Goal: Task Accomplishment & Management: Manage account settings

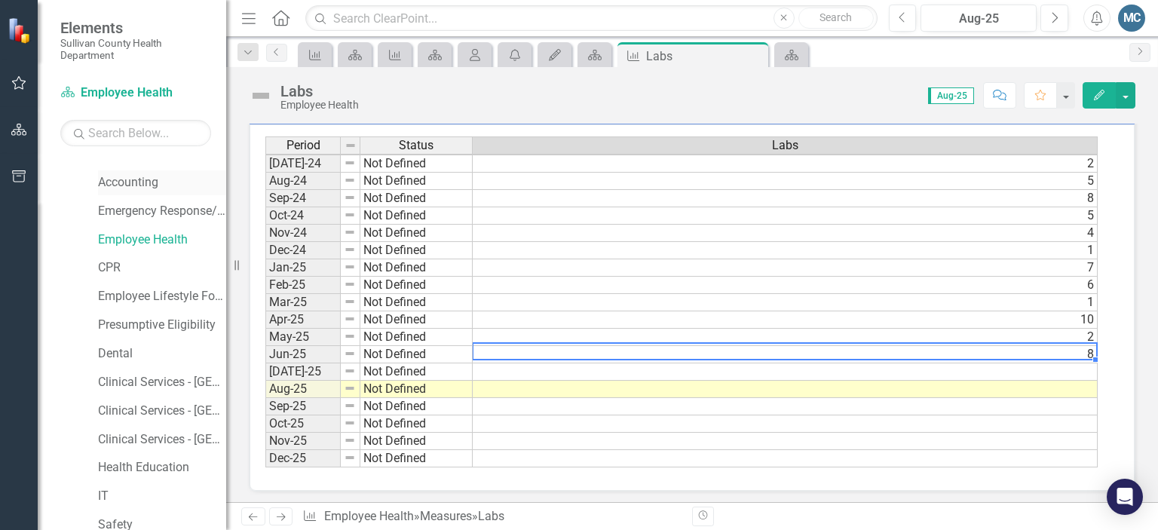
scroll to position [247, 0]
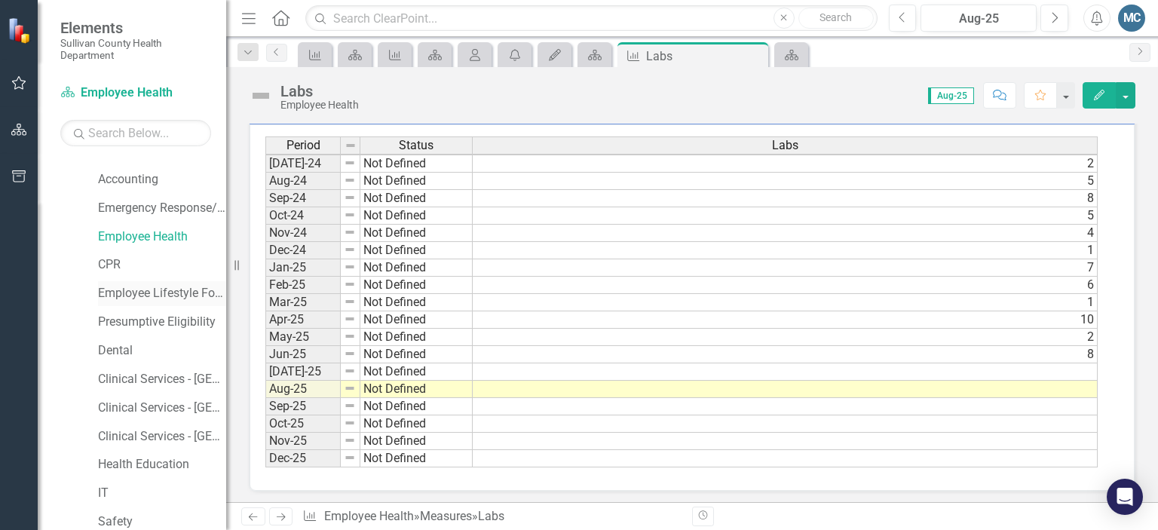
click at [168, 298] on link "Employee Lifestyle Focus" at bounding box center [162, 293] width 128 height 17
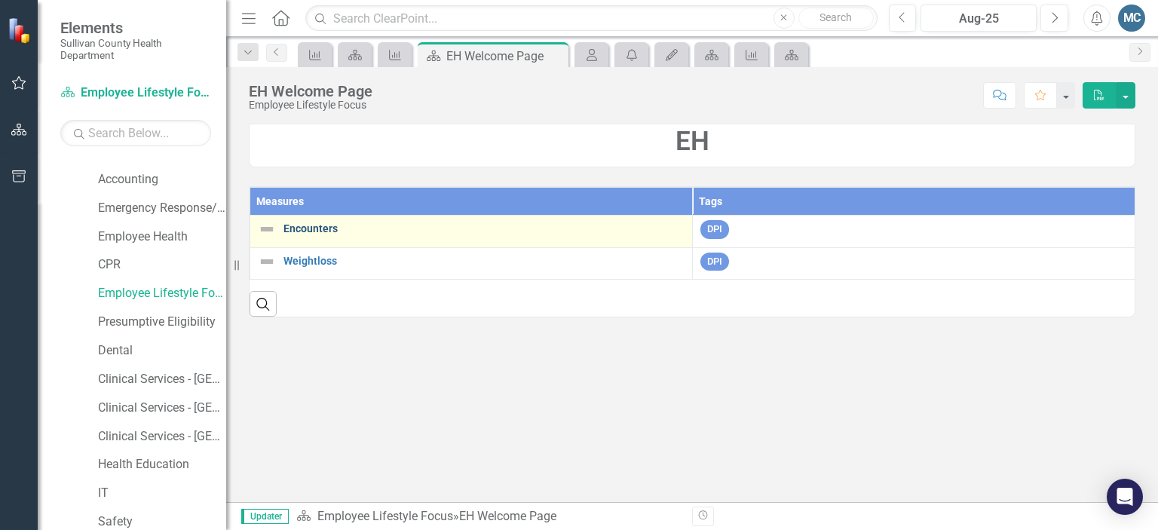
click at [314, 228] on link "Encounters" at bounding box center [483, 228] width 401 height 11
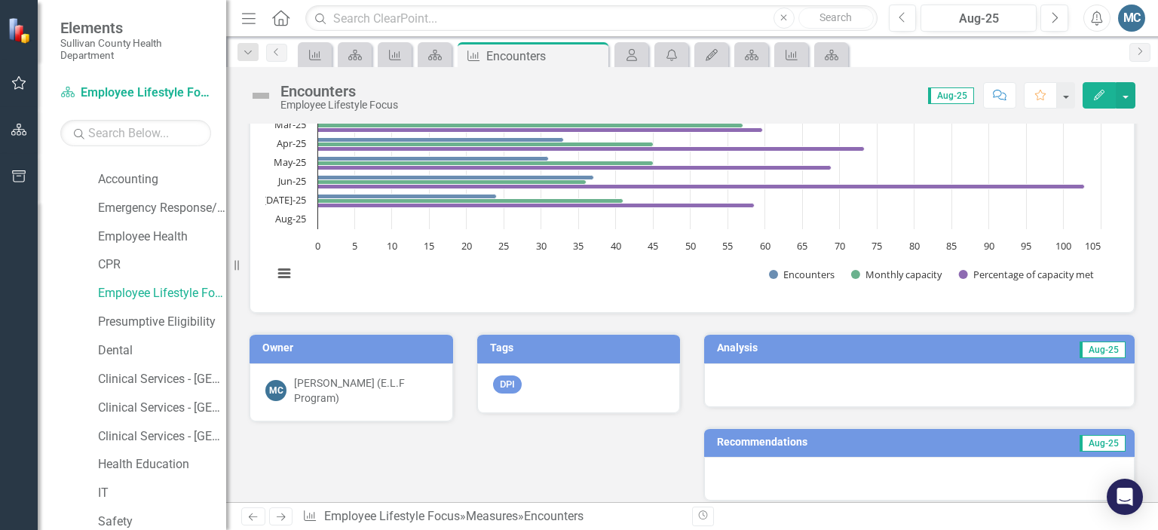
scroll to position [241, 0]
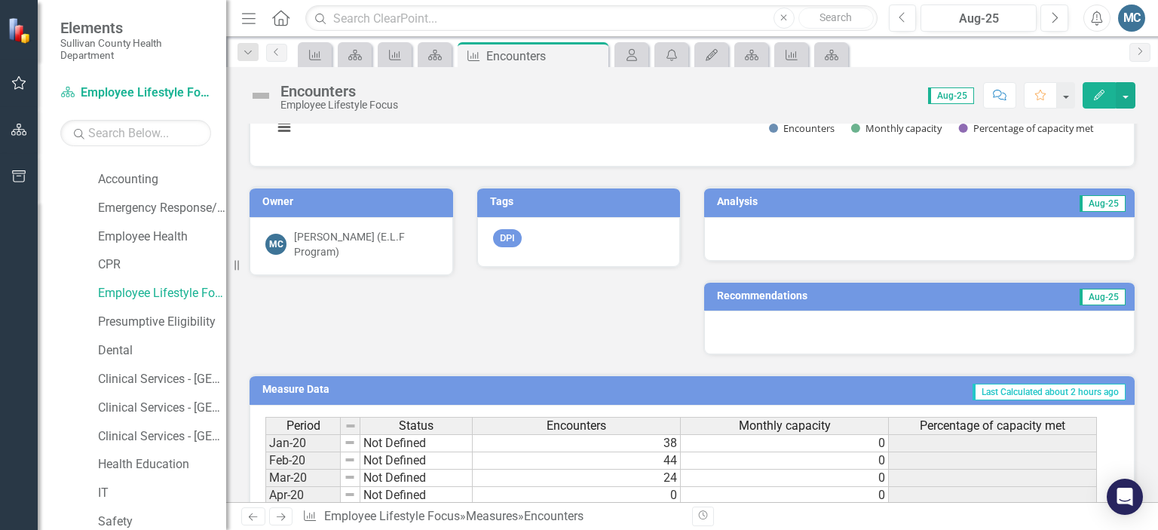
click at [740, 198] on h3 "Analysis" at bounding box center [811, 201] width 189 height 11
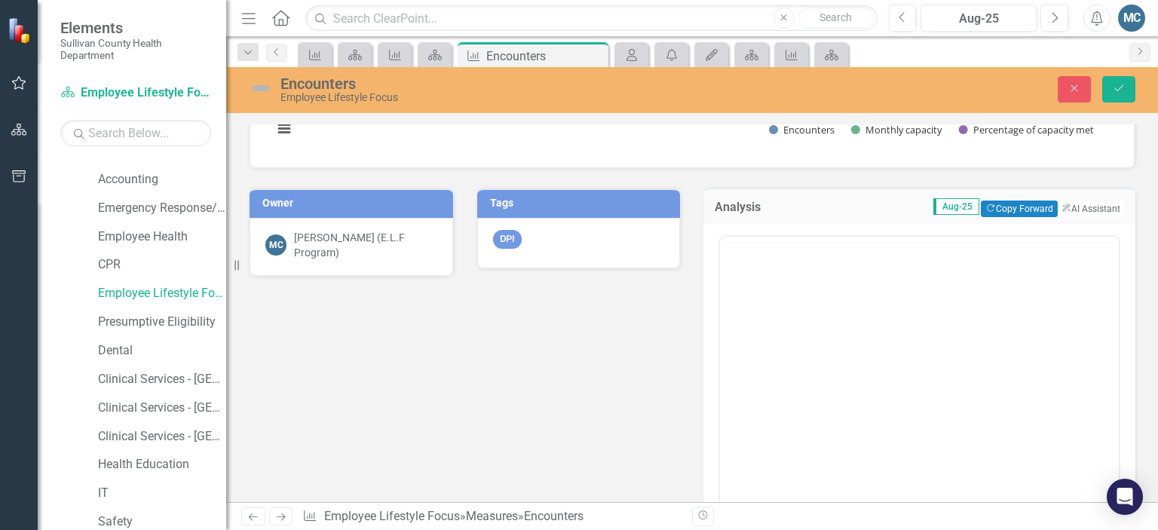
scroll to position [0, 0]
click at [1064, 212] on button "ClearPoint AI AI Assistant" at bounding box center [1090, 209] width 68 height 17
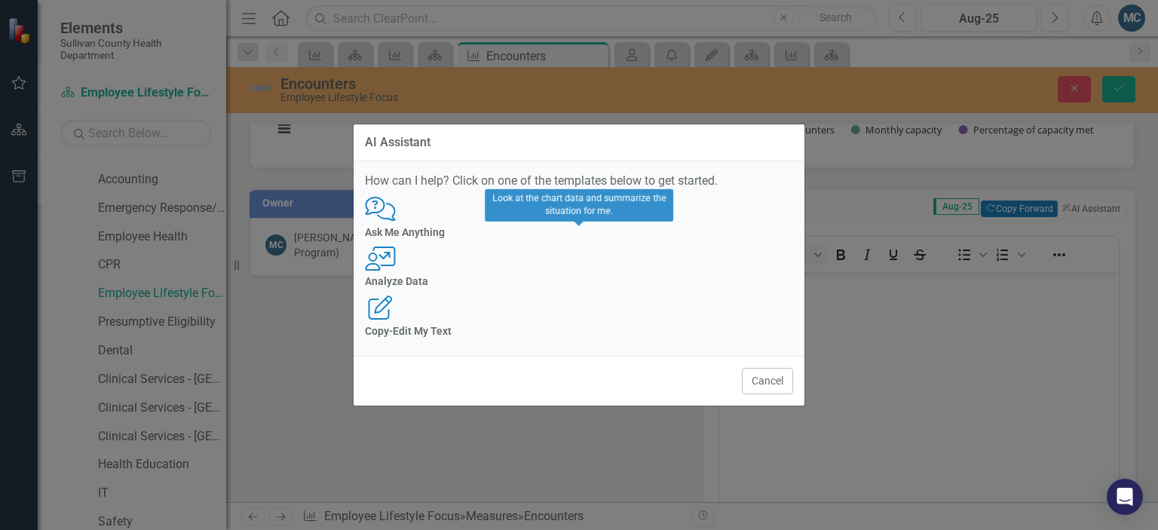
click at [588, 271] on div "User with Chart Analyze Data" at bounding box center [579, 267] width 428 height 41
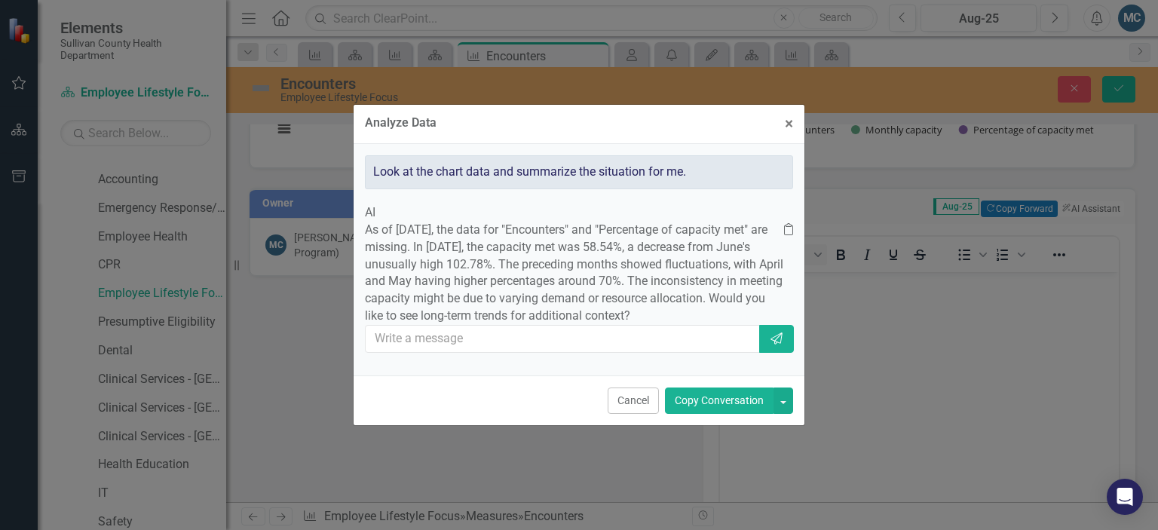
drag, startPoint x: 467, startPoint y: 305, endPoint x: 527, endPoint y: 326, distance: 63.2
click at [527, 325] on p "As of August 2025, the data for "Encounters" and "Percentage of capacity met" a…" at bounding box center [574, 273] width 419 height 103
click at [519, 325] on p "As of August 2025, the data for "Encounters" and "Percentage of capacity met" a…" at bounding box center [574, 273] width 419 height 103
click at [707, 414] on button "Copy Conversation" at bounding box center [719, 401] width 109 height 26
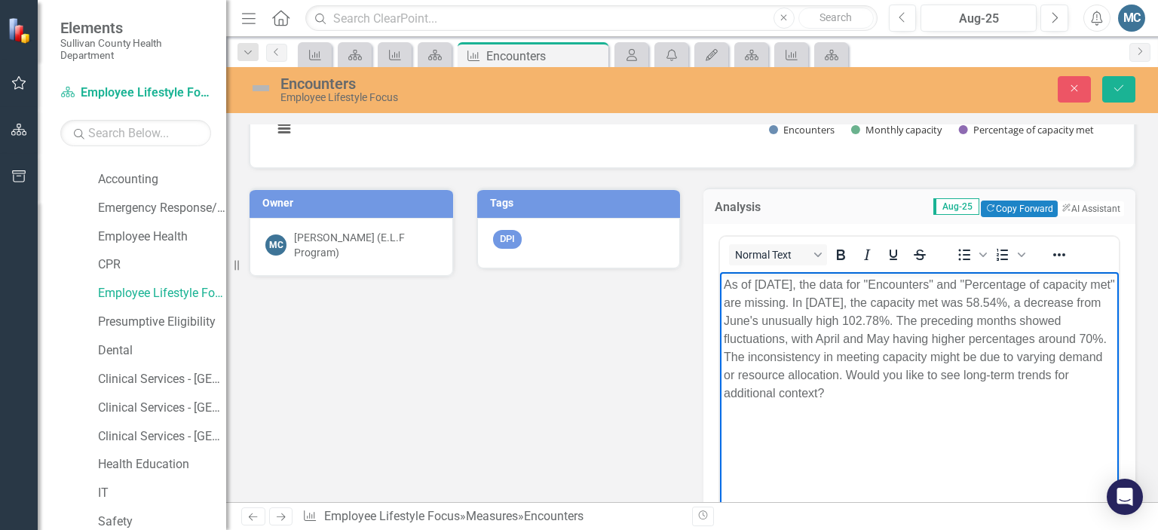
click at [882, 397] on p "As of August 2025, the data for "Encounters" and "Percentage of capacity met" a…" at bounding box center [919, 339] width 391 height 127
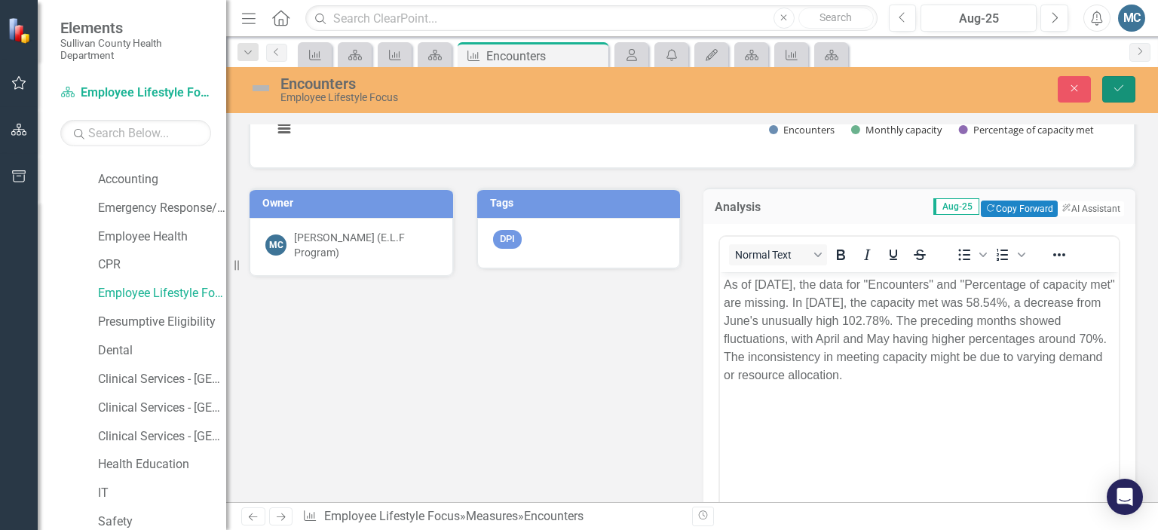
click at [1123, 81] on button "Save" at bounding box center [1118, 89] width 33 height 26
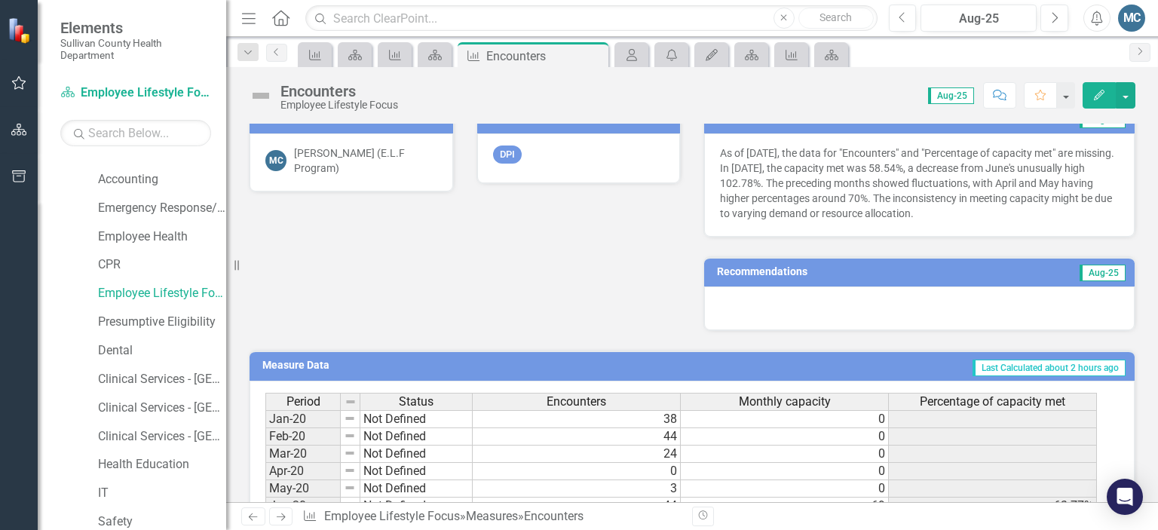
scroll to position [28, 0]
click at [775, 266] on h3 "Recommendations" at bounding box center [851, 271] width 269 height 11
click at [774, 268] on h3 "Recommendations" at bounding box center [851, 271] width 269 height 11
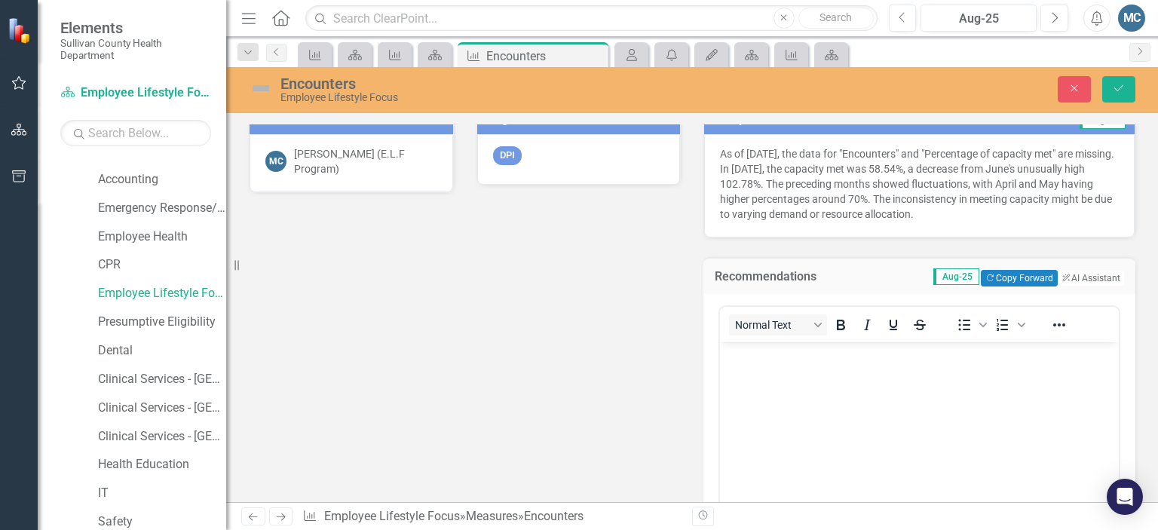
scroll to position [0, 0]
click at [1077, 279] on button "ClearPoint AI AI Assistant" at bounding box center [1090, 278] width 68 height 17
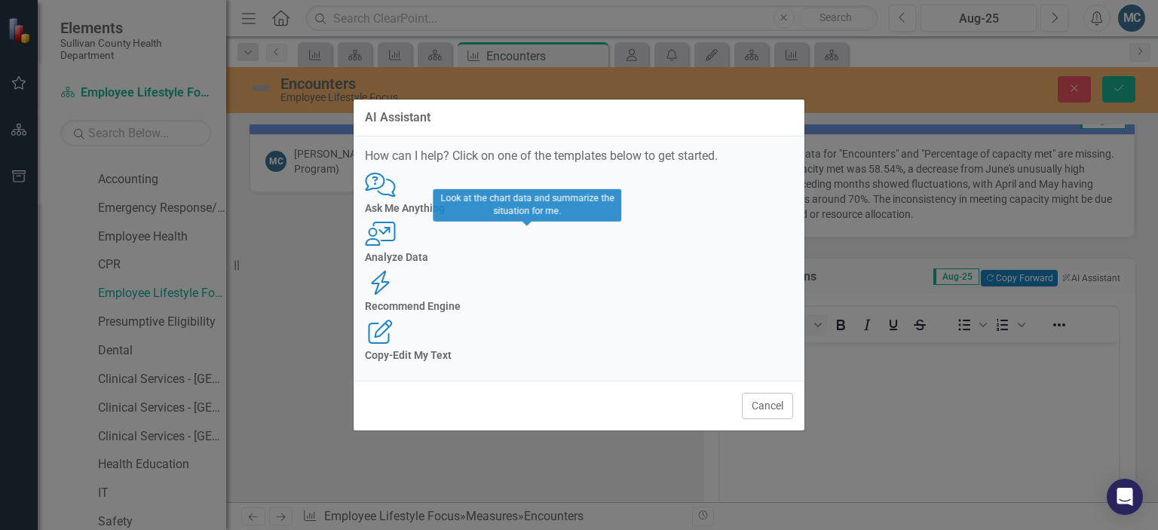
click at [396, 246] on icon "User with Chart" at bounding box center [380, 234] width 31 height 24
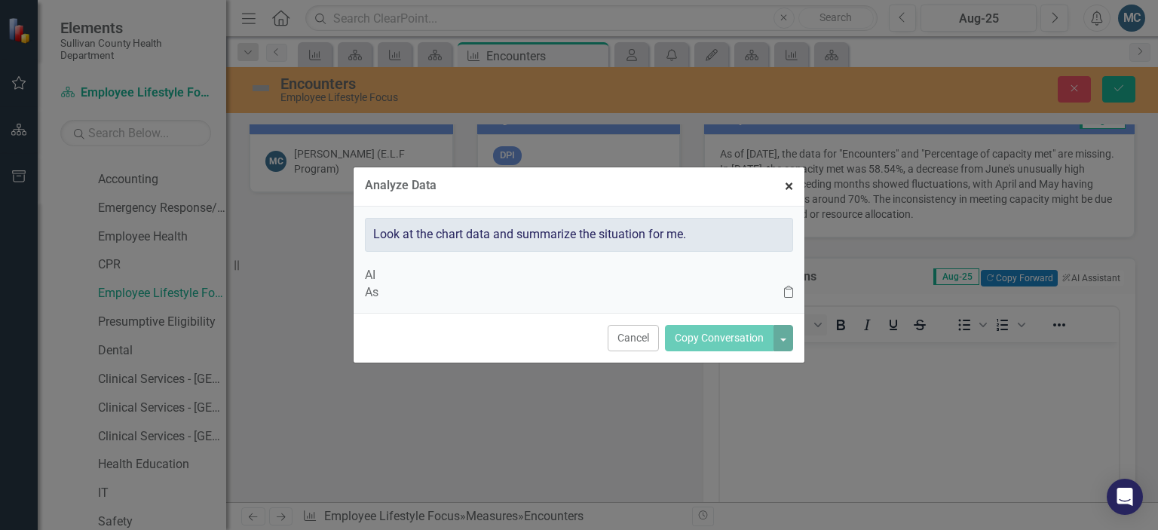
click at [787, 177] on span "×" at bounding box center [789, 186] width 8 height 18
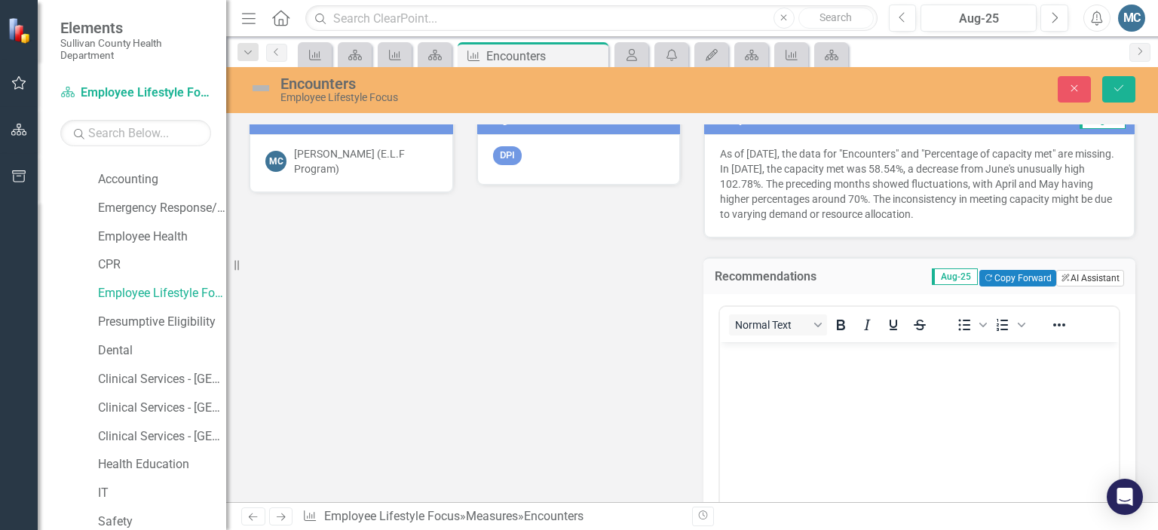
click at [1068, 279] on button "ClearPoint AI AI Assistant" at bounding box center [1090, 278] width 68 height 17
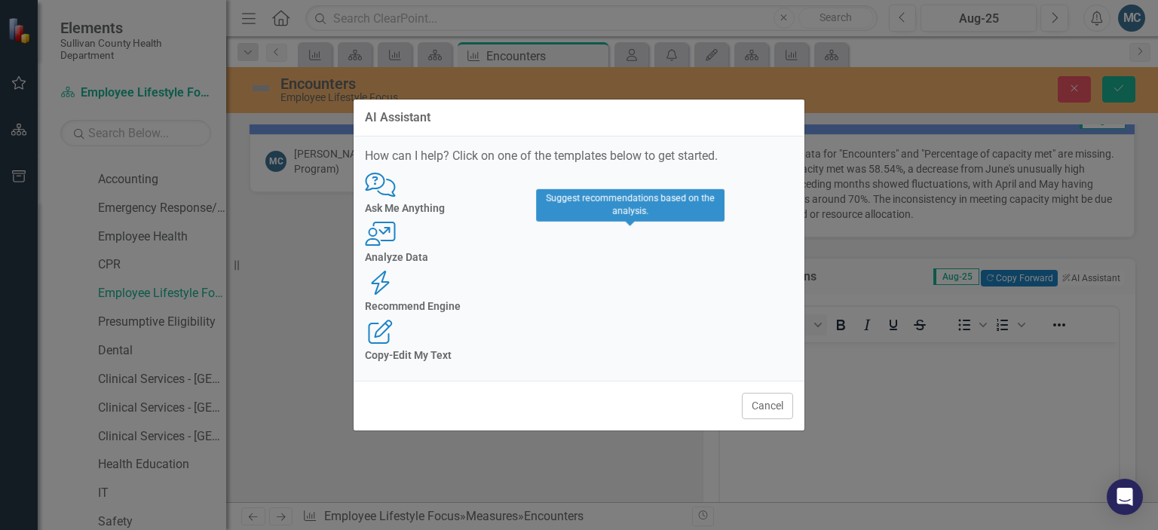
click at [642, 301] on div "Recommend Engine" at bounding box center [579, 306] width 428 height 11
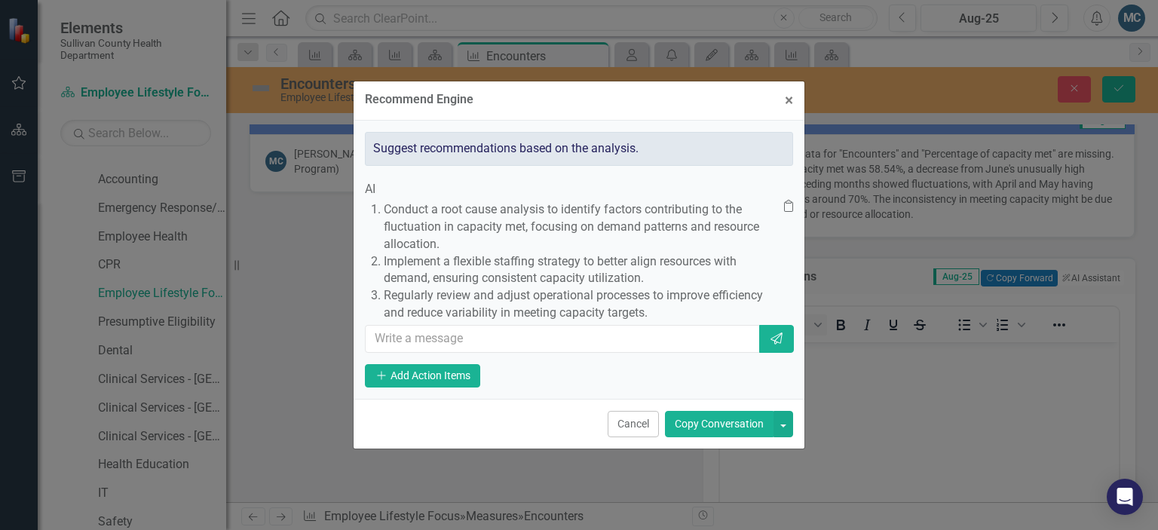
click at [707, 437] on button "Copy Conversation" at bounding box center [719, 424] width 109 height 26
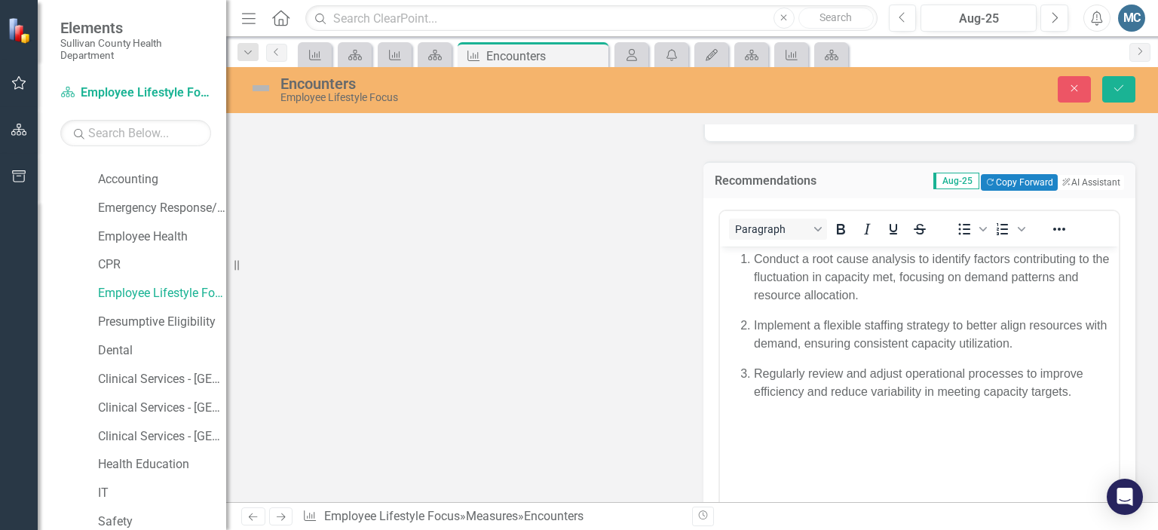
scroll to position [422, 0]
click at [1122, 93] on icon "Save" at bounding box center [1119, 88] width 14 height 11
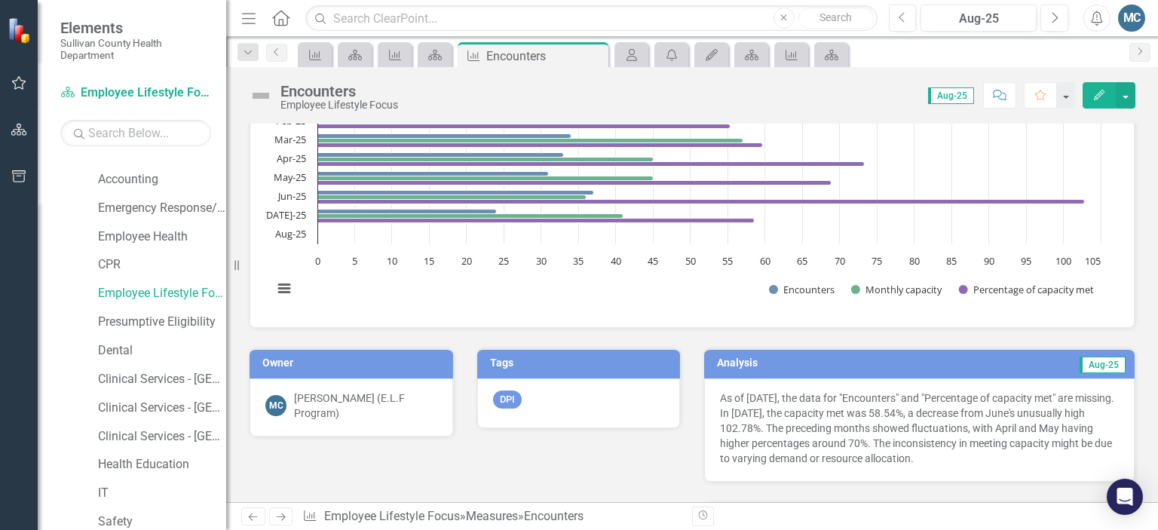
scroll to position [81, 0]
click at [596, 55] on icon "Close" at bounding box center [594, 56] width 15 height 12
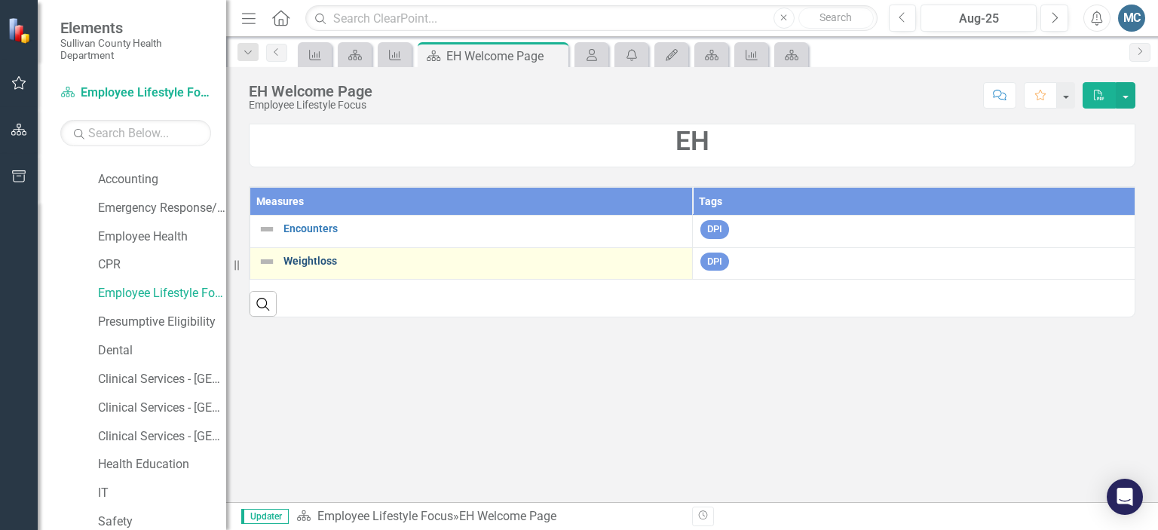
click at [305, 265] on link "Weightloss" at bounding box center [483, 261] width 401 height 11
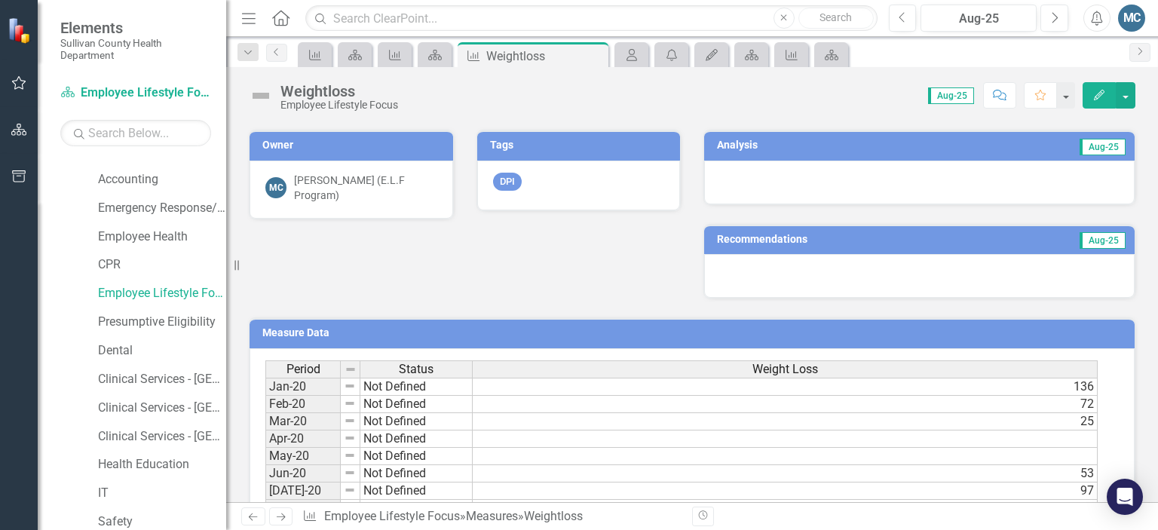
scroll to position [299, 0]
click at [740, 146] on h3 "Analysis" at bounding box center [811, 144] width 189 height 11
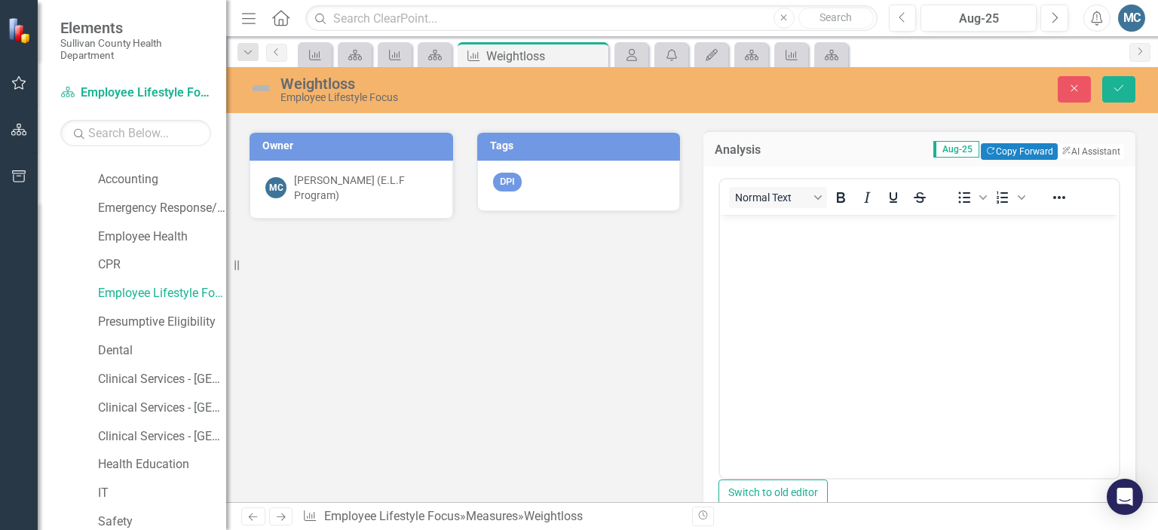
scroll to position [0, 0]
click at [1086, 149] on button "ClearPoint AI AI Assistant" at bounding box center [1090, 151] width 68 height 17
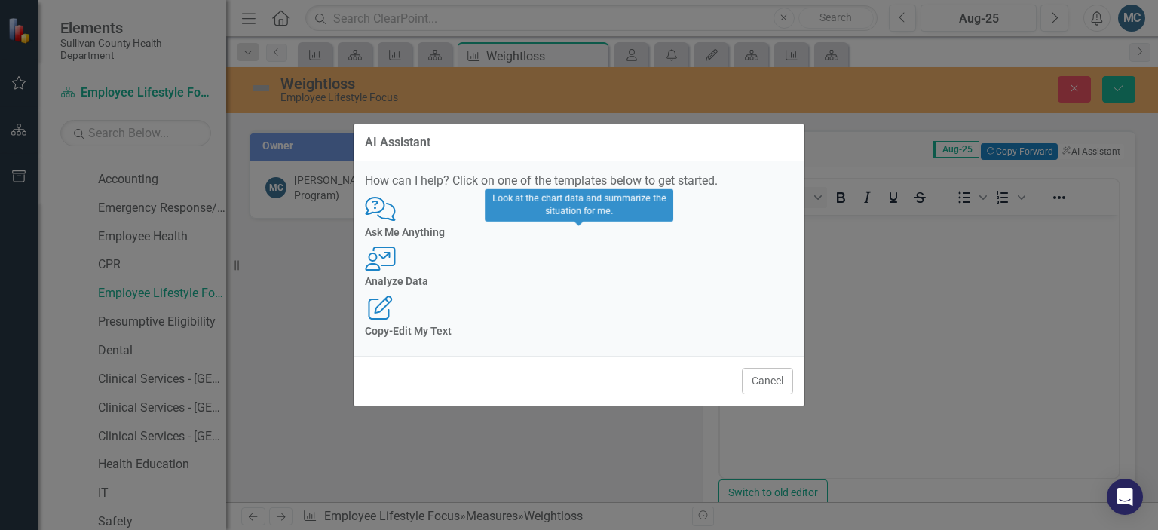
click at [396, 259] on icon "User with Chart" at bounding box center [380, 259] width 31 height 24
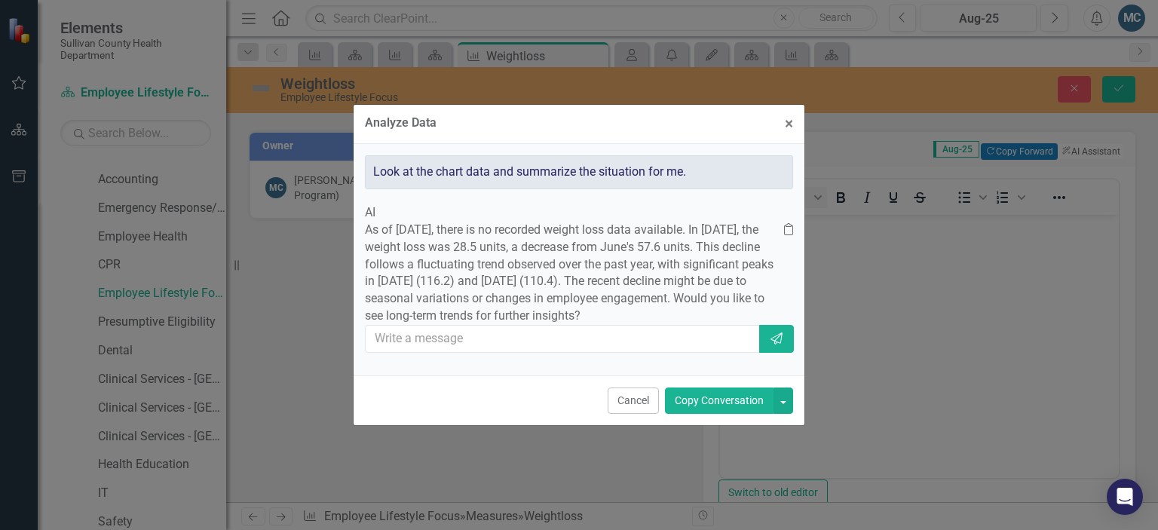
click at [737, 414] on button "Copy Conversation" at bounding box center [719, 401] width 109 height 26
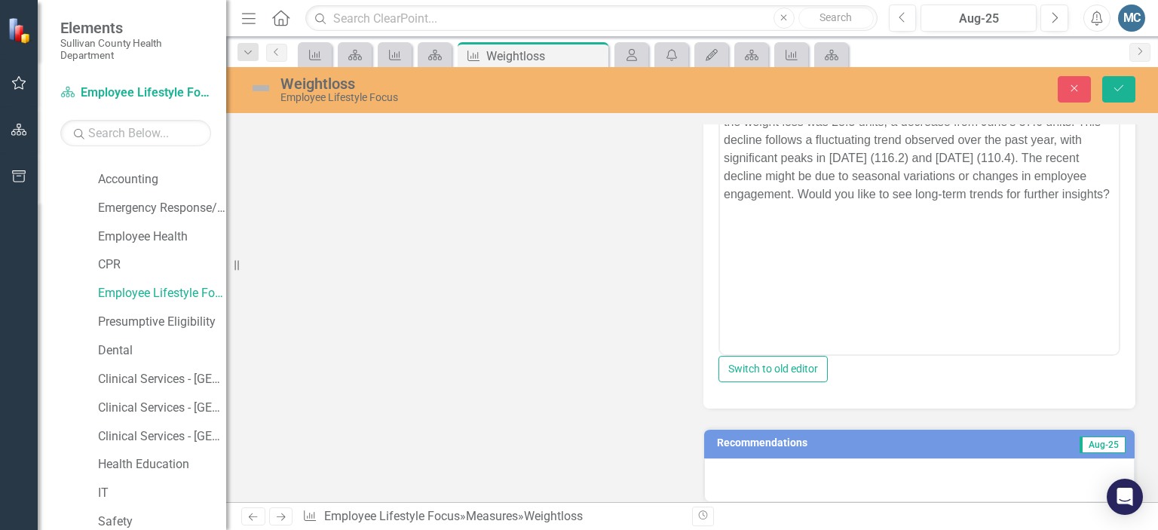
scroll to position [483, 0]
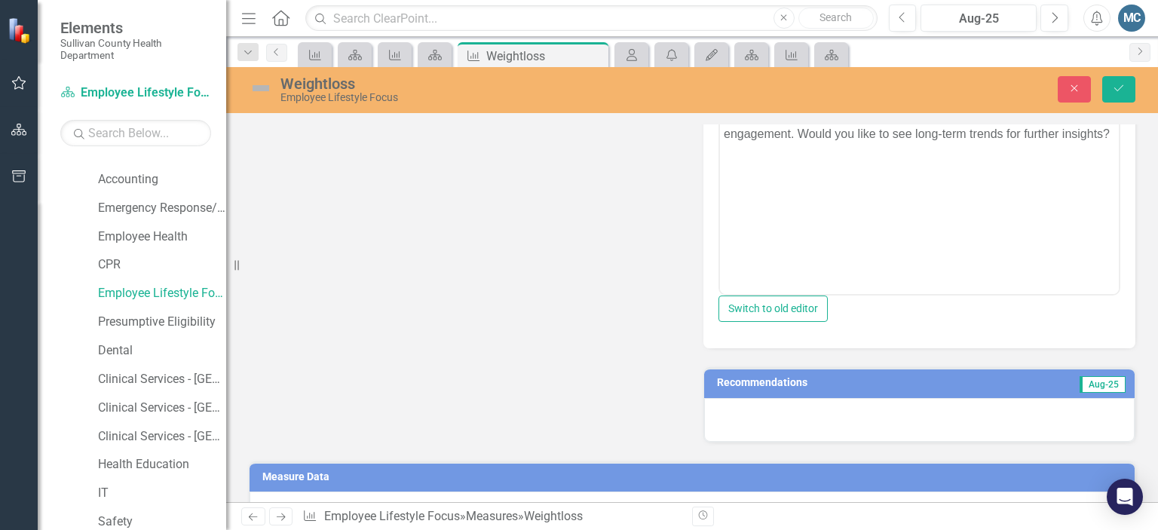
click at [772, 381] on h3 "Recommendations" at bounding box center [851, 382] width 269 height 11
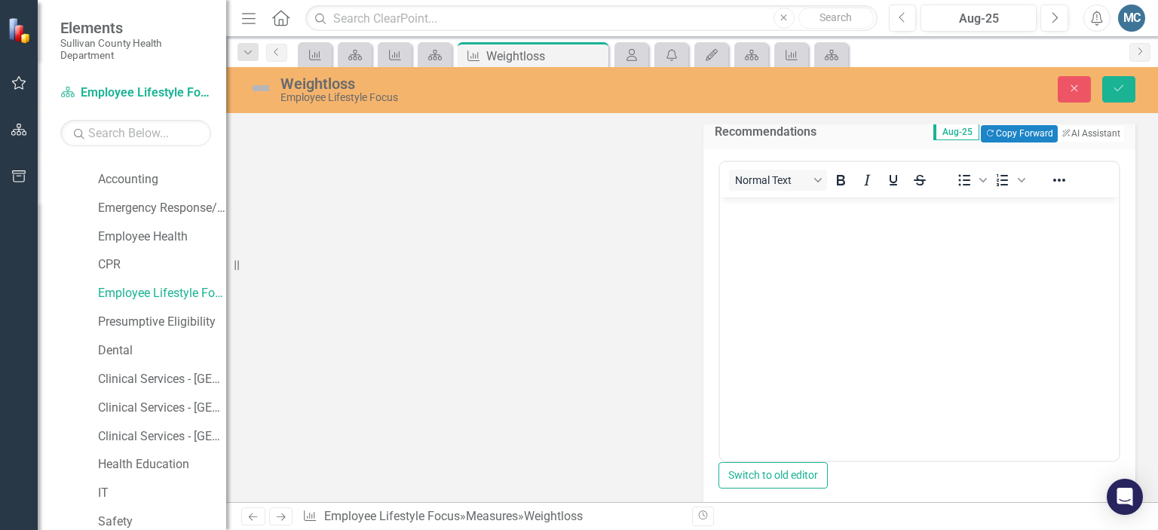
scroll to position [730, 0]
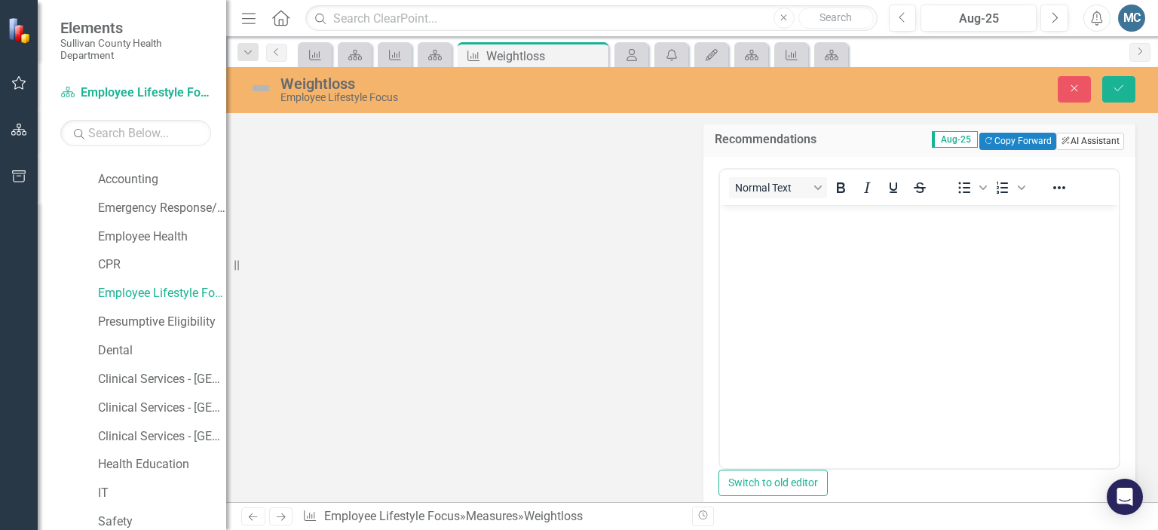
click at [1097, 147] on button "ClearPoint AI AI Assistant" at bounding box center [1090, 141] width 68 height 17
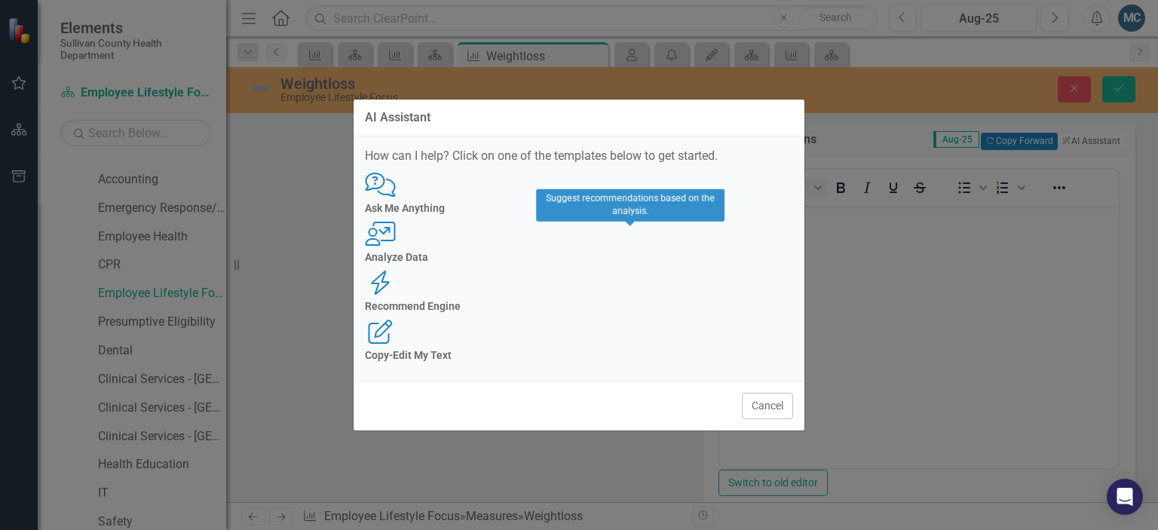
click at [396, 271] on icon "Recommend Engine" at bounding box center [380, 283] width 31 height 24
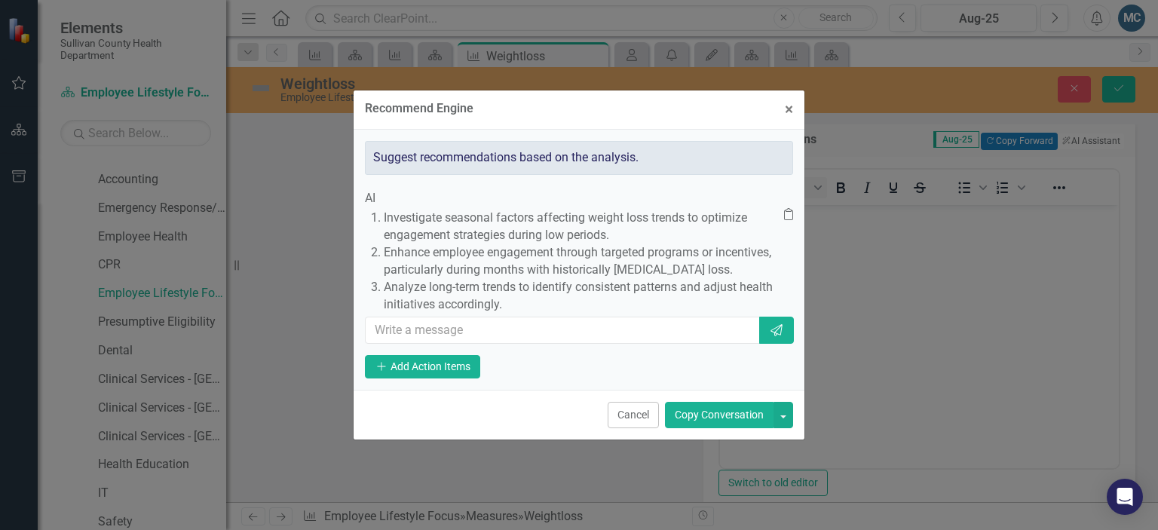
click at [723, 428] on button "Copy Conversation" at bounding box center [719, 415] width 109 height 26
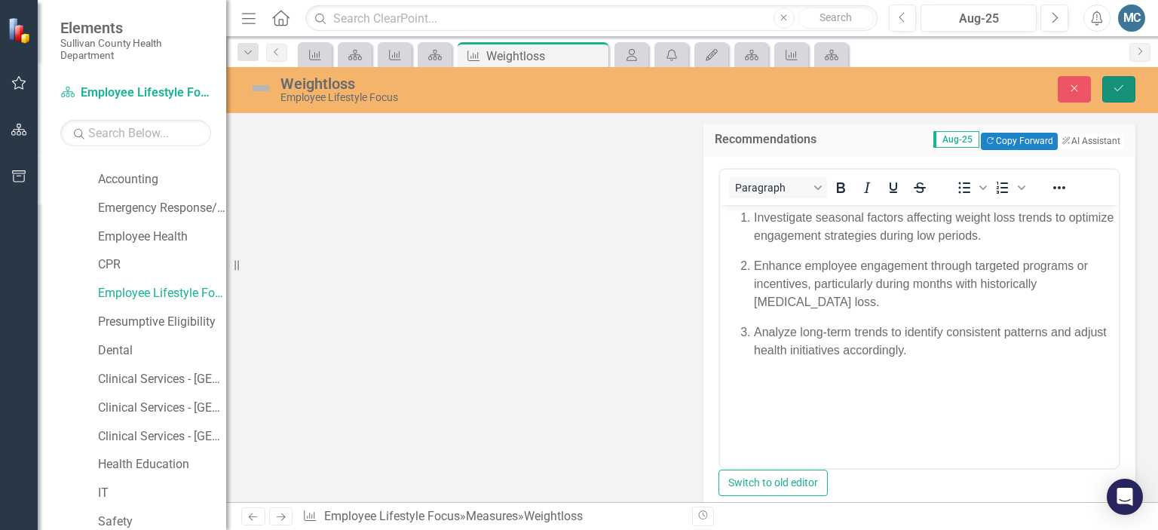
click at [1113, 81] on button "Save" at bounding box center [1118, 89] width 33 height 26
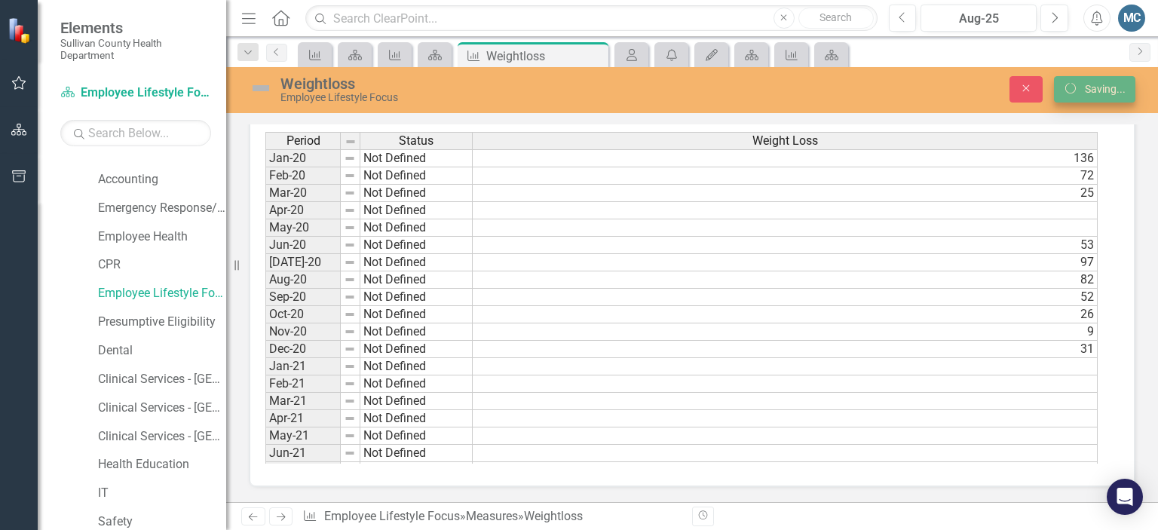
scroll to position [678, 0]
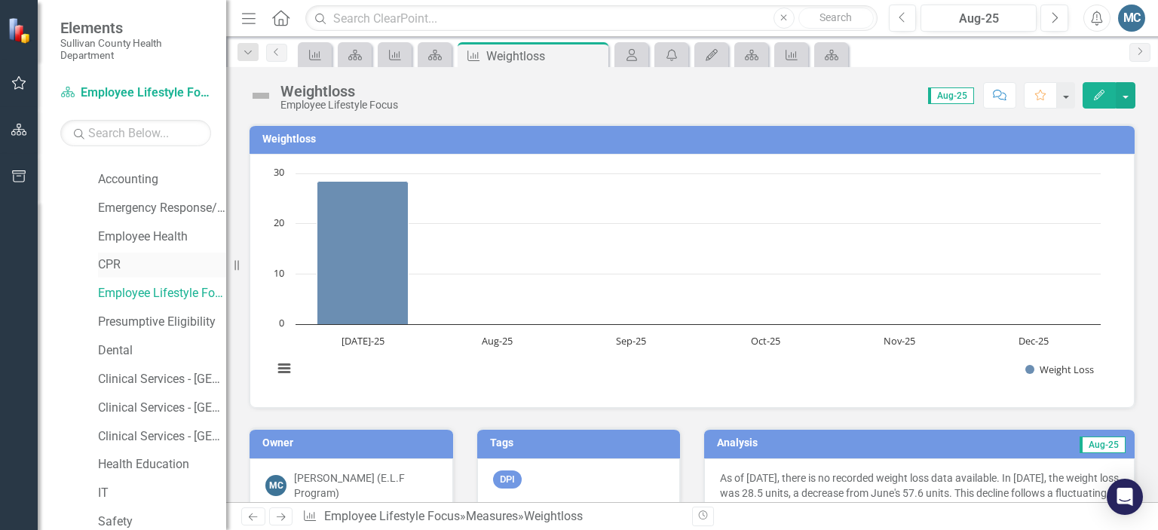
click at [124, 268] on link "CPR" at bounding box center [162, 264] width 128 height 17
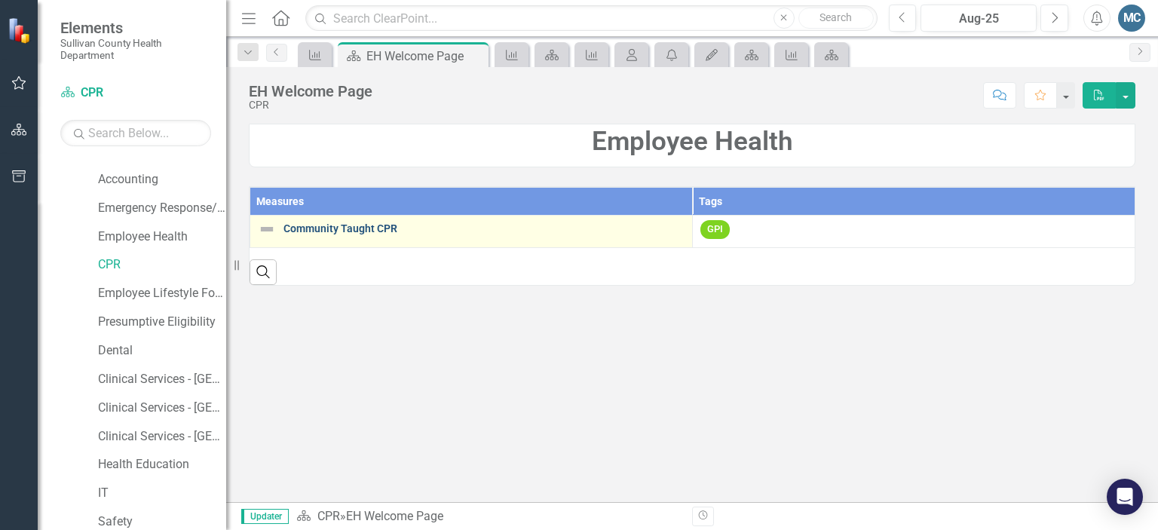
click at [350, 233] on link "Community Taught CPR" at bounding box center [483, 228] width 401 height 11
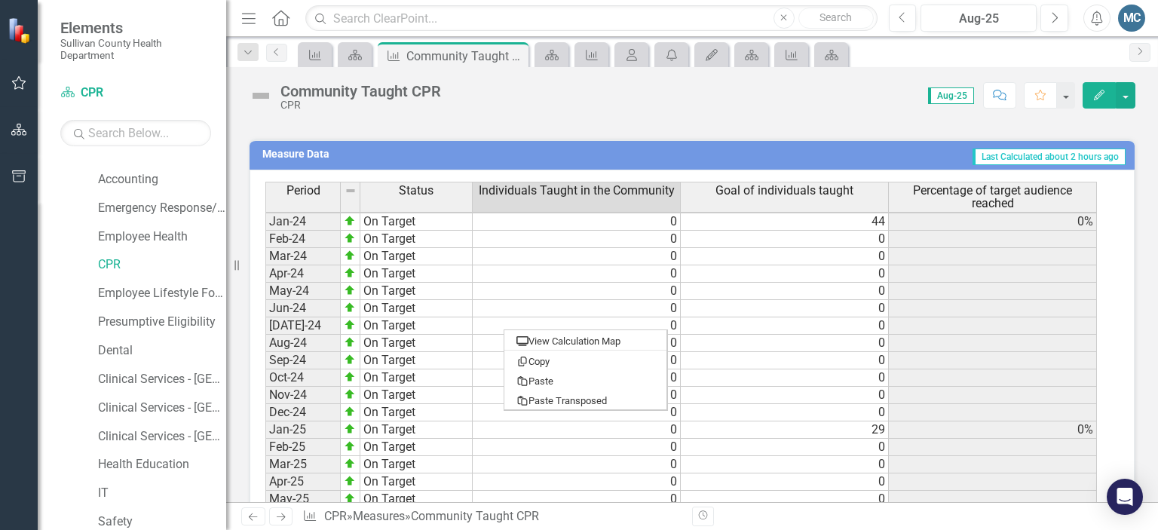
scroll to position [899, 0]
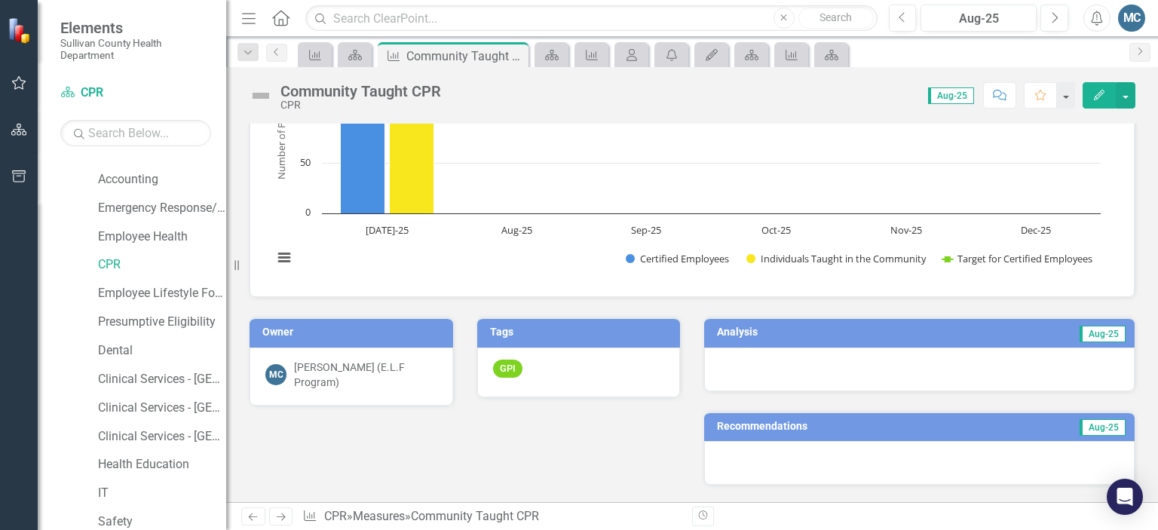
click at [722, 331] on h3 "Analysis" at bounding box center [811, 331] width 189 height 11
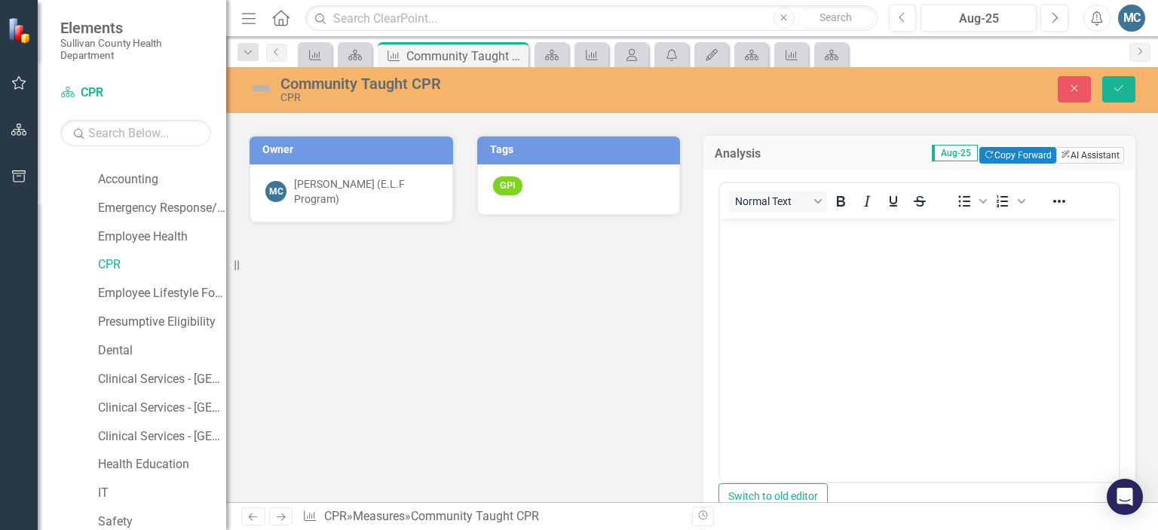
click at [1083, 153] on button "ClearPoint AI AI Assistant" at bounding box center [1090, 155] width 68 height 17
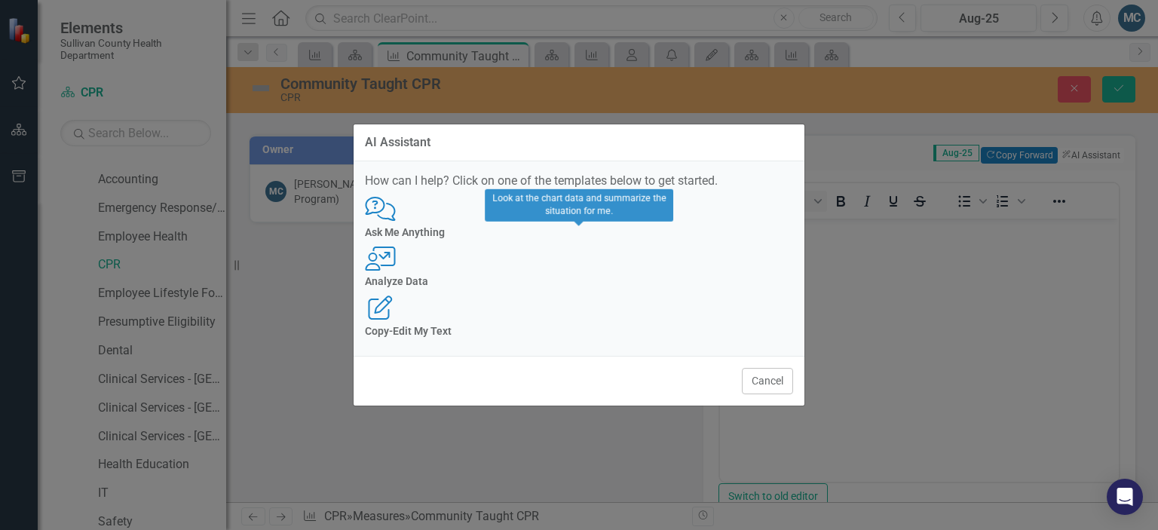
click at [396, 254] on icon "User with Chart" at bounding box center [380, 259] width 31 height 24
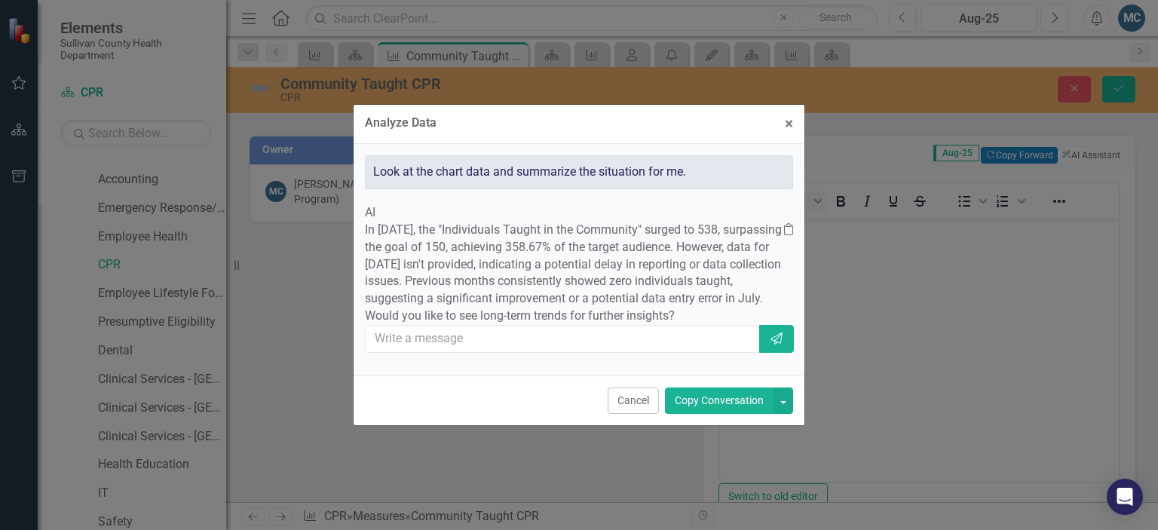
click at [716, 414] on button "Copy Conversation" at bounding box center [719, 401] width 109 height 26
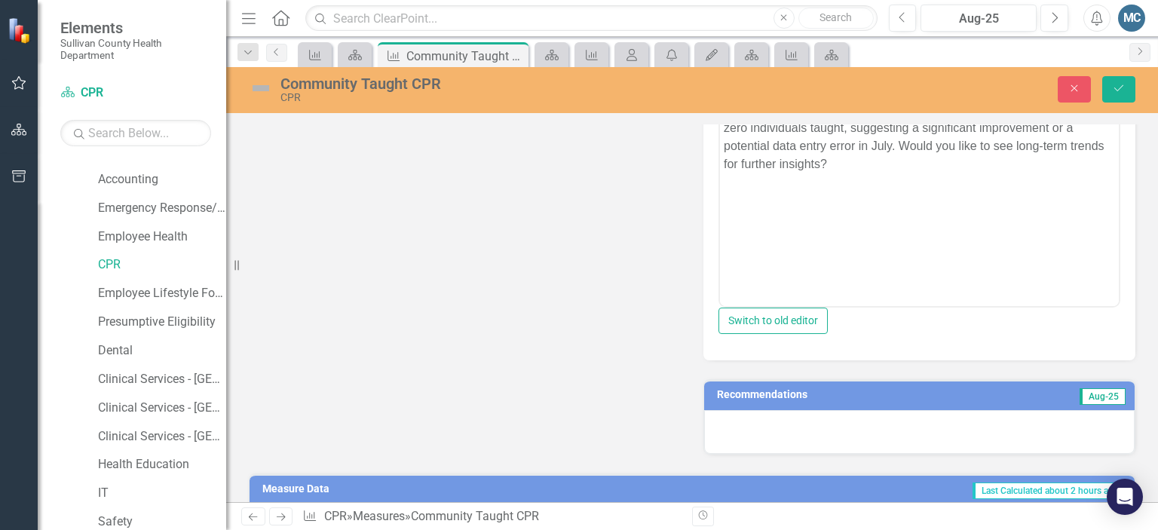
click at [737, 397] on h3 "Recommendations" at bounding box center [851, 394] width 269 height 11
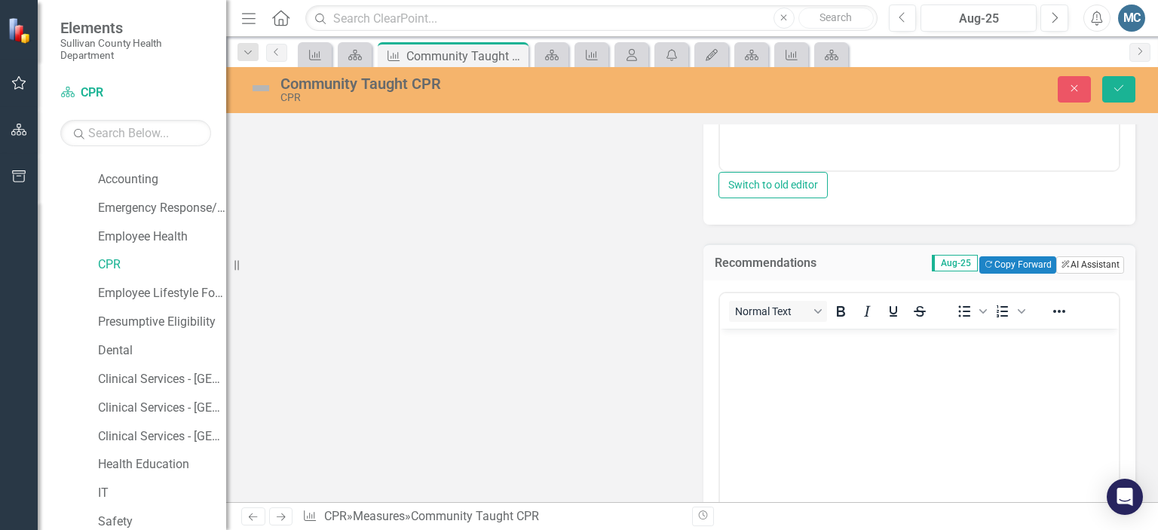
click at [1070, 270] on button "ClearPoint AI AI Assistant" at bounding box center [1090, 264] width 68 height 17
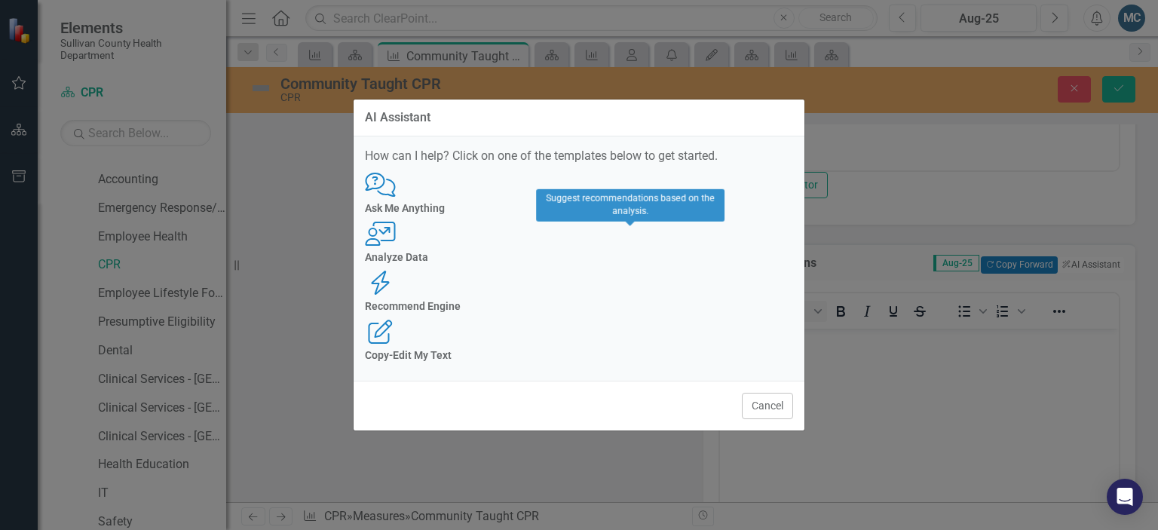
click at [396, 271] on icon "Recommend Engine" at bounding box center [380, 283] width 31 height 24
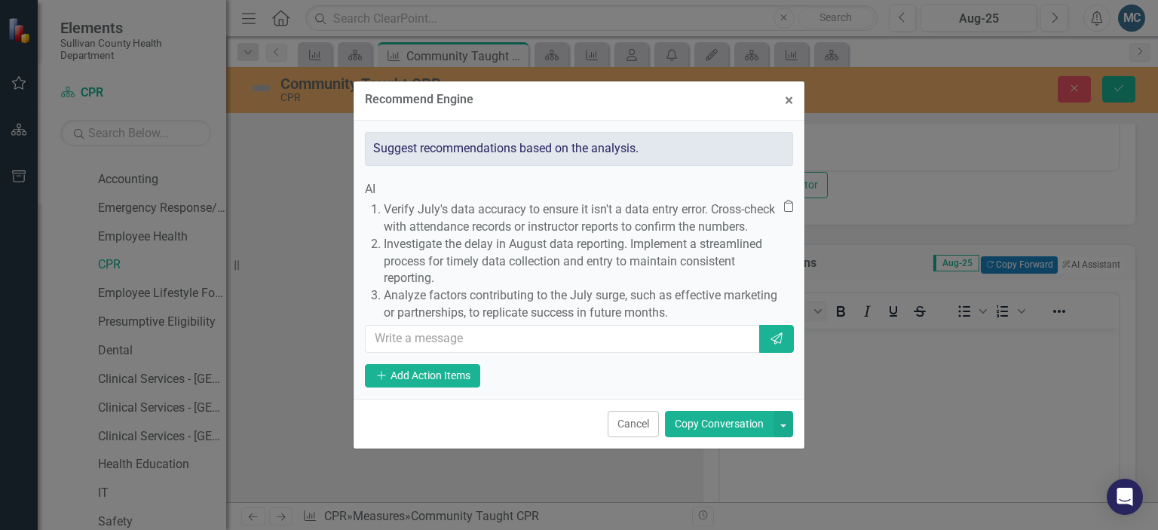
click at [714, 437] on button "Copy Conversation" at bounding box center [719, 424] width 109 height 26
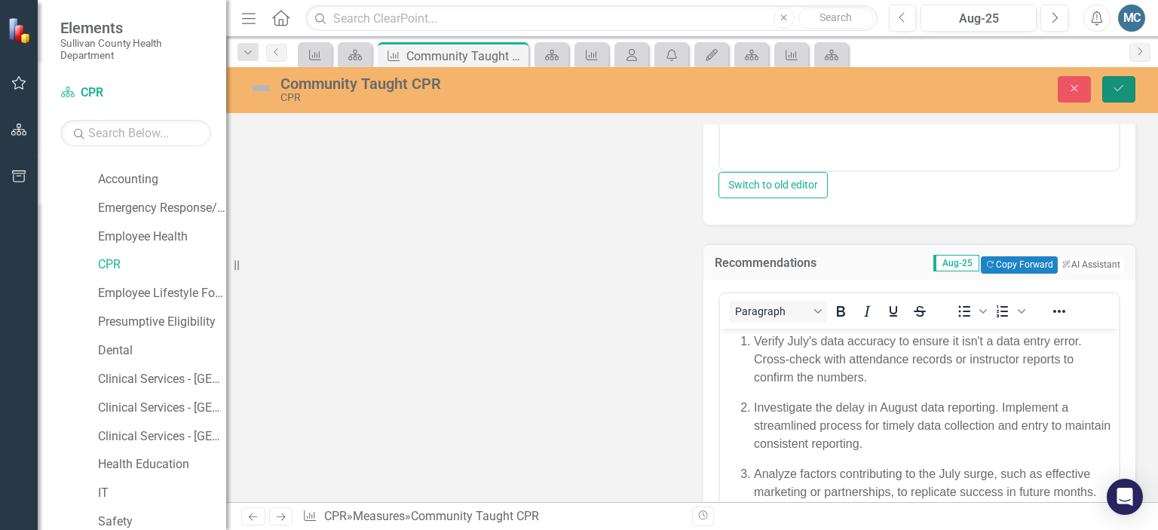
click at [1122, 87] on icon "submit" at bounding box center [1118, 88] width 9 height 6
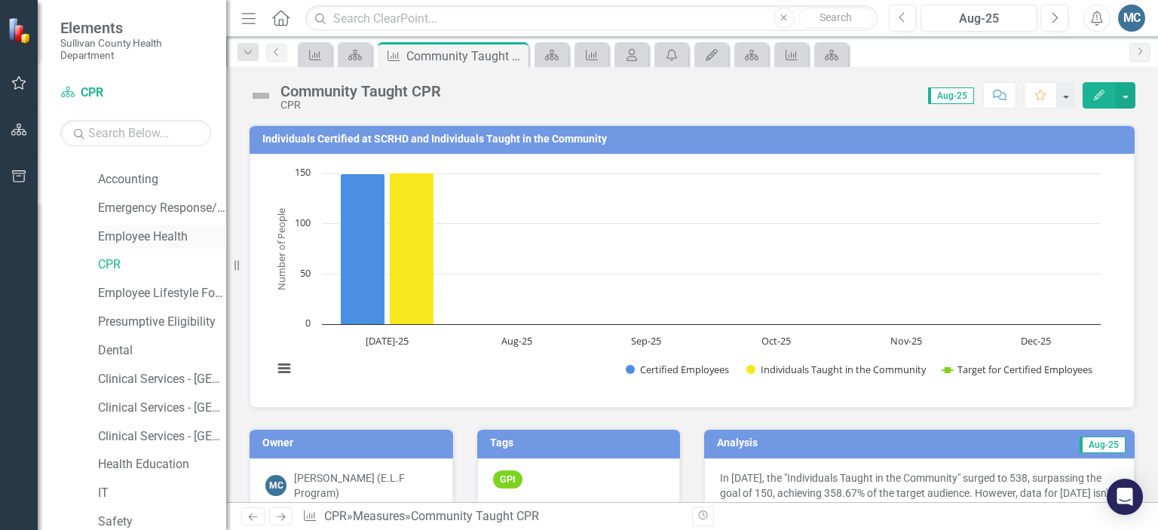
click at [138, 239] on link "Employee Health" at bounding box center [162, 236] width 128 height 17
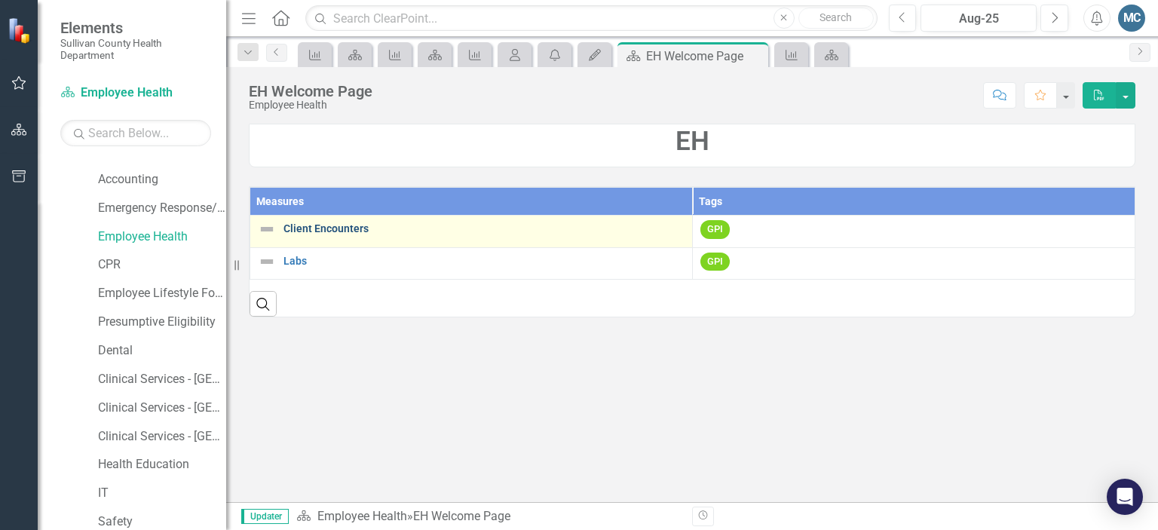
click at [305, 228] on link "Client Encounters" at bounding box center [483, 228] width 401 height 11
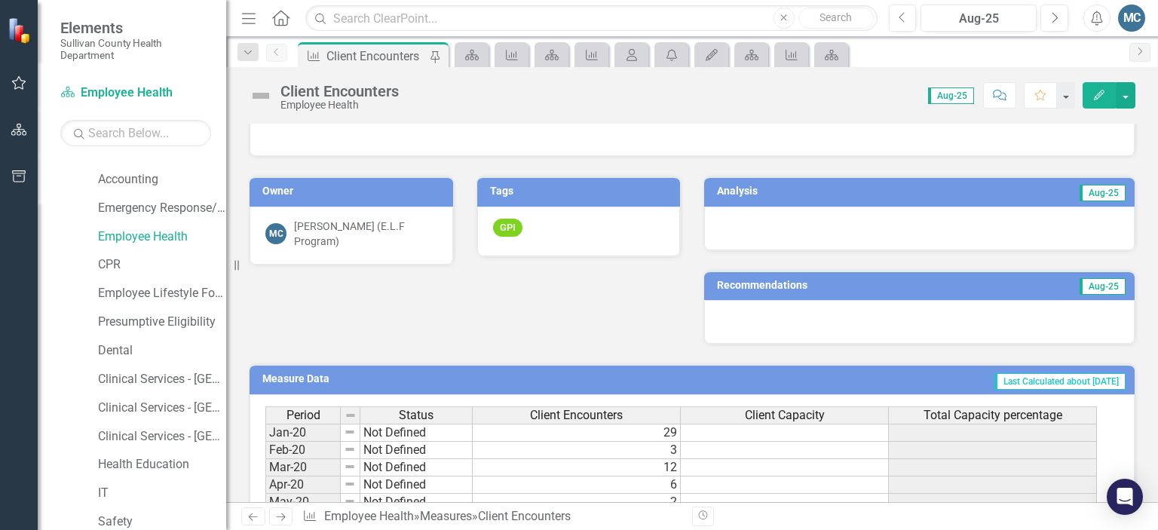
click at [741, 186] on h3 "Analysis" at bounding box center [811, 190] width 189 height 11
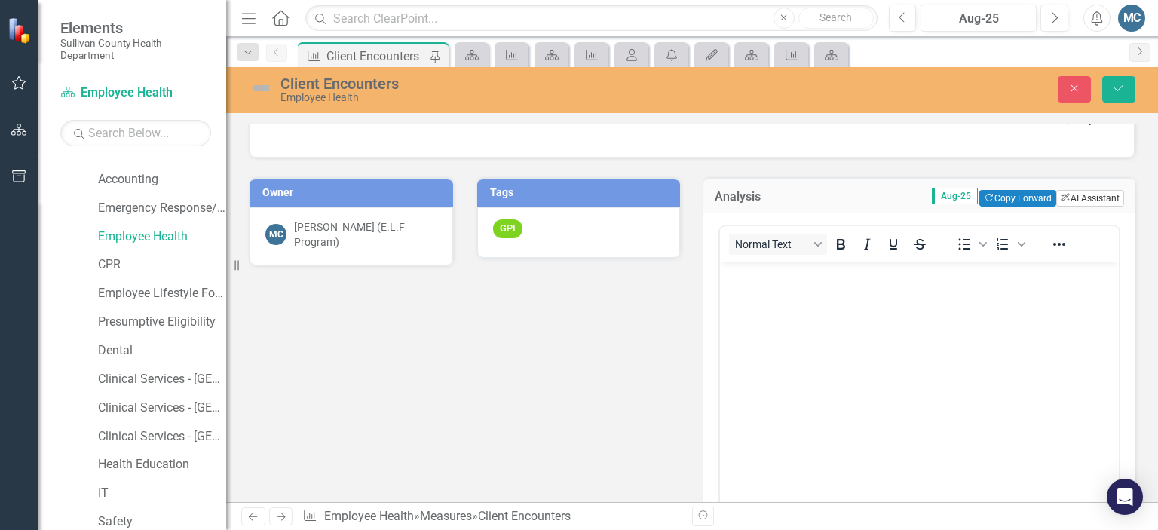
click at [1071, 200] on button "ClearPoint AI AI Assistant" at bounding box center [1090, 198] width 68 height 17
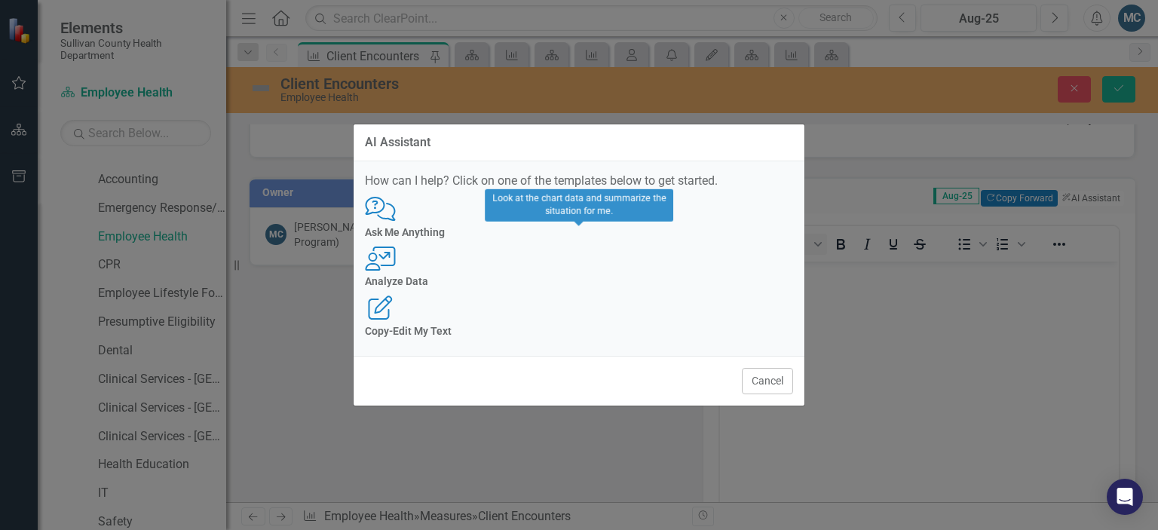
click at [396, 253] on icon "User with Chart" at bounding box center [380, 259] width 31 height 24
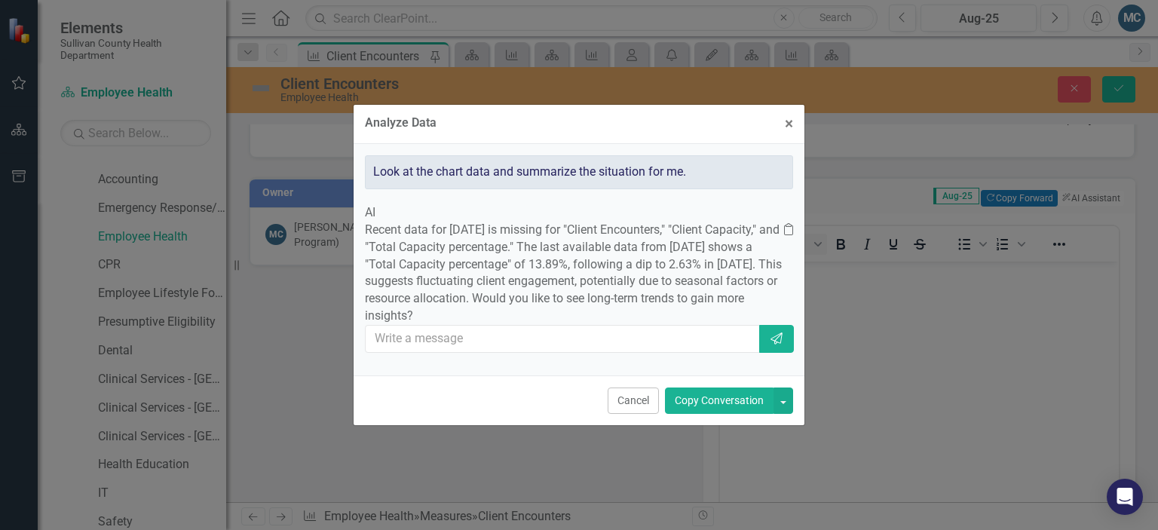
click at [711, 414] on button "Copy Conversation" at bounding box center [719, 401] width 109 height 26
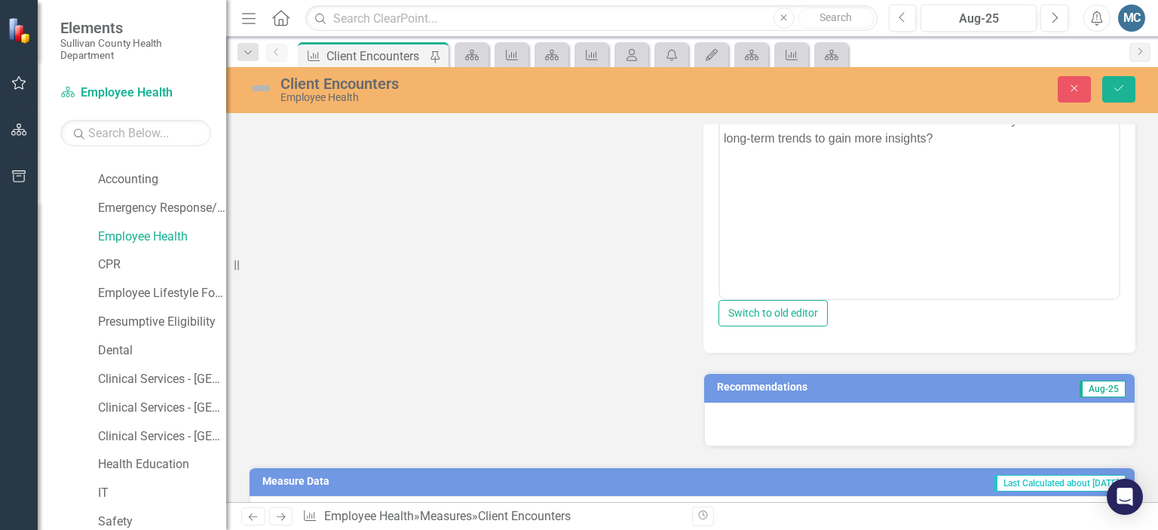
click at [749, 385] on td "Recommendations" at bounding box center [851, 389] width 269 height 23
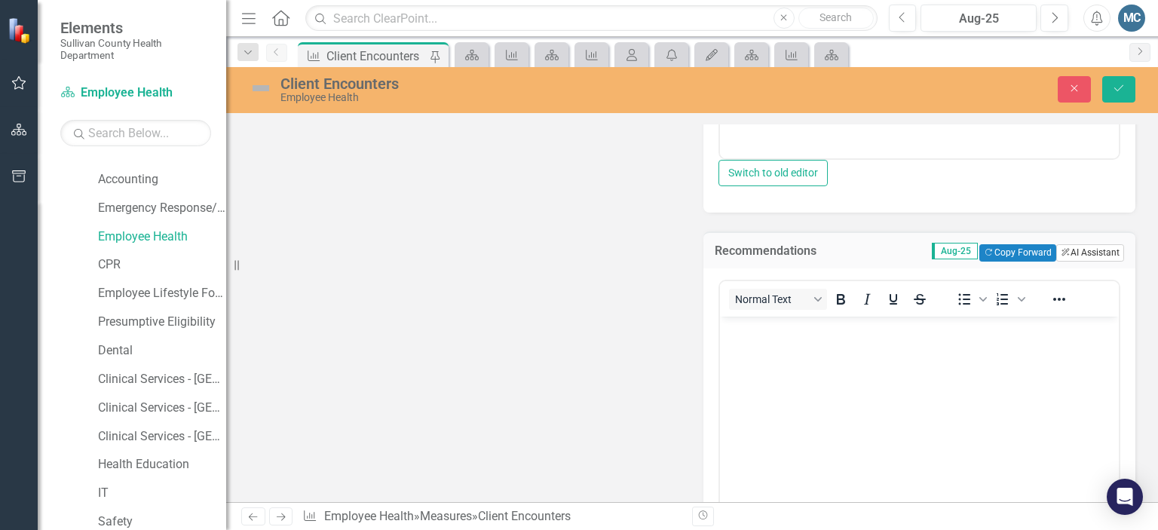
click at [1068, 257] on button "ClearPoint AI AI Assistant" at bounding box center [1090, 252] width 68 height 17
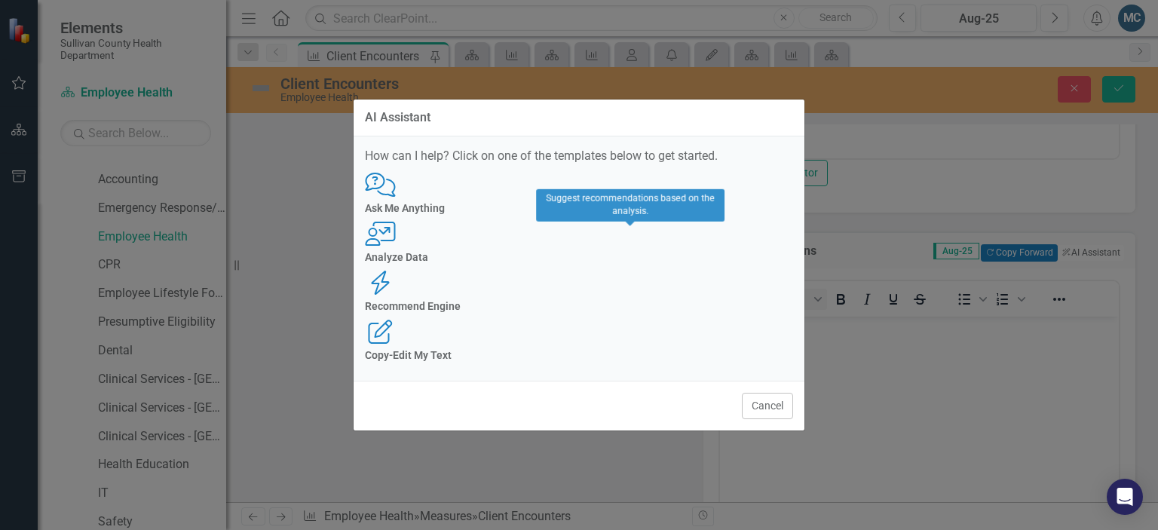
click at [654, 271] on div "Recommend Engine Recommend Engine" at bounding box center [579, 291] width 428 height 41
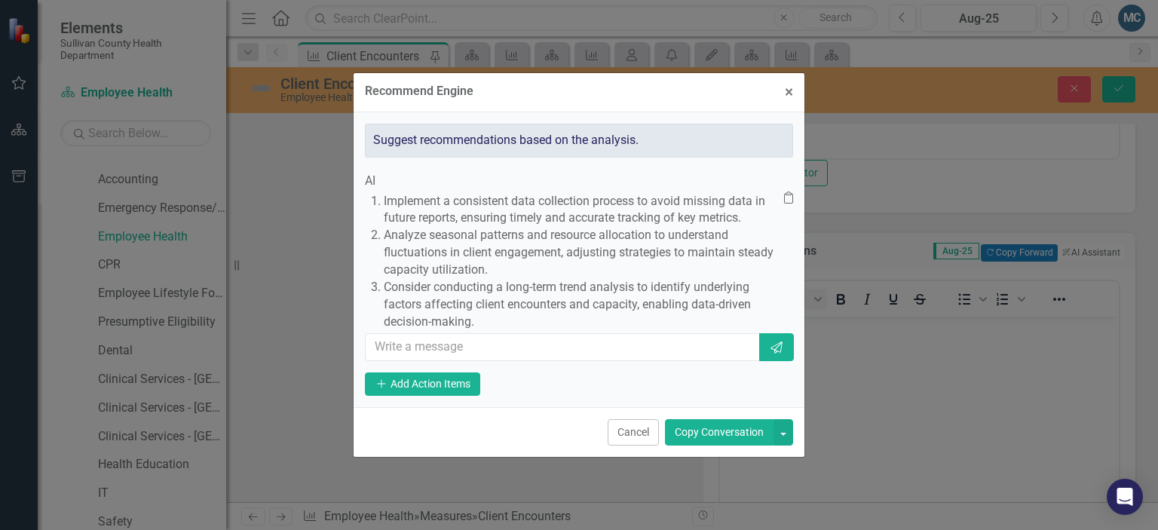
click at [711, 446] on button "Copy Conversation" at bounding box center [719, 432] width 109 height 26
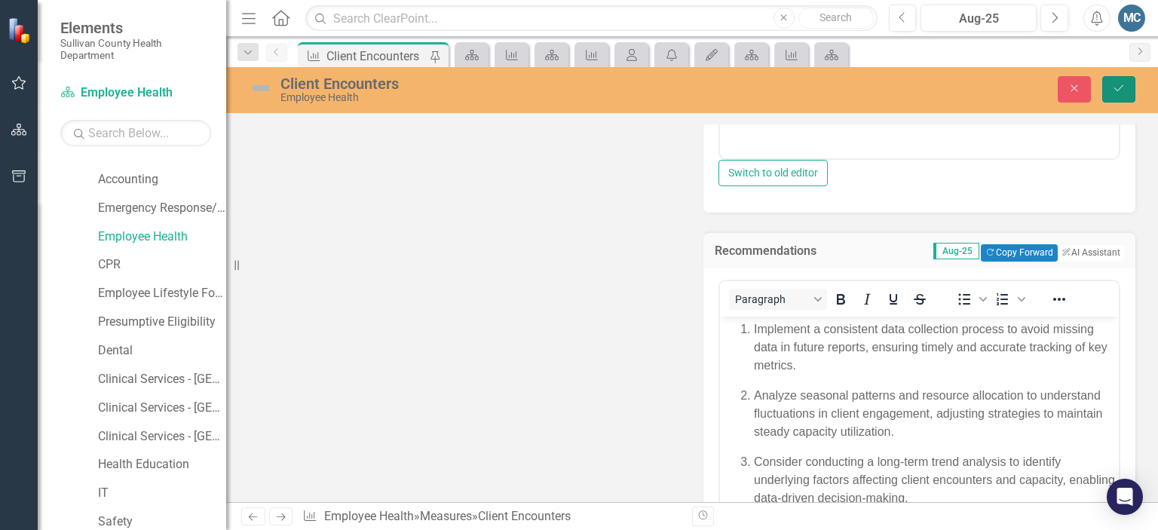
click at [1130, 87] on button "Save" at bounding box center [1118, 89] width 33 height 26
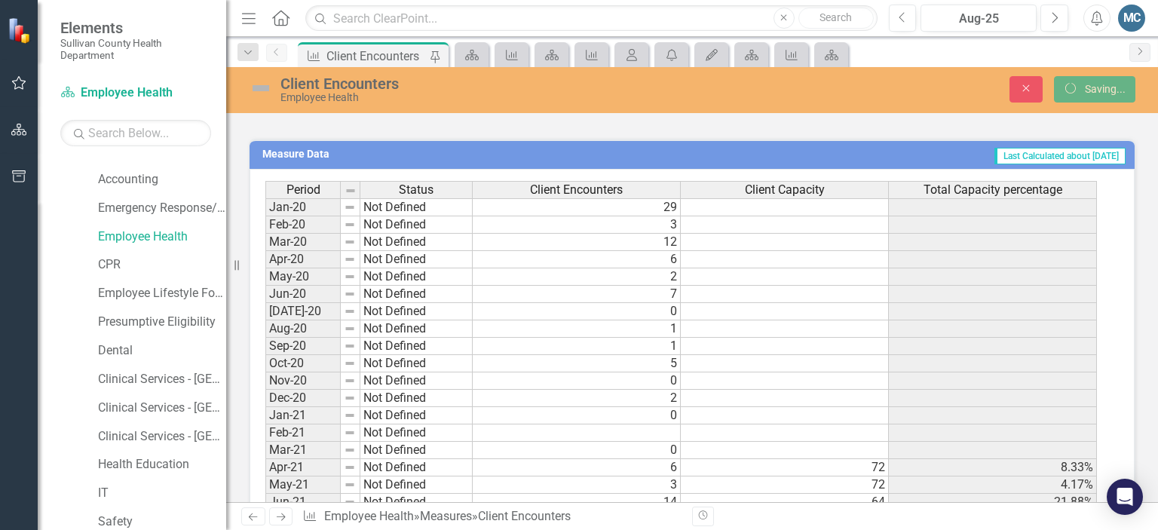
scroll to position [612, 0]
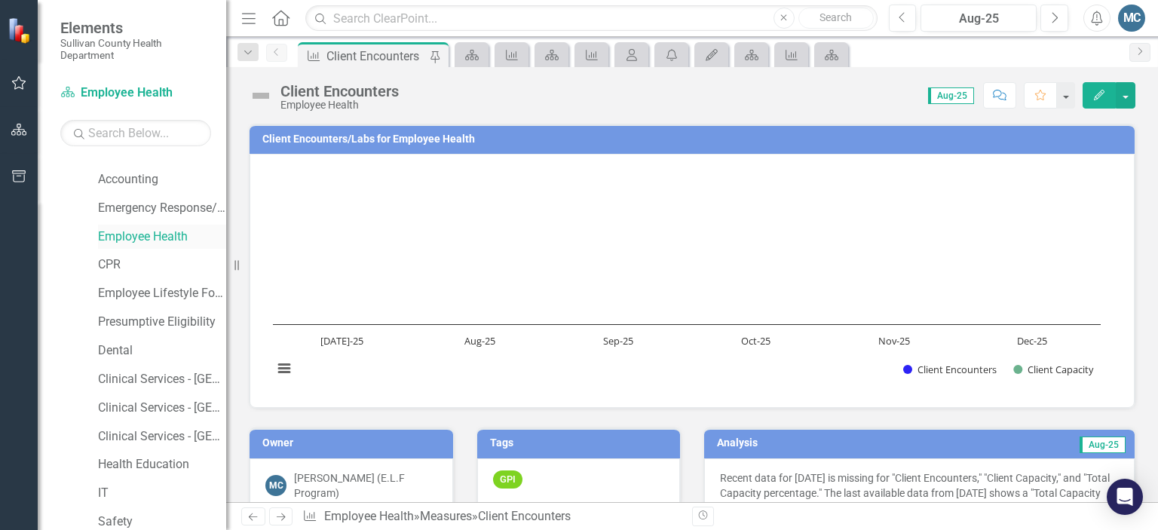
click at [148, 240] on link "Employee Health" at bounding box center [162, 236] width 128 height 17
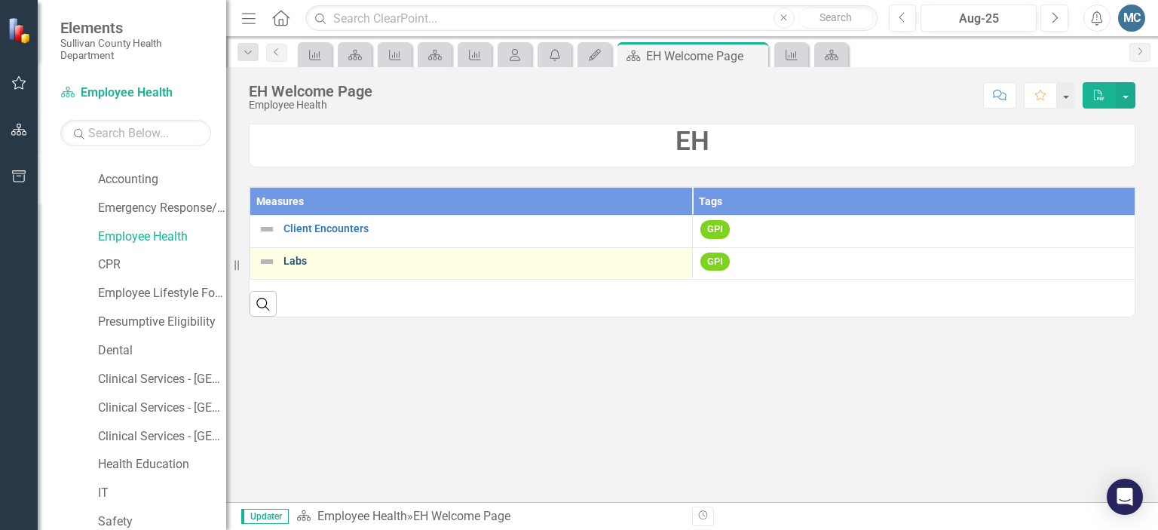
click at [293, 265] on link "Labs" at bounding box center [483, 261] width 401 height 11
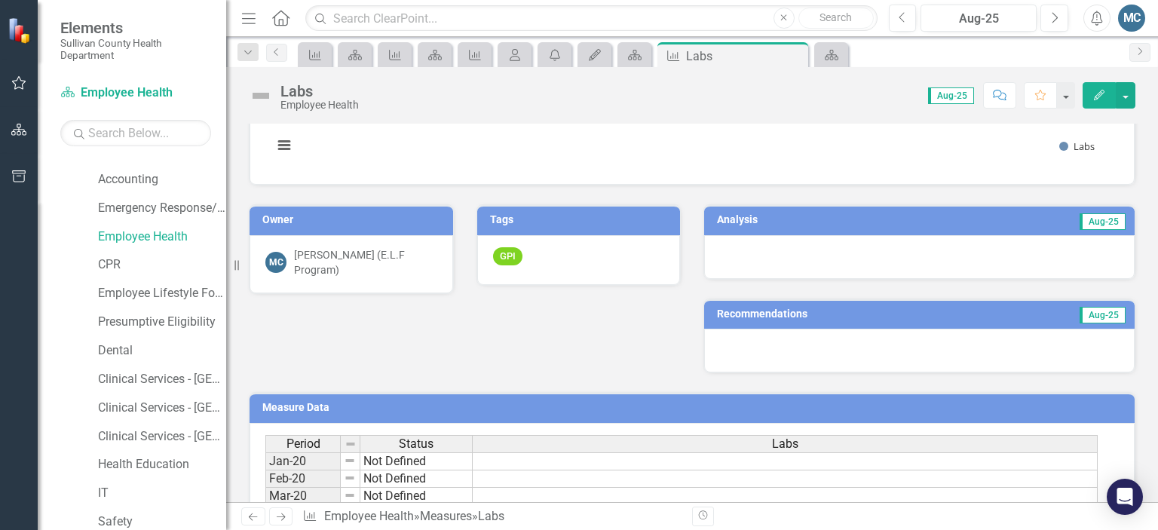
scroll to position [225, 0]
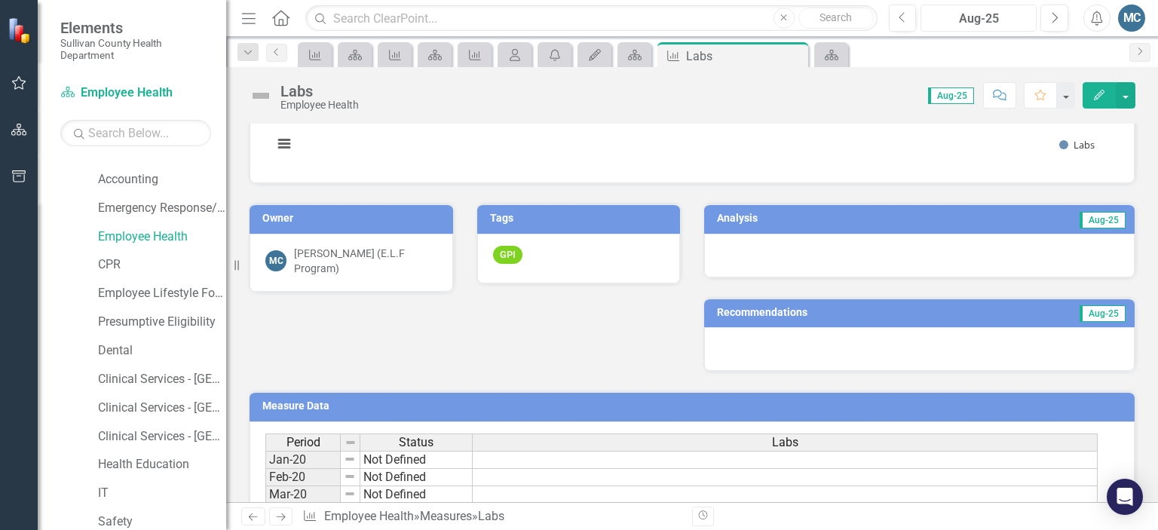
click at [972, 23] on div "Aug-25" at bounding box center [979, 19] width 106 height 18
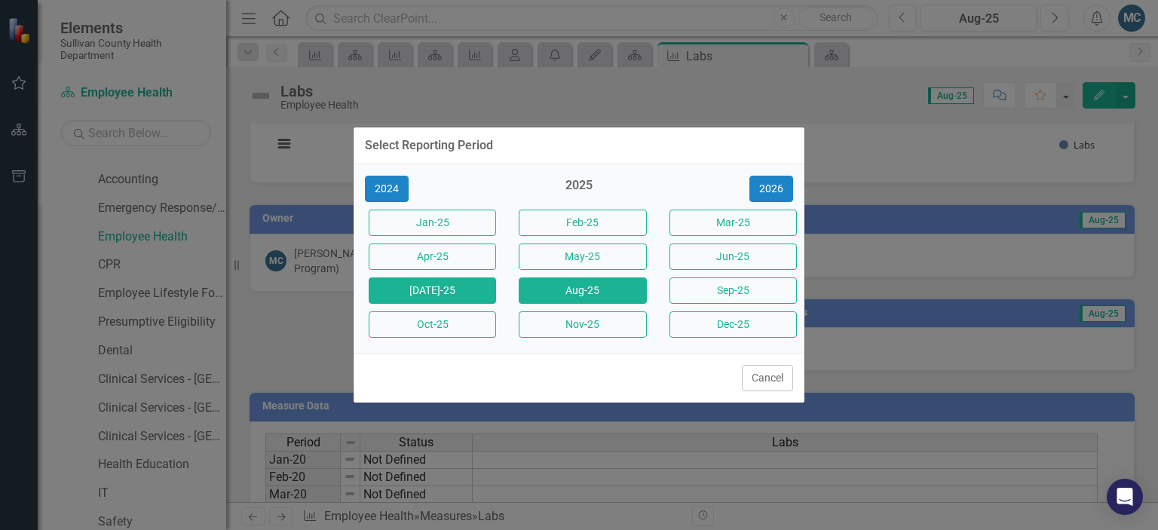
click at [476, 287] on button "[DATE]-25" at bounding box center [432, 290] width 127 height 26
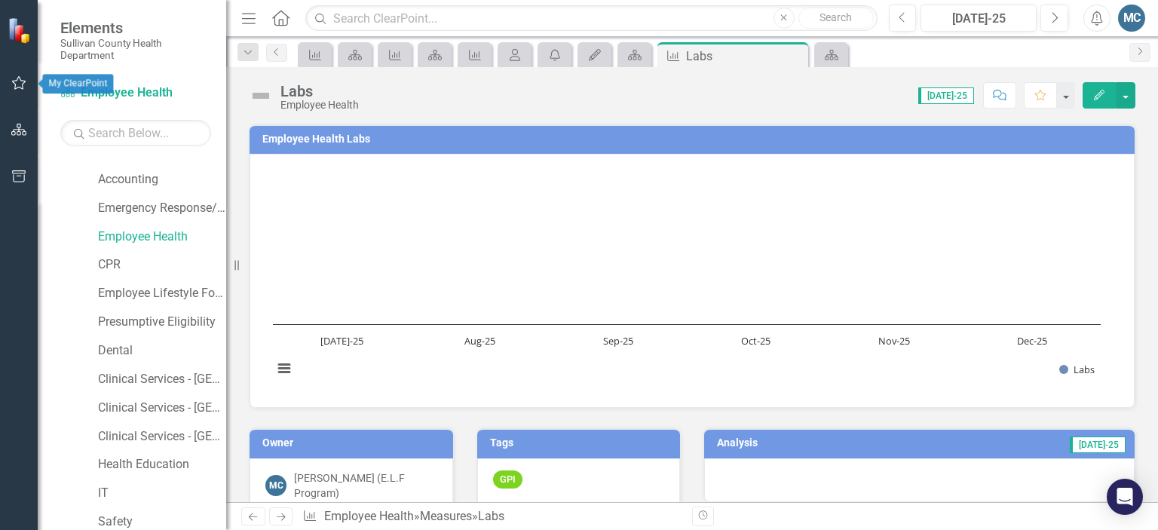
click at [14, 84] on icon "button" at bounding box center [19, 83] width 16 height 12
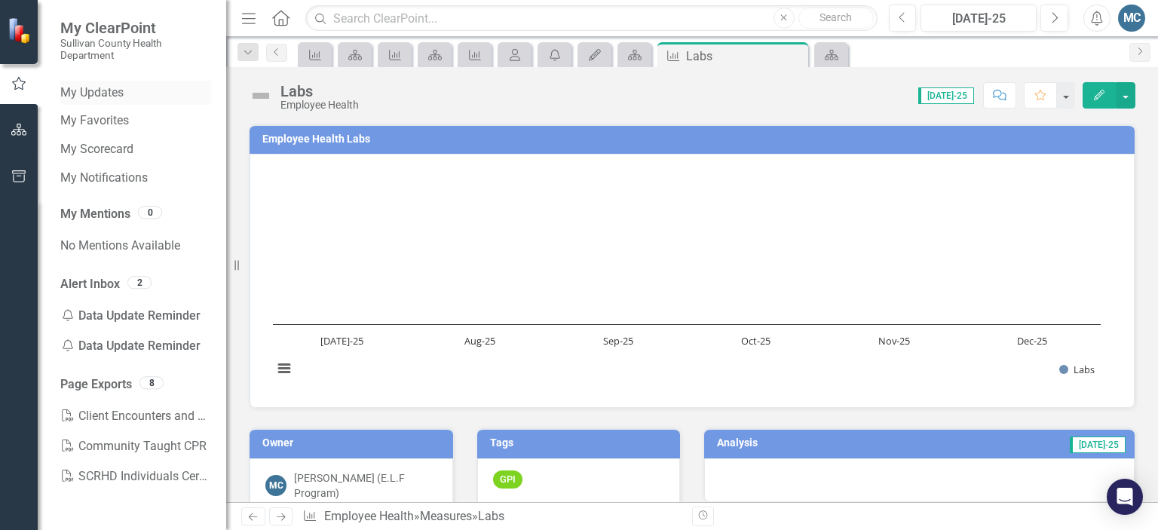
click at [118, 97] on link "My Updates" at bounding box center [135, 92] width 151 height 17
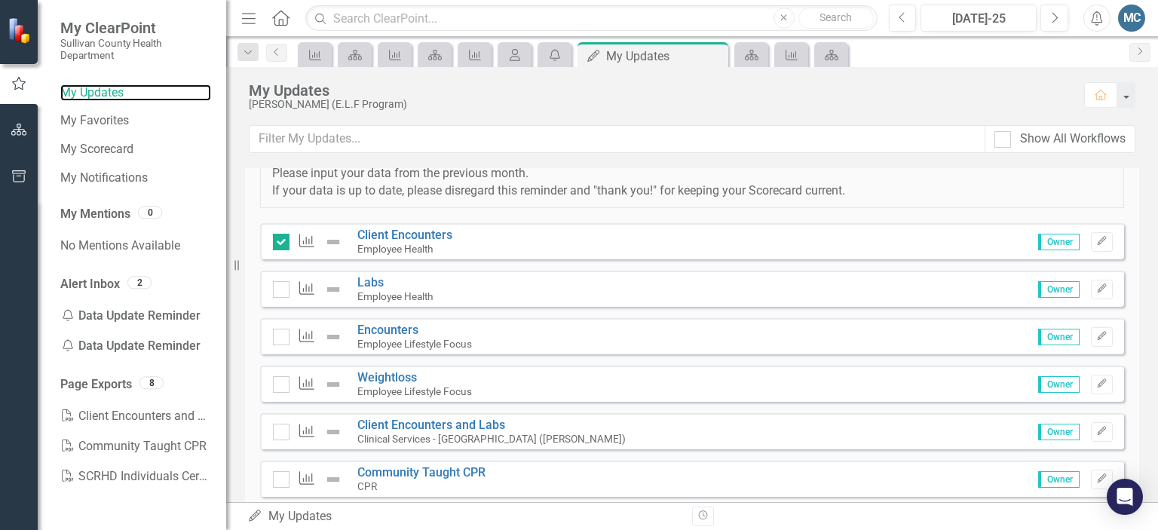
scroll to position [110, 0]
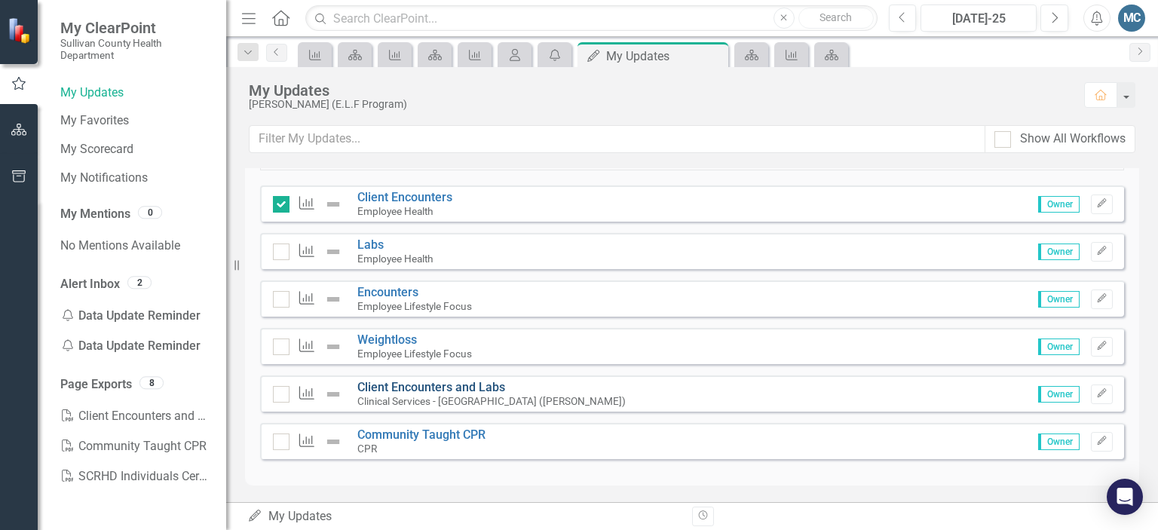
click at [450, 389] on link "Client Encounters and Labs" at bounding box center [431, 387] width 148 height 14
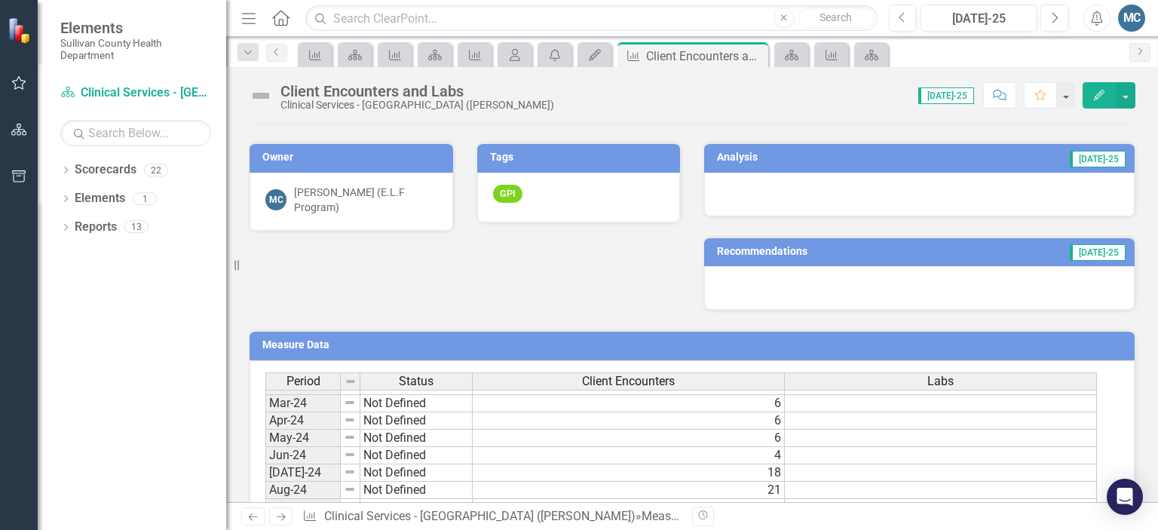
scroll to position [864, 0]
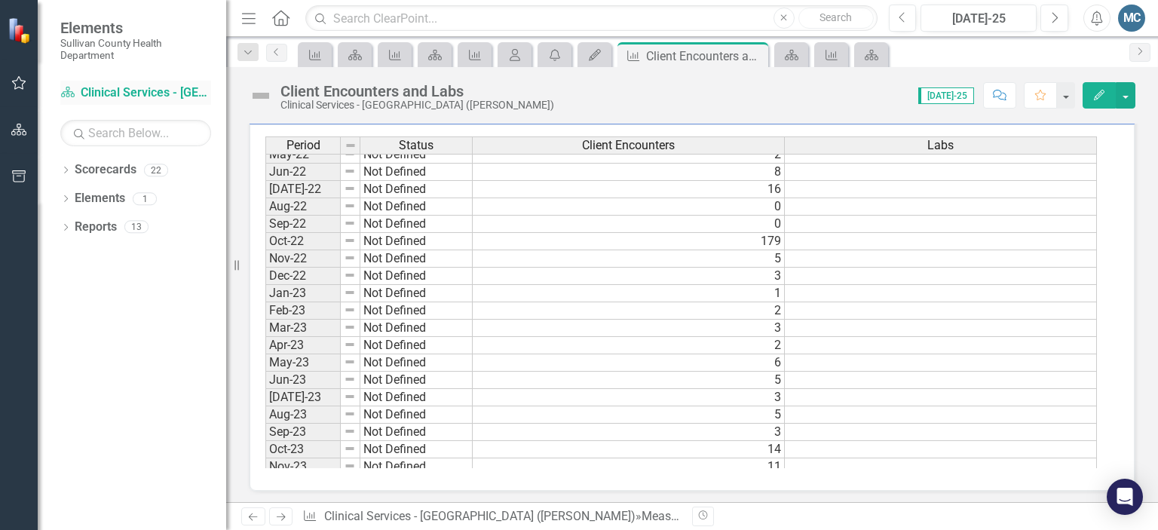
click at [90, 92] on link "Scorecard Clinical Services - Blountville (Misty)" at bounding box center [135, 92] width 151 height 17
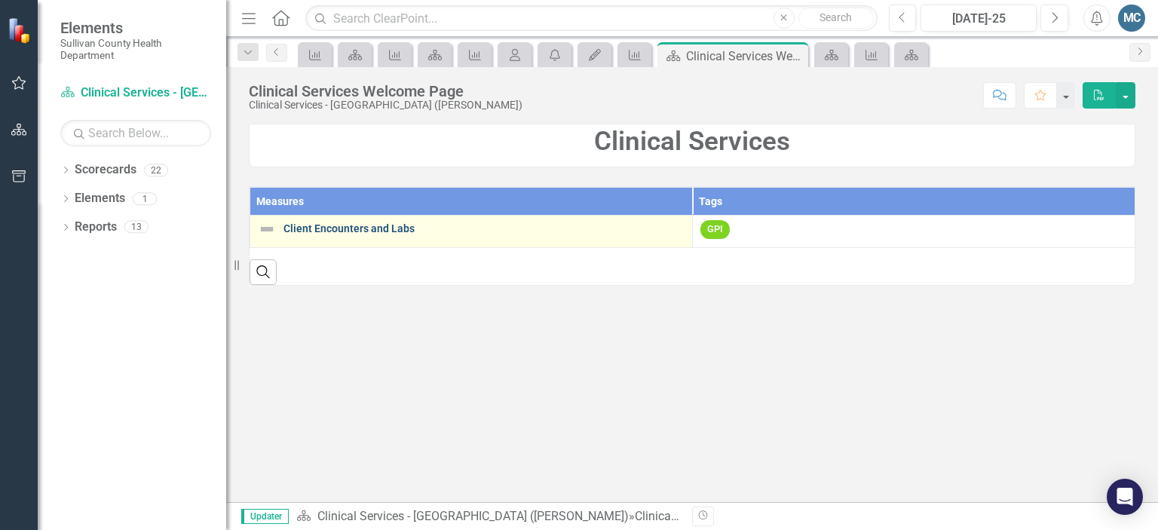
click at [295, 224] on link "Client Encounters and Labs" at bounding box center [483, 228] width 401 height 11
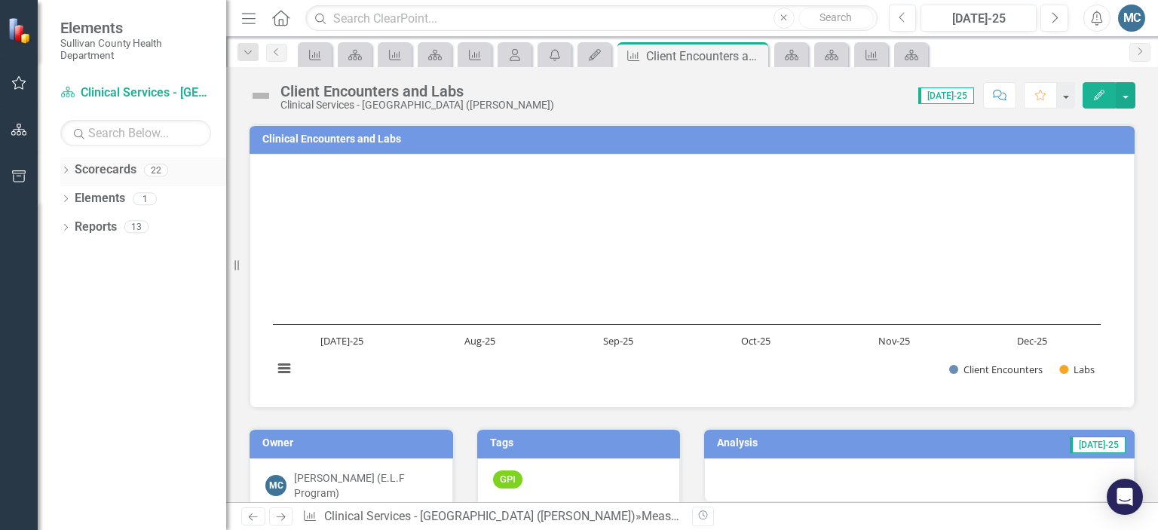
click at [131, 169] on link "Scorecards" at bounding box center [106, 169] width 62 height 17
click at [119, 166] on link "Scorecards" at bounding box center [106, 169] width 62 height 17
click at [70, 173] on icon "Dropdown" at bounding box center [65, 171] width 11 height 8
click at [96, 201] on link "Sullivan County Regional Health Department" at bounding box center [154, 198] width 143 height 17
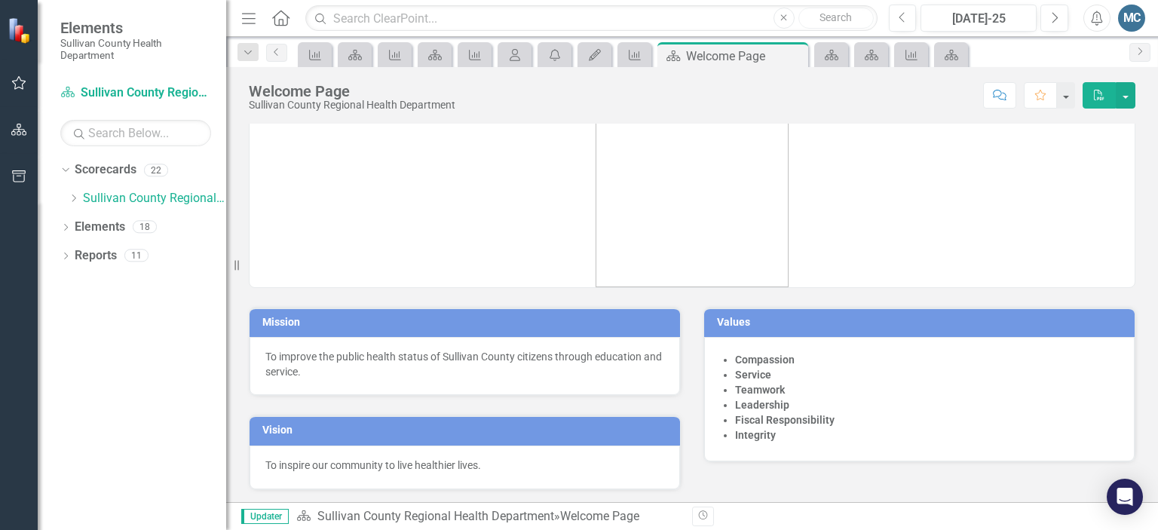
drag, startPoint x: 497, startPoint y: 371, endPoint x: 29, endPoint y: 81, distance: 550.9
click at [29, 81] on button "button" at bounding box center [19, 84] width 34 height 32
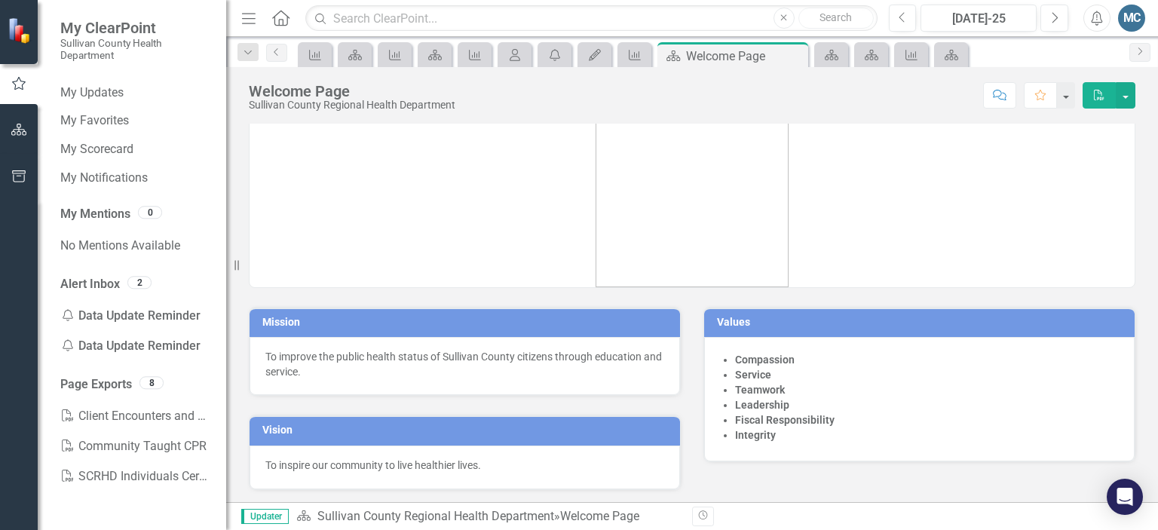
click at [12, 32] on img at bounding box center [21, 30] width 26 height 26
click at [27, 131] on button "button" at bounding box center [19, 131] width 34 height 32
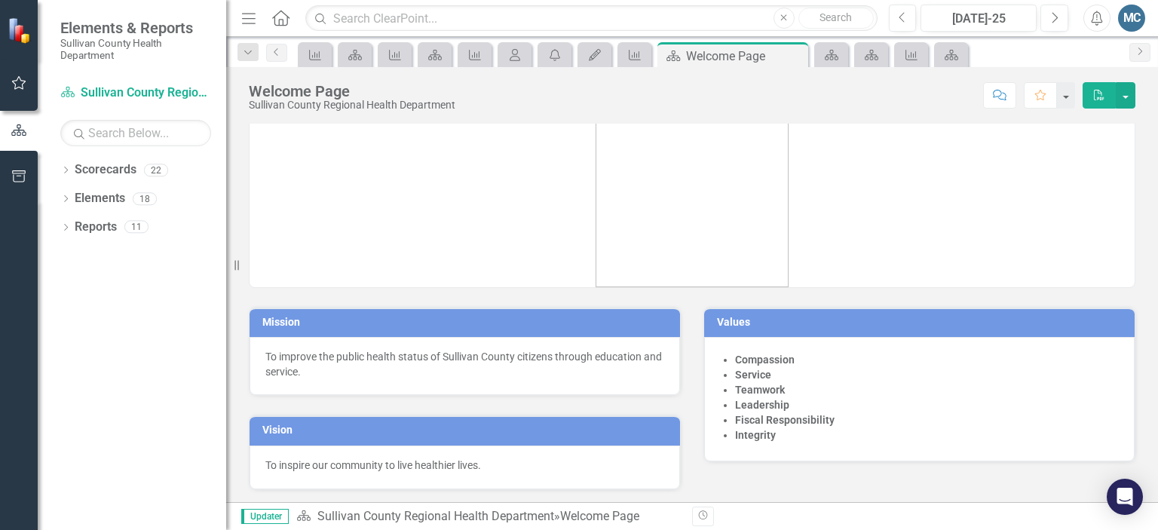
click at [27, 131] on button "button" at bounding box center [19, 130] width 38 height 25
click at [63, 171] on icon "Dropdown" at bounding box center [65, 171] width 11 height 8
click at [75, 195] on icon "Dropdown" at bounding box center [73, 198] width 11 height 9
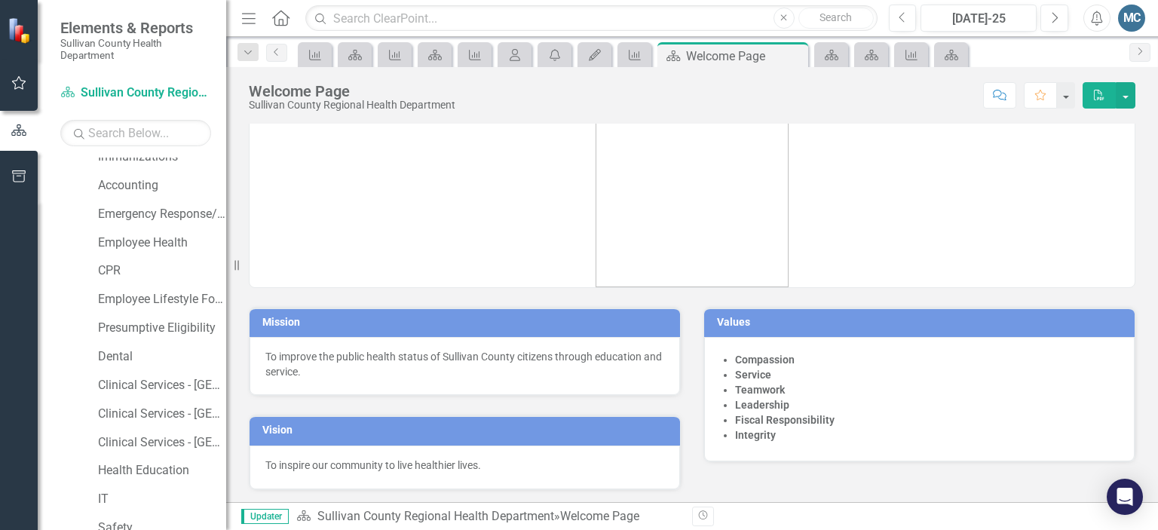
scroll to position [244, 0]
click at [119, 293] on link "Employee Lifestyle Focus" at bounding box center [162, 296] width 128 height 17
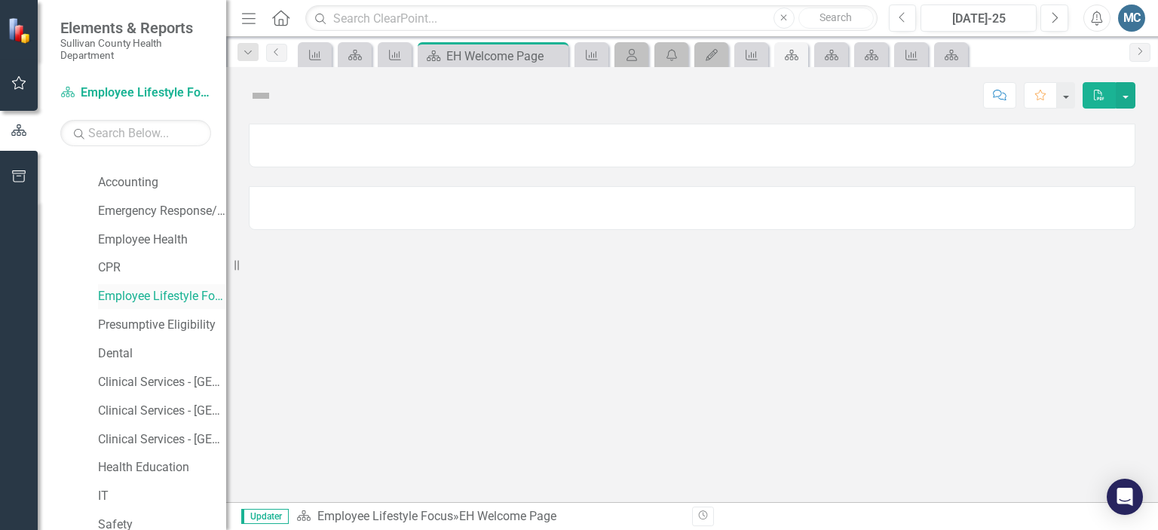
click at [119, 293] on link "Employee Lifestyle Focus" at bounding box center [162, 296] width 128 height 17
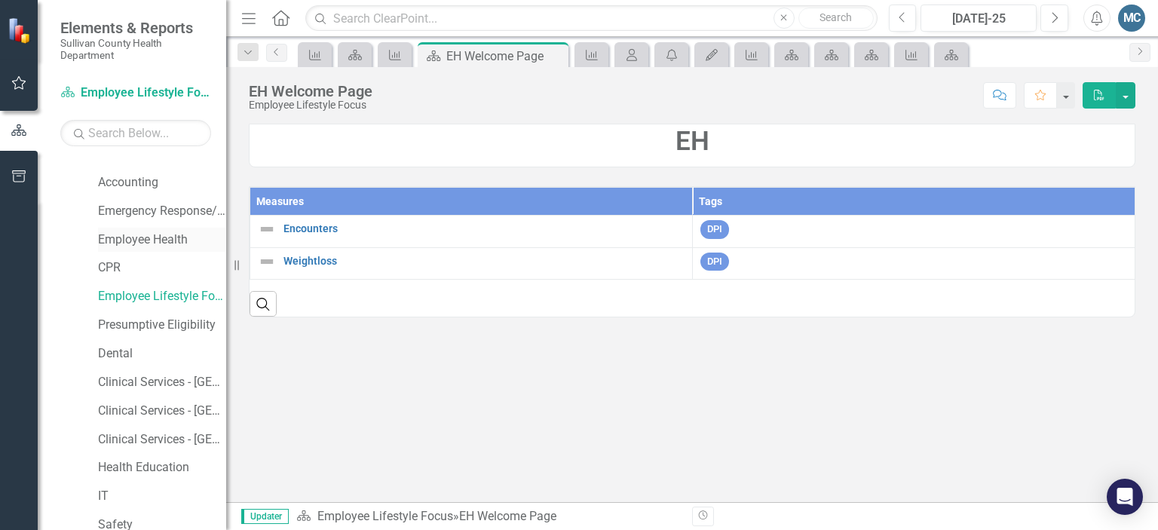
click at [118, 243] on link "Employee Health" at bounding box center [162, 239] width 128 height 17
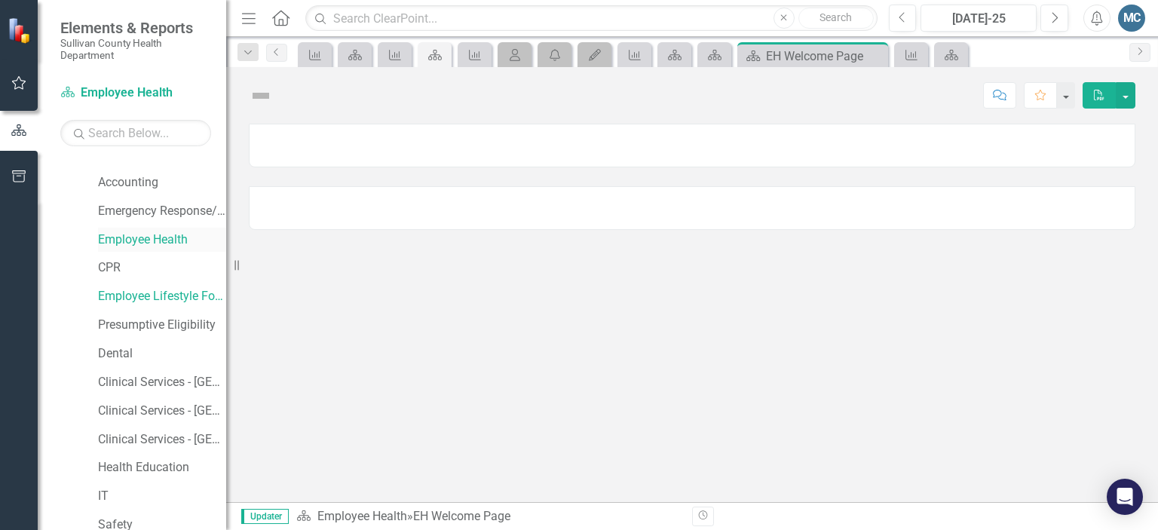
click at [118, 243] on link "Employee Health" at bounding box center [162, 239] width 128 height 17
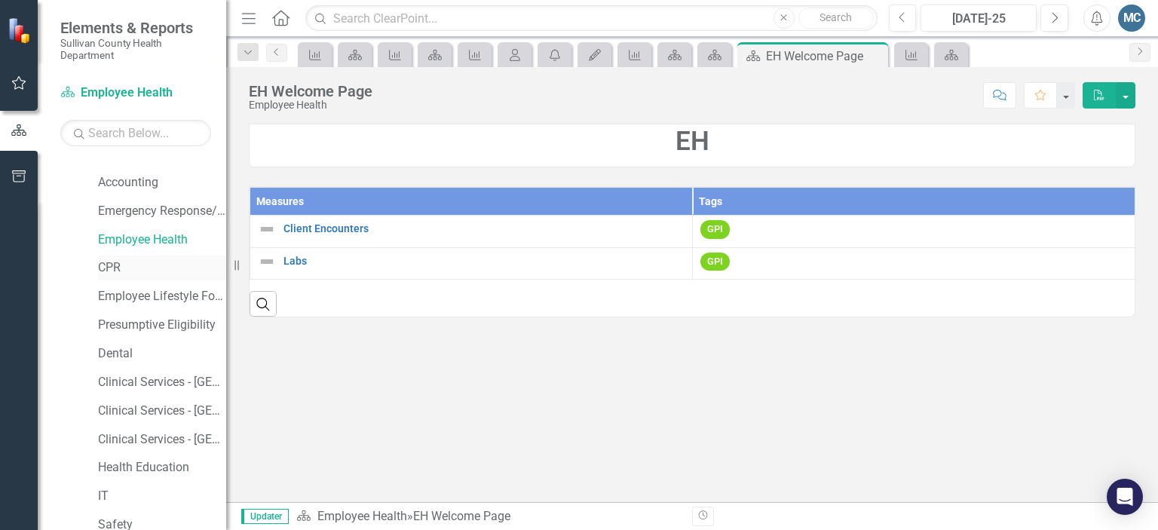
click at [109, 262] on link "CPR" at bounding box center [162, 267] width 128 height 17
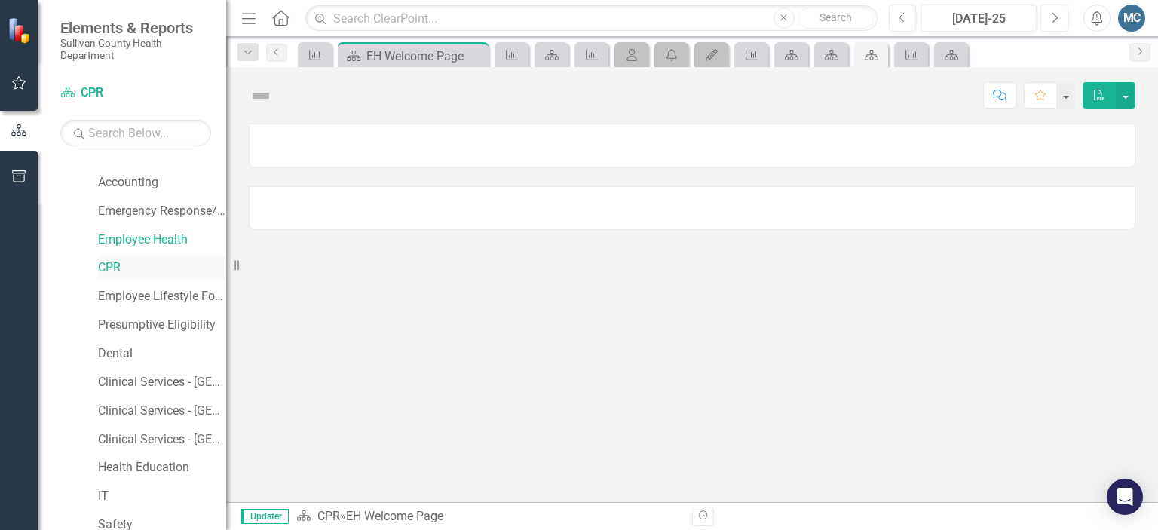
click at [109, 262] on link "CPR" at bounding box center [162, 267] width 128 height 17
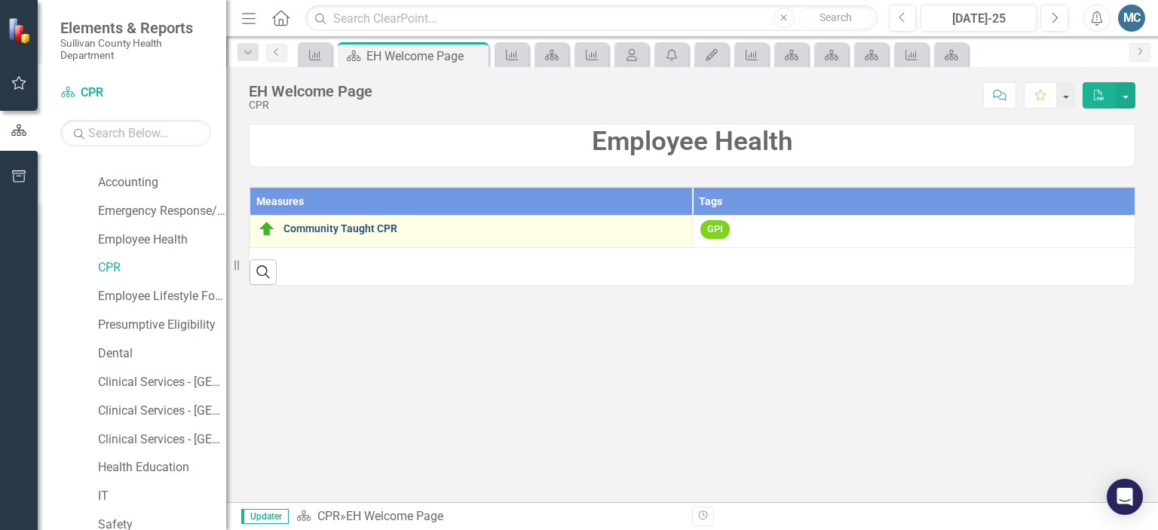
click at [334, 226] on link "Community Taught CPR" at bounding box center [483, 228] width 401 height 11
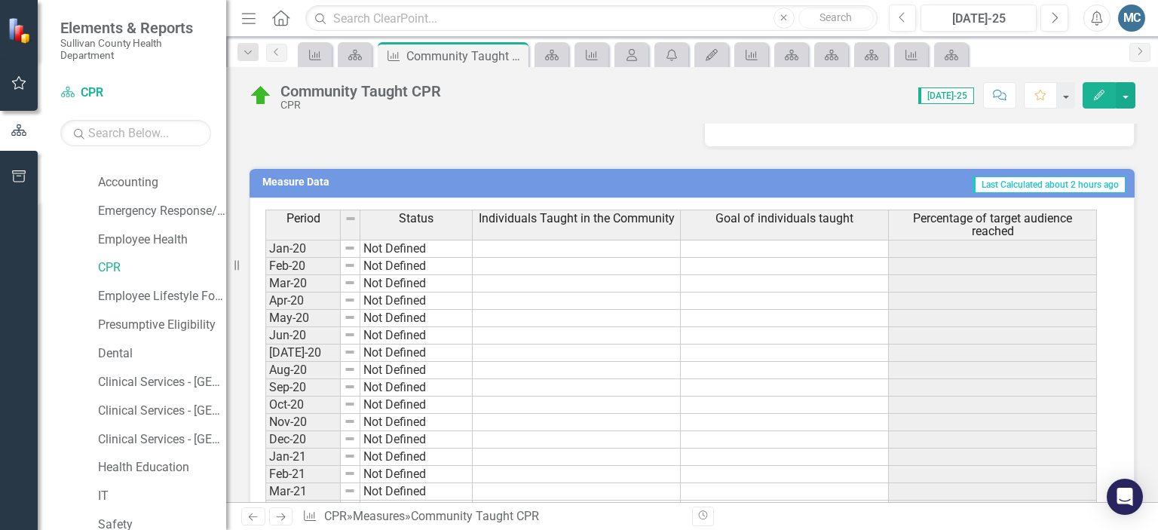
scroll to position [449, 0]
click at [149, 414] on link "Clinical Services - [GEOGRAPHIC_DATA] ([PERSON_NAME])" at bounding box center [162, 411] width 128 height 17
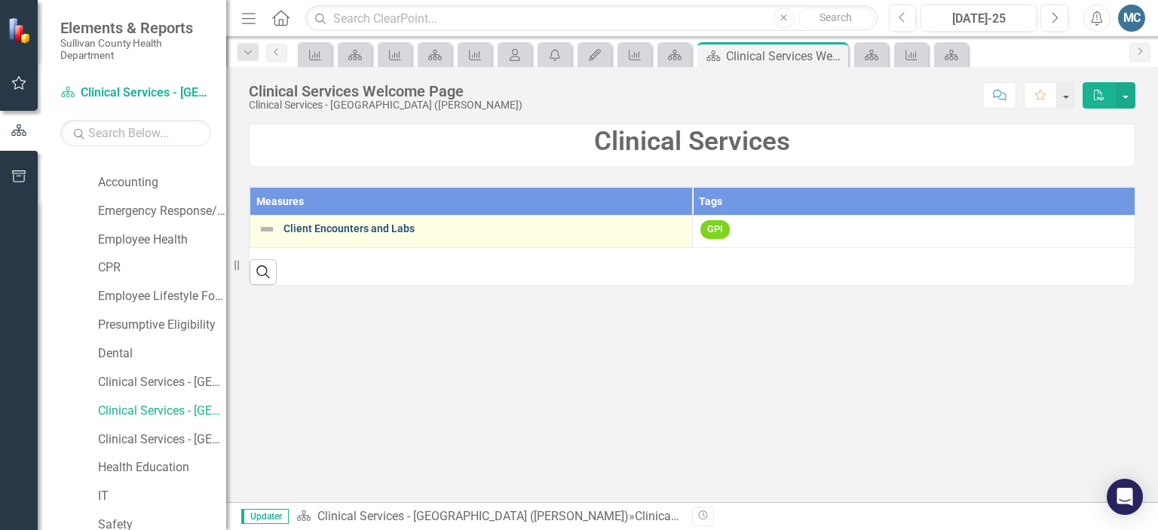
click at [357, 231] on link "Client Encounters and Labs" at bounding box center [483, 228] width 401 height 11
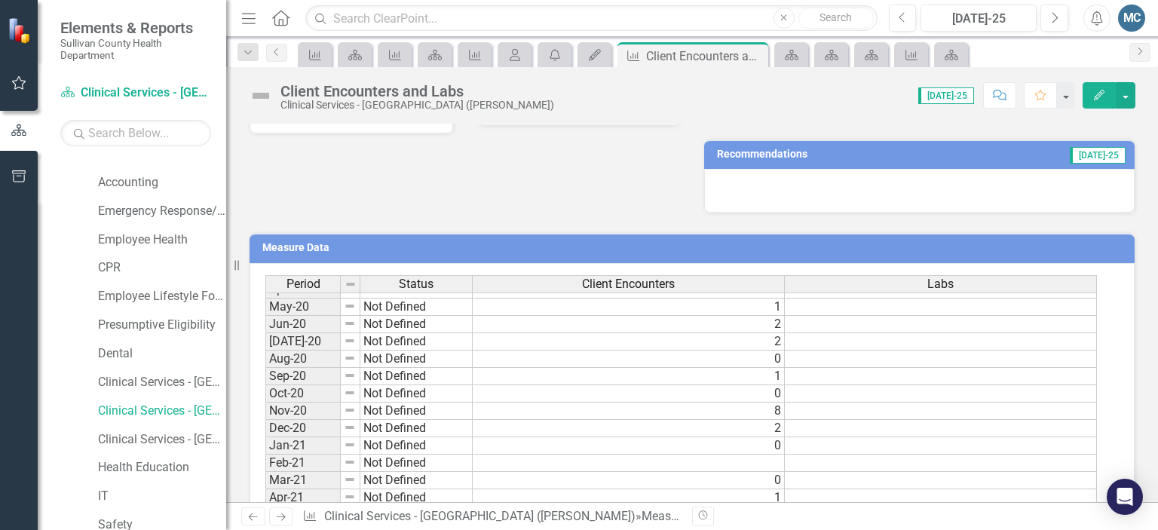
scroll to position [61, 0]
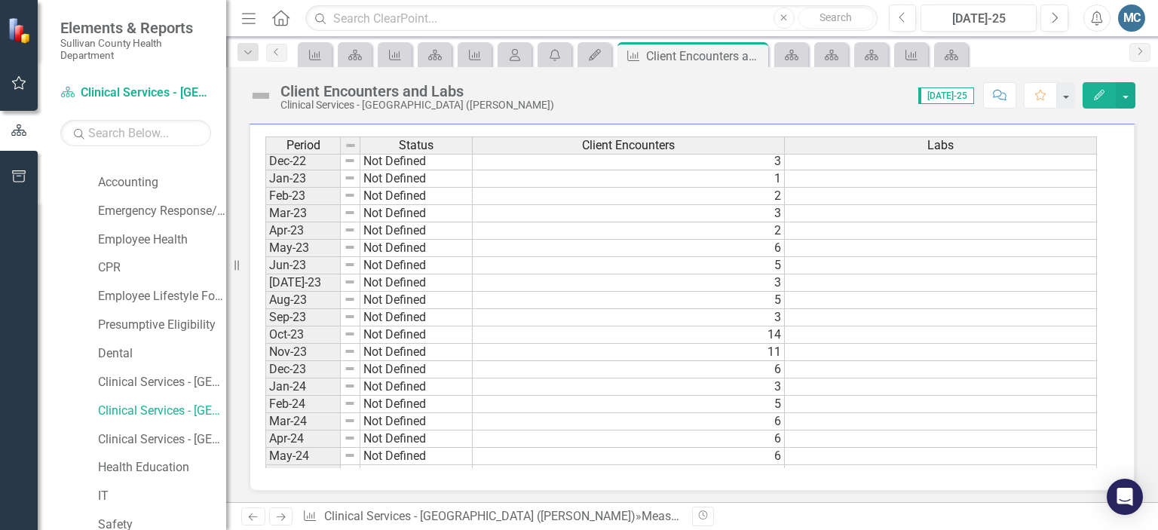
scroll to position [600, 0]
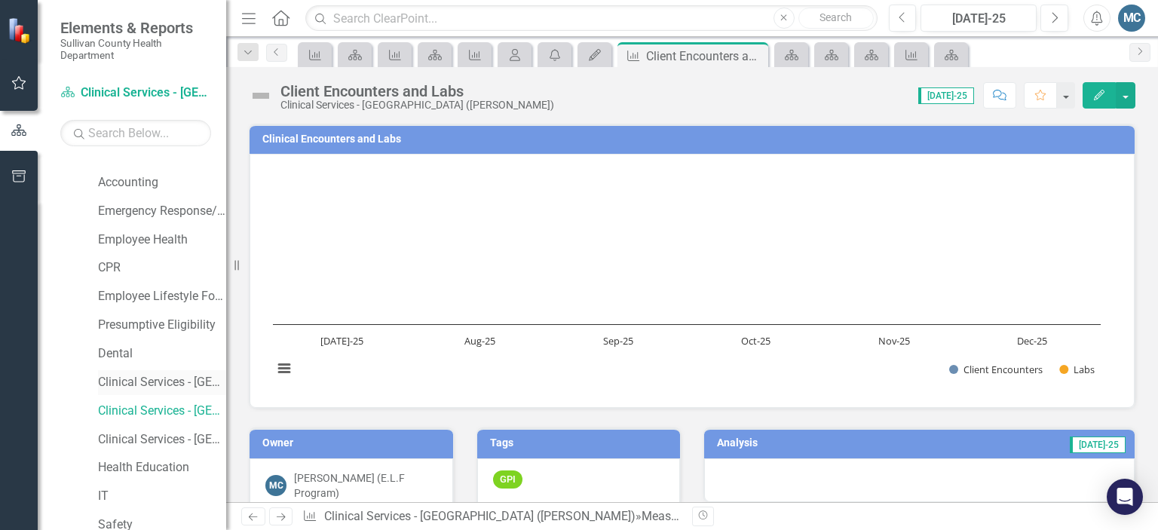
click at [154, 376] on link "Clinical Services - [GEOGRAPHIC_DATA]" at bounding box center [162, 382] width 128 height 17
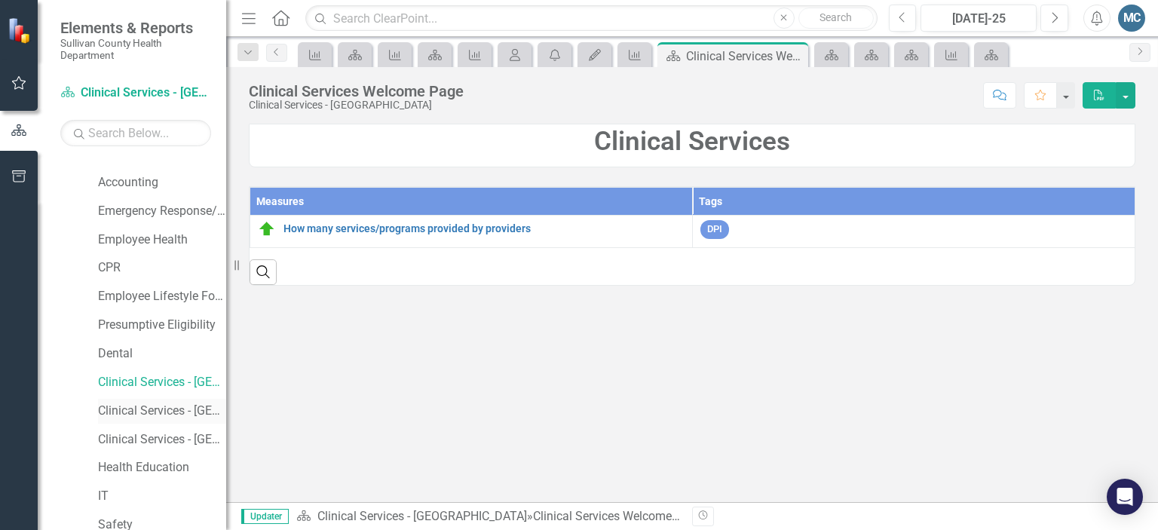
click at [143, 408] on link "Clinical Services - [GEOGRAPHIC_DATA] ([PERSON_NAME])" at bounding box center [162, 411] width 128 height 17
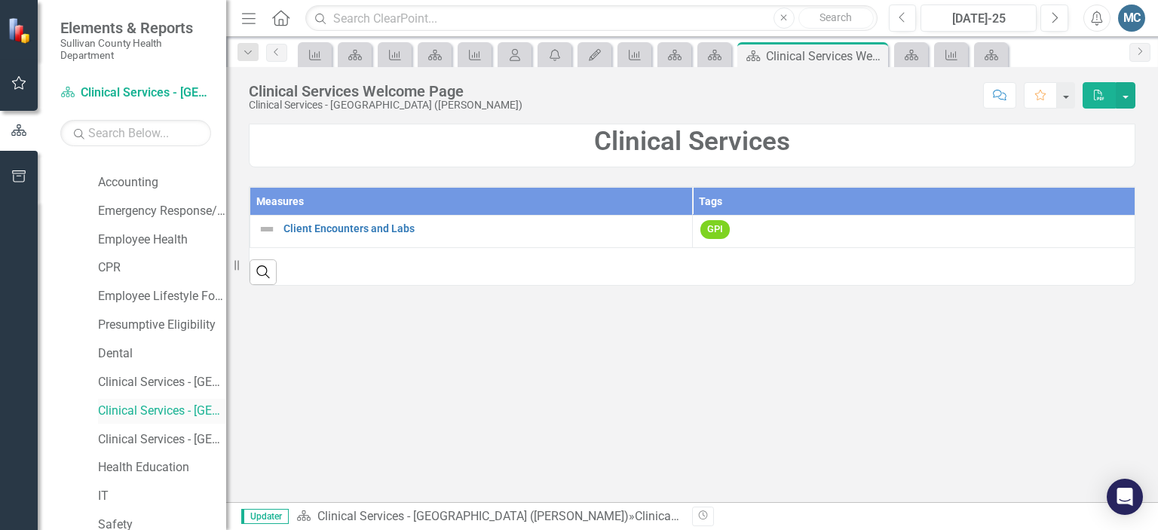
click at [137, 412] on link "Clinical Services - [GEOGRAPHIC_DATA] ([PERSON_NAME])" at bounding box center [162, 411] width 128 height 17
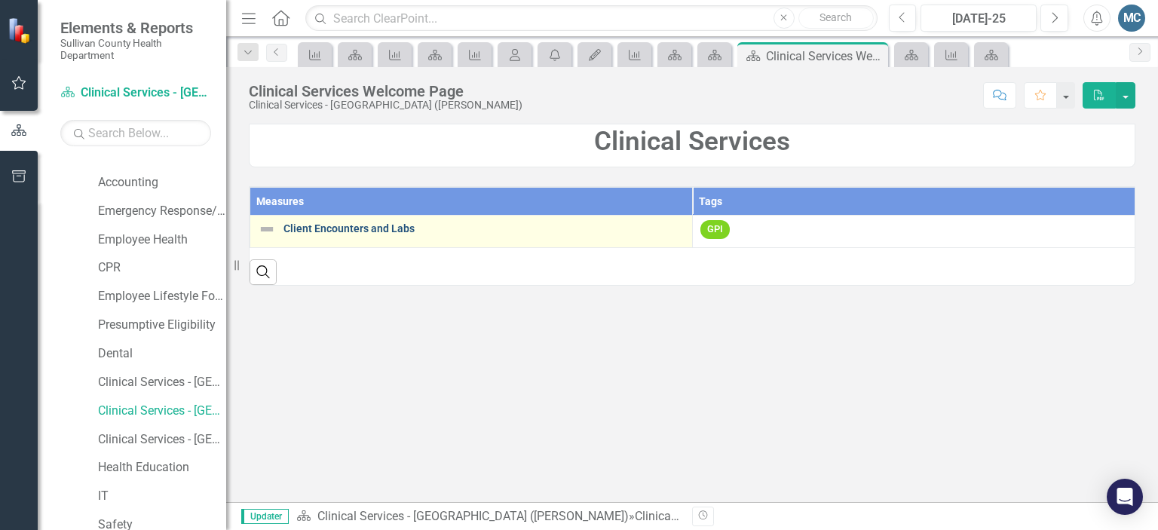
click at [348, 229] on link "Client Encounters and Labs" at bounding box center [483, 228] width 401 height 11
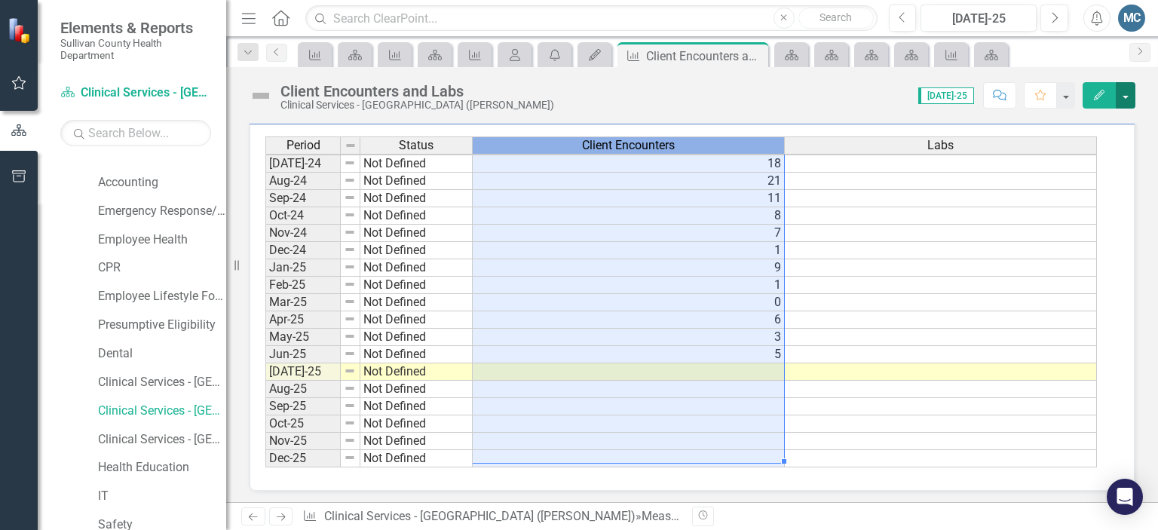
click at [1129, 97] on button "button" at bounding box center [1126, 95] width 20 height 26
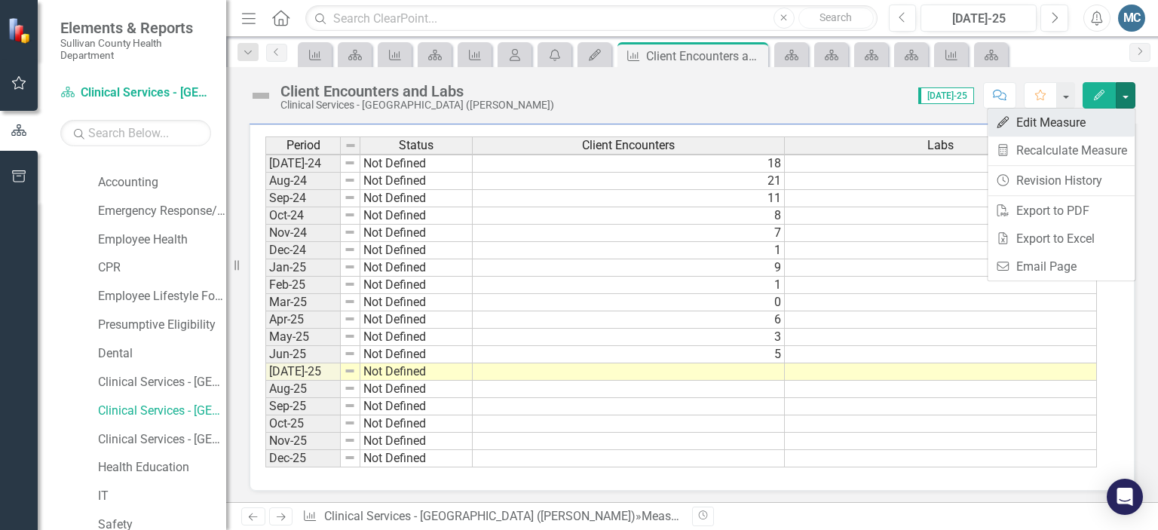
click at [1101, 124] on link "Edit Edit Measure" at bounding box center [1061, 123] width 147 height 28
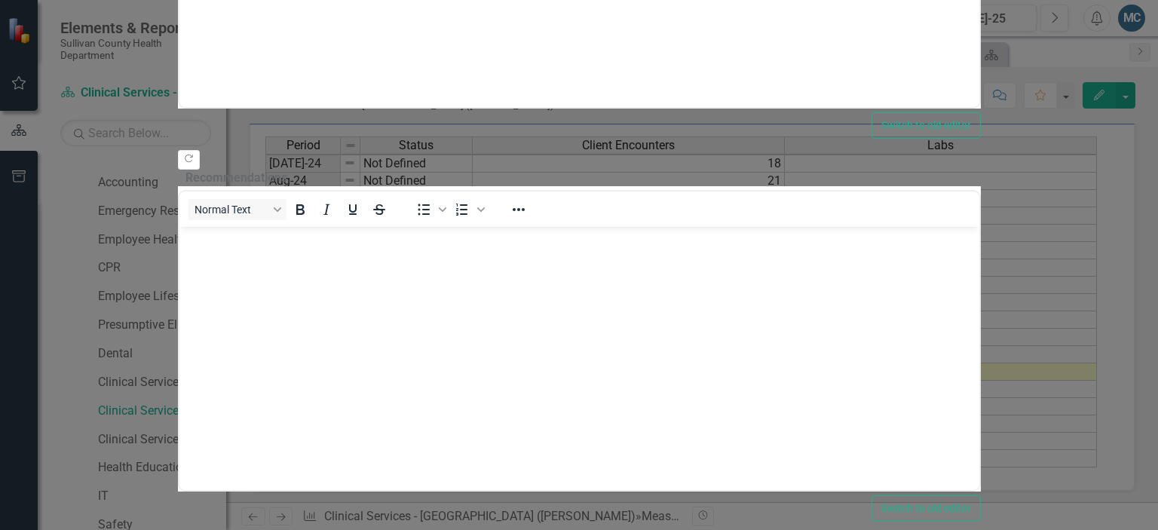
scroll to position [802, 0]
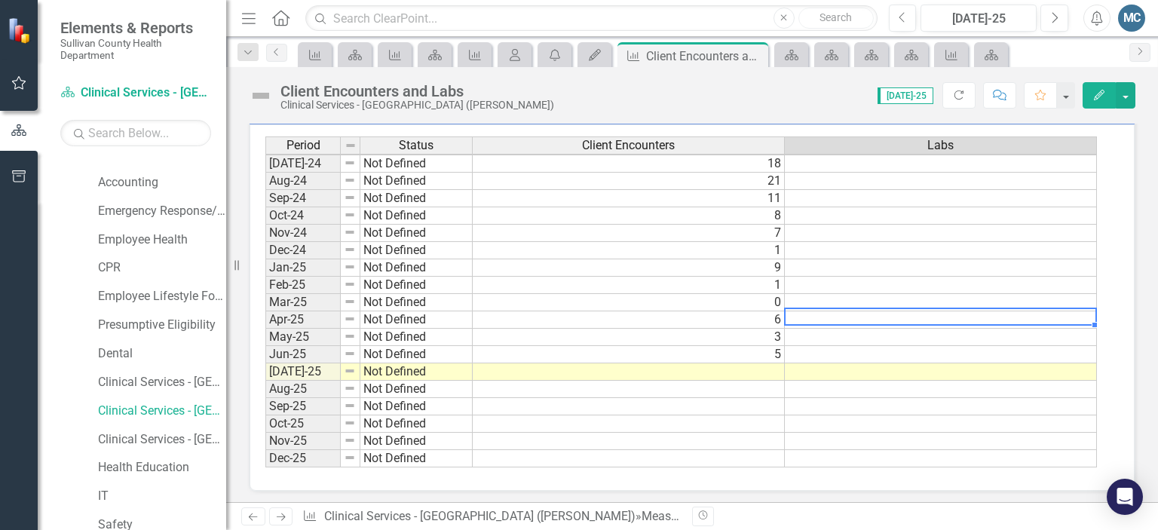
click at [851, 311] on td at bounding box center [941, 319] width 312 height 17
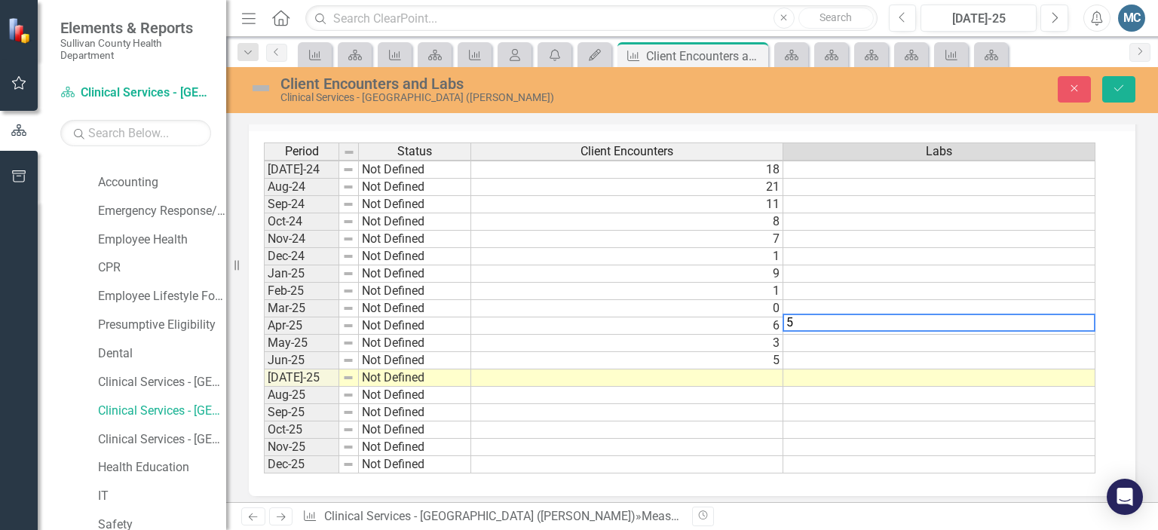
scroll to position [528, 0]
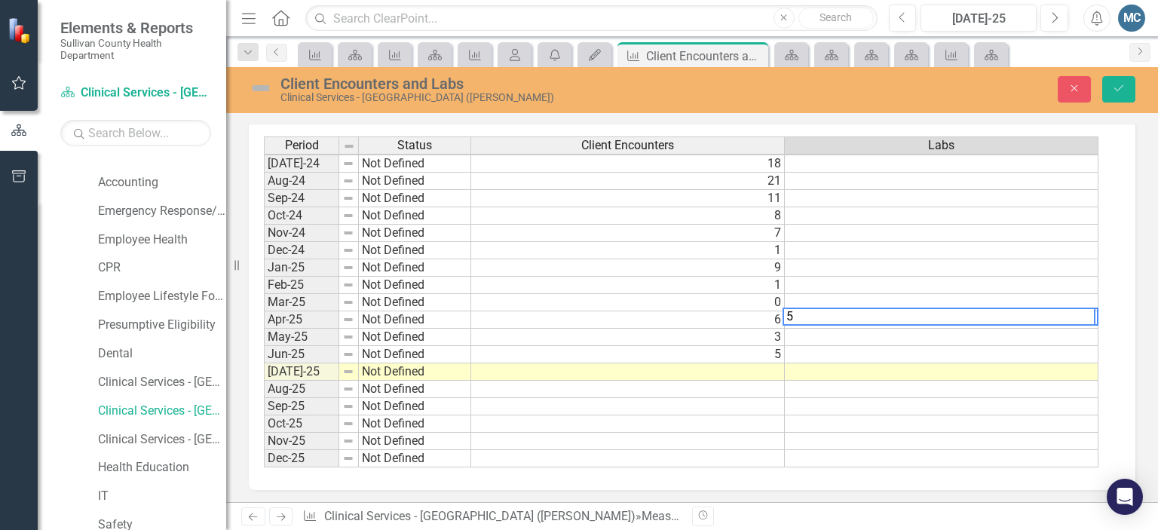
type textarea "5"
click at [847, 335] on td at bounding box center [942, 337] width 314 height 17
type textarea "0"
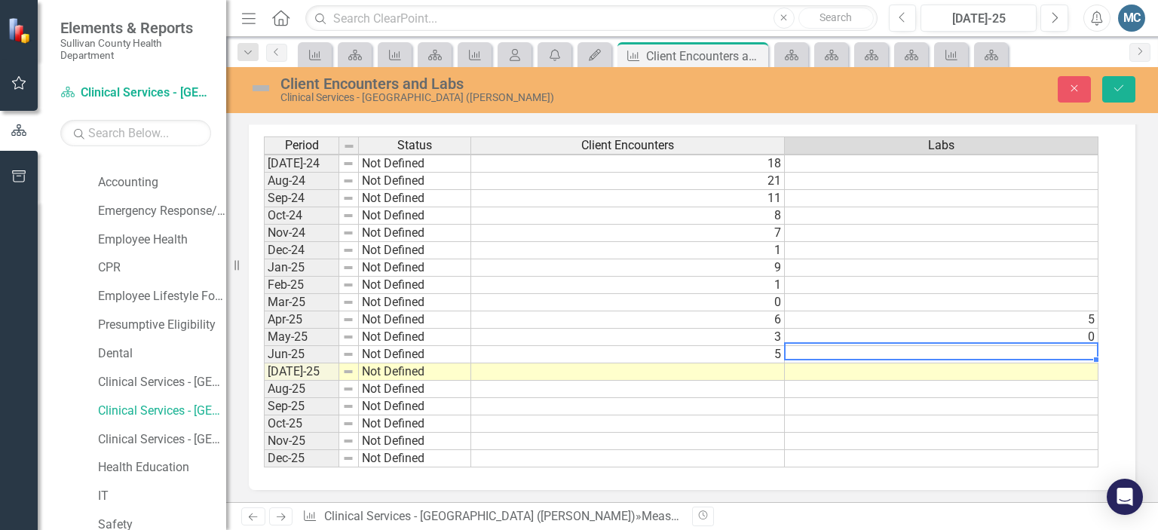
click at [853, 351] on td at bounding box center [942, 354] width 314 height 17
type textarea "1"
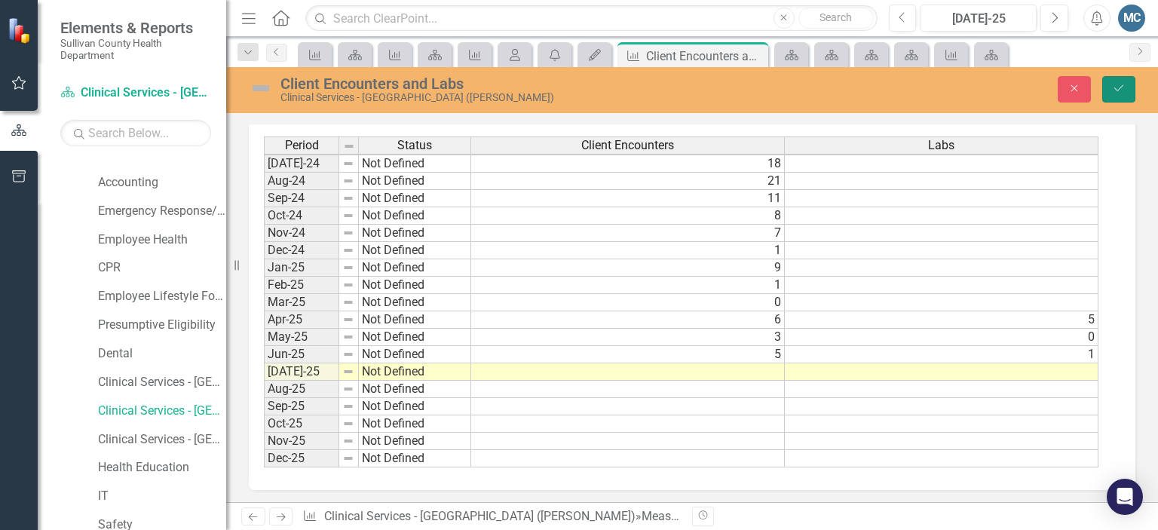
click at [1129, 87] on button "Save" at bounding box center [1118, 89] width 33 height 26
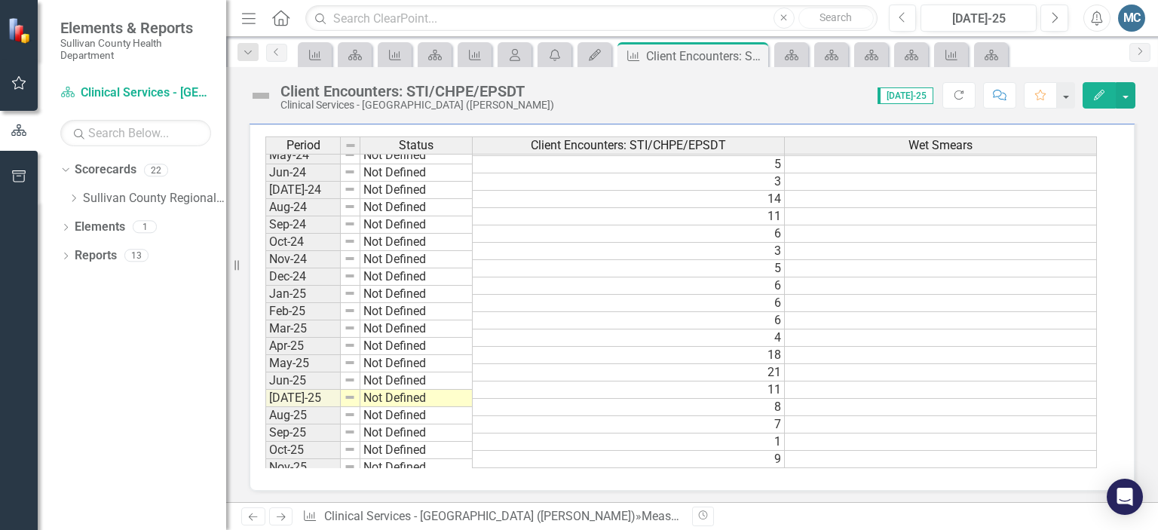
scroll to position [745, 0]
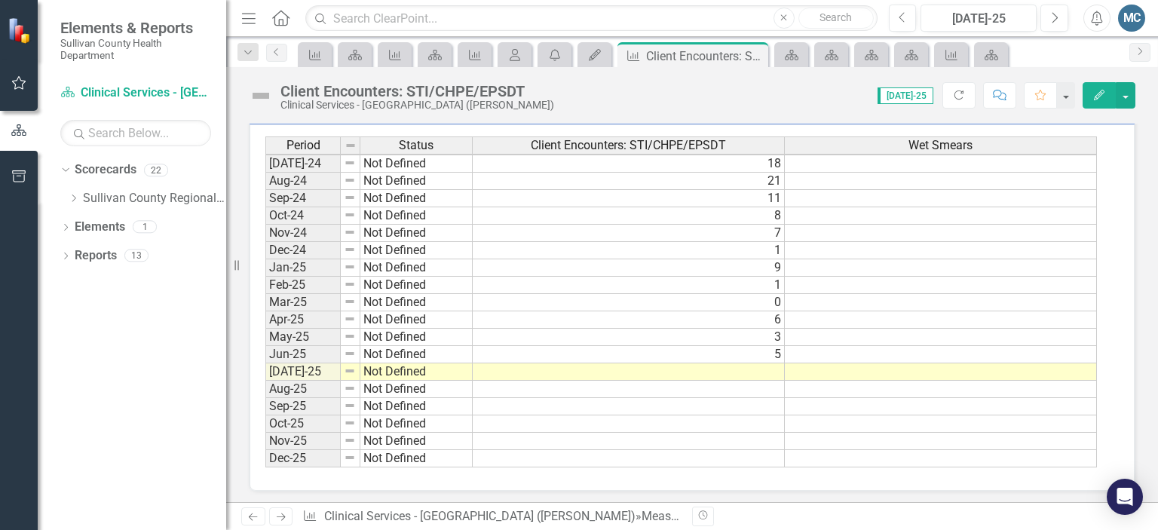
click at [847, 313] on tbody "Apr-23 Not Defined 2 May-23 Not Defined 6 Jun-23 Not Defined 5 Jul-23 Not Defin…" at bounding box center [681, 180] width 832 height 573
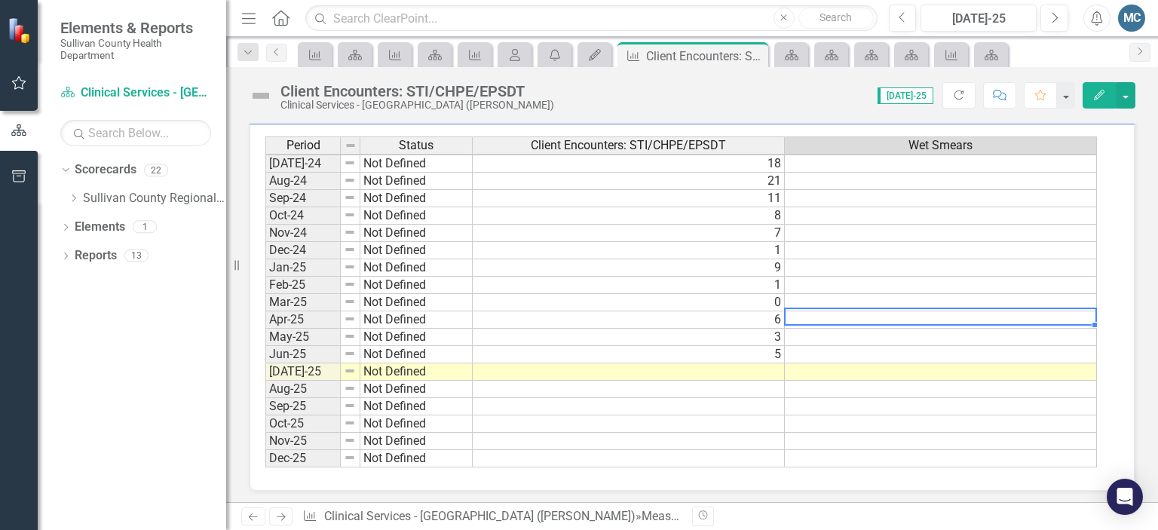
click at [847, 313] on td at bounding box center [941, 319] width 312 height 17
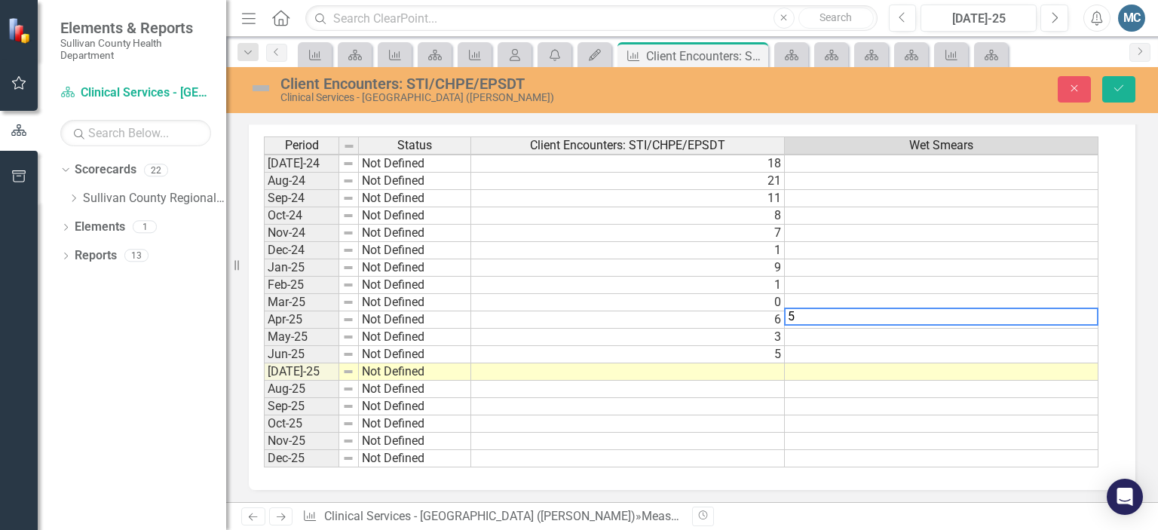
type textarea "5"
click at [841, 333] on td at bounding box center [942, 337] width 314 height 17
type textarea "0"
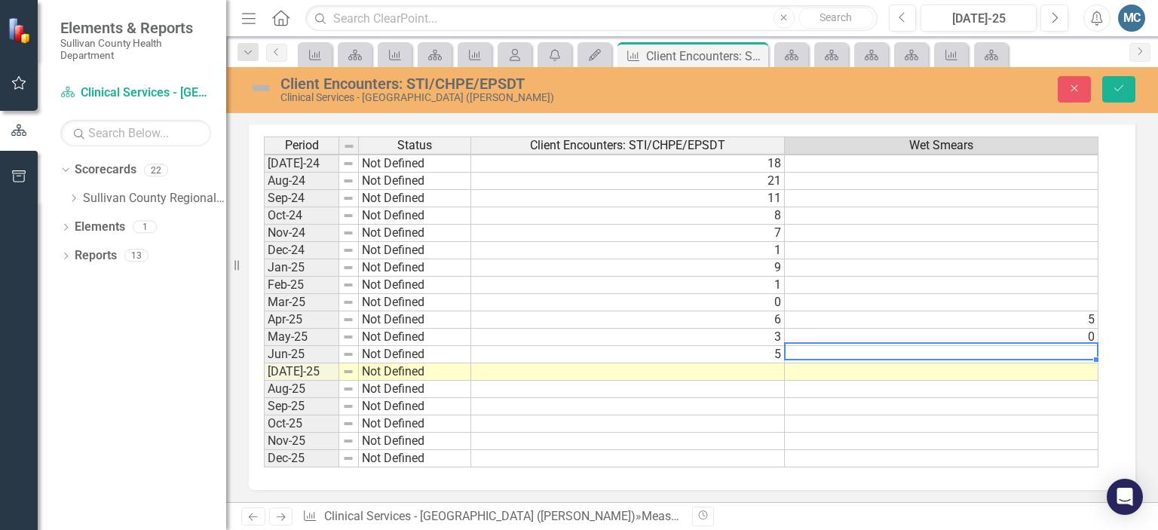
click at [820, 349] on td at bounding box center [942, 354] width 314 height 17
type textarea "1"
click at [1113, 87] on icon "Save" at bounding box center [1119, 88] width 14 height 11
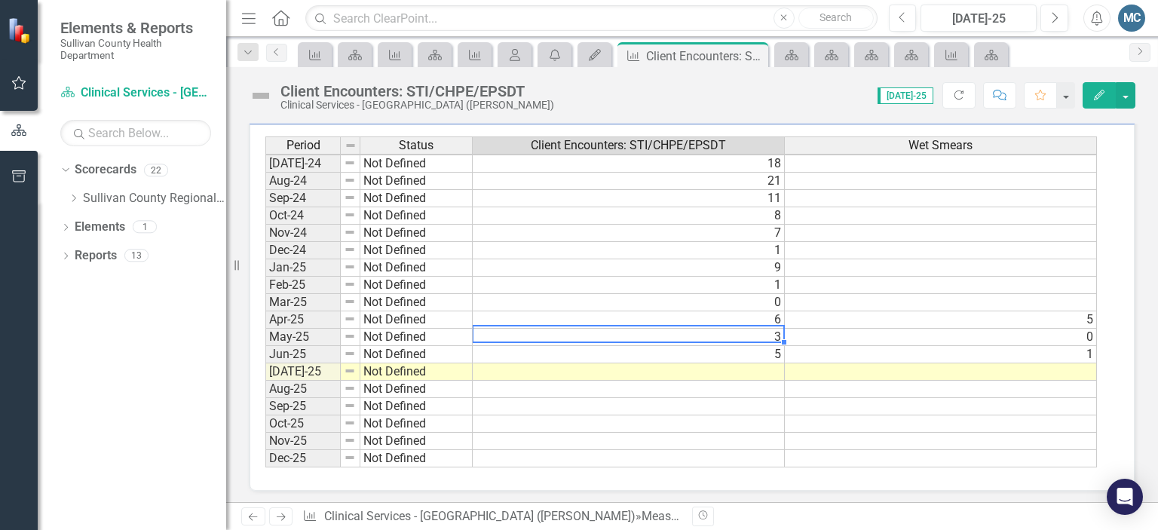
click at [751, 329] on tbody "Jun-23 Not Defined 5 Jul-23 Not Defined 3 Aug-23 Not Defined 5 Sep-23 Not Defin…" at bounding box center [681, 198] width 832 height 538
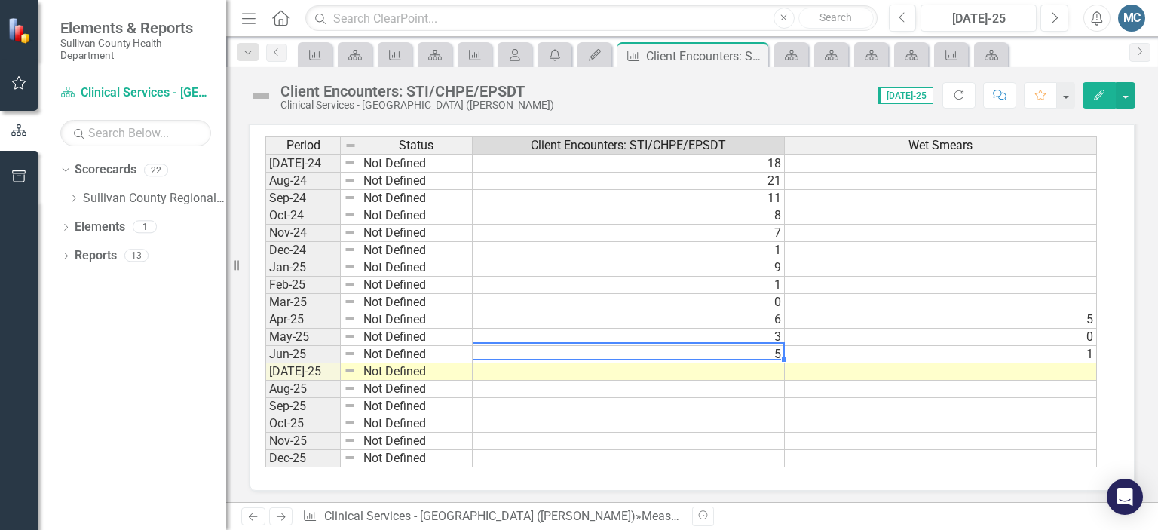
click at [751, 346] on td "5" at bounding box center [629, 354] width 312 height 17
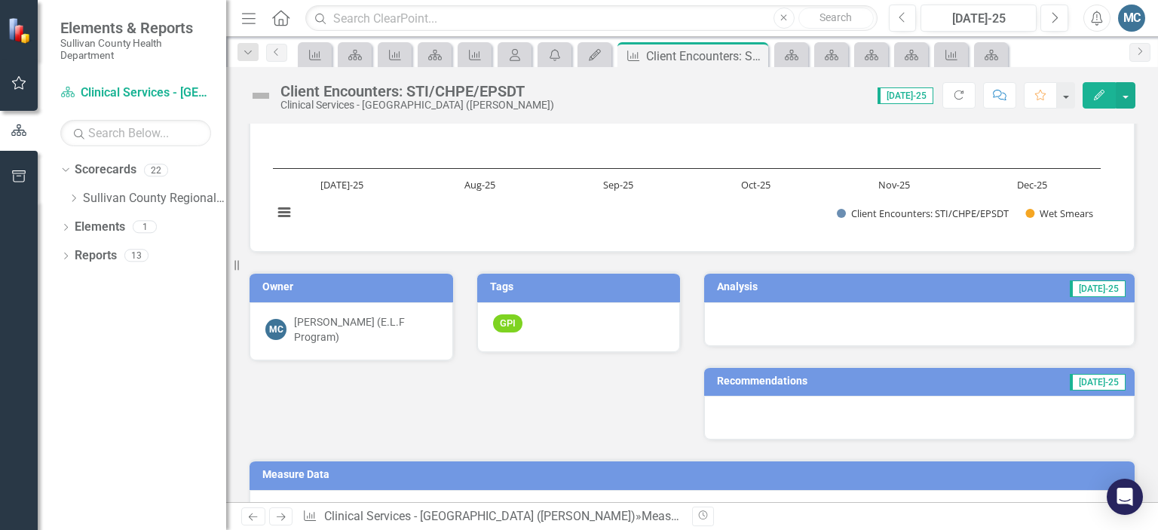
scroll to position [166, 0]
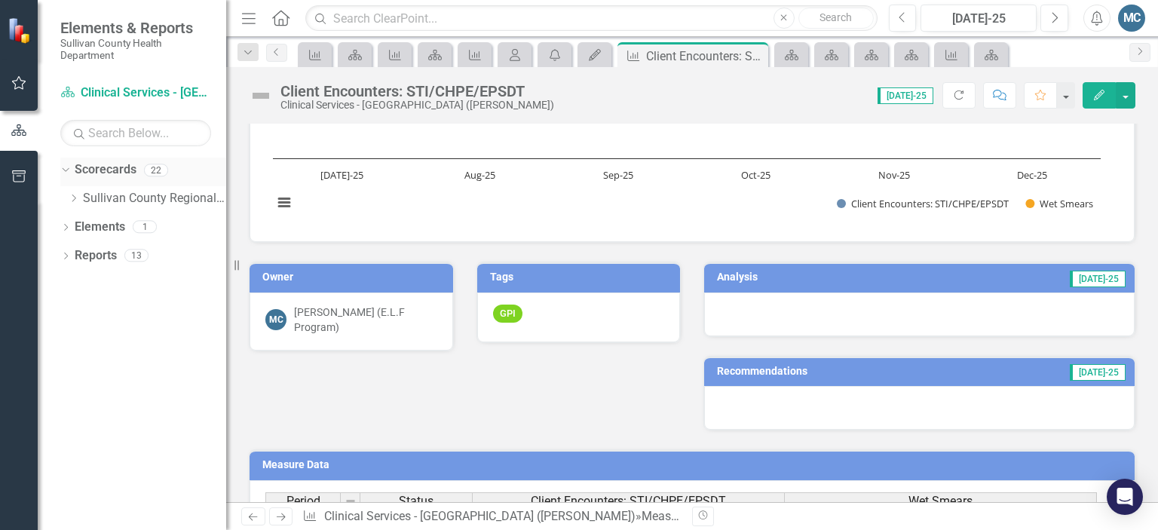
click at [66, 169] on icon "Dropdown" at bounding box center [64, 169] width 8 height 11
click at [68, 171] on icon "Dropdown" at bounding box center [65, 171] width 11 height 8
click at [76, 195] on icon "Dropdown" at bounding box center [73, 198] width 11 height 9
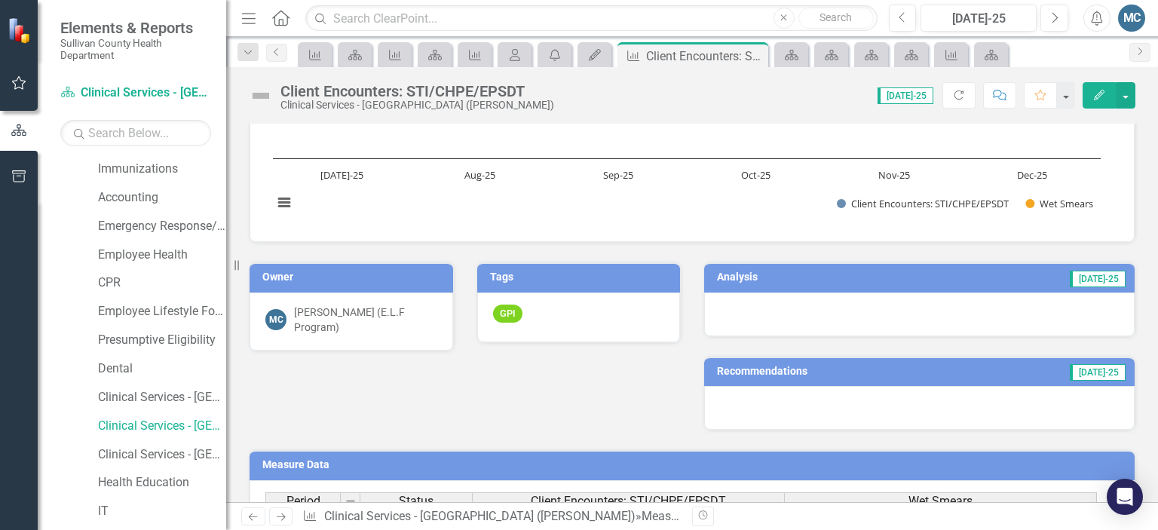
scroll to position [231, 0]
click at [160, 422] on link "Clinical Services - [GEOGRAPHIC_DATA] ([PERSON_NAME])" at bounding box center [162, 423] width 128 height 17
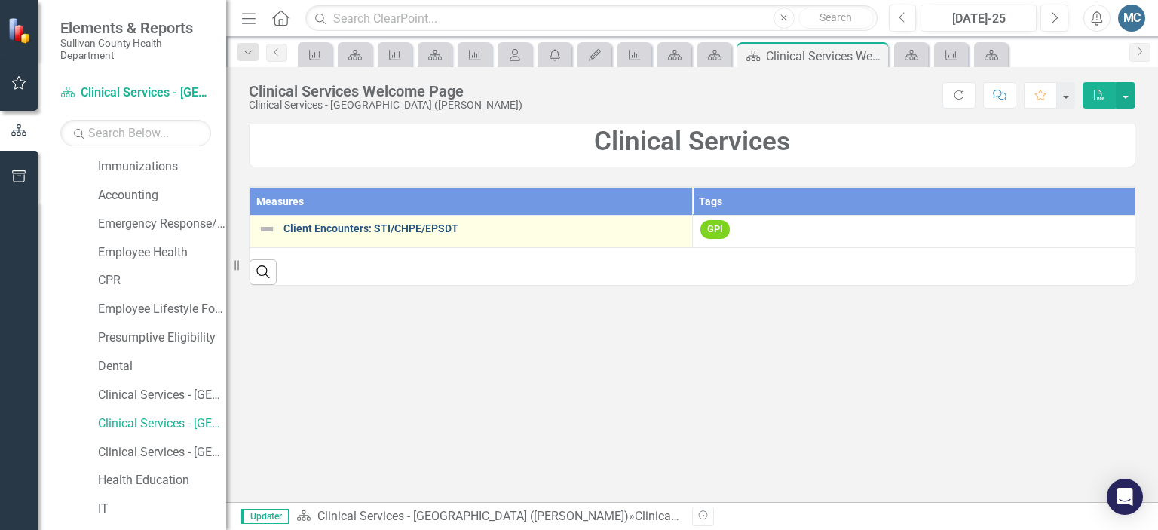
click at [404, 230] on link "Client Encounters: STI/CHPE/EPSDT" at bounding box center [483, 228] width 401 height 11
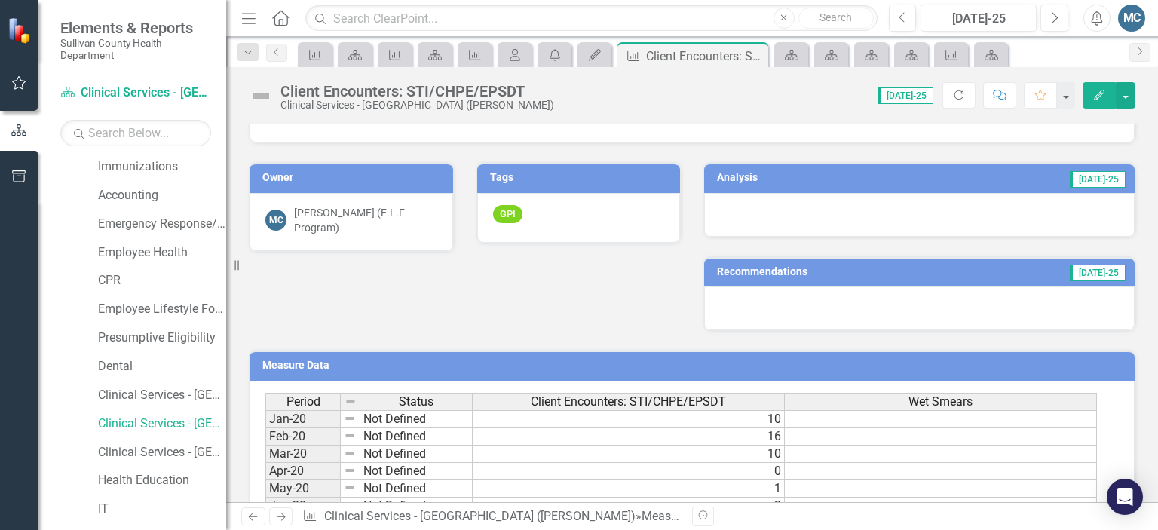
scroll to position [265, 0]
click at [733, 180] on h3 "Analysis" at bounding box center [802, 178] width 170 height 11
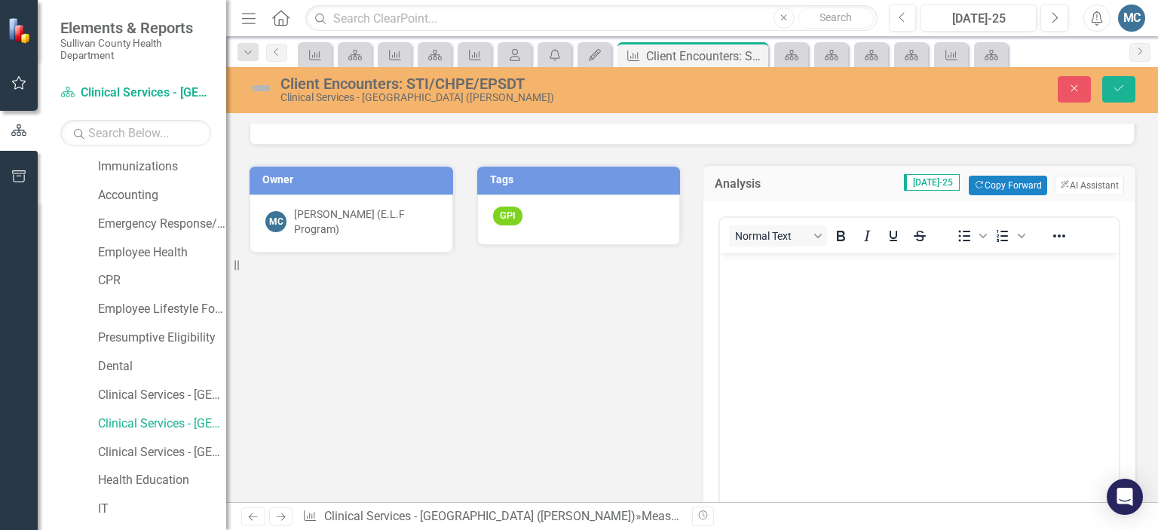
scroll to position [0, 0]
click at [1062, 185] on button "ClearPoint AI AI Assistant" at bounding box center [1089, 186] width 69 height 20
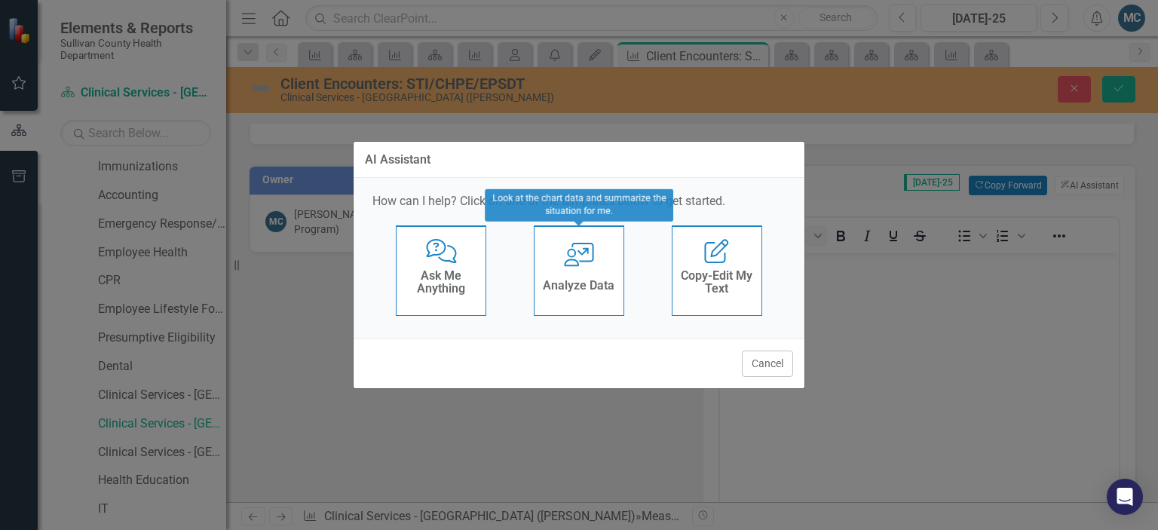
click at [605, 264] on div "User with Chart Analyze Data" at bounding box center [579, 270] width 90 height 90
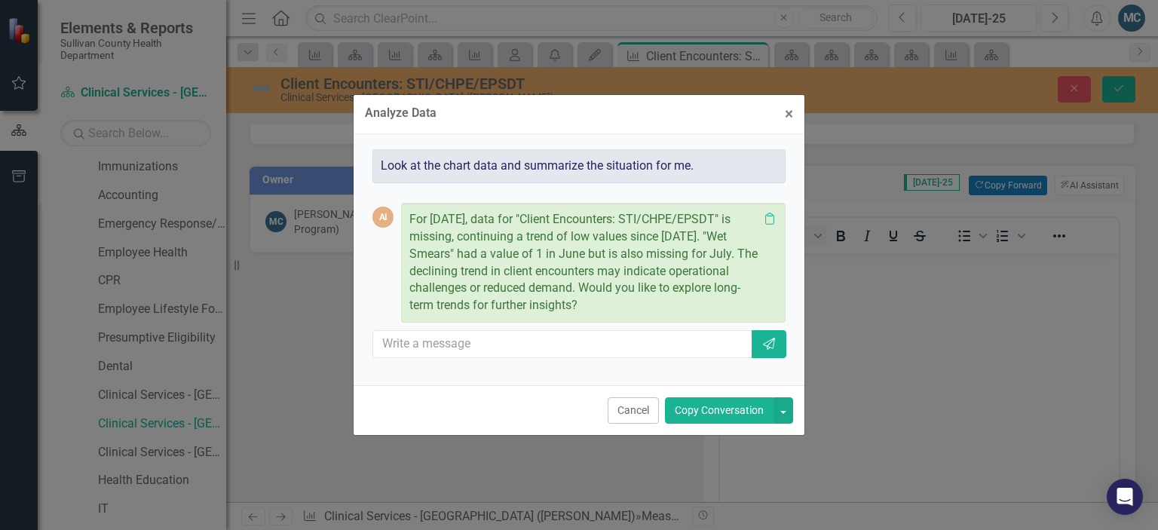
click at [743, 412] on button "Copy Conversation" at bounding box center [719, 410] width 109 height 26
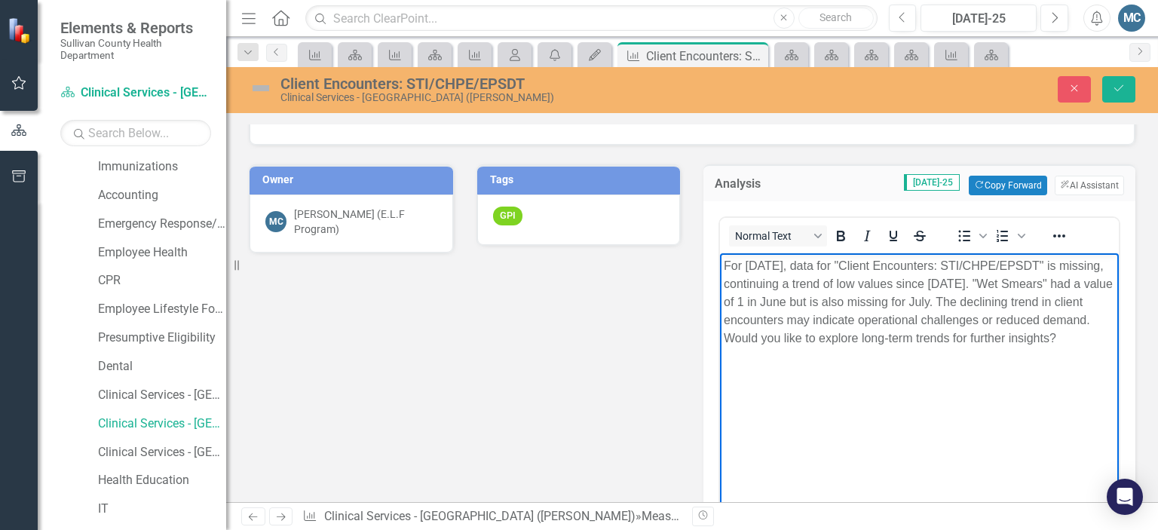
drag, startPoint x: 722, startPoint y: 335, endPoint x: 831, endPoint y: 354, distance: 110.2
click at [831, 354] on body "For July 2025, data for "Client Encounters: STI/CHPE/EPSDT" is missing, continu…" at bounding box center [919, 366] width 399 height 226
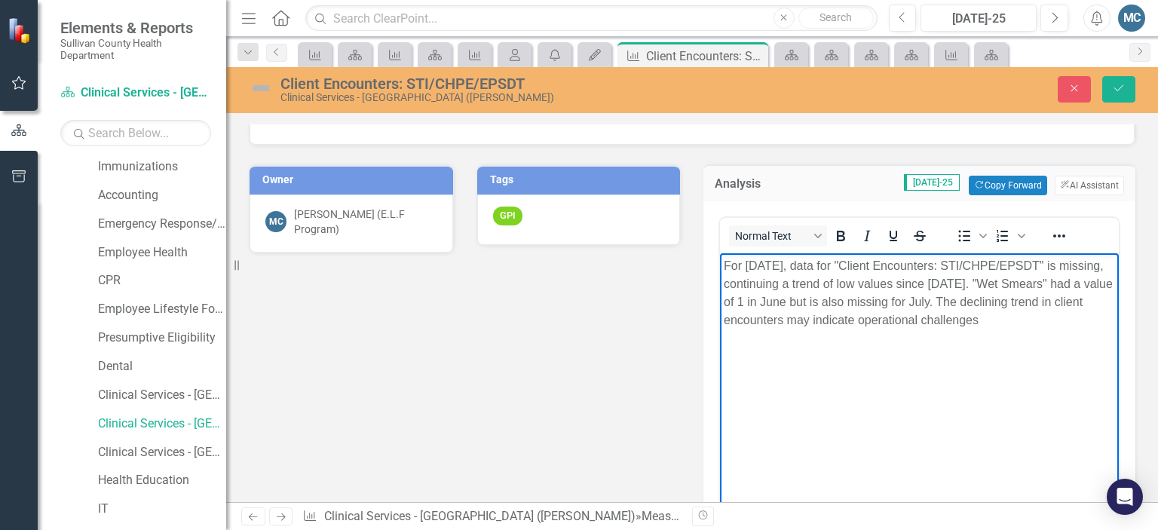
click at [938, 317] on p "For July 2025, data for "Client Encounters: STI/CHPE/EPSDT" is missing, continu…" at bounding box center [919, 292] width 391 height 72
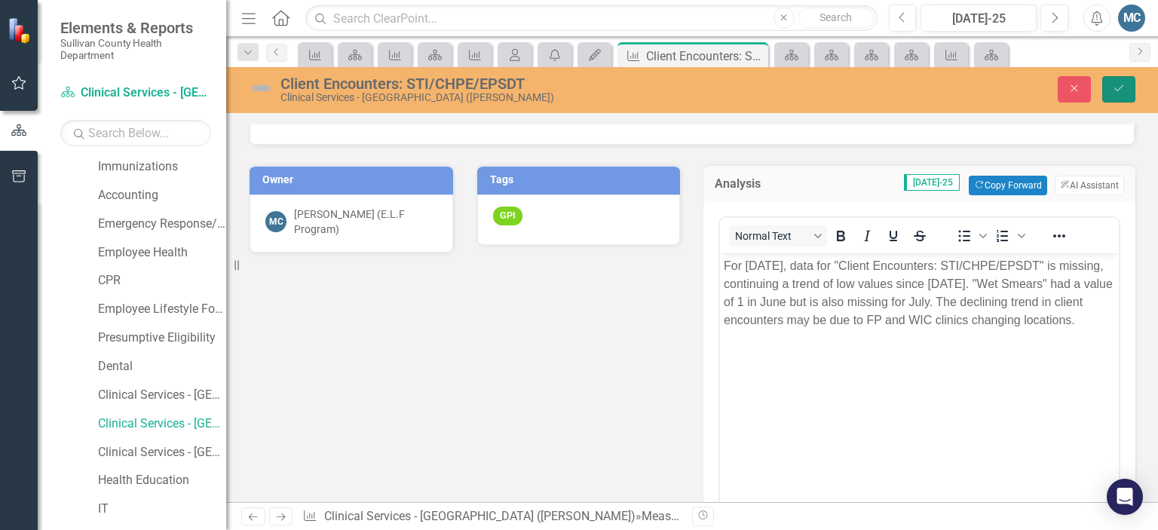
click at [1114, 84] on icon "Save" at bounding box center [1119, 88] width 14 height 11
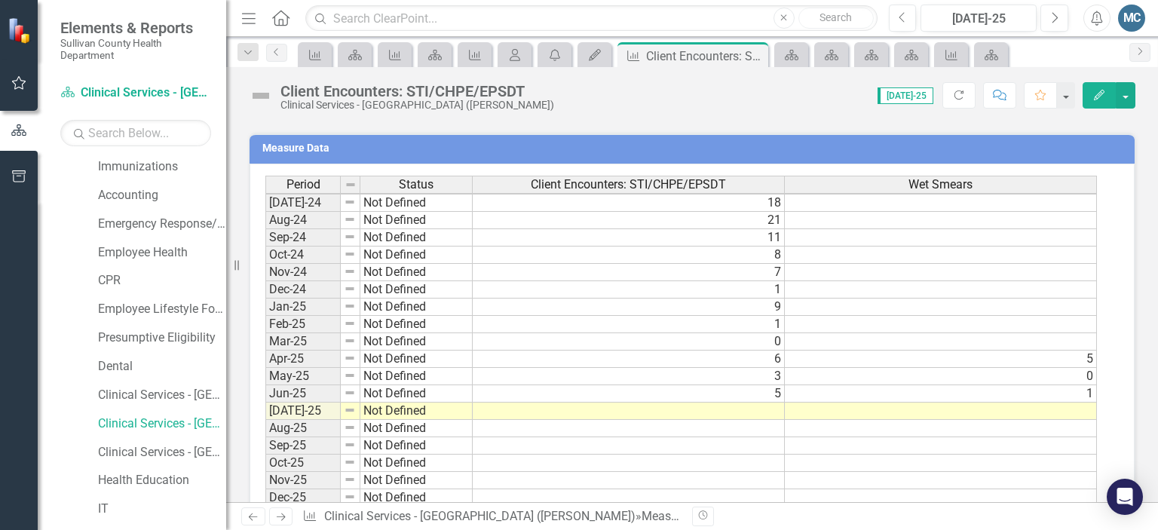
scroll to position [566, 0]
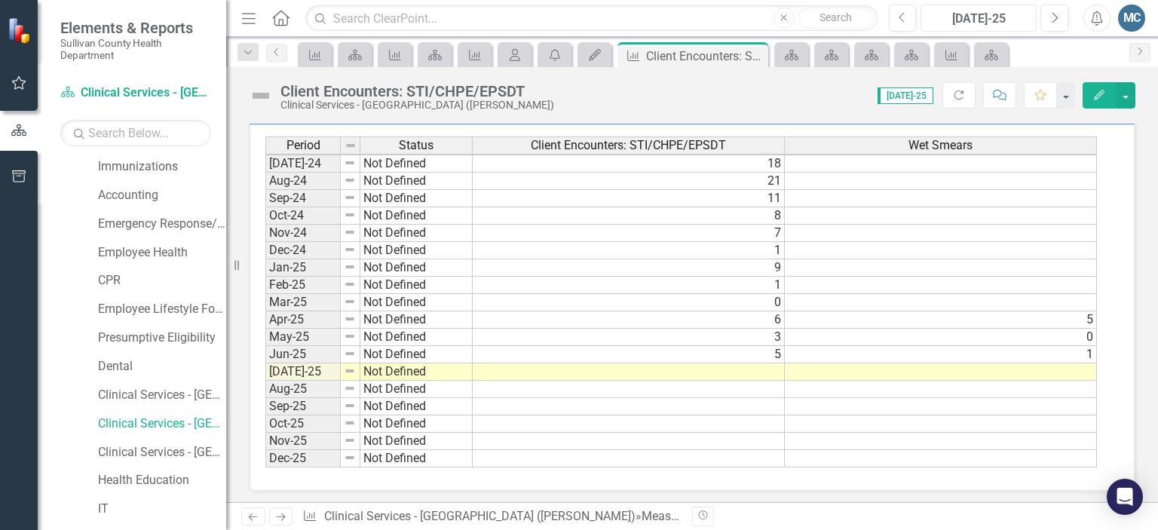
click at [1010, 21] on div "[DATE]-25" at bounding box center [979, 19] width 106 height 18
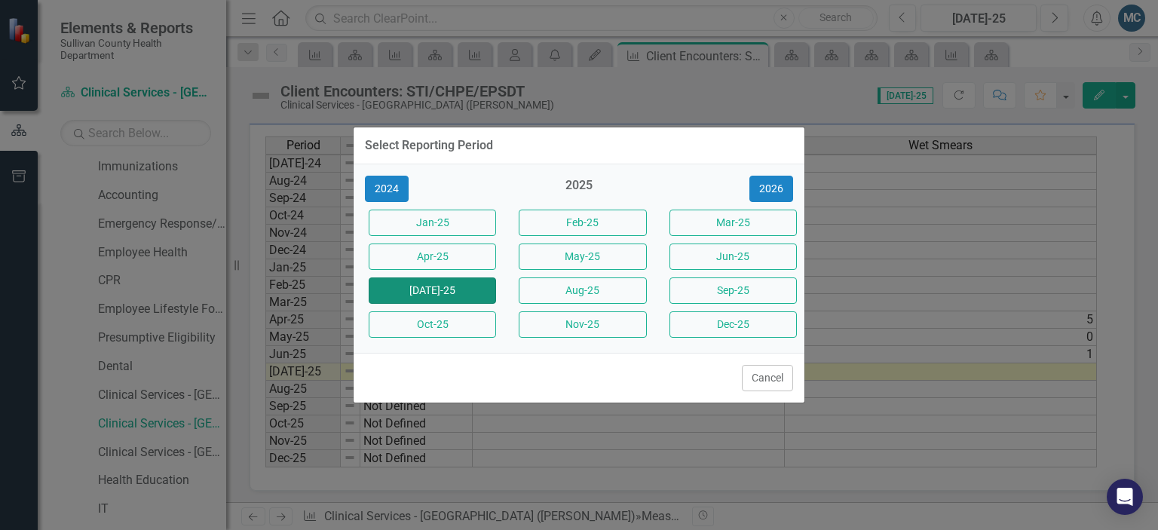
click at [483, 294] on button "[DATE]-25" at bounding box center [432, 290] width 127 height 26
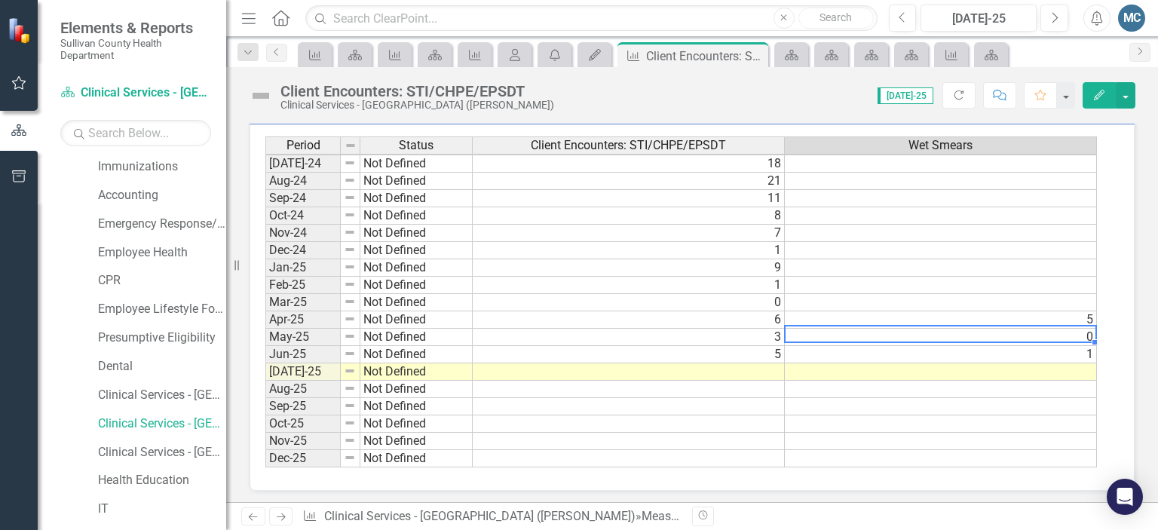
click at [806, 323] on tbody "Jun-23 Not Defined 5 Jul-23 Not Defined 3 Aug-23 Not Defined 5 Sep-23 Not Defin…" at bounding box center [681, 198] width 832 height 538
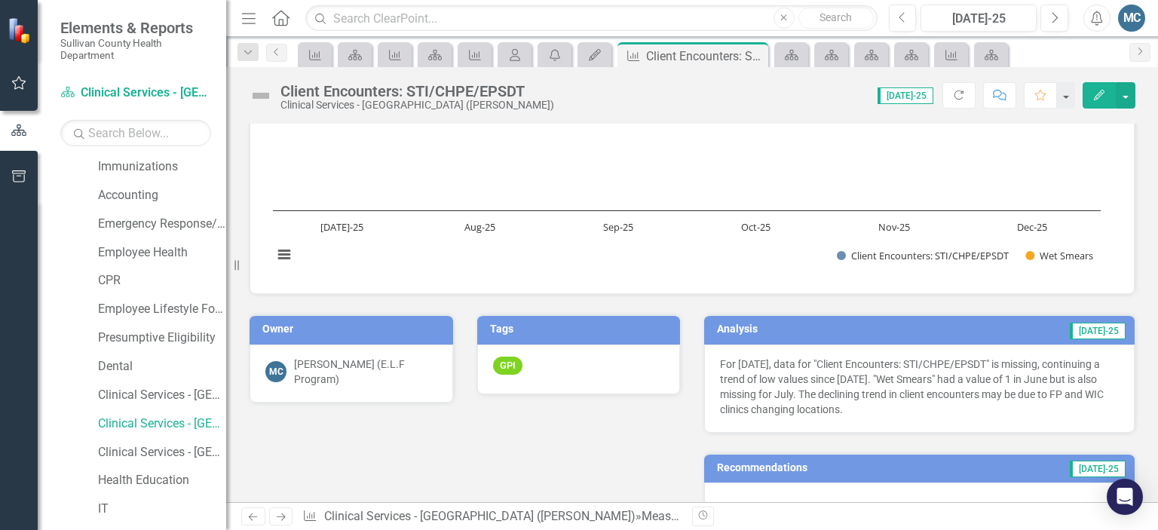
scroll to position [115, 0]
click at [720, 356] on p "For July 2025, data for "Client Encounters: STI/CHPE/EPSDT" is missing, continu…" at bounding box center [919, 386] width 399 height 60
click at [720, 361] on p "For July 2025, data for "Client Encounters: STI/CHPE/EPSDT" is missing, continu…" at bounding box center [919, 386] width 399 height 60
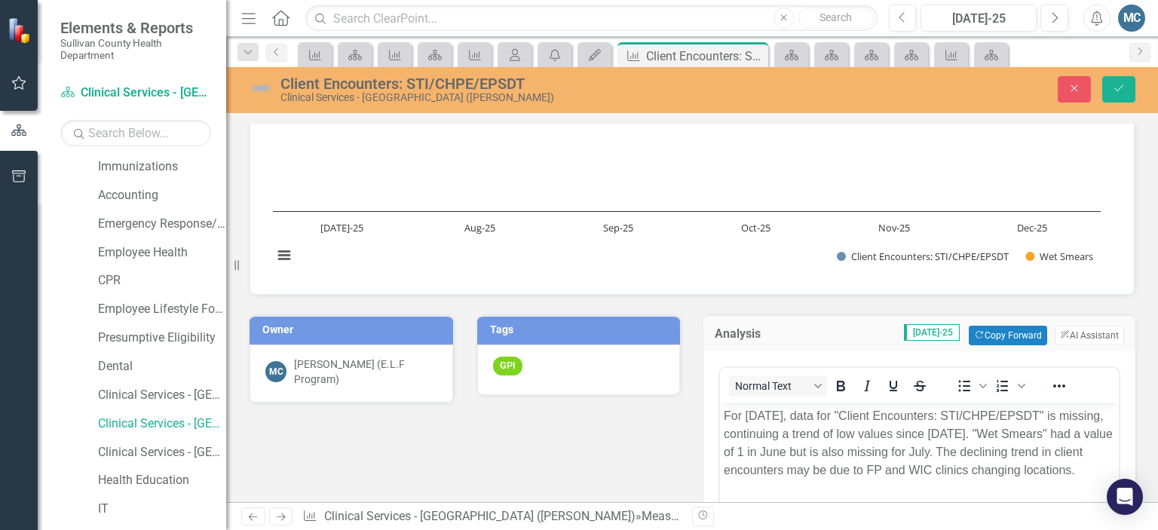
scroll to position [0, 0]
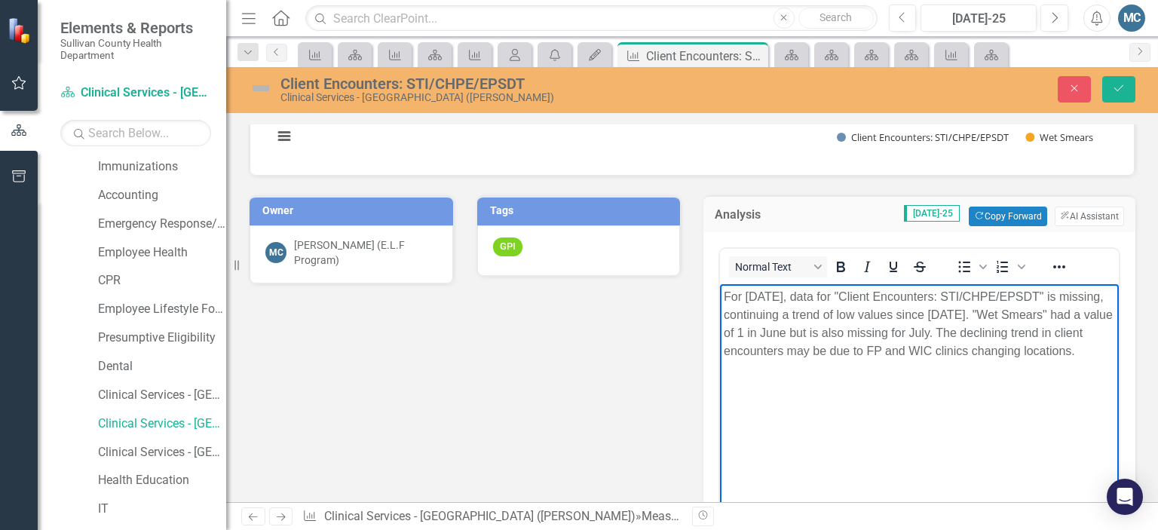
drag, startPoint x: 724, startPoint y: 298, endPoint x: 942, endPoint y: 419, distance: 249.4
click at [942, 510] on html "For July 2025, data for "Client Encounters: STI/CHPE/EPSDT" is missing, continu…" at bounding box center [919, 396] width 399 height 226
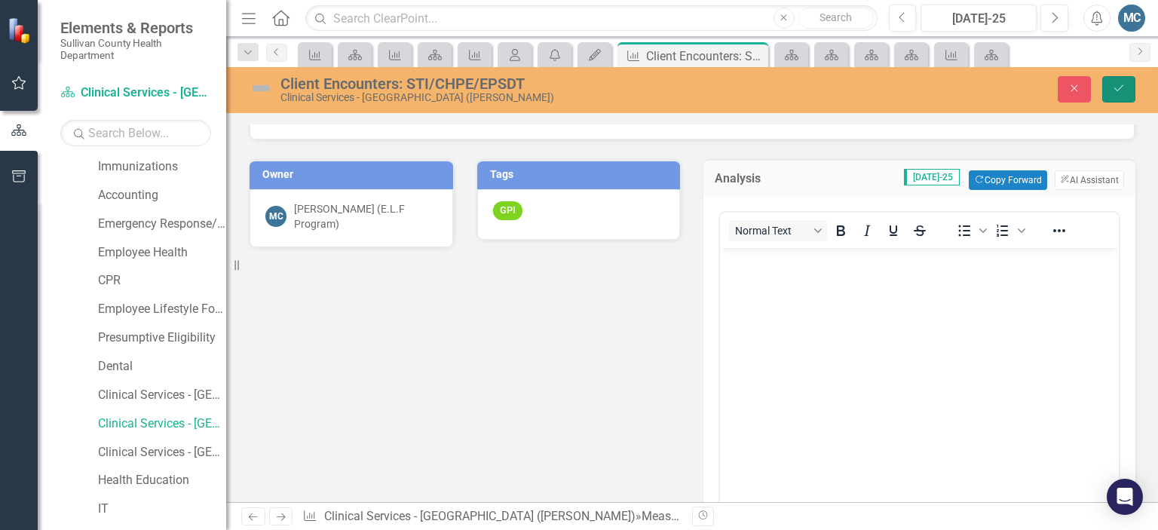
click at [1122, 94] on button "Save" at bounding box center [1118, 89] width 33 height 26
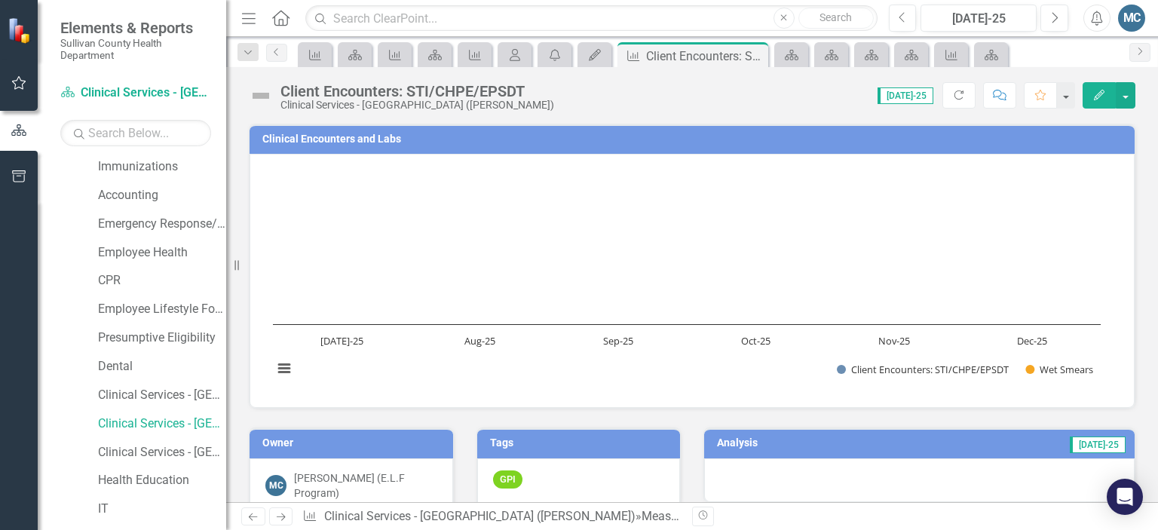
scroll to position [341, 0]
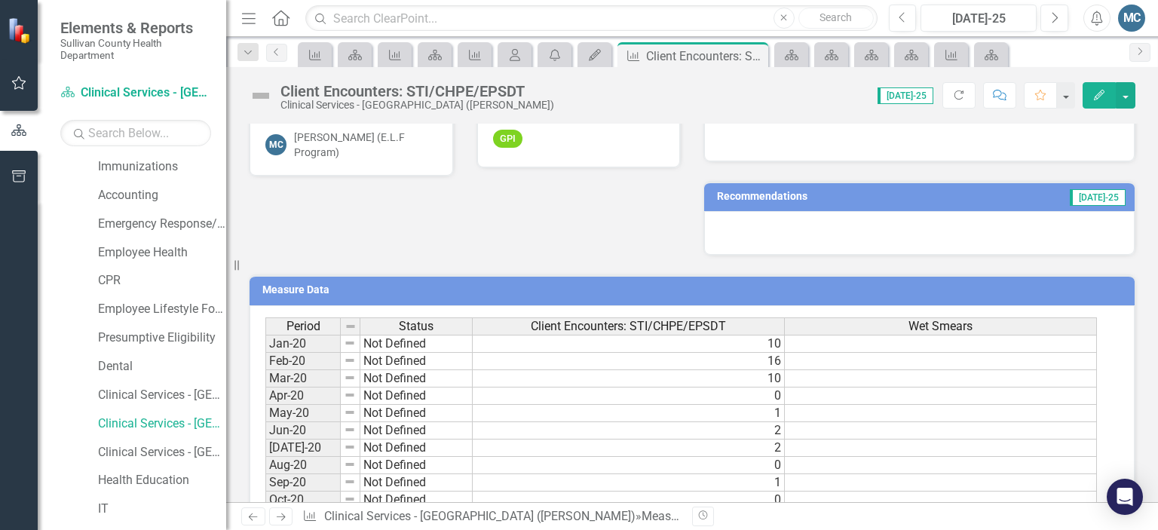
click at [756, 193] on h3 "Recommendations" at bounding box center [842, 196] width 251 height 11
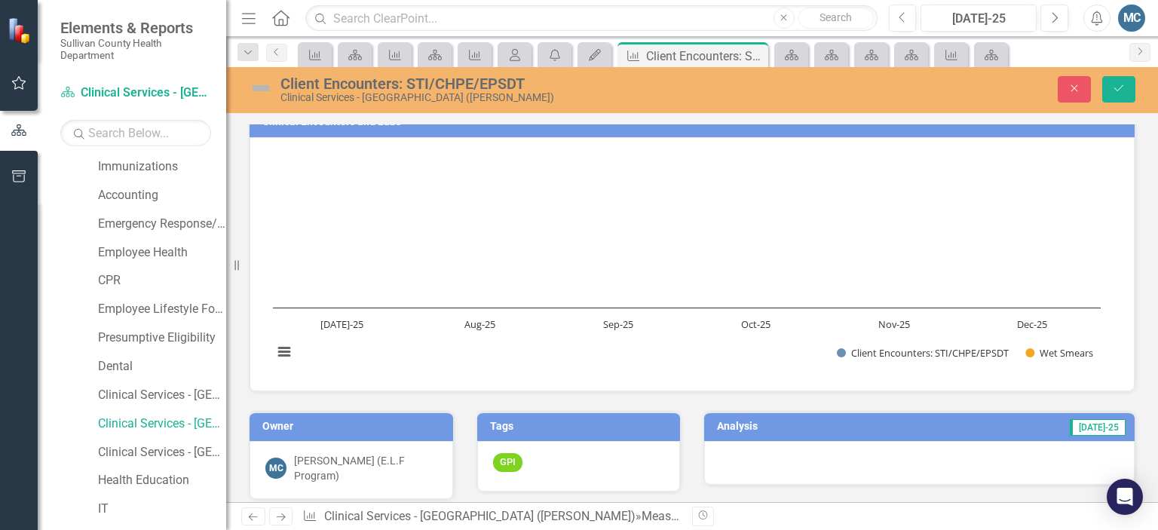
scroll to position [0, 0]
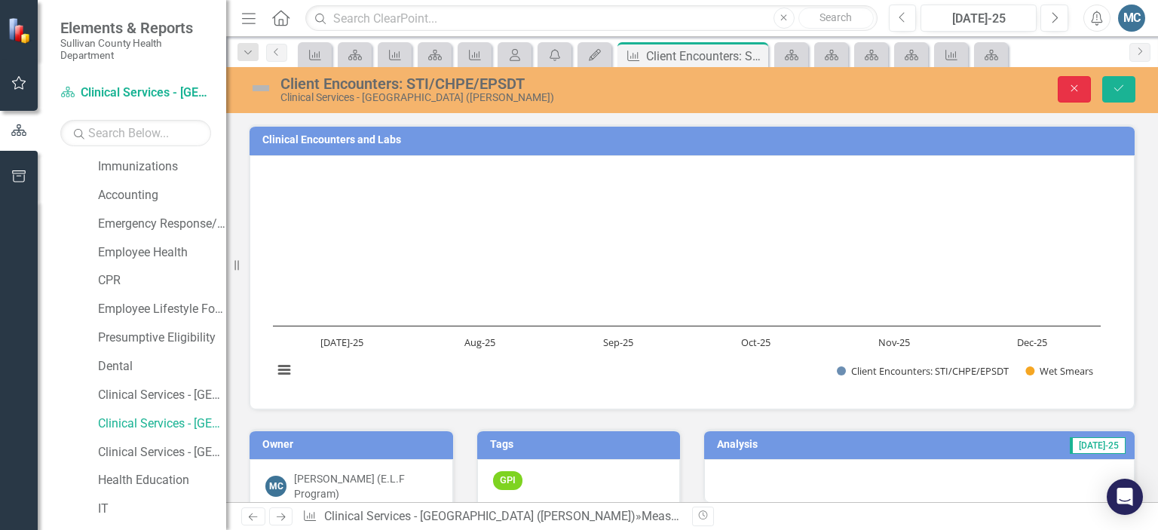
click at [1074, 93] on button "Close" at bounding box center [1074, 89] width 33 height 26
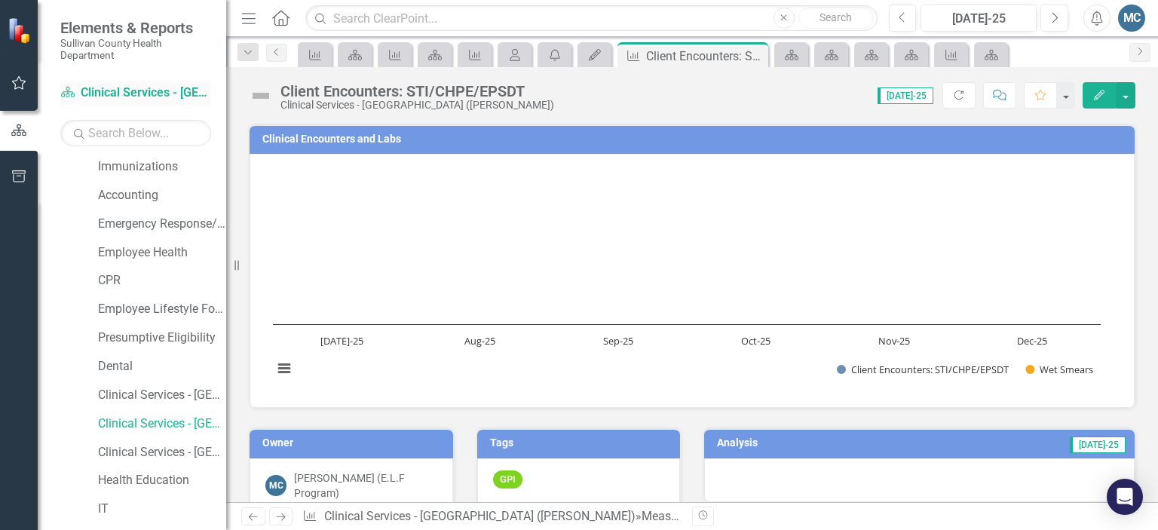
click at [109, 100] on link "Scorecard Clinical Services - Blountville (Misty)" at bounding box center [135, 92] width 151 height 17
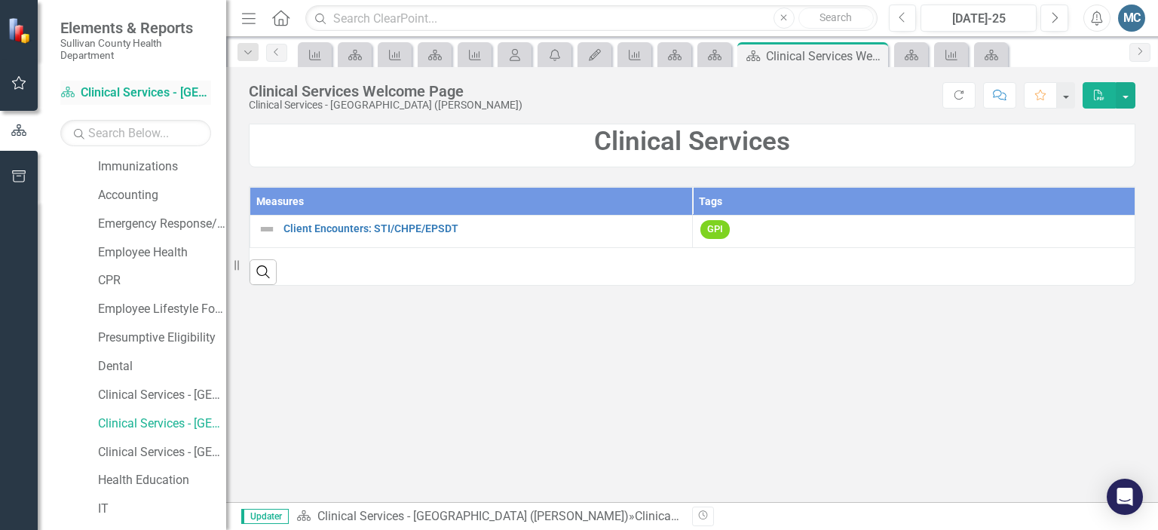
click at [109, 100] on link "Scorecard Clinical Services - Blountville (Misty)" at bounding box center [135, 92] width 151 height 17
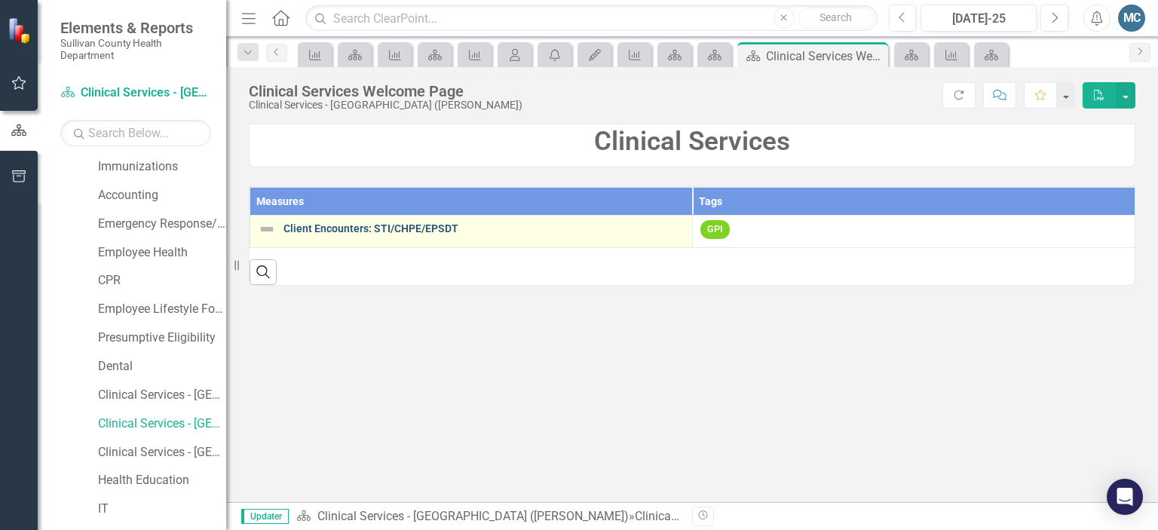
click at [341, 231] on link "Client Encounters: STI/CHPE/EPSDT" at bounding box center [483, 228] width 401 height 11
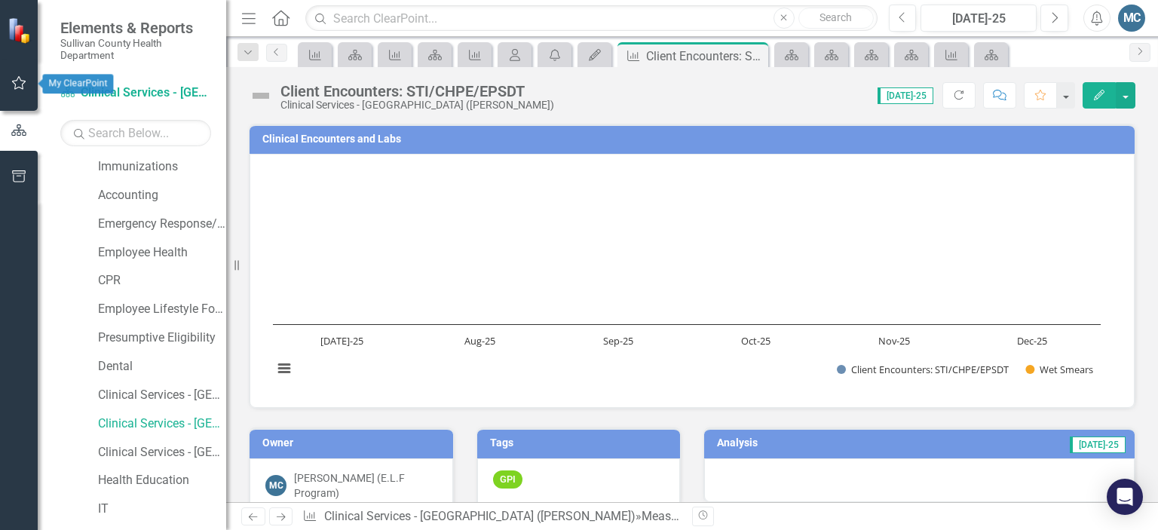
click at [17, 90] on button "button" at bounding box center [19, 84] width 34 height 32
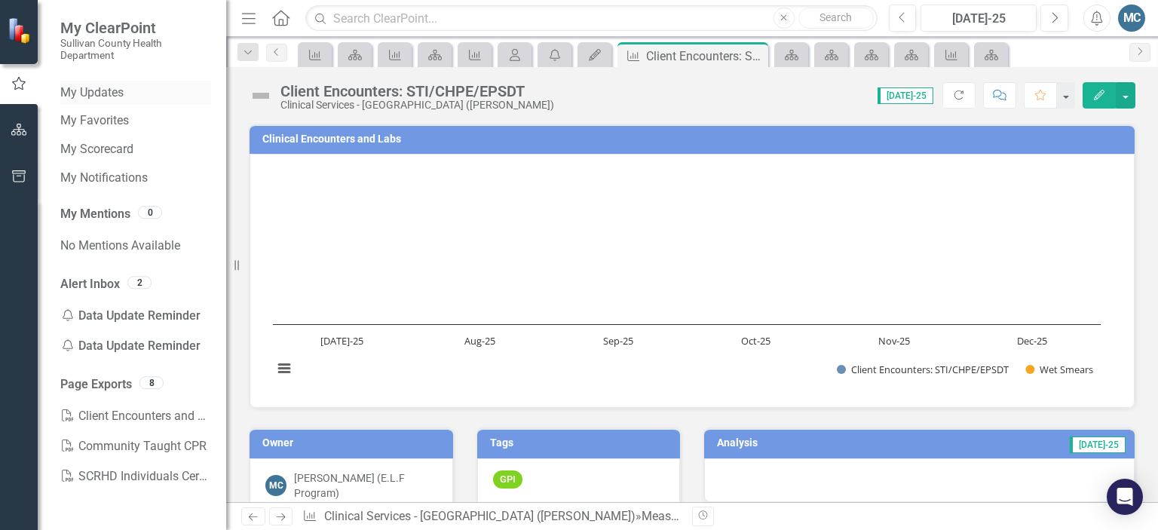
click at [112, 99] on link "My Updates" at bounding box center [135, 92] width 151 height 17
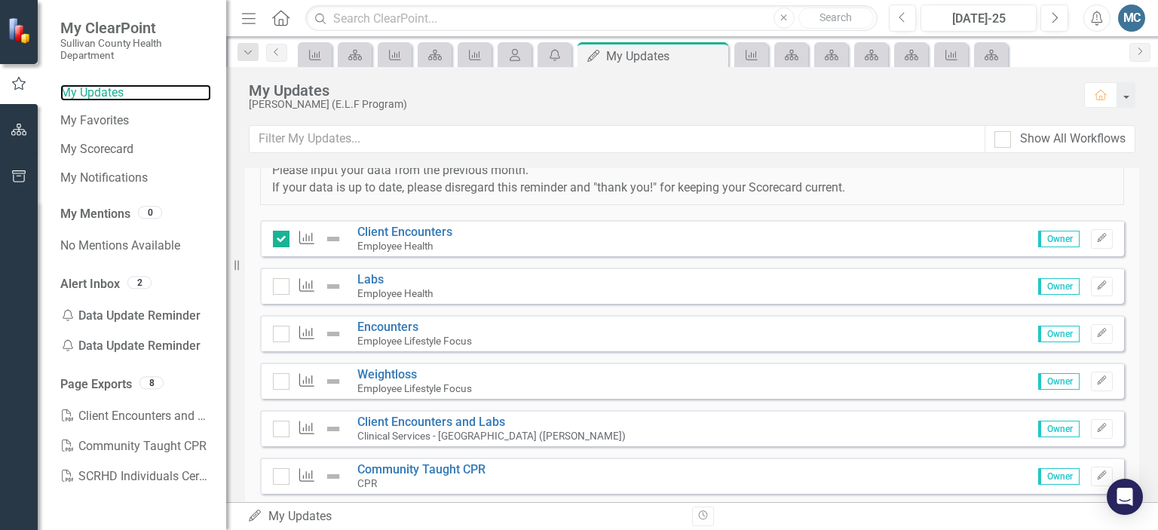
scroll to position [77, 0]
click at [20, 129] on icon "button" at bounding box center [19, 130] width 16 height 12
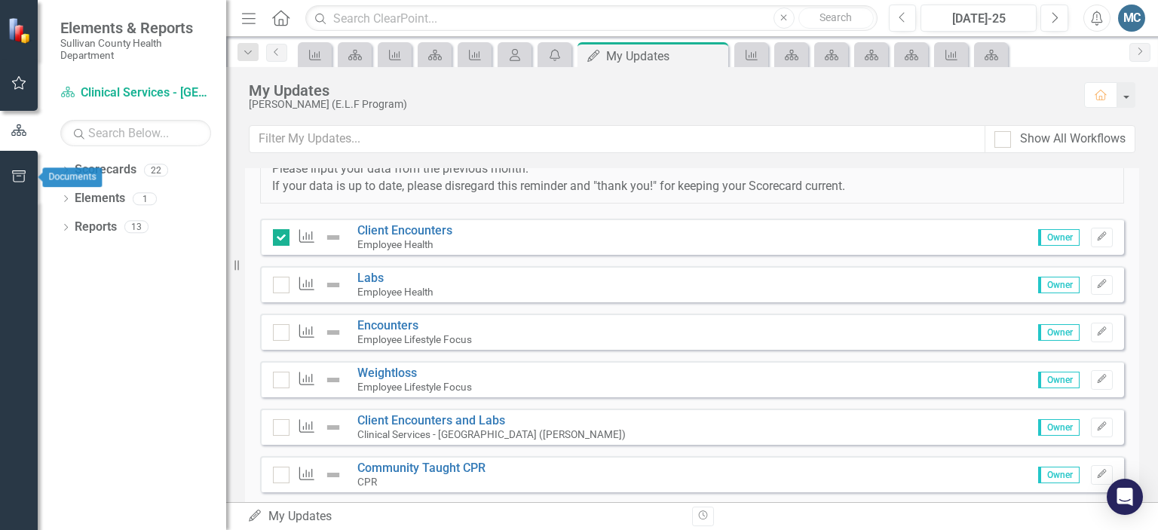
click at [18, 171] on icon "button" at bounding box center [19, 176] width 14 height 12
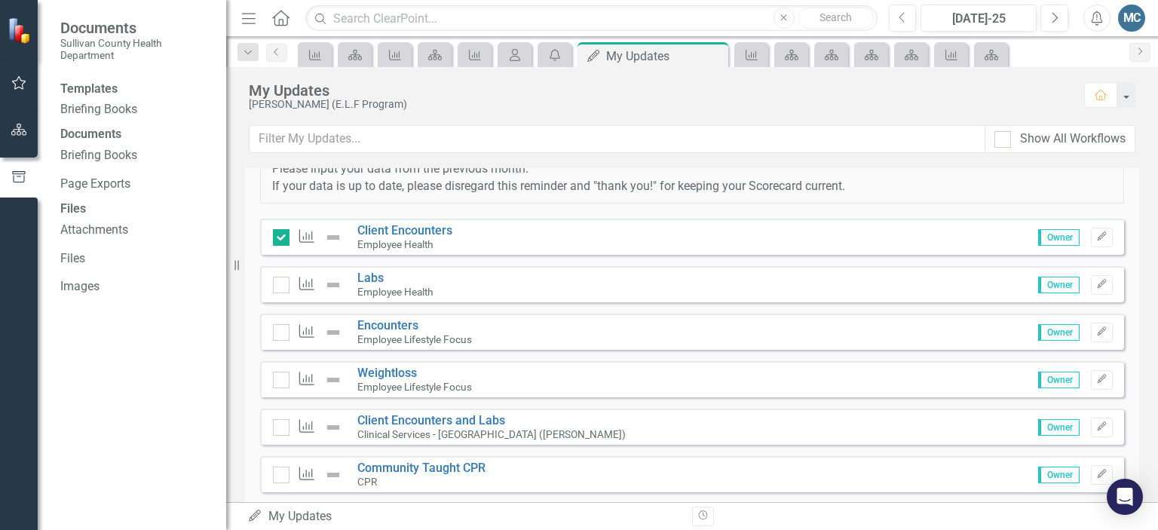
click at [20, 14] on div at bounding box center [19, 30] width 38 height 60
click at [18, 23] on img at bounding box center [21, 30] width 26 height 26
click at [273, 24] on icon "Home" at bounding box center [281, 18] width 20 height 16
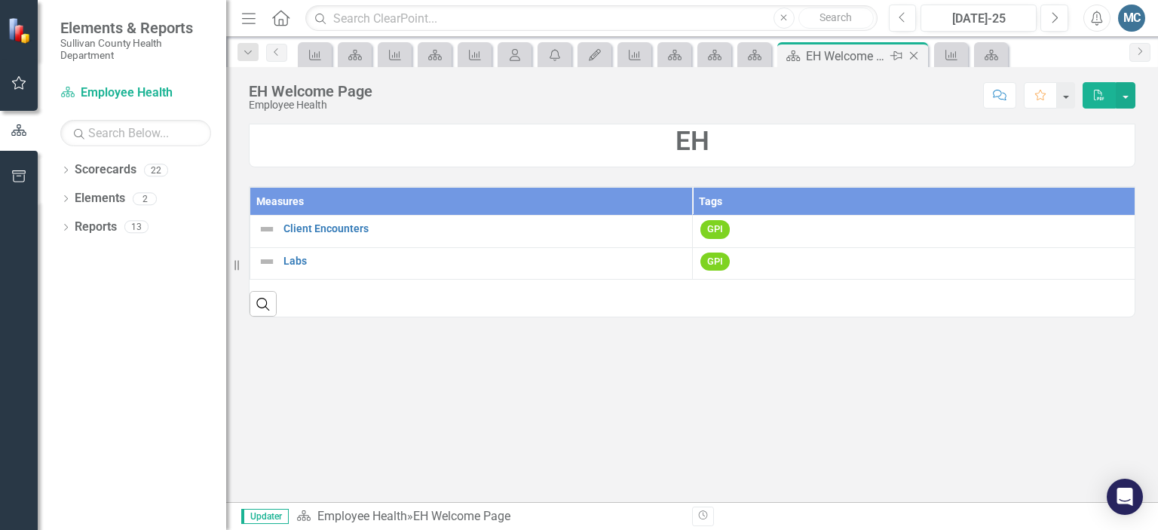
click at [912, 57] on icon at bounding box center [914, 56] width 8 height 8
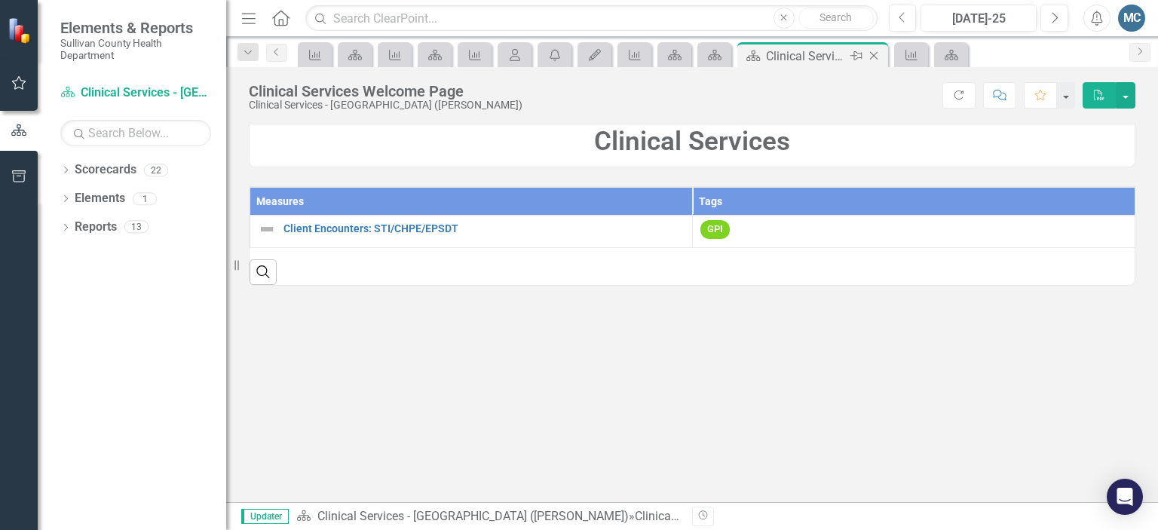
click at [881, 52] on div "Close" at bounding box center [874, 56] width 19 height 19
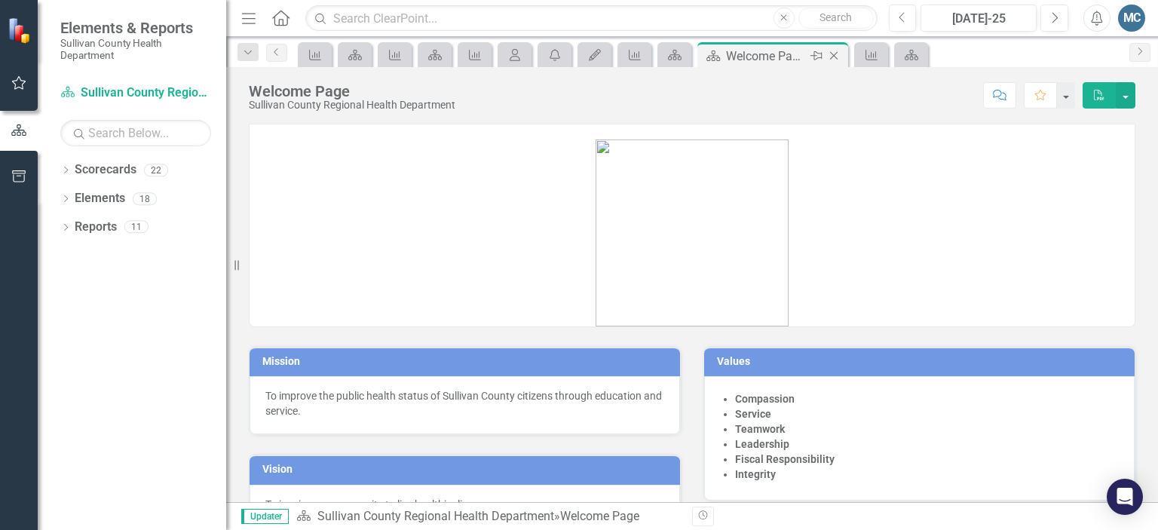
click at [839, 50] on icon "Close" at bounding box center [833, 56] width 15 height 12
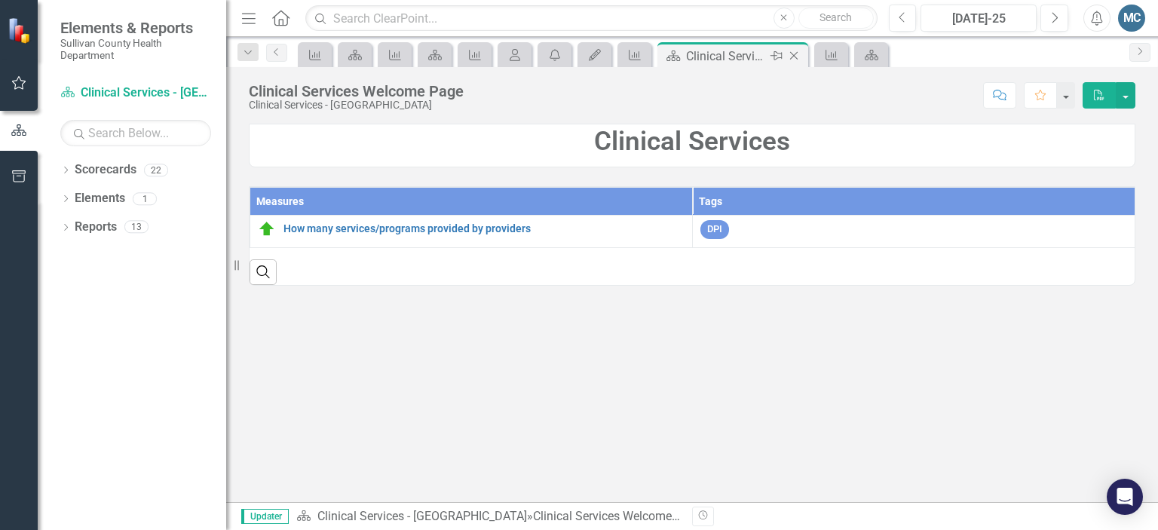
click at [795, 54] on icon at bounding box center [794, 56] width 8 height 8
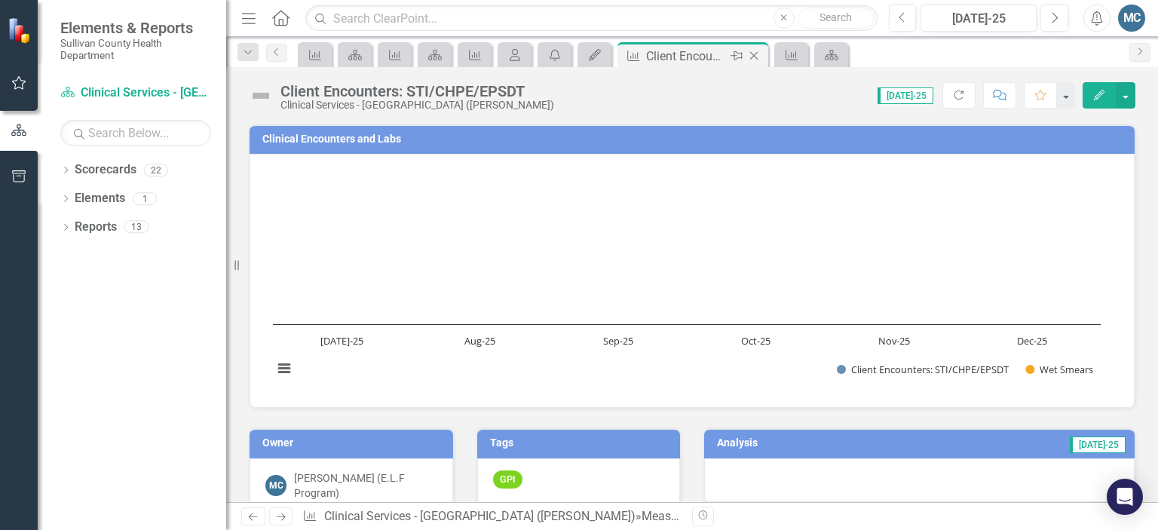
click at [761, 54] on div "Close" at bounding box center [755, 56] width 19 height 19
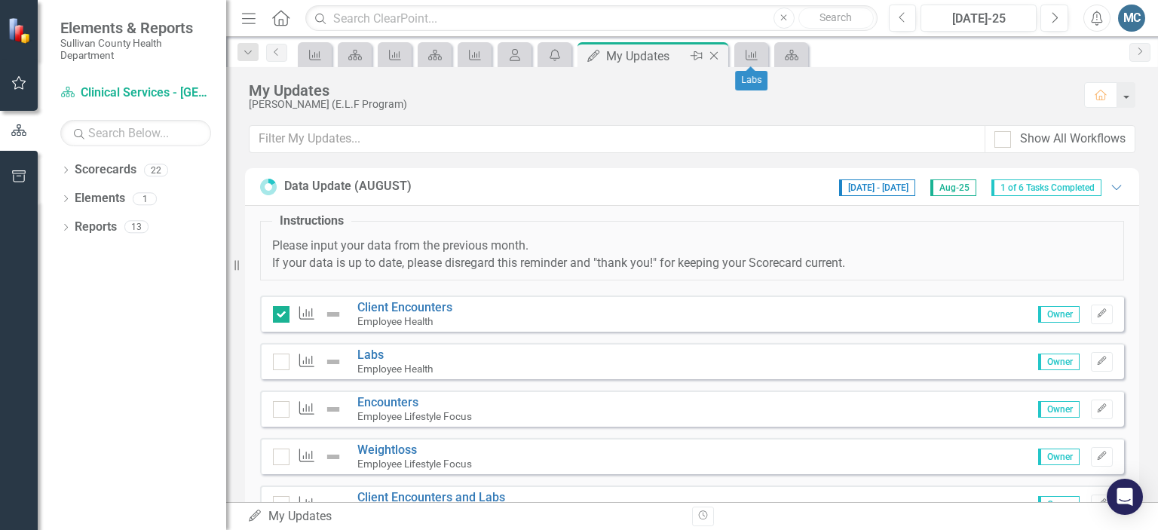
click at [725, 51] on div "My Updates My Updates Pin Close" at bounding box center [652, 54] width 151 height 25
click at [721, 52] on icon "Close" at bounding box center [713, 56] width 15 height 12
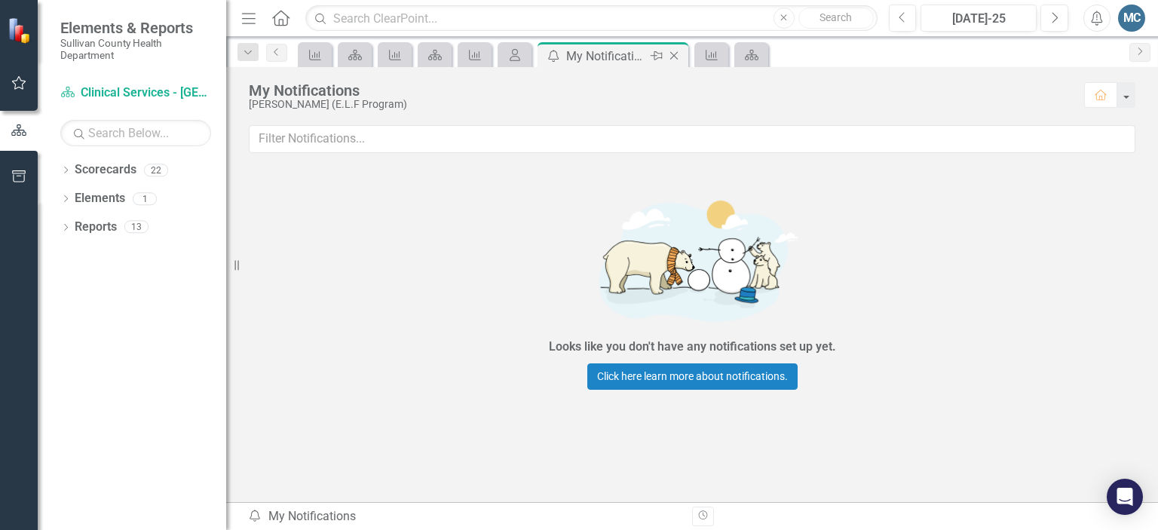
click at [673, 52] on icon "Close" at bounding box center [673, 56] width 15 height 12
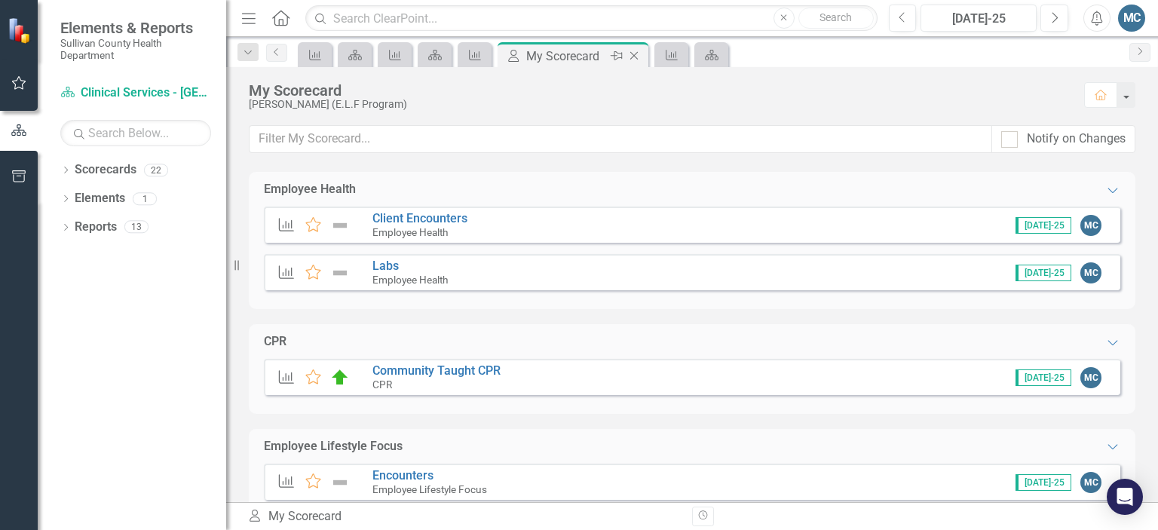
click at [636, 50] on icon "Close" at bounding box center [633, 56] width 15 height 12
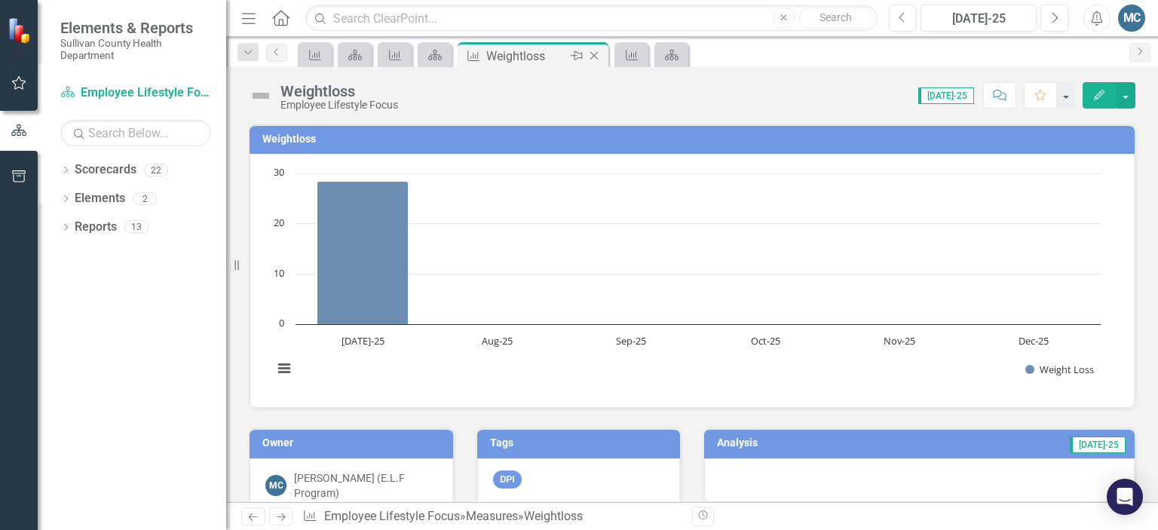
click at [594, 50] on icon "Close" at bounding box center [594, 56] width 15 height 12
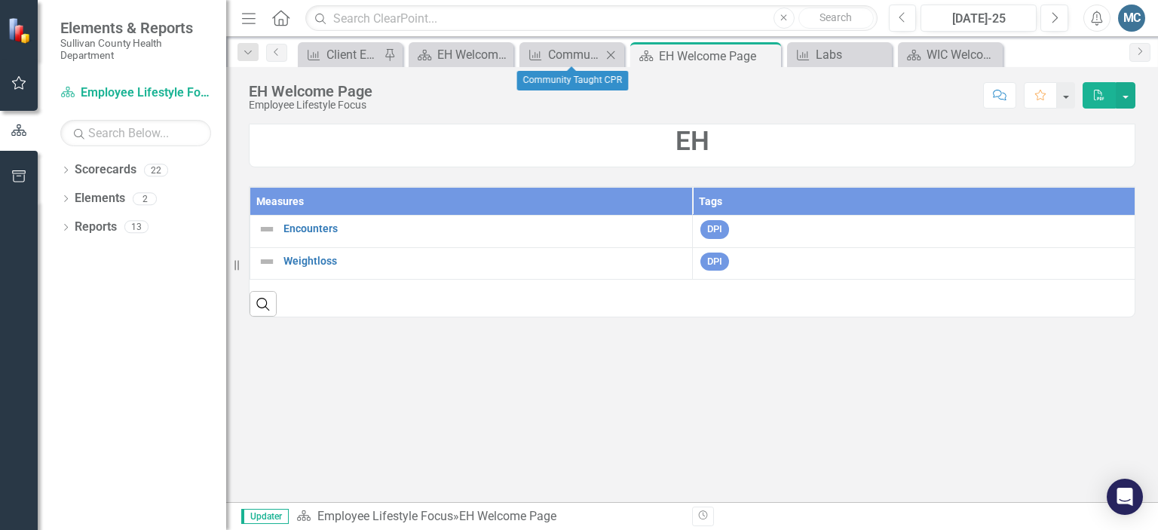
click at [608, 51] on icon at bounding box center [611, 55] width 8 height 8
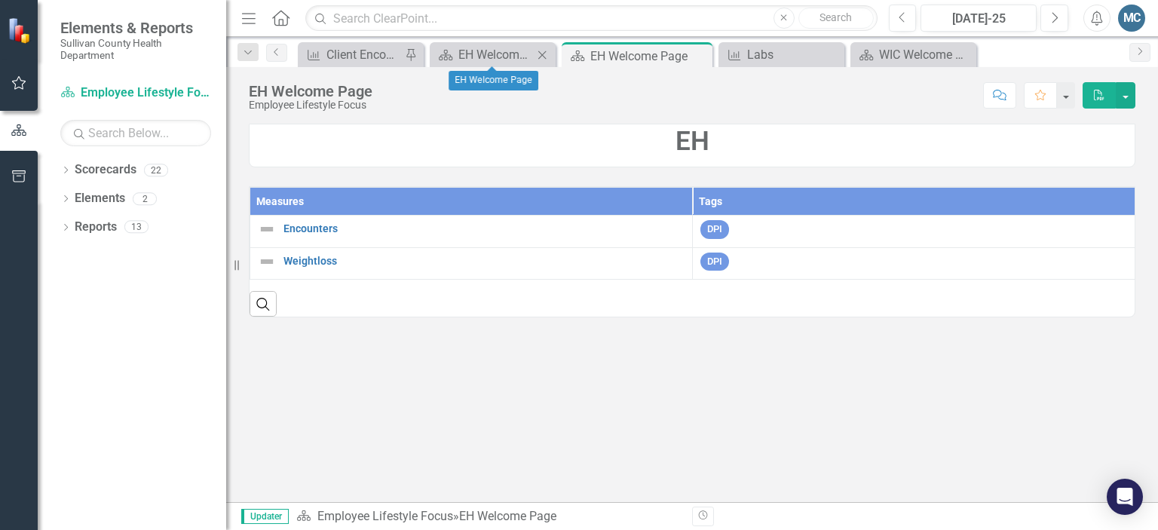
click at [541, 52] on icon "Close" at bounding box center [542, 55] width 15 height 12
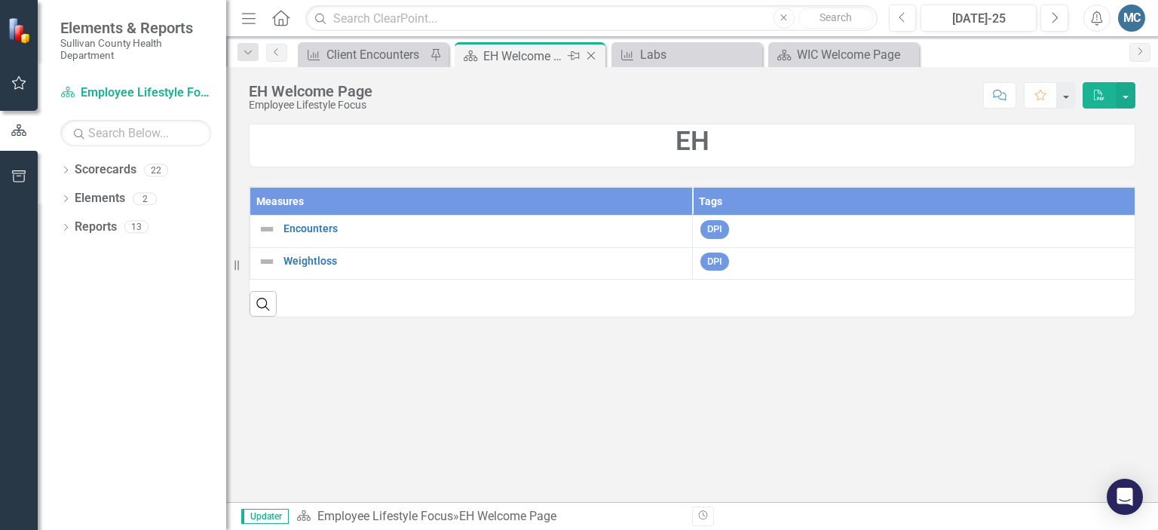
click at [589, 52] on icon "Close" at bounding box center [591, 56] width 15 height 12
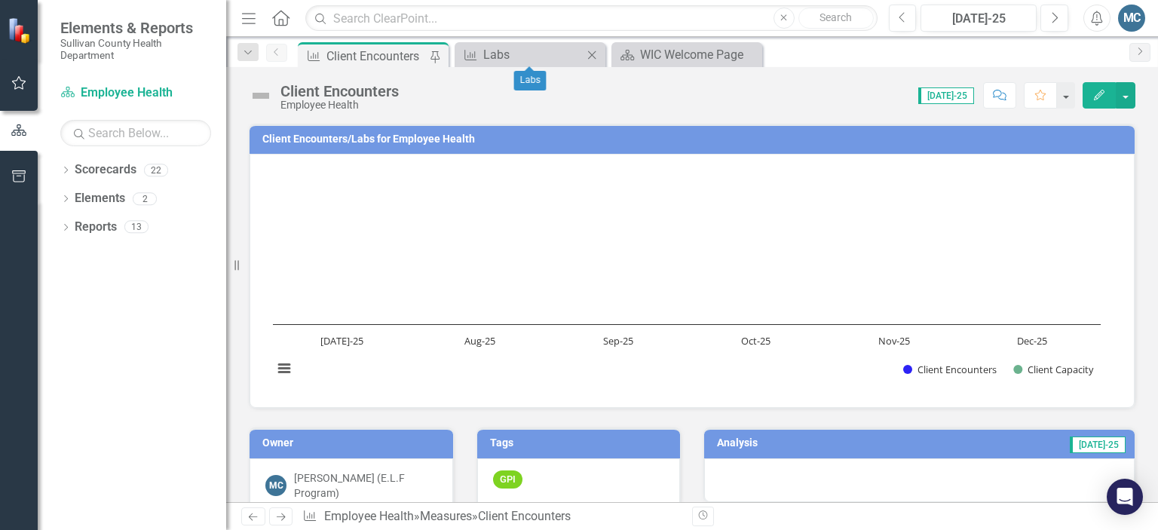
click at [593, 52] on icon "Close" at bounding box center [591, 55] width 15 height 12
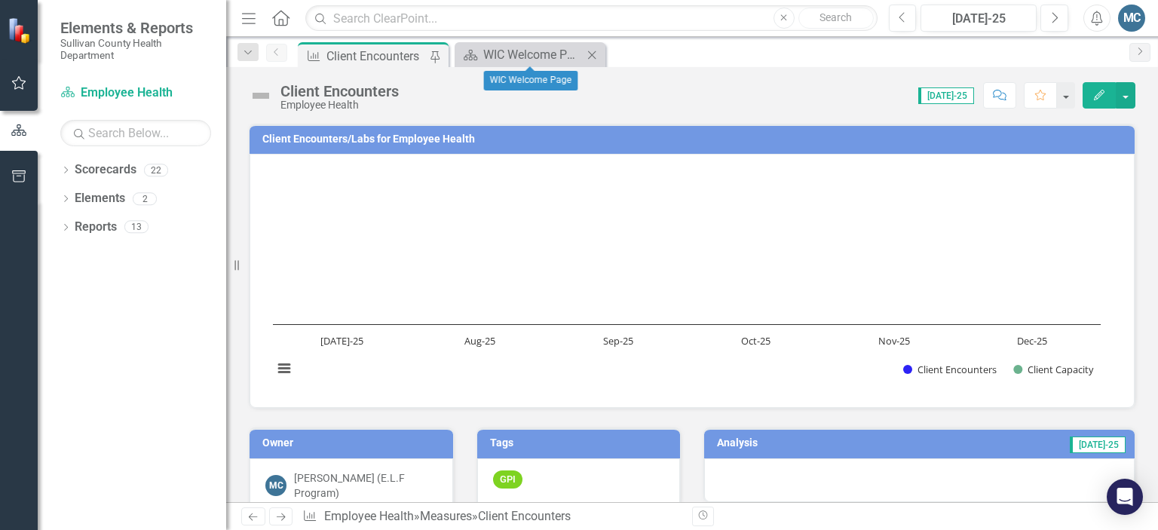
click at [593, 52] on icon "Close" at bounding box center [591, 55] width 15 height 12
click at [69, 171] on icon "Dropdown" at bounding box center [65, 171] width 11 height 8
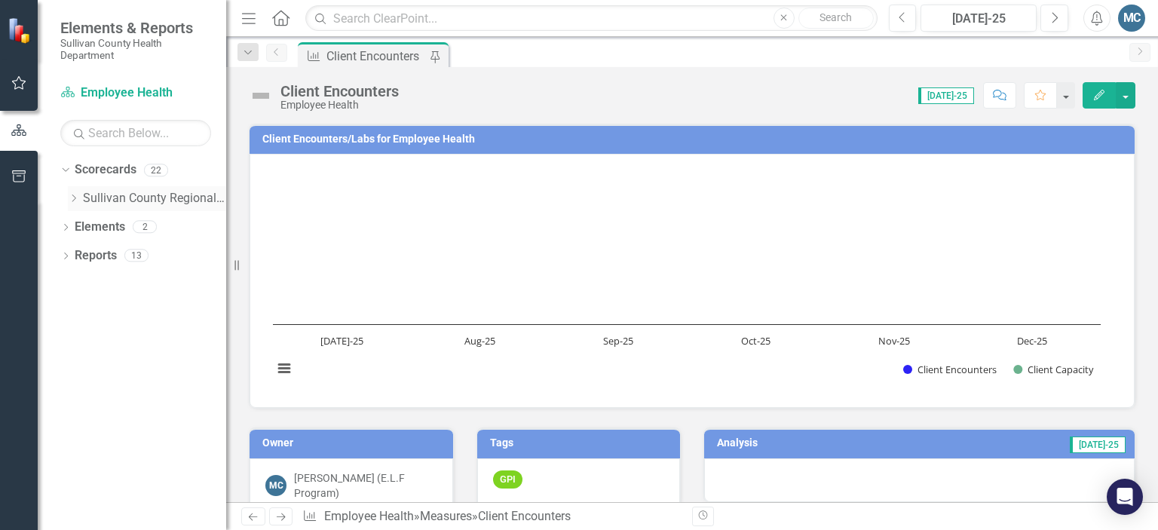
click at [71, 196] on icon "Dropdown" at bounding box center [73, 198] width 11 height 9
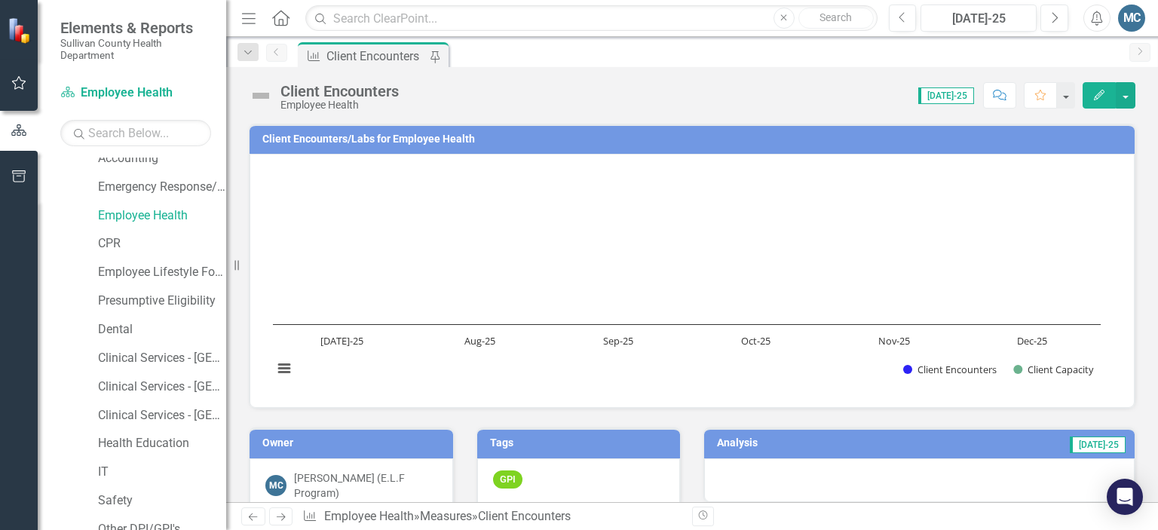
scroll to position [271, 0]
click at [148, 216] on link "Employee Health" at bounding box center [162, 213] width 128 height 17
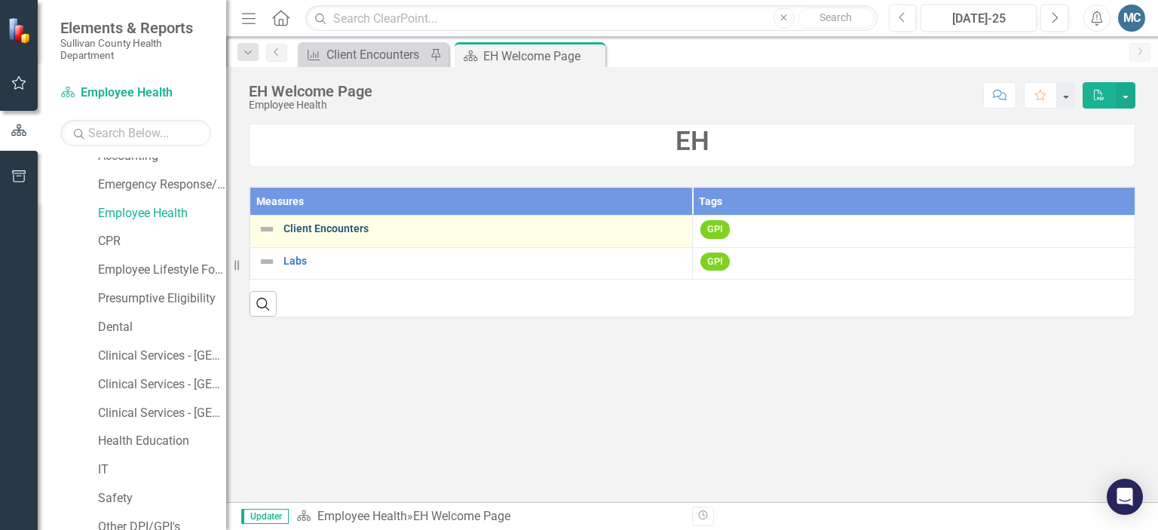
click at [296, 232] on link "Client Encounters" at bounding box center [483, 228] width 401 height 11
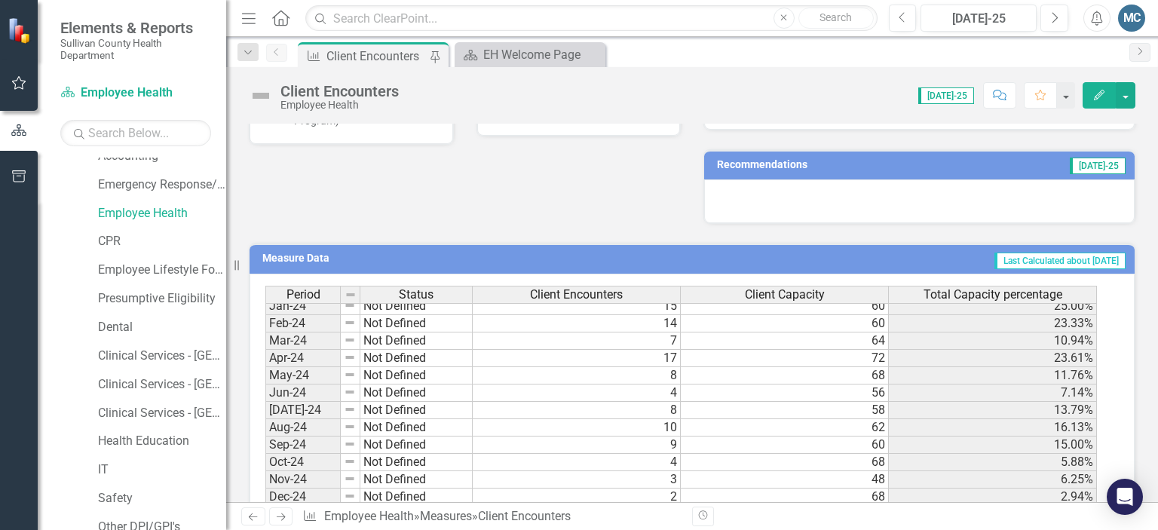
scroll to position [936, 0]
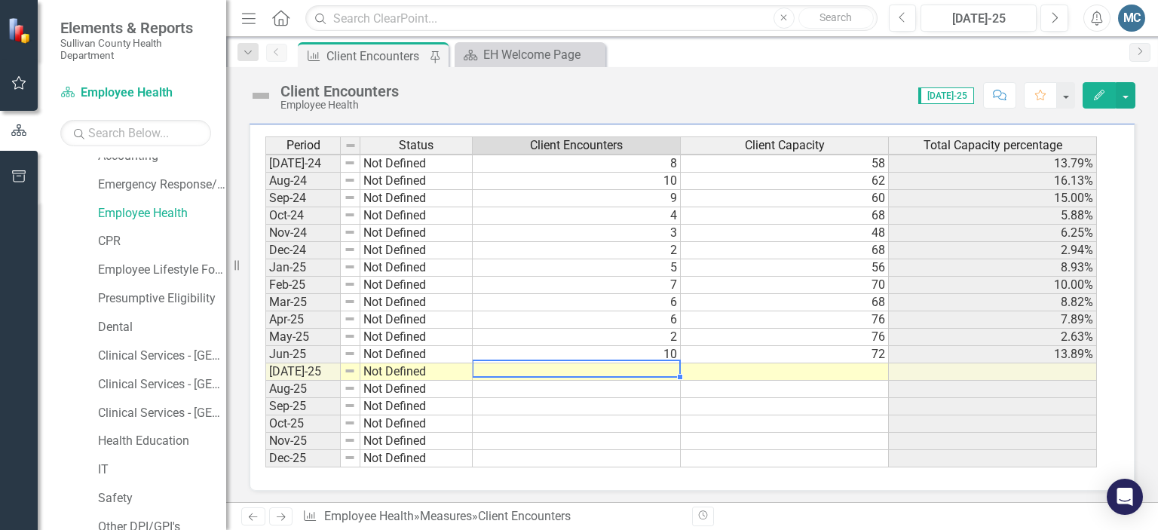
click at [657, 364] on tbody "Jun-23 Not Defined 0 Jul-23 Not Defined 1 Aug-23 Not Defined 1 Sep-23 Not Defin…" at bounding box center [681, 198] width 832 height 538
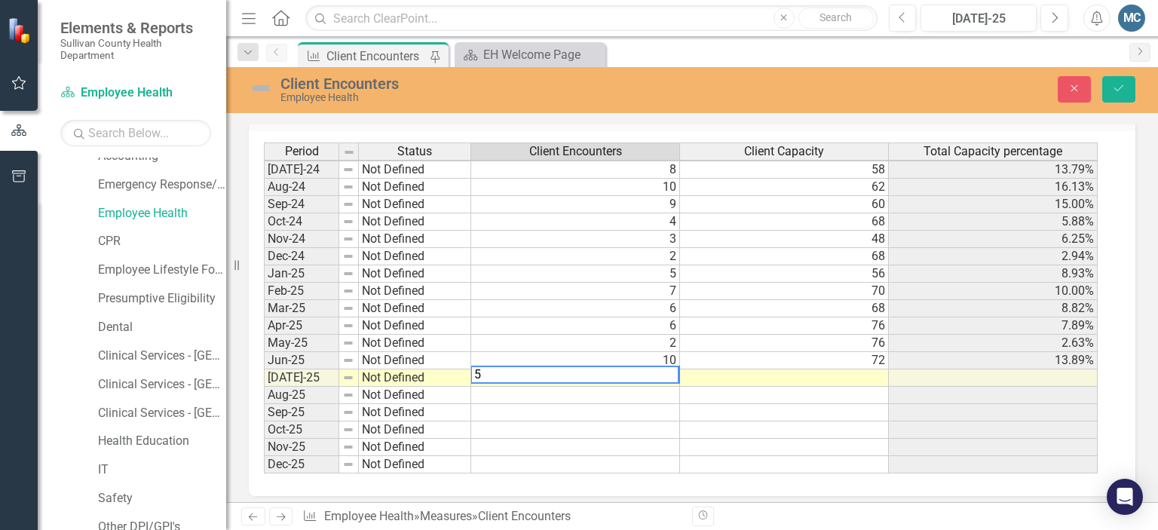
scroll to position [528, 0]
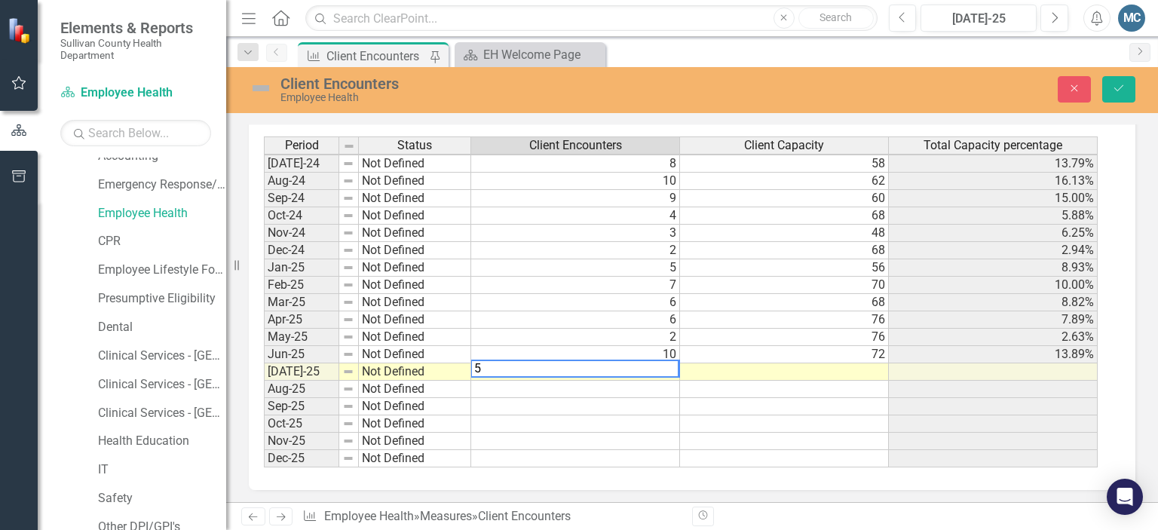
type textarea "5"
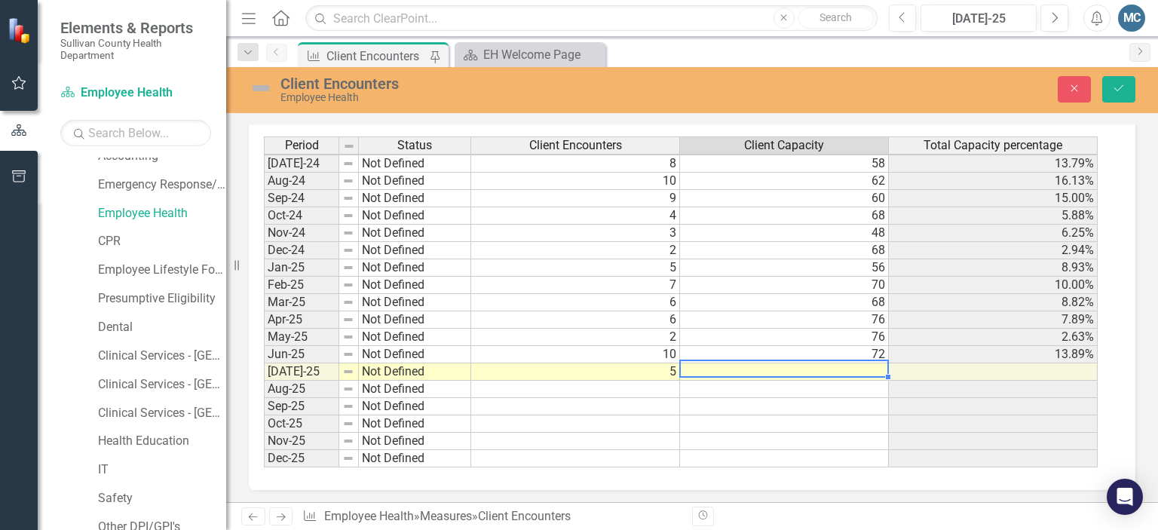
click at [740, 364] on td at bounding box center [784, 371] width 209 height 17
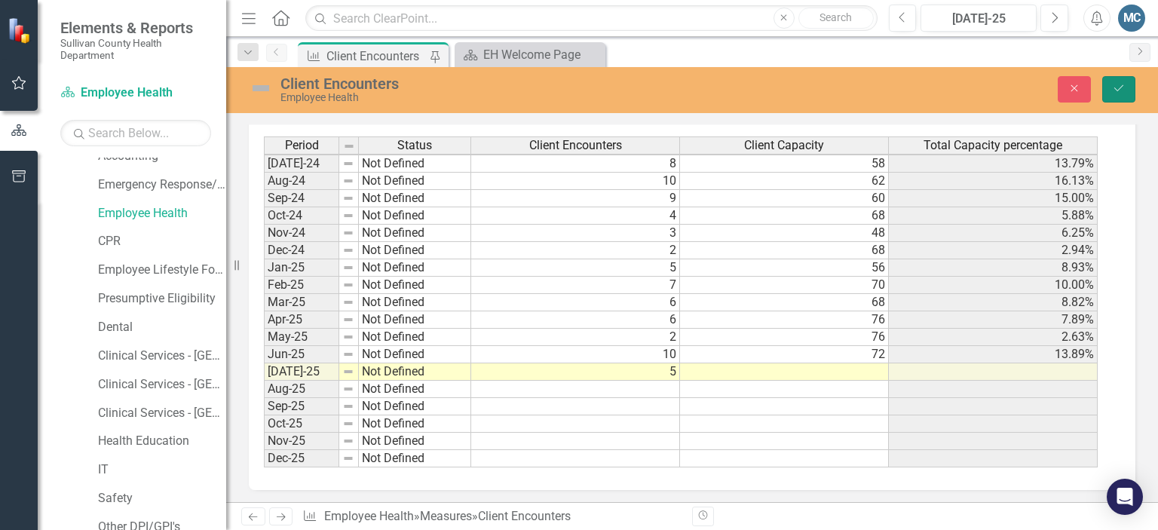
click at [1113, 90] on icon "Save" at bounding box center [1119, 88] width 14 height 11
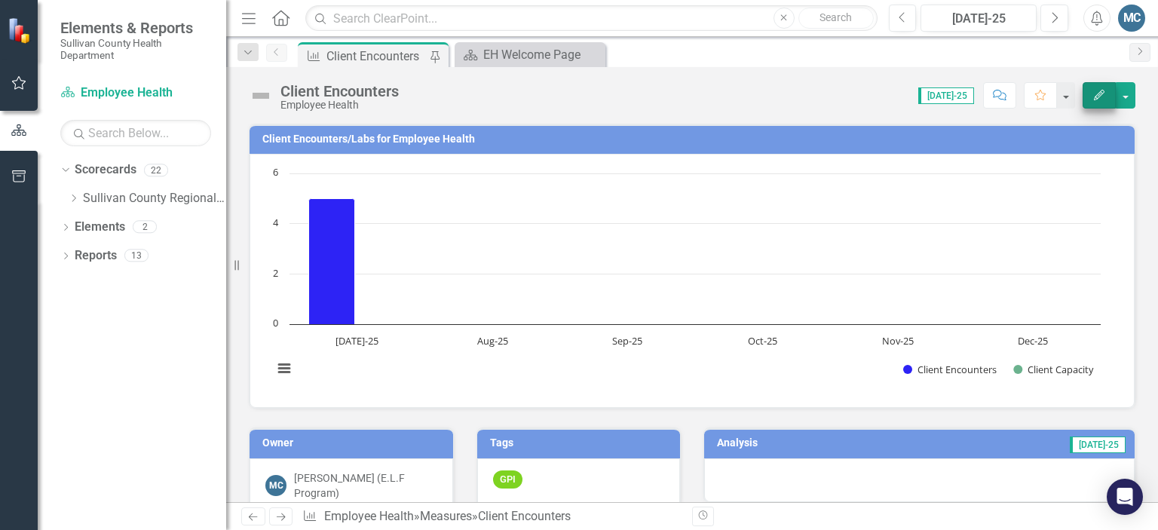
scroll to position [0, 0]
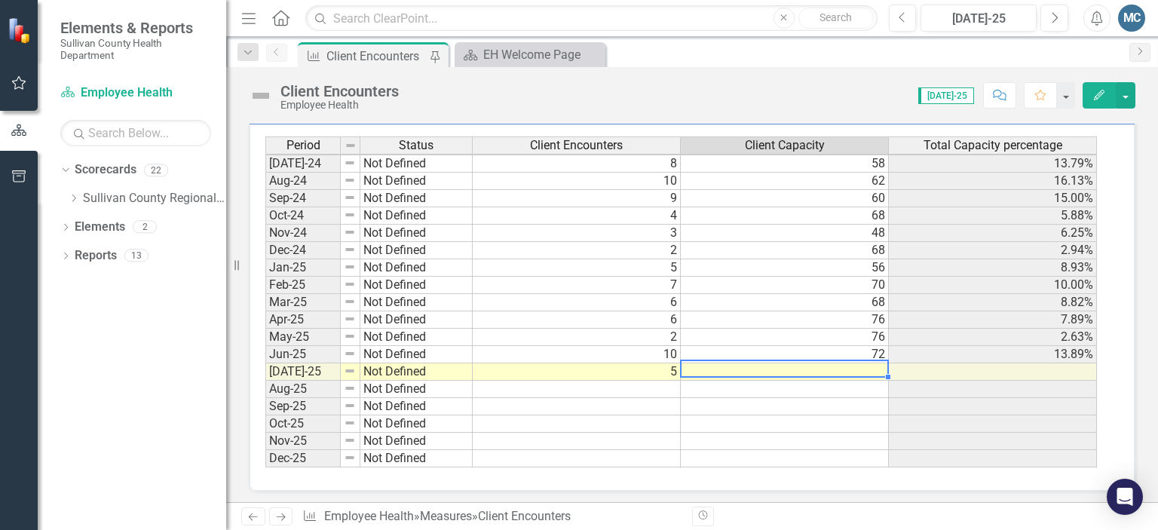
click at [873, 364] on td at bounding box center [785, 371] width 208 height 17
click at [793, 363] on td at bounding box center [785, 371] width 208 height 17
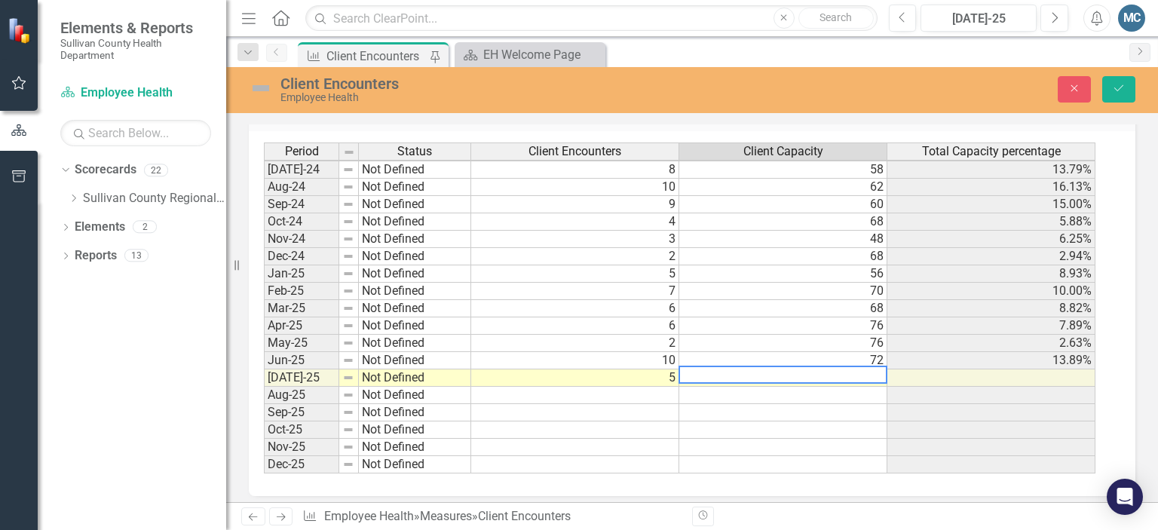
scroll to position [528, 0]
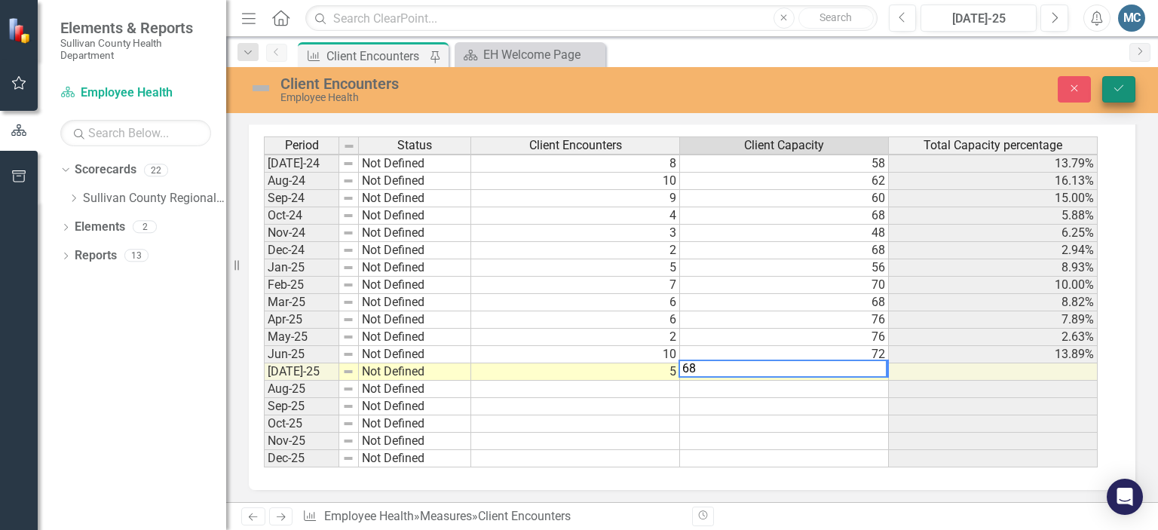
type textarea "68"
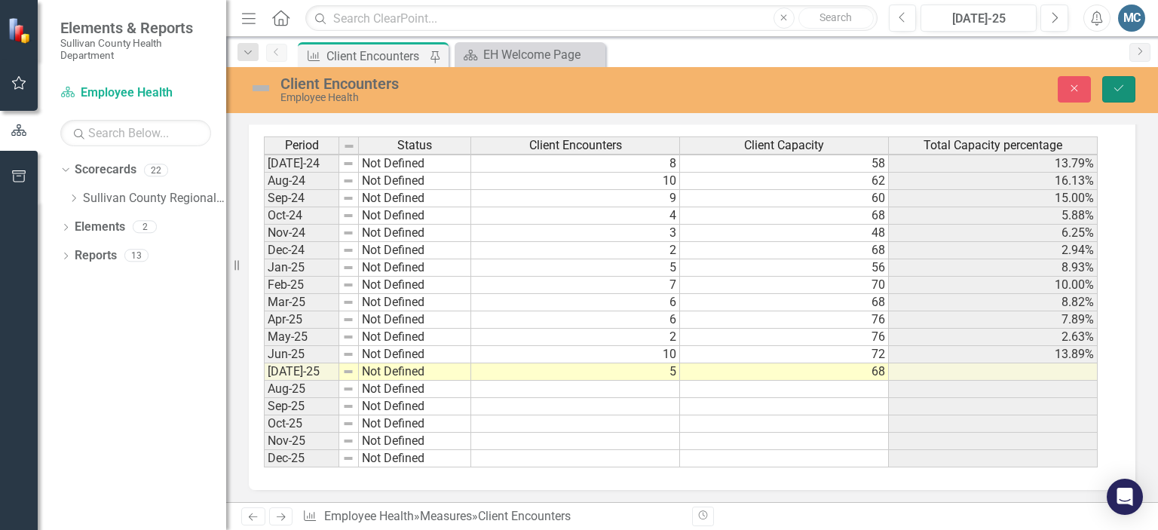
click at [1111, 79] on button "Save" at bounding box center [1118, 89] width 33 height 26
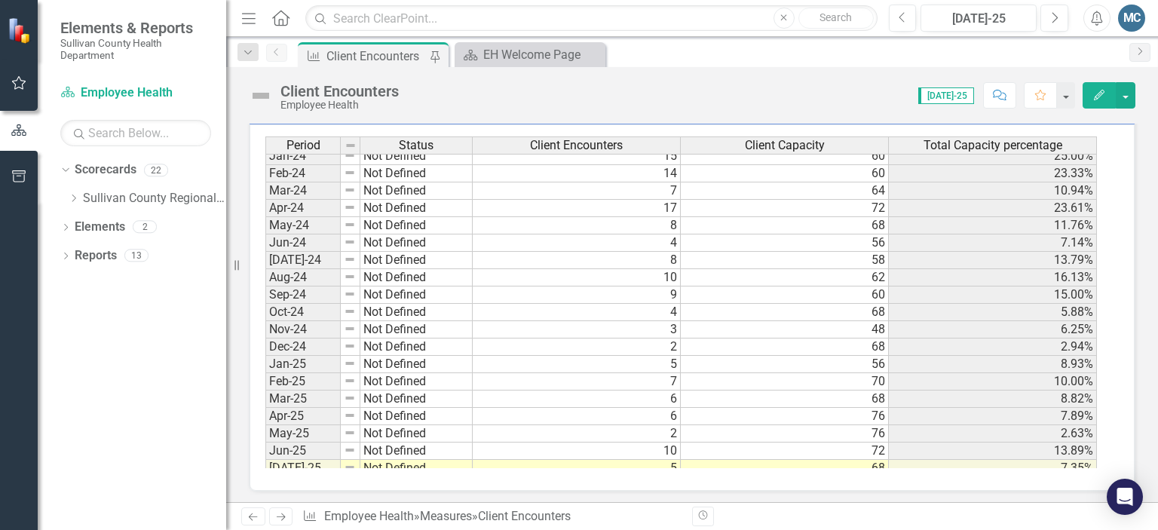
scroll to position [936, 0]
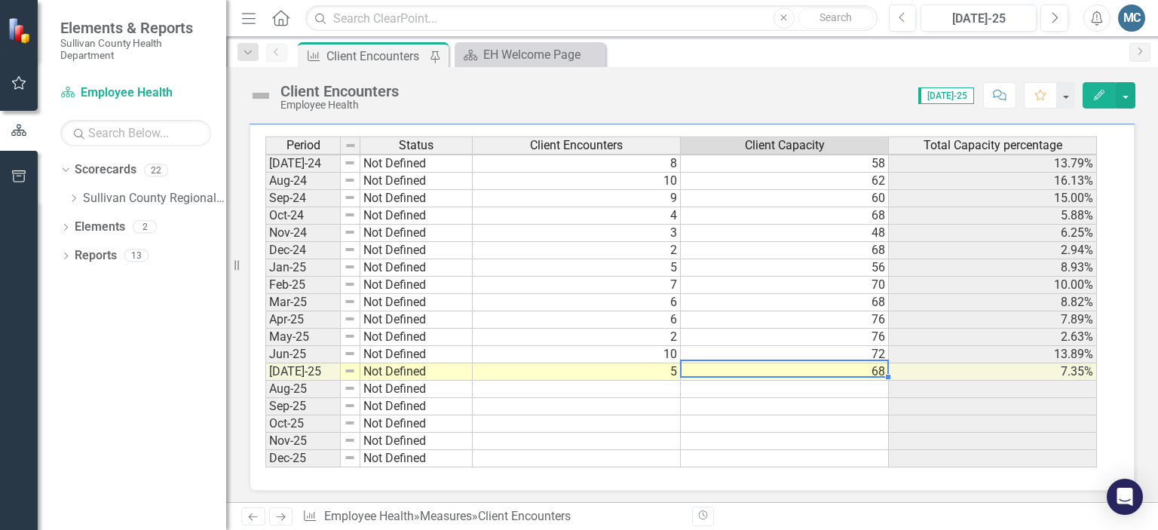
click at [810, 364] on td "68" at bounding box center [785, 371] width 208 height 17
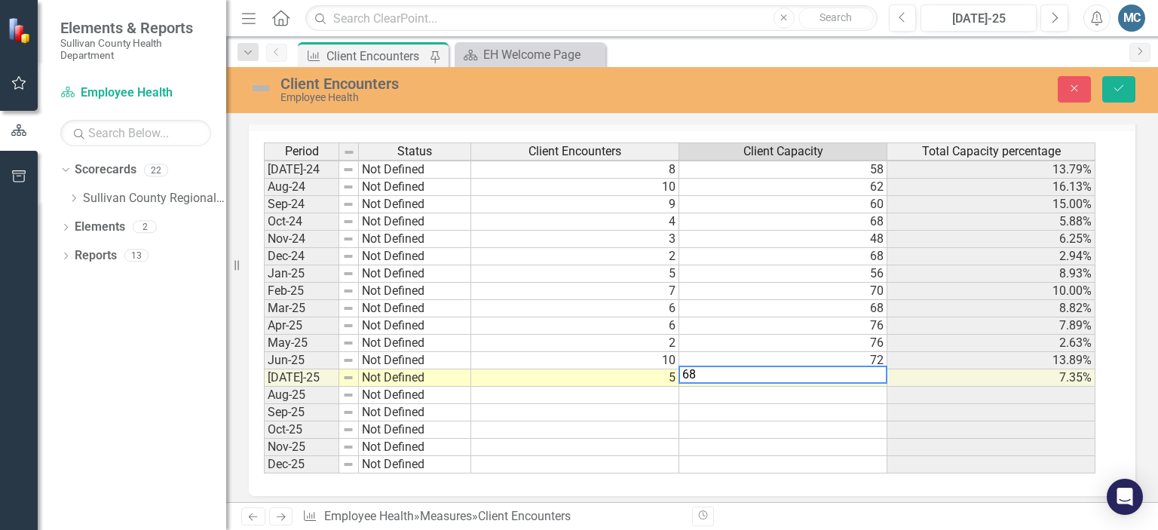
scroll to position [528, 0]
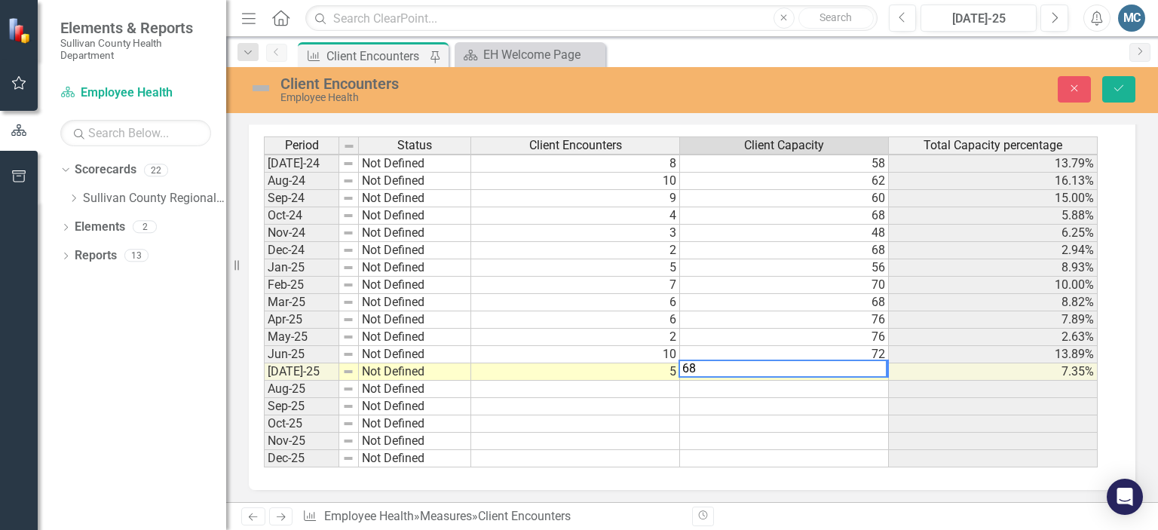
type textarea "6"
type textarea "72"
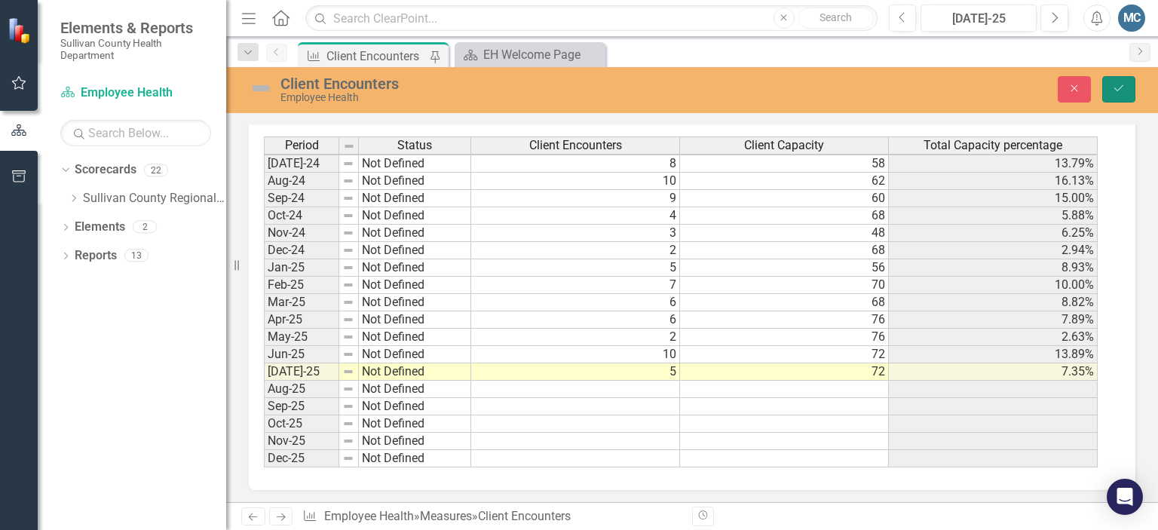
click at [1116, 93] on icon "Save" at bounding box center [1119, 88] width 14 height 11
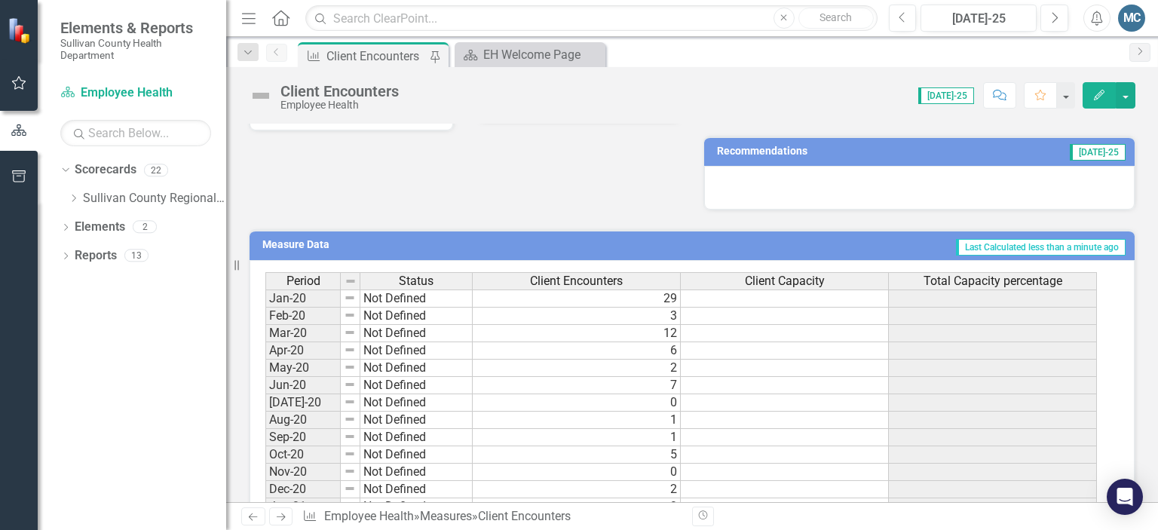
scroll to position [386, 0]
click at [748, 152] on h3 "Recommendations" at bounding box center [842, 151] width 251 height 11
click at [748, 147] on h3 "Recommendations" at bounding box center [842, 151] width 251 height 11
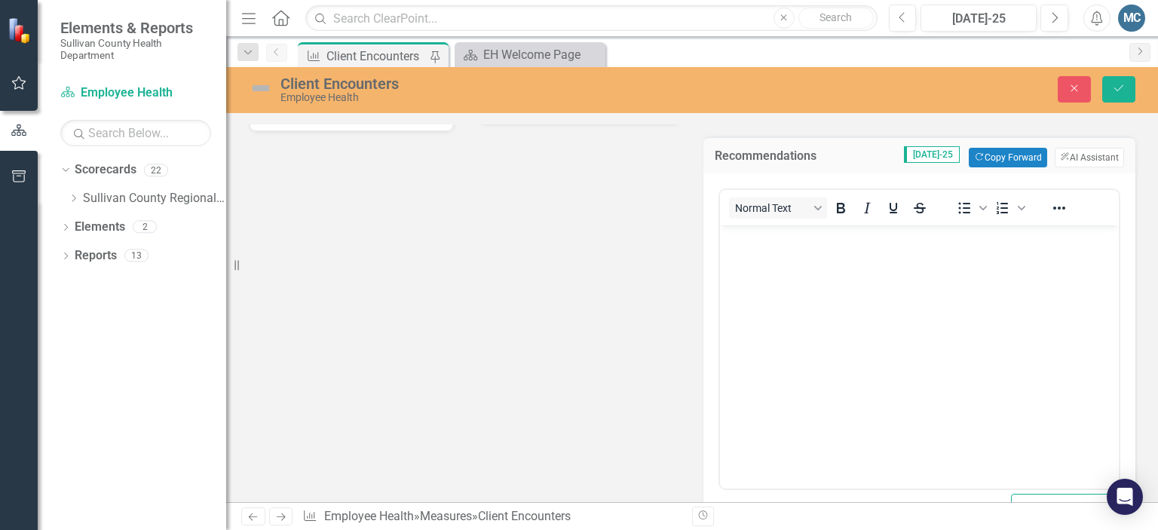
scroll to position [0, 0]
click at [1080, 155] on button "ClearPoint AI AI Assistant" at bounding box center [1089, 158] width 69 height 20
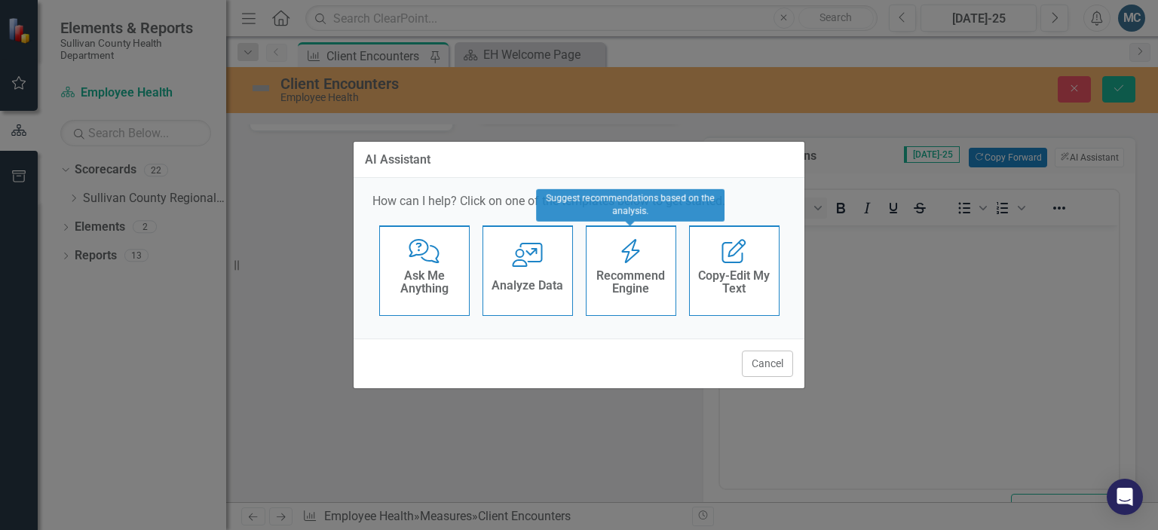
click at [613, 263] on div "Recommend Engine Recommend Engine" at bounding box center [631, 270] width 90 height 90
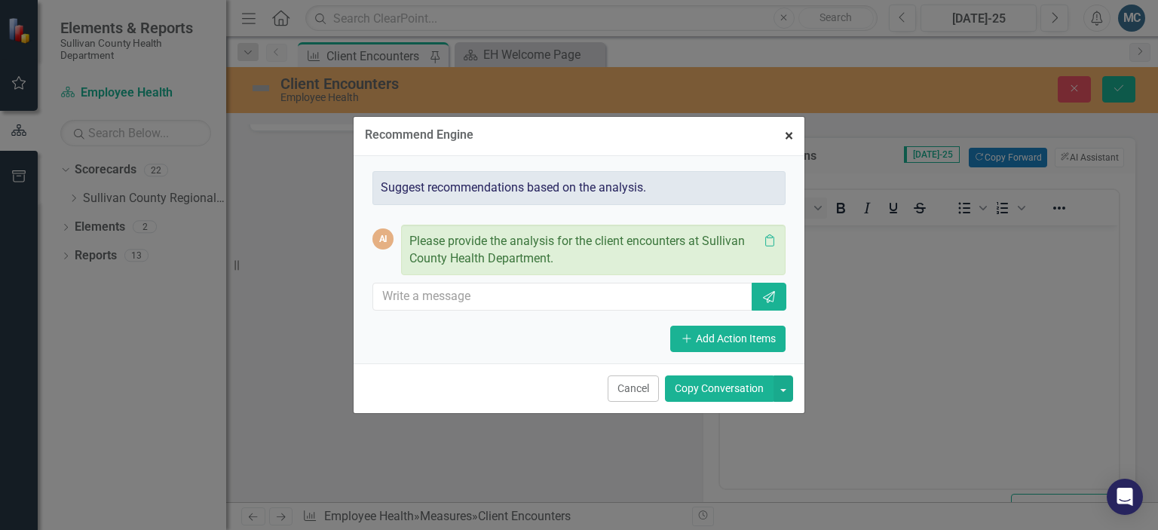
click at [787, 132] on span "×" at bounding box center [789, 136] width 8 height 18
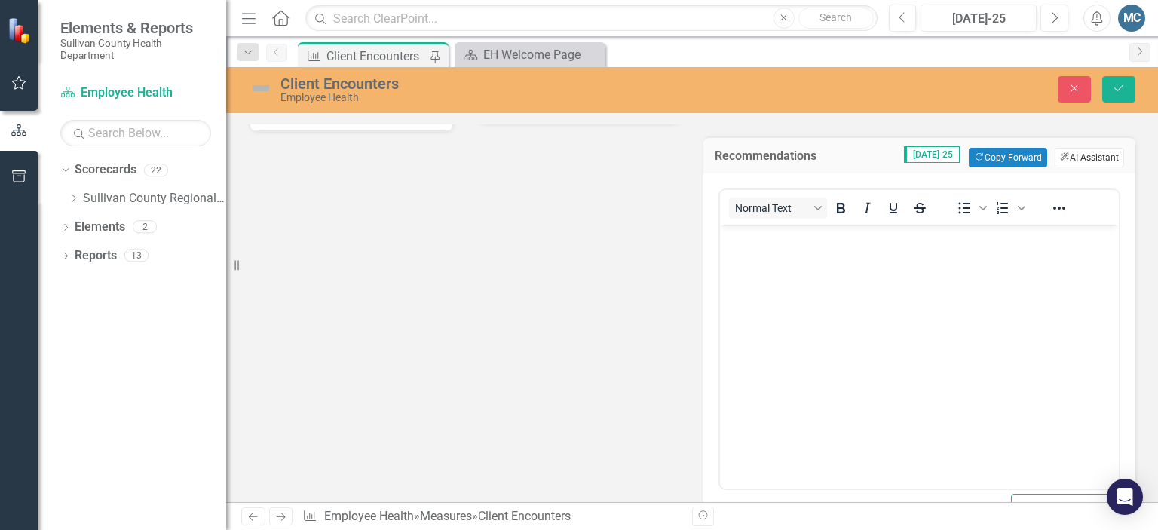
click at [1077, 154] on button "ClearPoint AI AI Assistant" at bounding box center [1089, 158] width 69 height 20
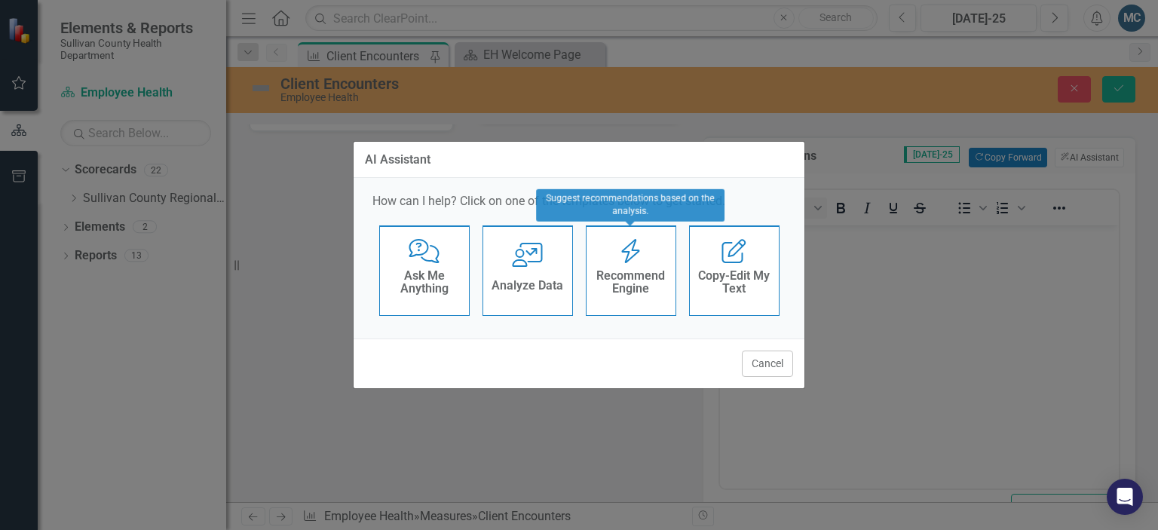
click at [623, 280] on h4 "Recommend Engine" at bounding box center [631, 282] width 74 height 26
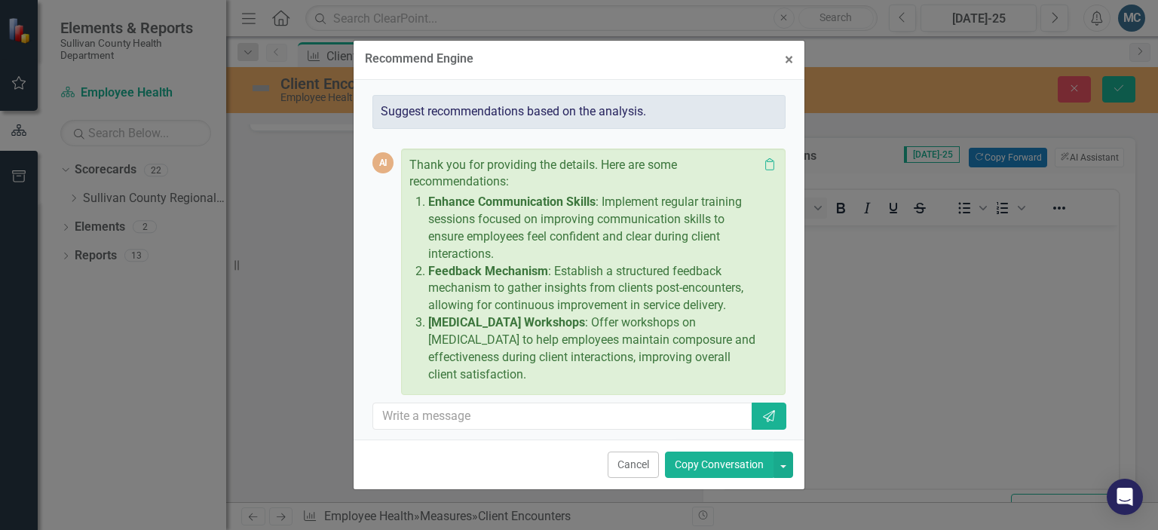
scroll to position [4, 0]
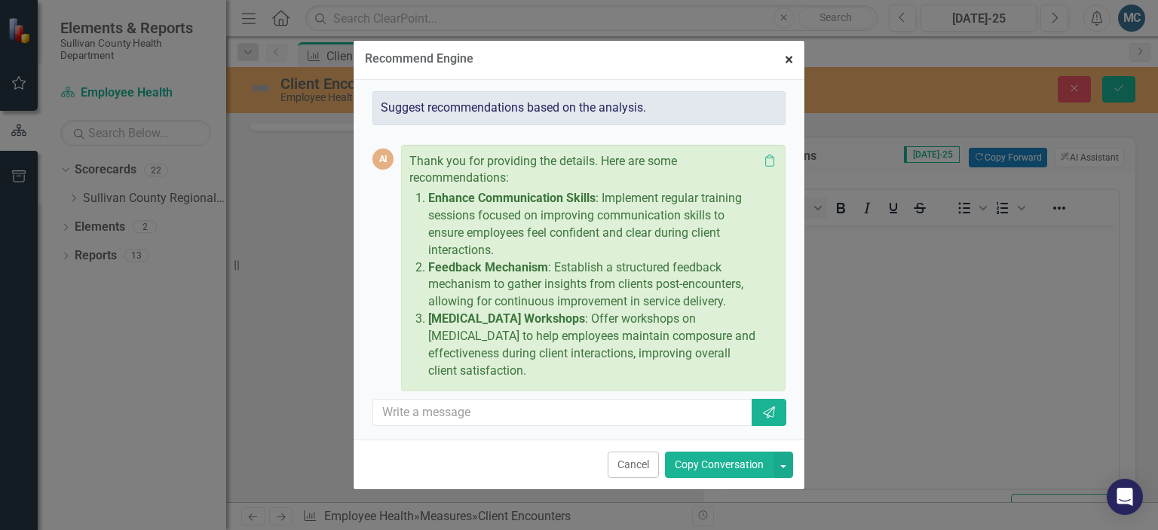
click at [787, 63] on span "×" at bounding box center [789, 60] width 8 height 18
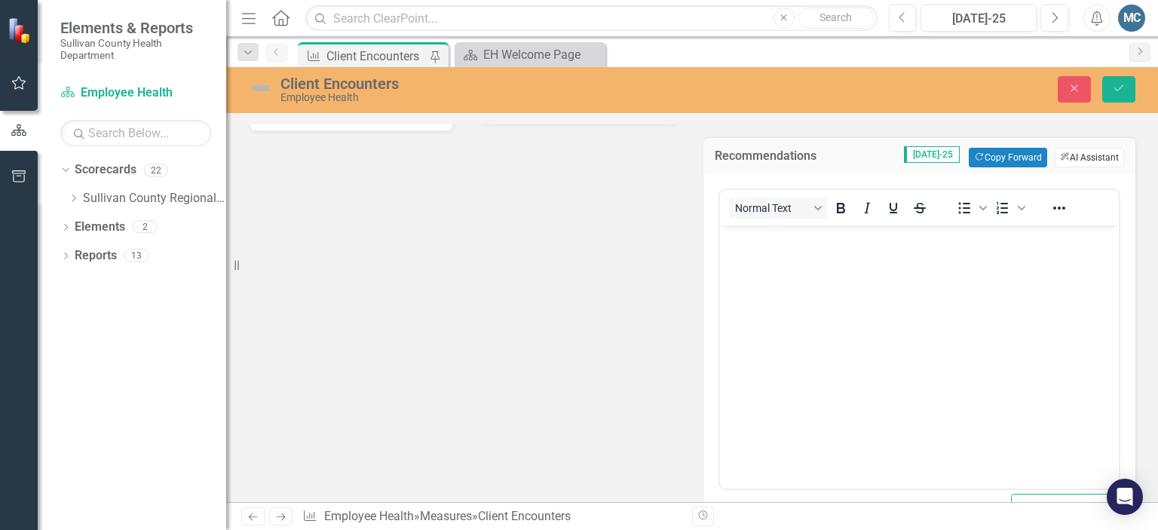
click at [1082, 160] on button "ClearPoint AI AI Assistant" at bounding box center [1089, 158] width 69 height 20
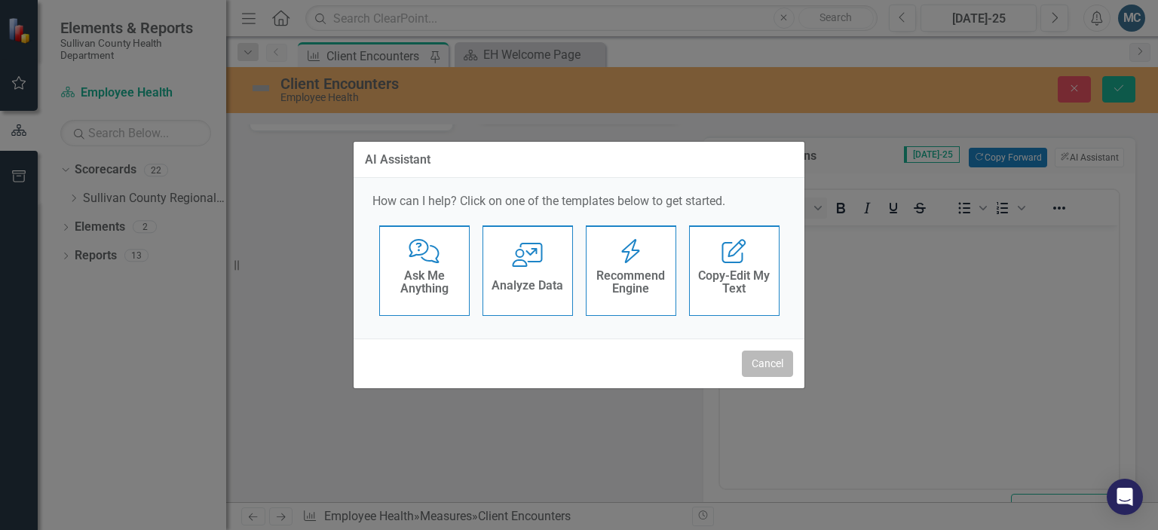
click at [770, 356] on button "Cancel" at bounding box center [767, 364] width 51 height 26
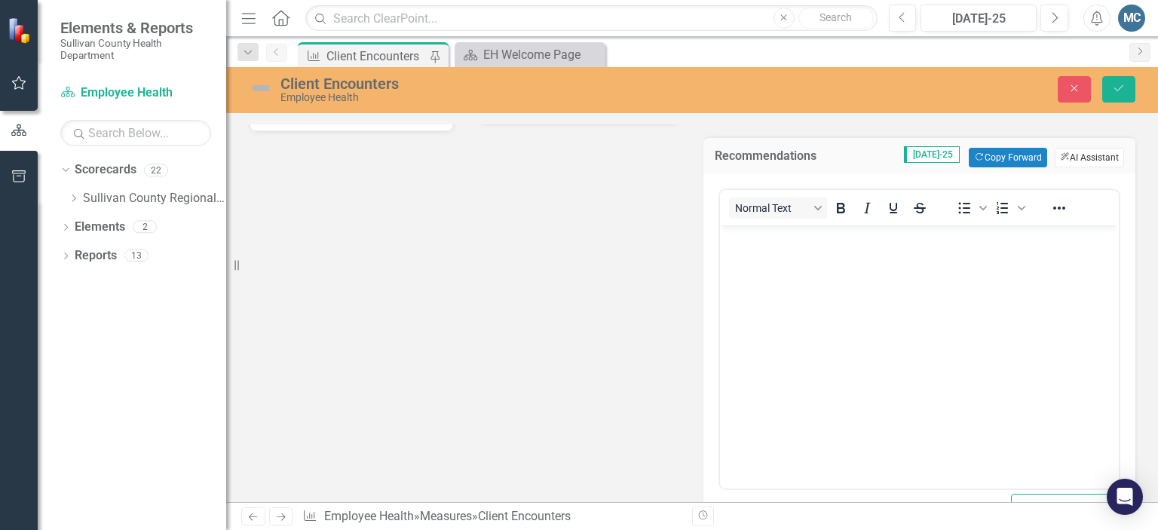
click at [1083, 157] on button "ClearPoint AI AI Assistant" at bounding box center [1089, 158] width 69 height 20
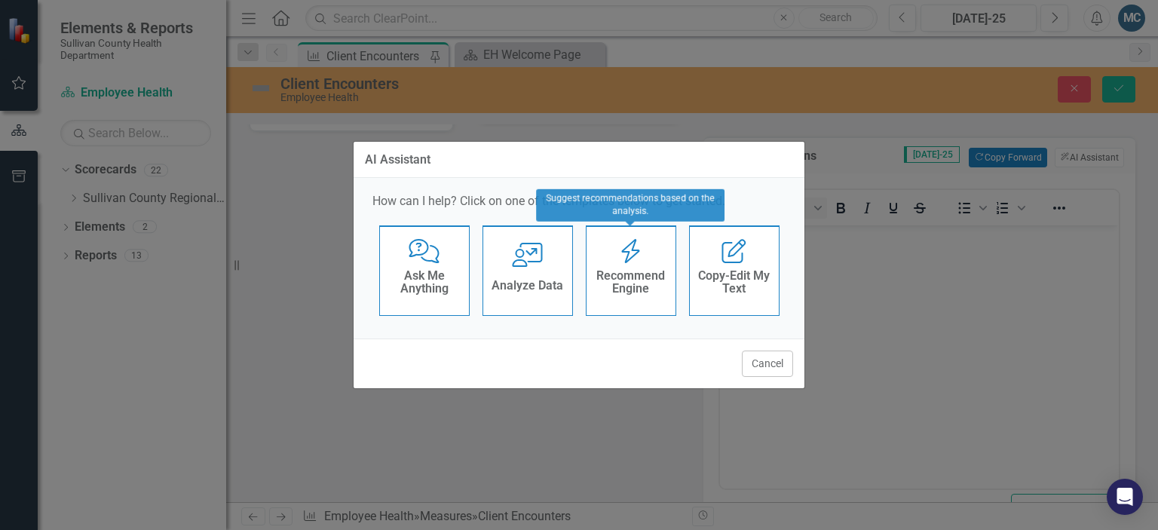
click at [660, 266] on div "Recommend Engine" at bounding box center [631, 284] width 74 height 38
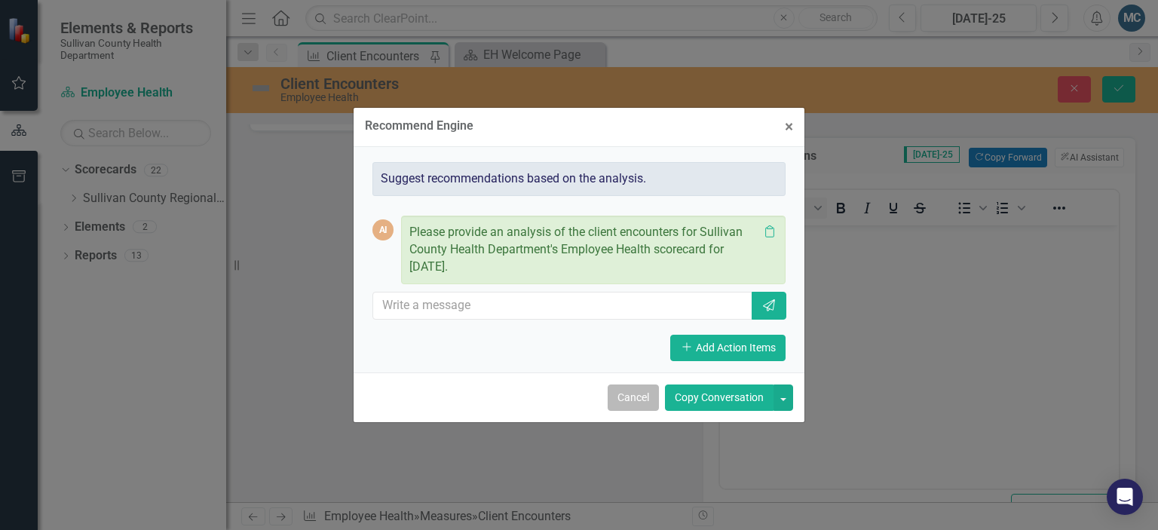
click at [626, 391] on button "Cancel" at bounding box center [633, 397] width 51 height 26
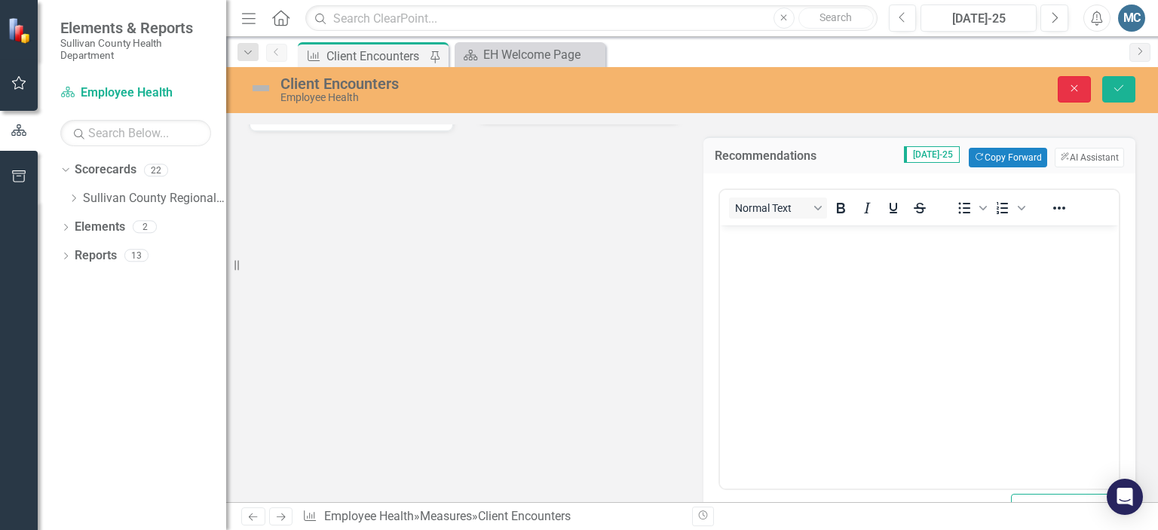
click at [1068, 89] on icon "Close" at bounding box center [1075, 88] width 14 height 11
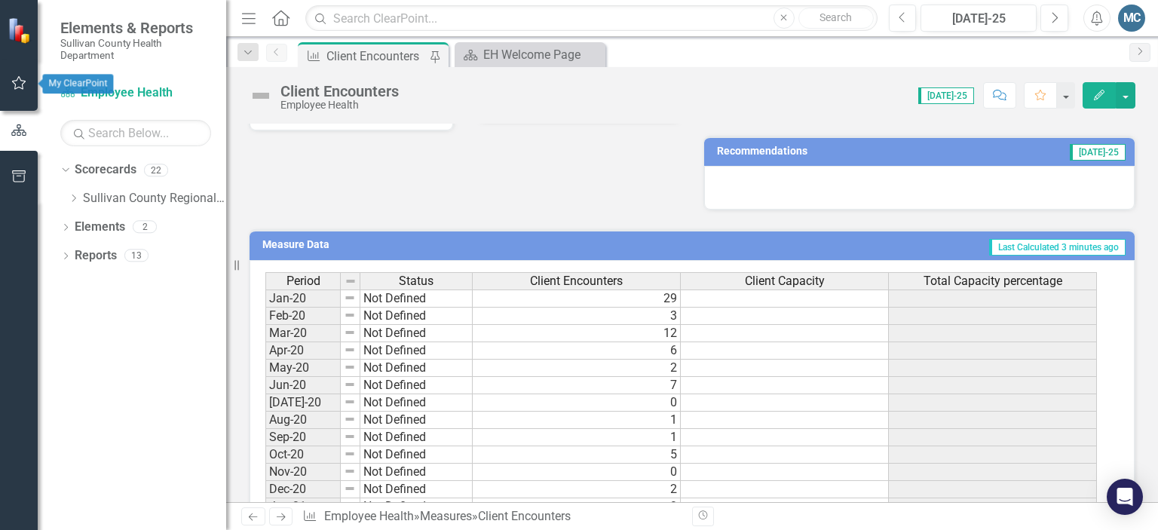
click at [27, 84] on button "button" at bounding box center [19, 84] width 34 height 32
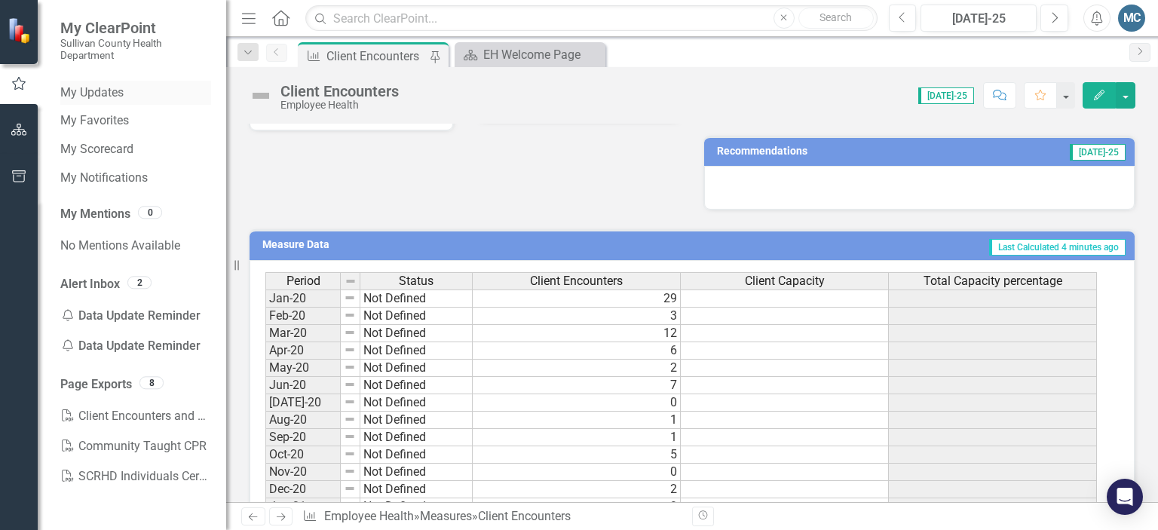
click at [112, 88] on link "My Updates" at bounding box center [135, 92] width 151 height 17
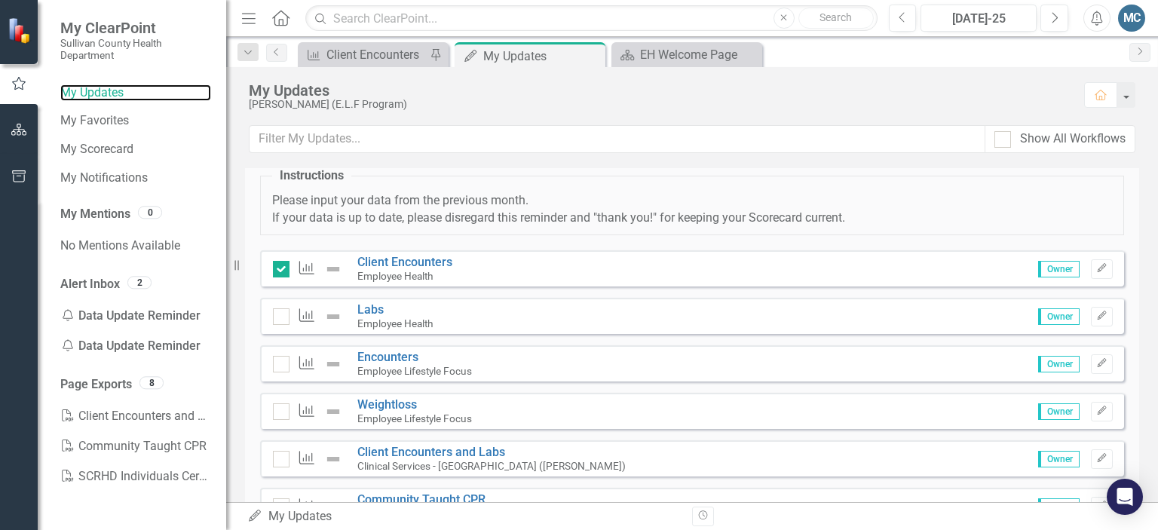
scroll to position [44, 0]
click at [277, 268] on input "checkbox" at bounding box center [278, 267] width 10 height 10
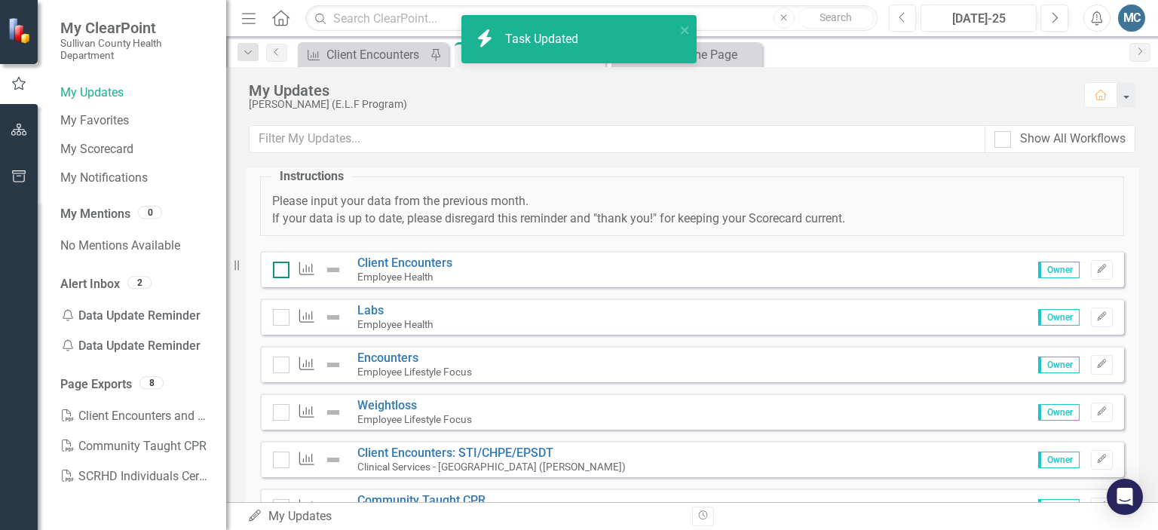
click at [277, 268] on input "checkbox" at bounding box center [278, 267] width 10 height 10
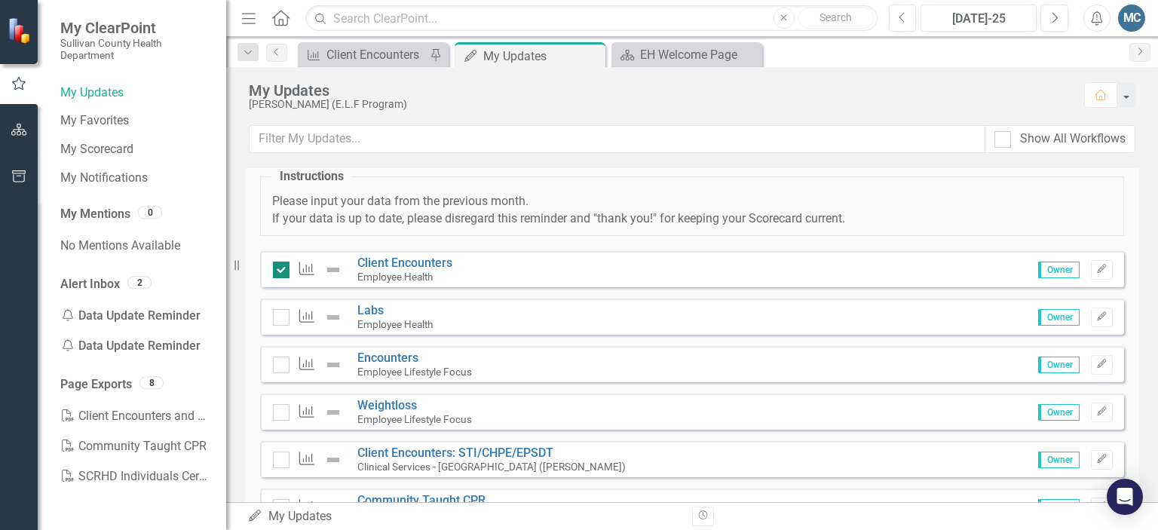
checkbox input "false"
click at [7, 134] on button "button" at bounding box center [19, 131] width 34 height 32
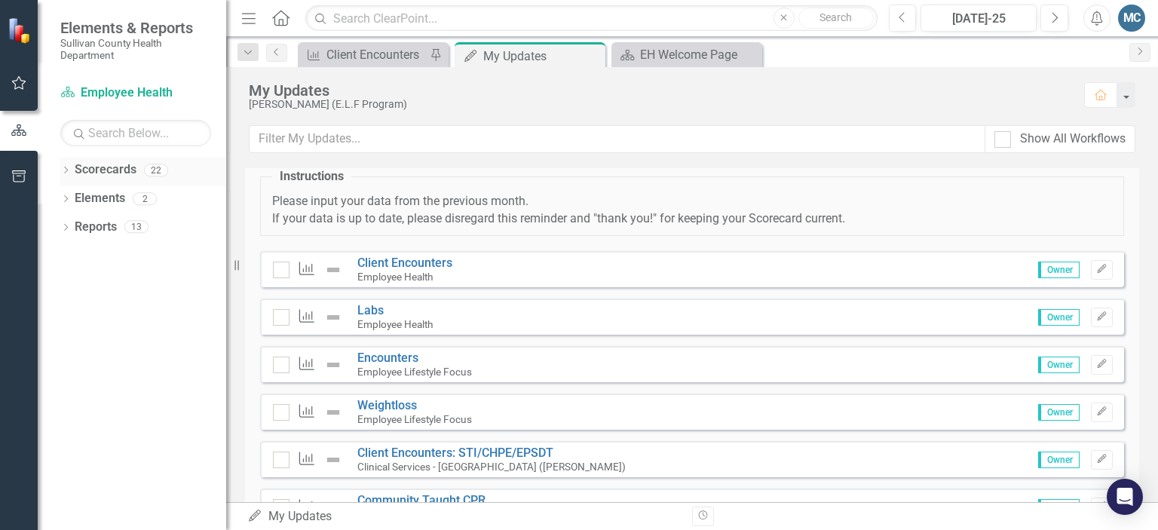
click at [65, 168] on icon "Dropdown" at bounding box center [65, 171] width 11 height 8
click at [78, 194] on icon "Dropdown" at bounding box center [73, 198] width 11 height 9
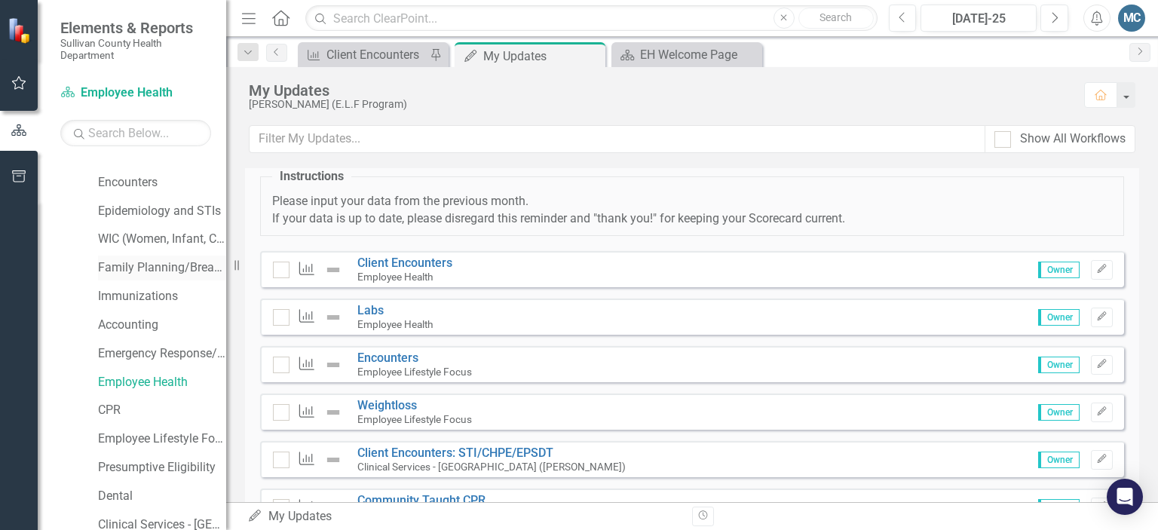
scroll to position [107, 0]
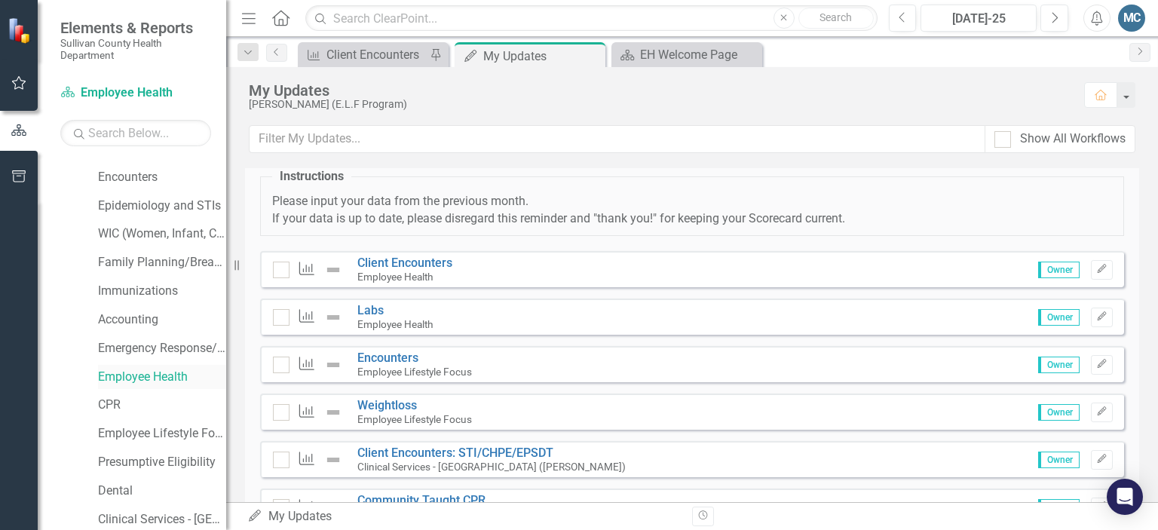
click at [146, 375] on link "Employee Health" at bounding box center [162, 377] width 128 height 17
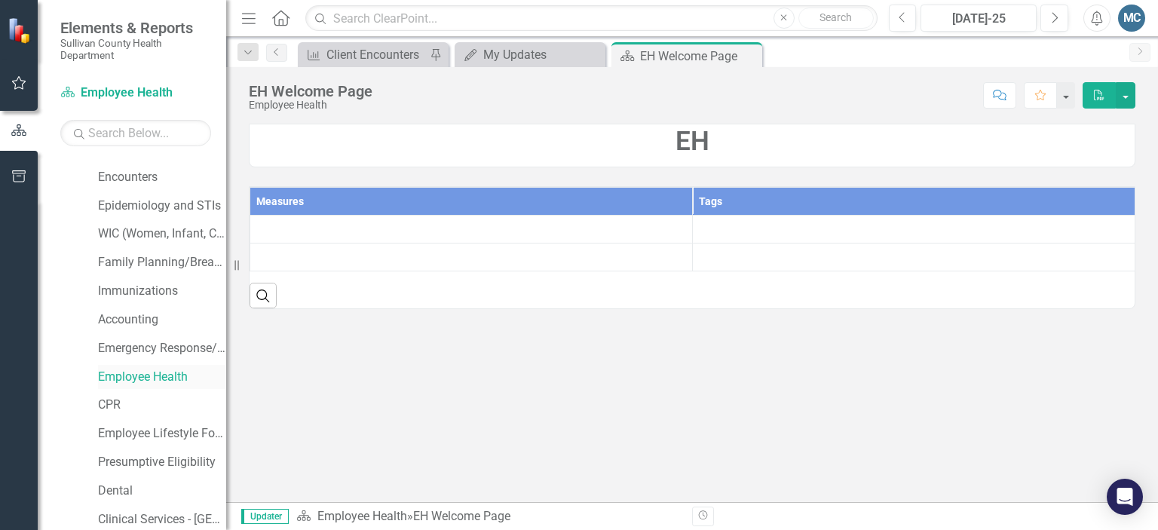
click at [146, 375] on link "Employee Health" at bounding box center [162, 377] width 128 height 17
click at [117, 397] on link "CPR" at bounding box center [162, 405] width 128 height 17
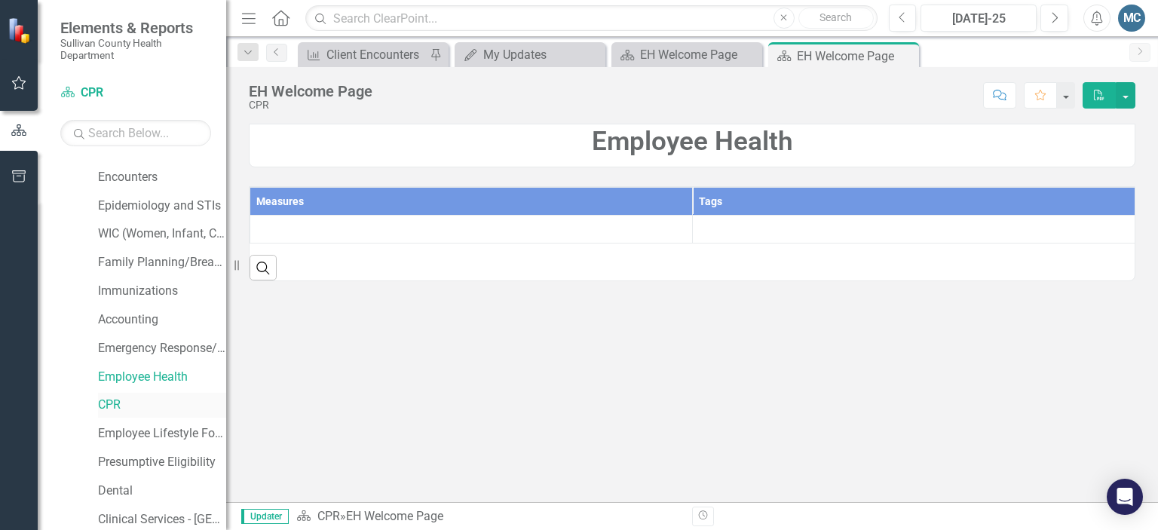
click at [117, 397] on link "CPR" at bounding box center [162, 405] width 128 height 17
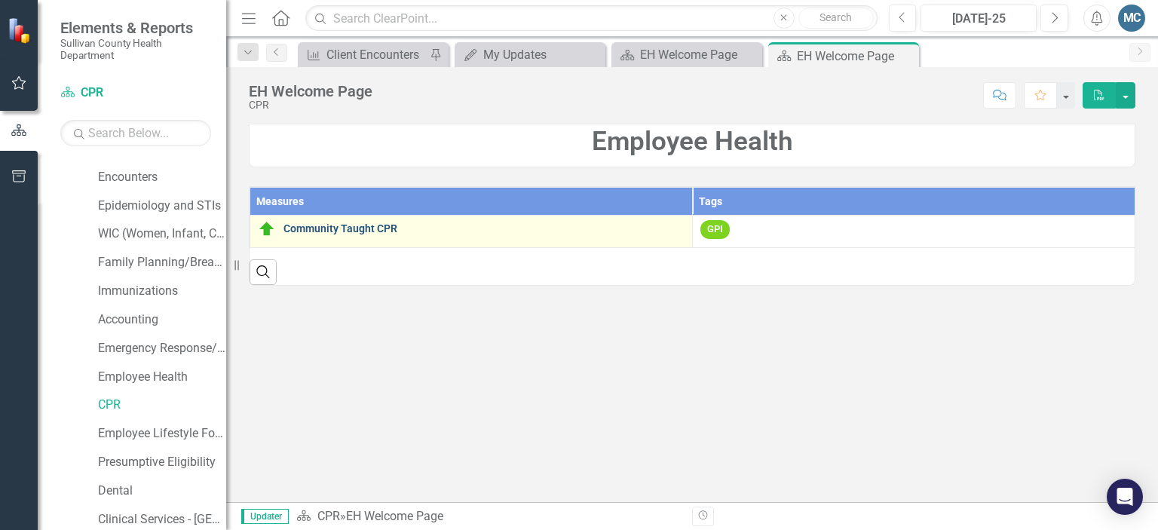
click at [340, 223] on link "Community Taught CPR" at bounding box center [483, 228] width 401 height 11
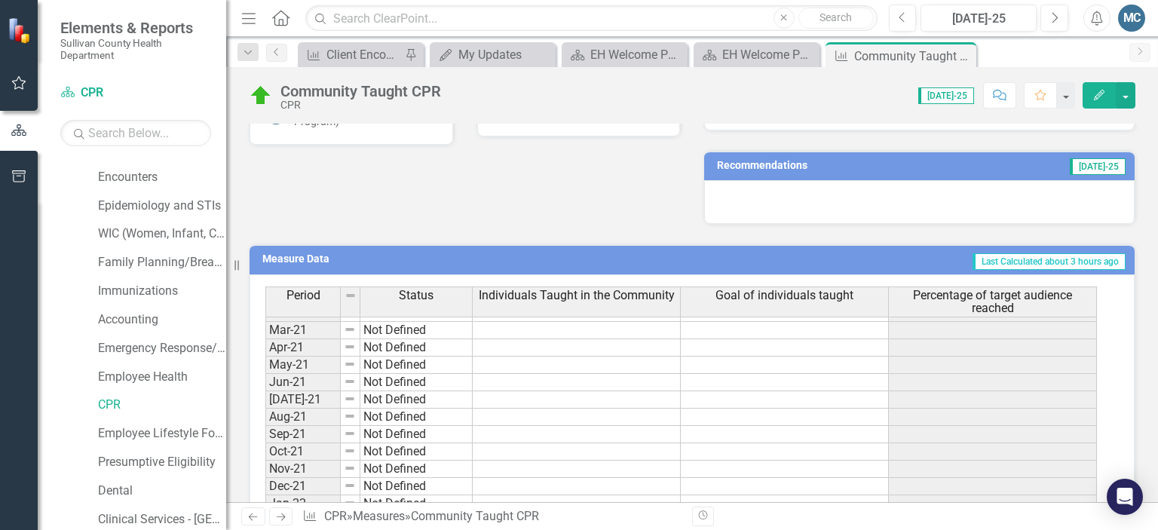
scroll to position [240, 0]
click at [122, 433] on link "Employee Lifestyle Focus" at bounding box center [162, 433] width 128 height 17
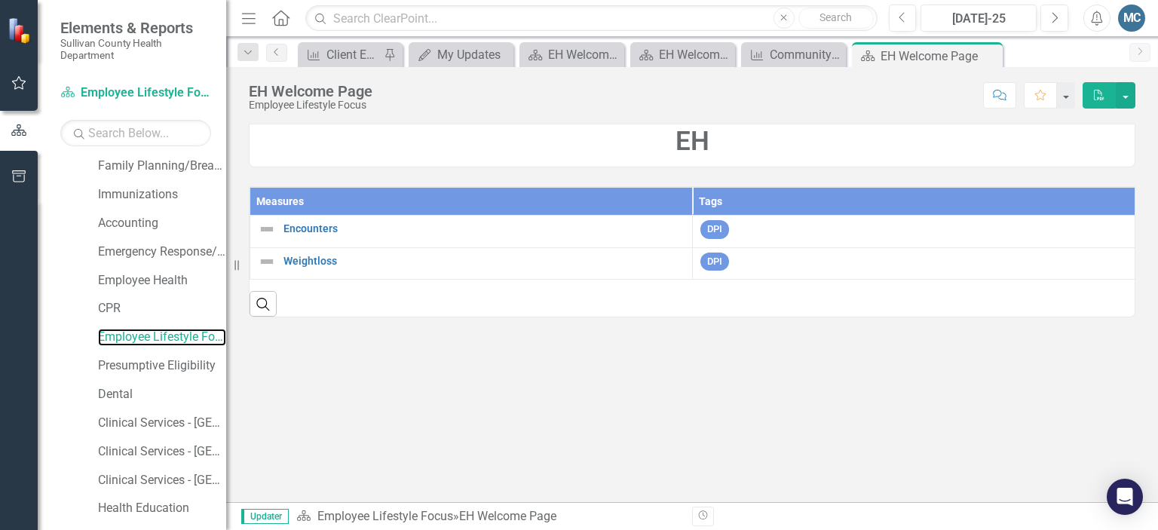
scroll to position [228, 0]
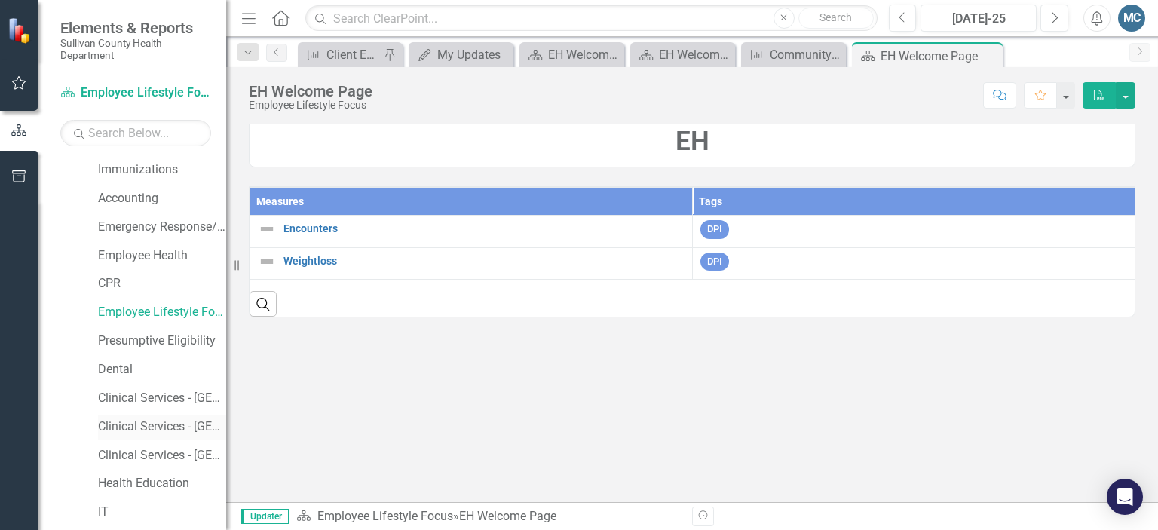
click at [160, 424] on link "Clinical Services - [GEOGRAPHIC_DATA] ([PERSON_NAME])" at bounding box center [162, 426] width 128 height 17
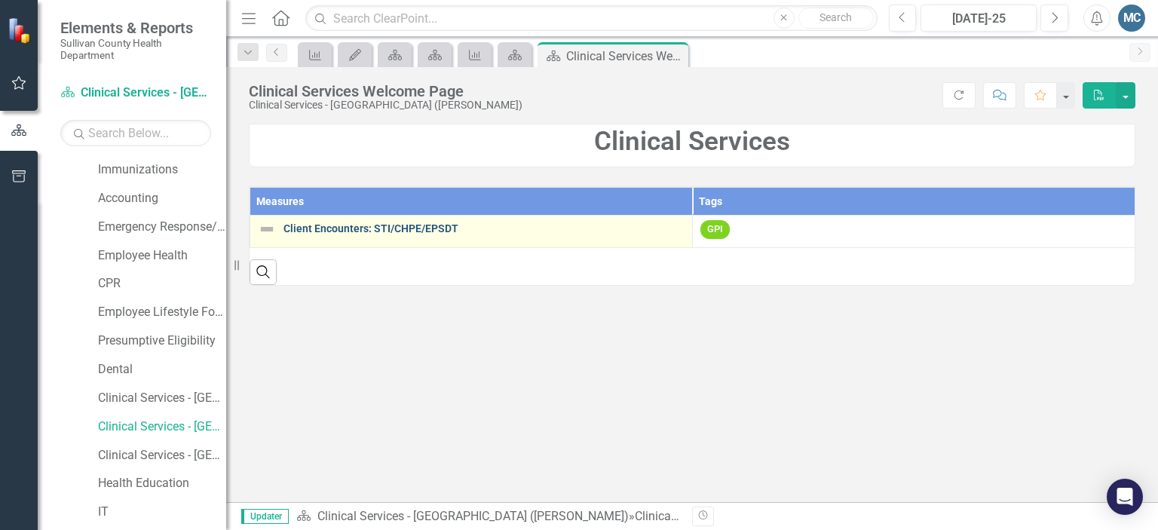
click at [368, 225] on link "Client Encounters: STI/CHPE/EPSDT" at bounding box center [483, 228] width 401 height 11
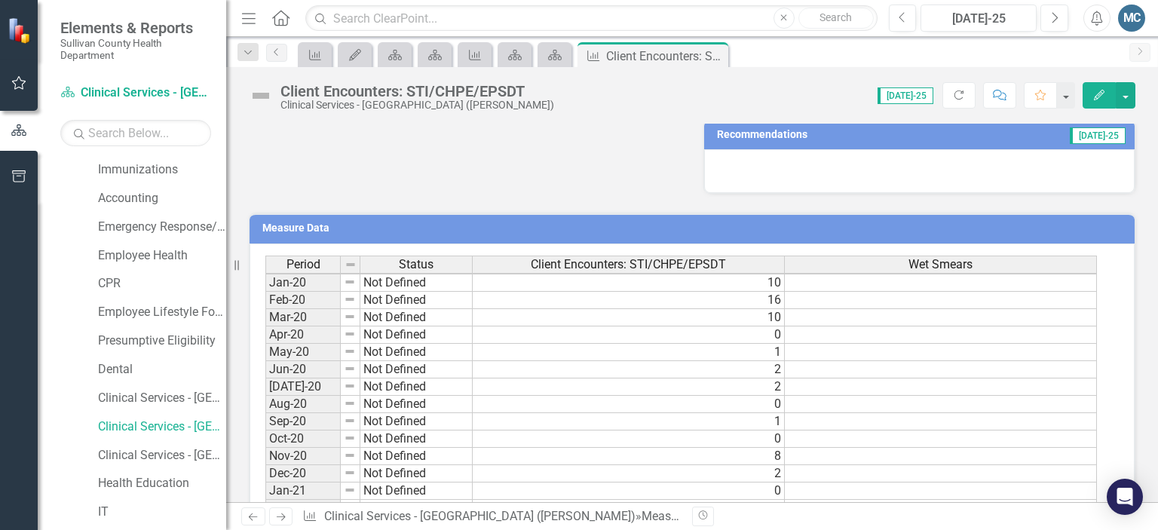
scroll to position [27, 0]
click at [154, 433] on link "Clinical Services - [GEOGRAPHIC_DATA] ([PERSON_NAME])" at bounding box center [162, 426] width 128 height 17
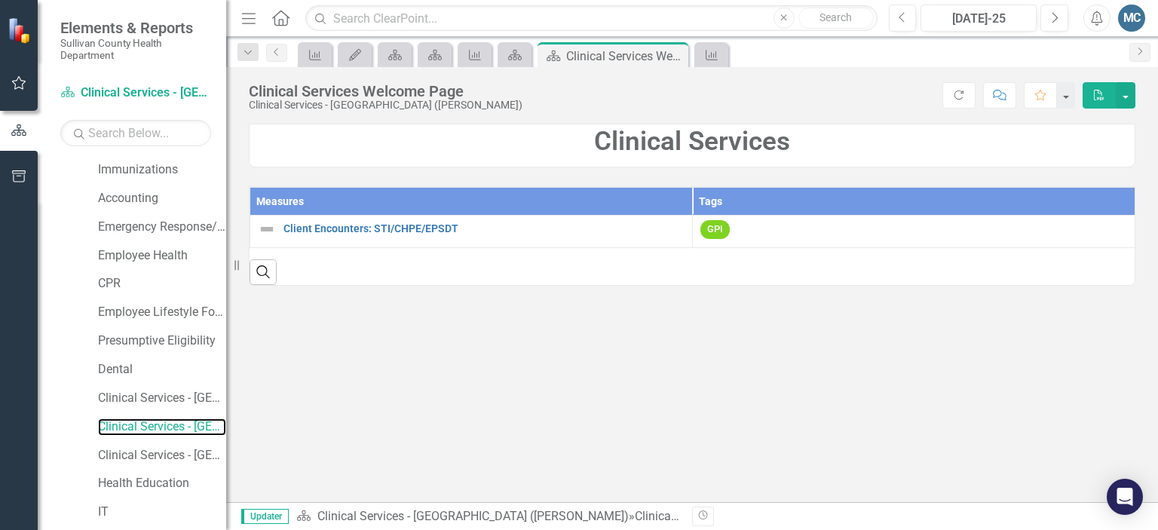
drag, startPoint x: 226, startPoint y: 201, endPoint x: 219, endPoint y: 184, distance: 18.2
click at [219, 184] on div "Elements & Reports Sullivan County Health Department Scorecard Clinical Service…" at bounding box center [113, 265] width 226 height 530
click at [135, 254] on link "Employee Health" at bounding box center [162, 255] width 128 height 17
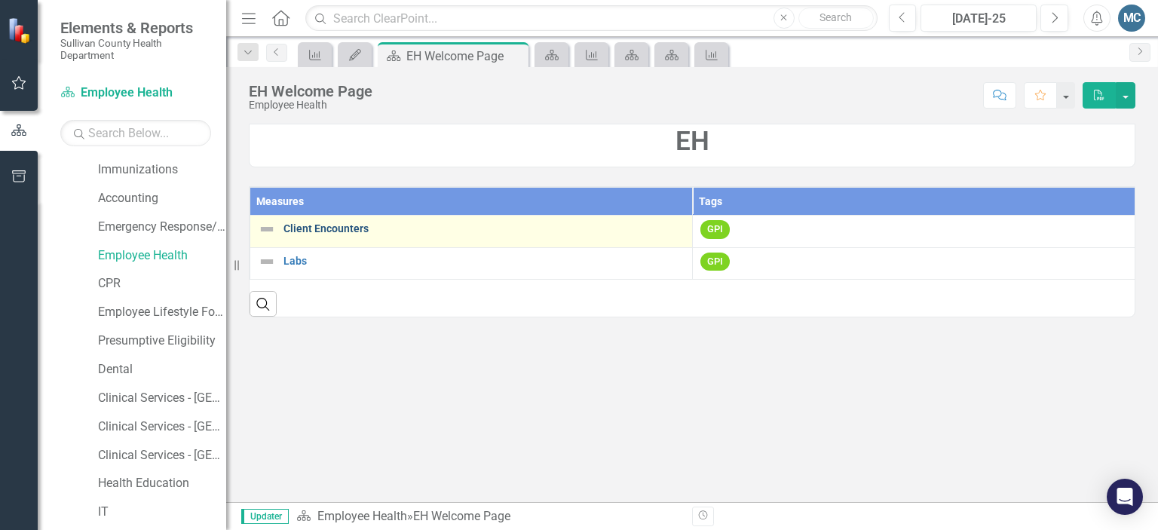
click at [308, 229] on link "Client Encounters" at bounding box center [483, 228] width 401 height 11
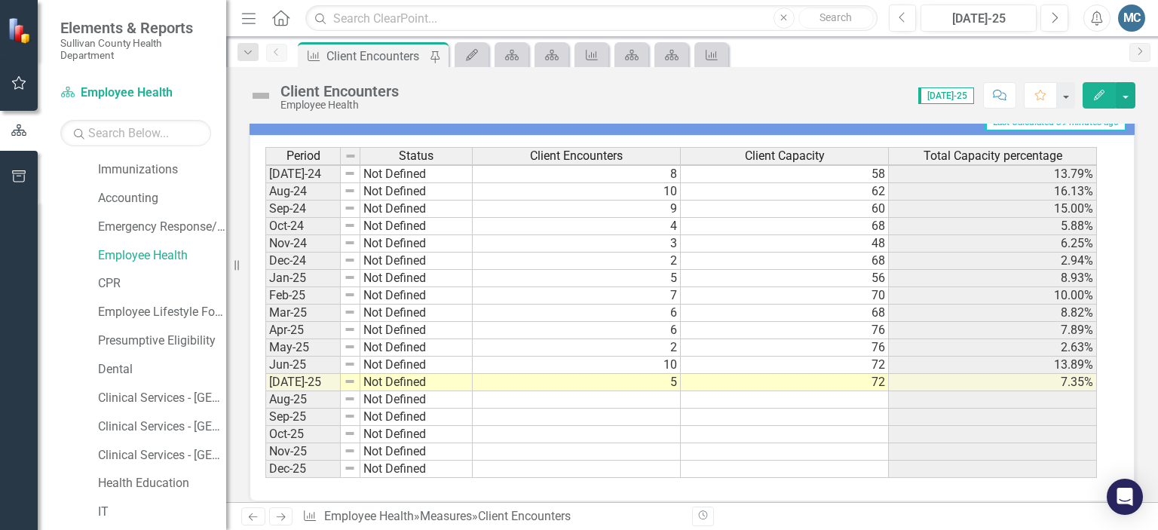
scroll to position [522, 0]
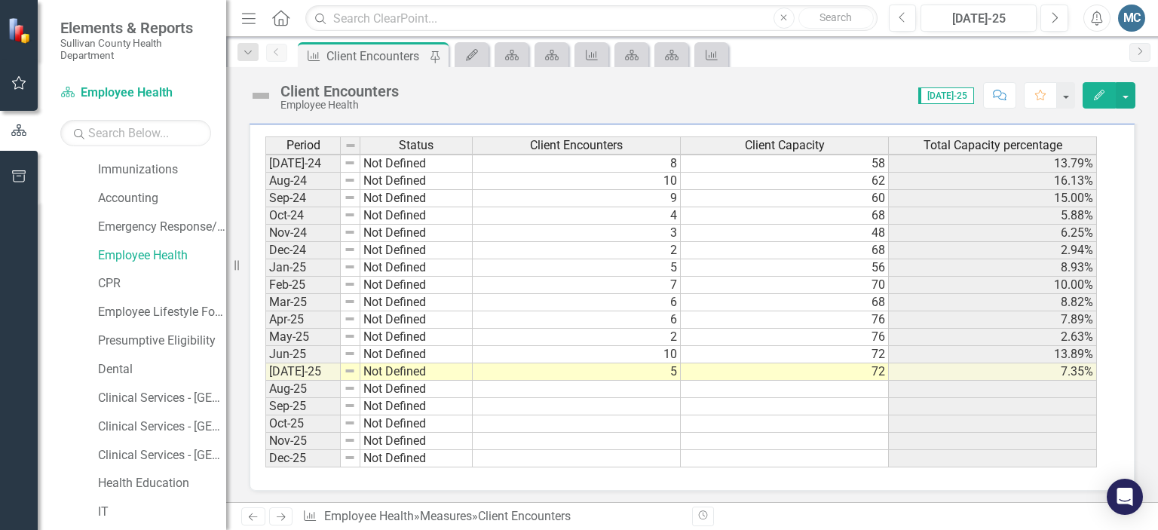
click at [596, 368] on tbody "Feb-23 Not Defined 0 Mar-23 Not Defined 0 Apr-23 Not Defined 2 May-23 Not Defin…" at bounding box center [681, 164] width 832 height 608
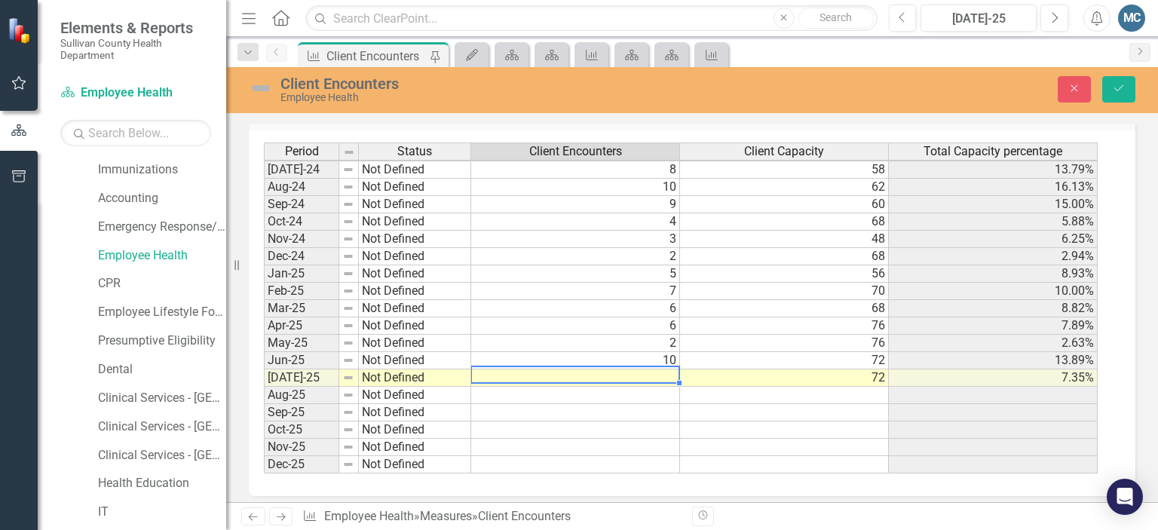
scroll to position [528, 0]
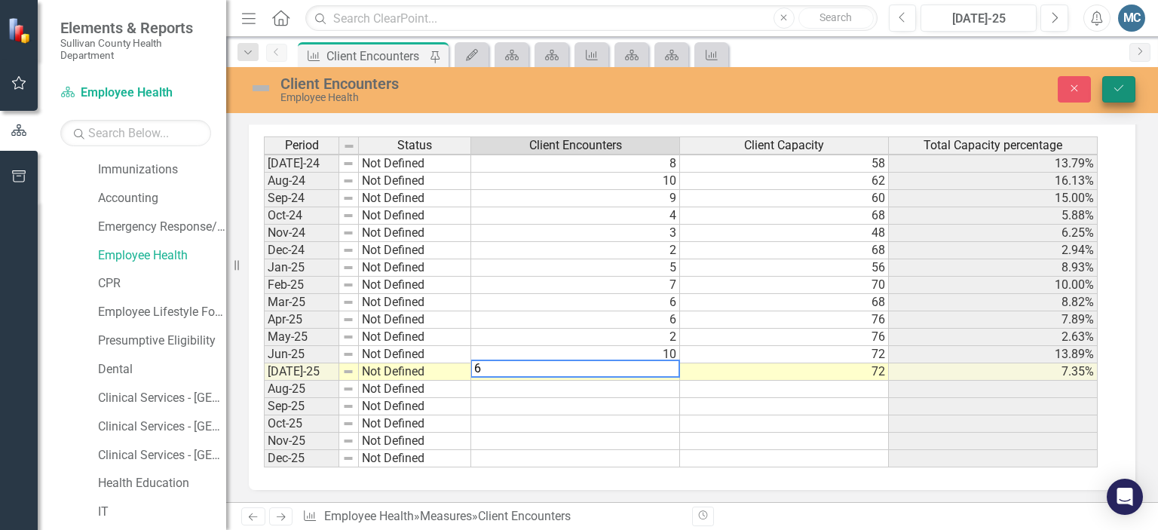
type textarea "6"
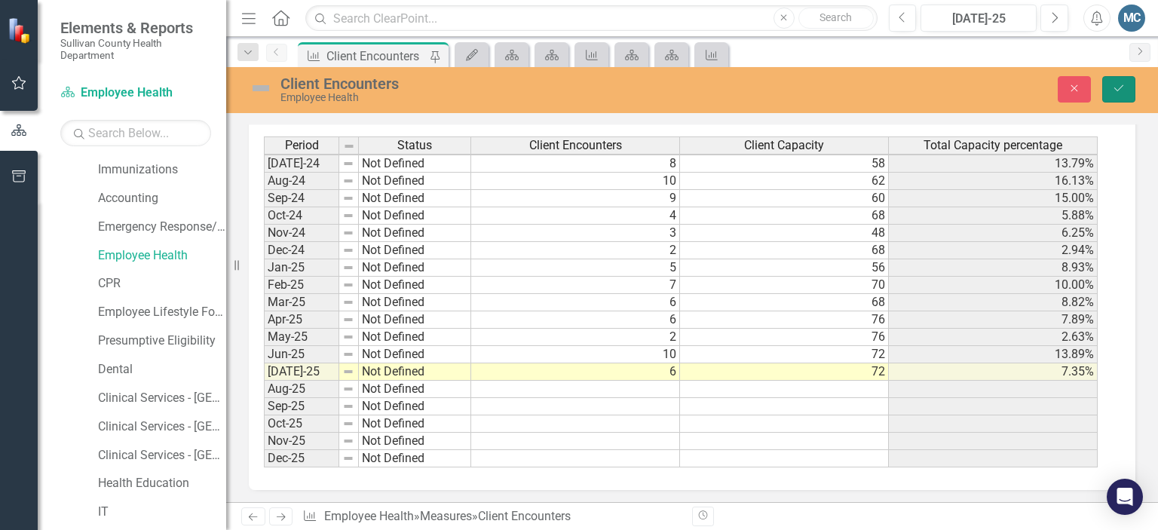
click at [1117, 87] on icon "Save" at bounding box center [1119, 88] width 14 height 11
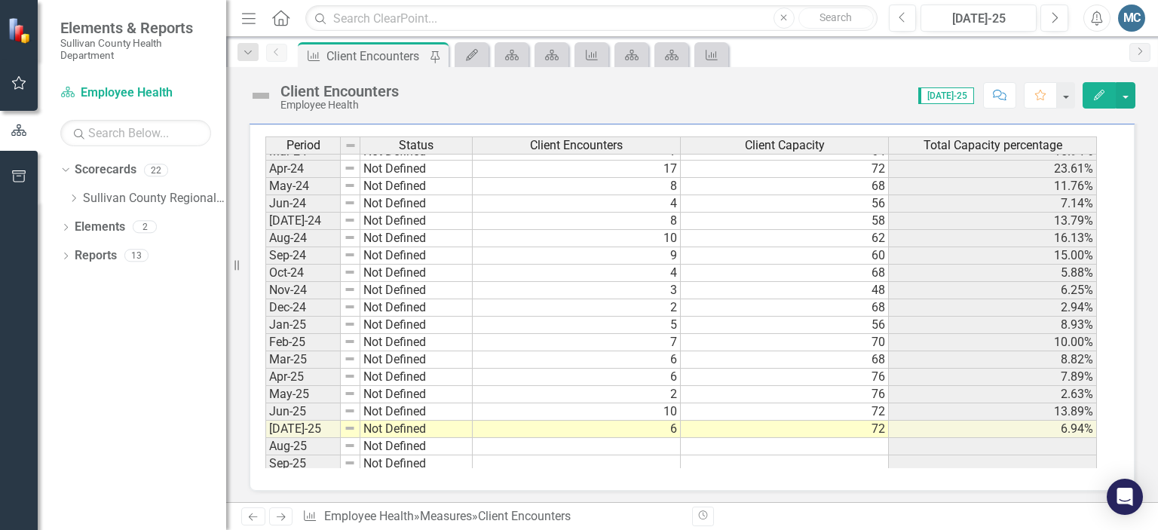
scroll to position [889, 0]
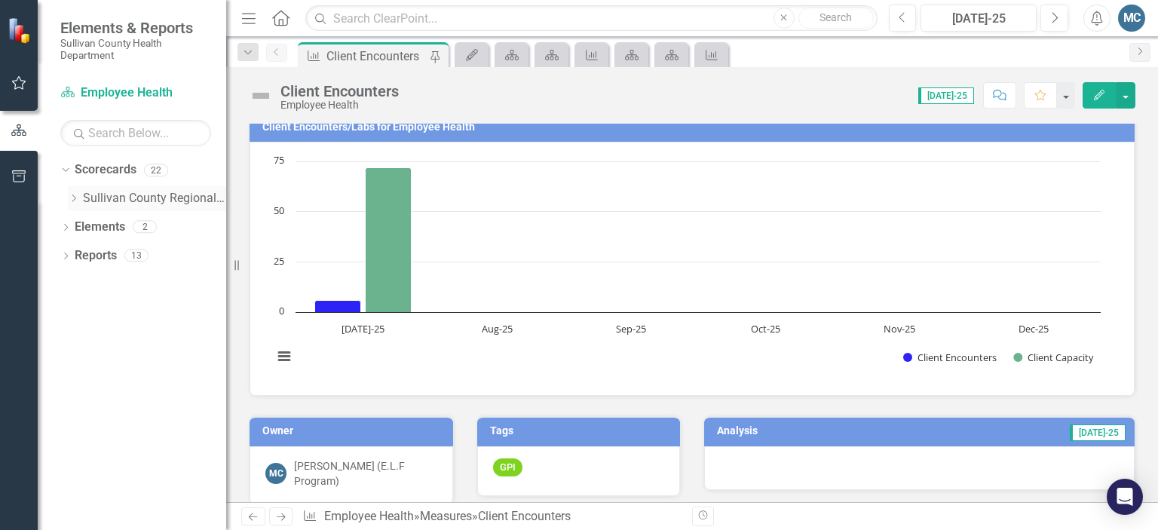
click at [76, 195] on icon "Dropdown" at bounding box center [73, 198] width 11 height 9
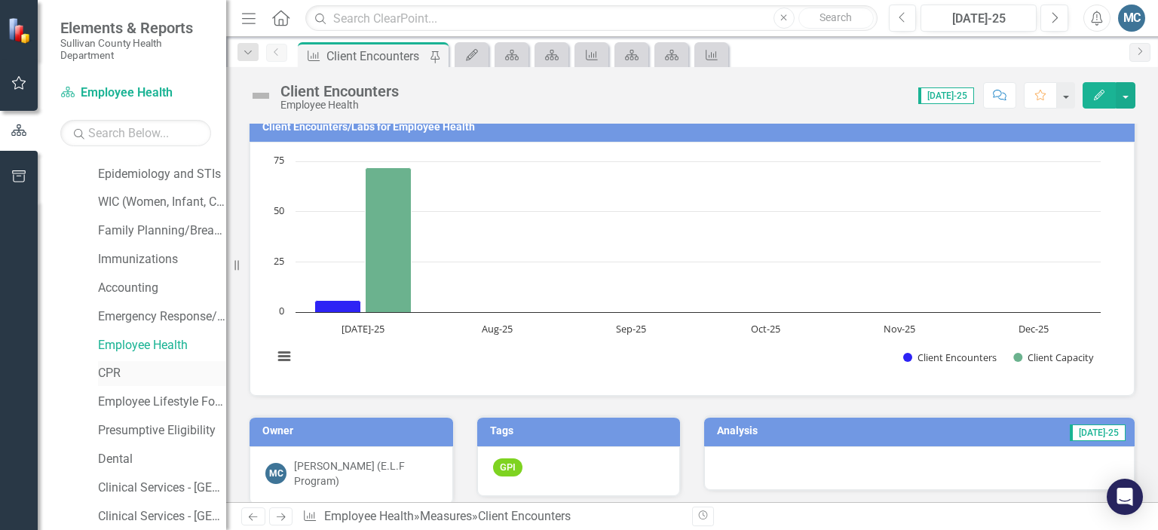
click at [118, 374] on link "CPR" at bounding box center [162, 373] width 128 height 17
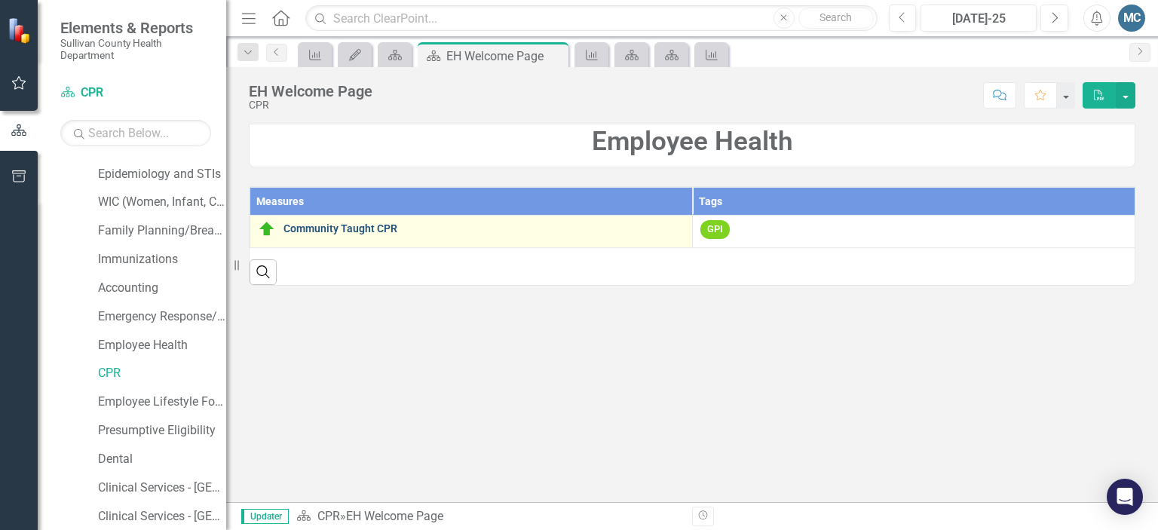
click at [309, 224] on link "Community Taught CPR" at bounding box center [483, 228] width 401 height 11
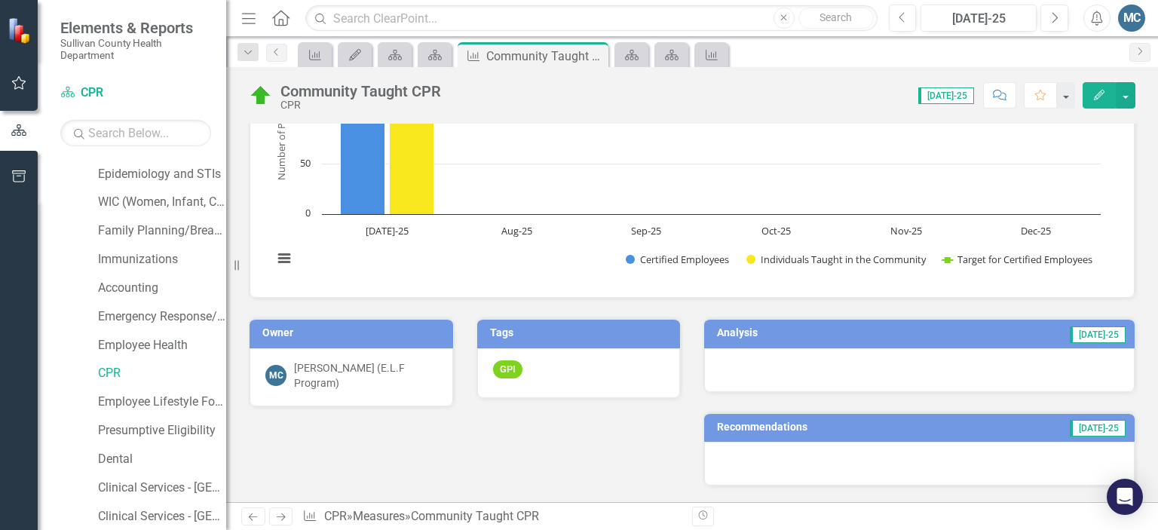
click at [736, 334] on h3 "Analysis" at bounding box center [802, 332] width 170 height 11
click at [728, 331] on h3 "Analysis" at bounding box center [802, 332] width 170 height 11
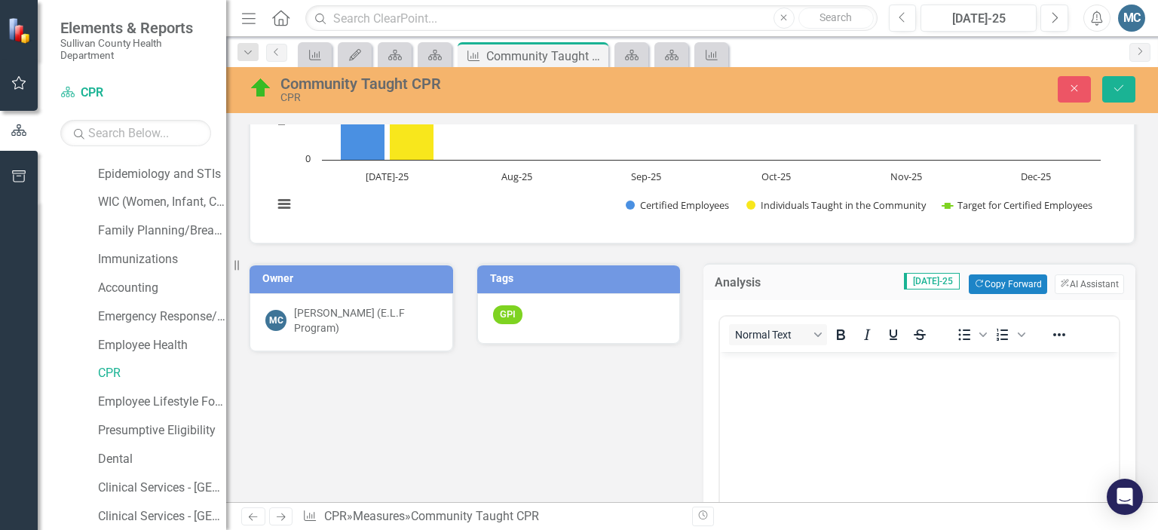
click at [579, 440] on div "Owner MC Misty Collins (E.L.F Program) Tags GPI Analysis Jul-25 Copy Forward Co…" at bounding box center [691, 505] width 909 height 522
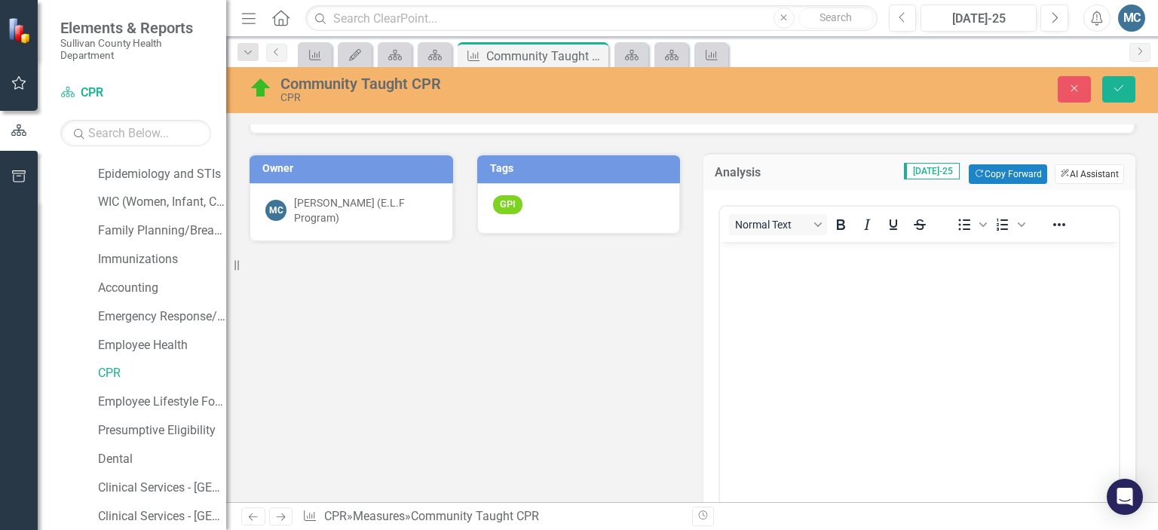
click at [1071, 168] on button "ClearPoint AI AI Assistant" at bounding box center [1089, 174] width 69 height 20
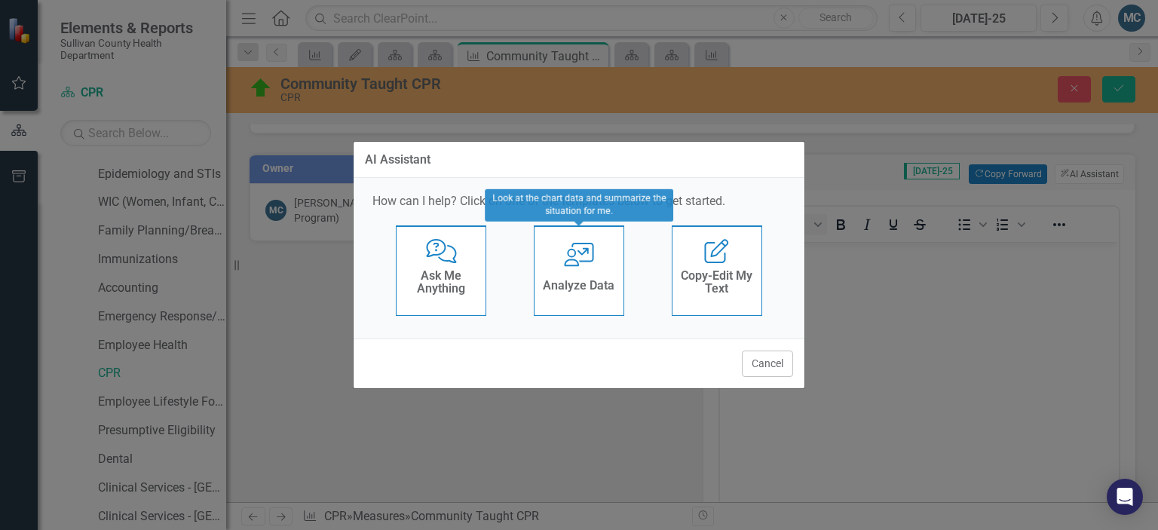
click at [588, 269] on div "User with Chart Analyze Data" at bounding box center [579, 270] width 90 height 90
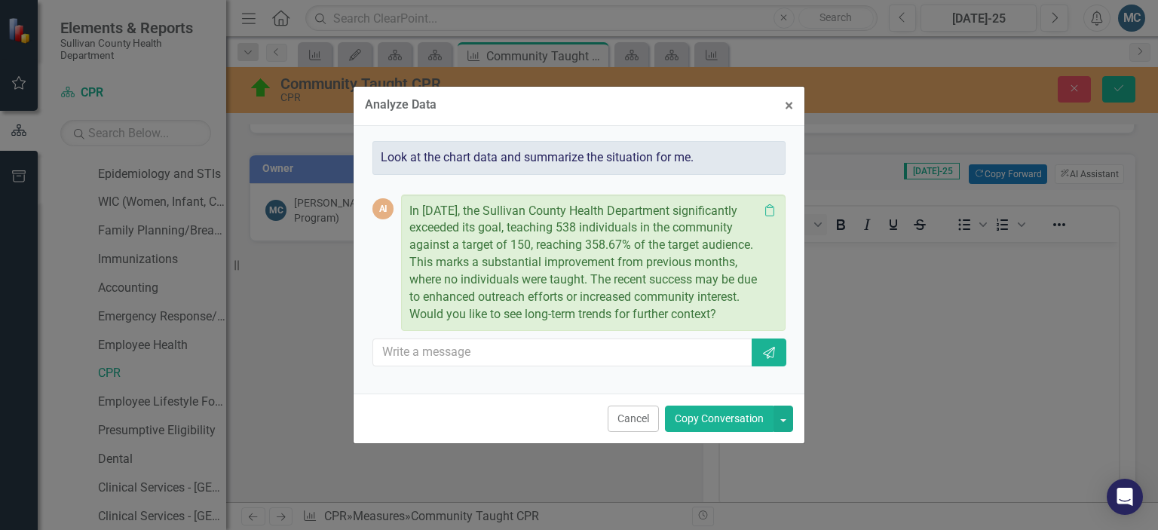
click at [719, 425] on button "Copy Conversation" at bounding box center [719, 419] width 109 height 26
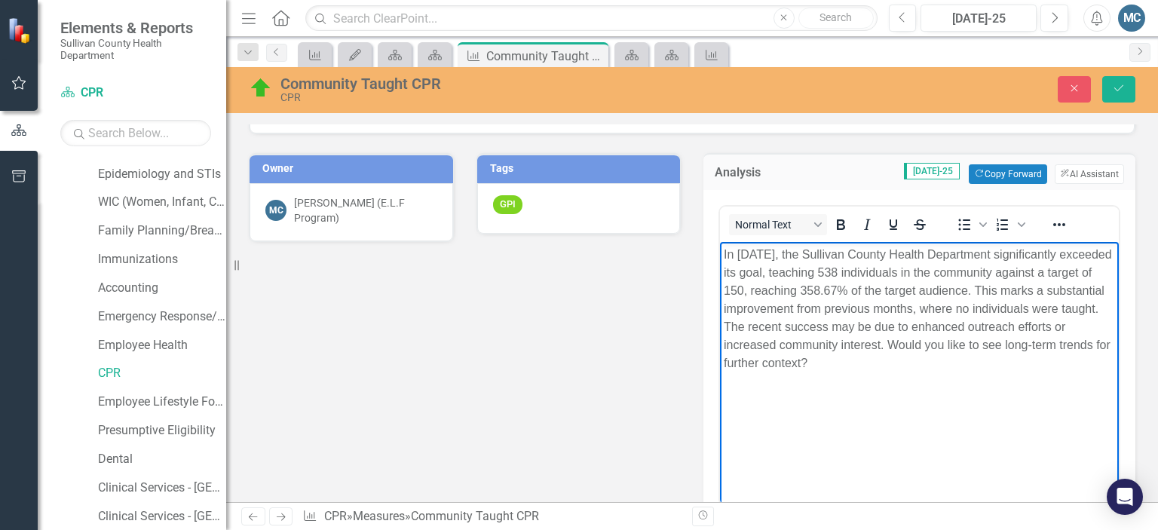
click at [896, 327] on p "In July 2025, the Sullivan County Health Department significantly exceeded its …" at bounding box center [919, 308] width 391 height 127
click at [1015, 320] on p "In July 2025, the Sullivan County Health Department significantly exceeded its …" at bounding box center [919, 299] width 391 height 109
click at [1047, 323] on p "In July 2025, the Sullivan County Health Department significantly exceeded its …" at bounding box center [919, 299] width 391 height 109
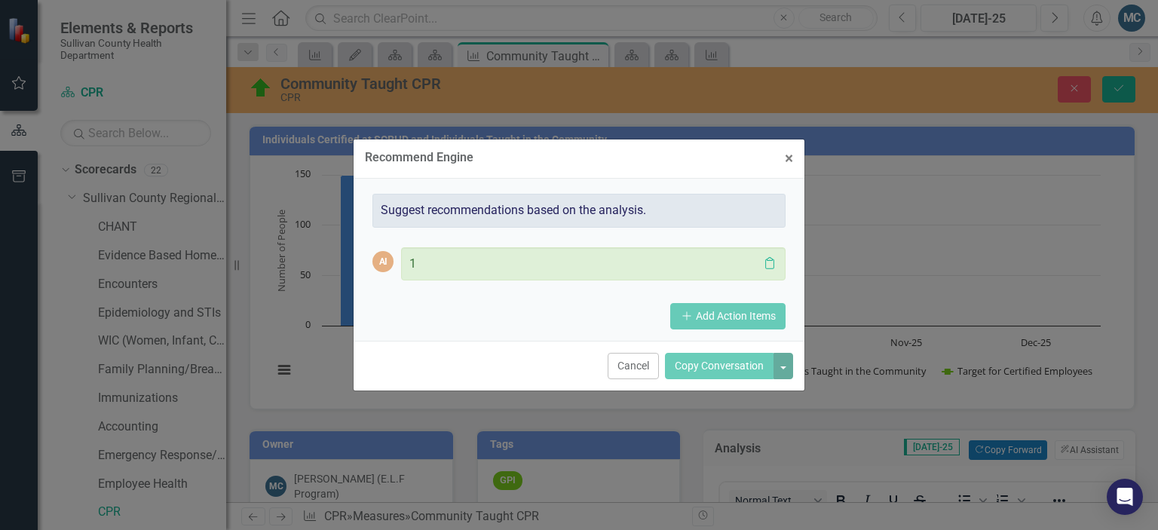
scroll to position [593, 0]
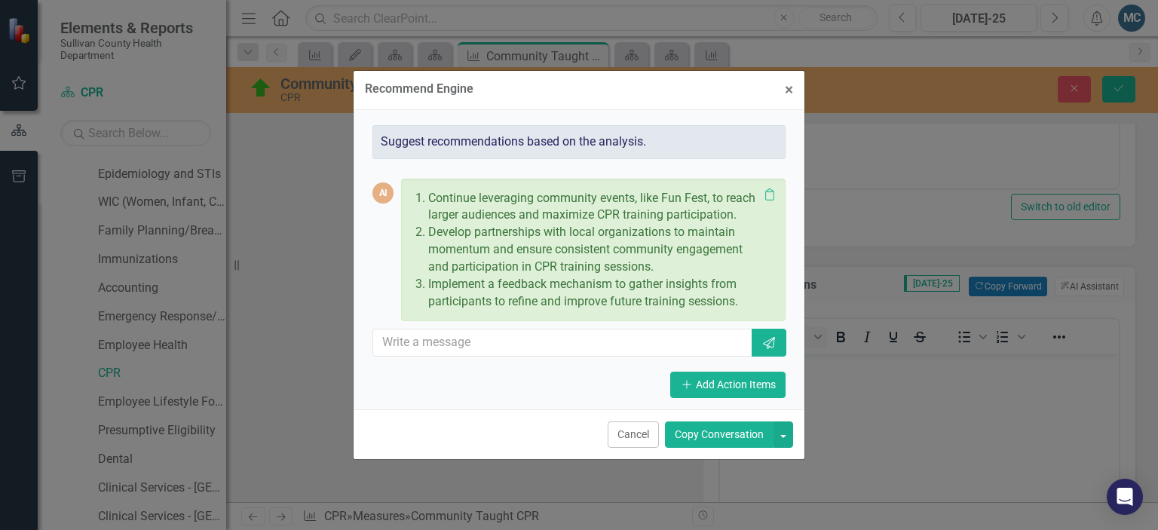
click at [723, 433] on button "Copy Conversation" at bounding box center [719, 434] width 109 height 26
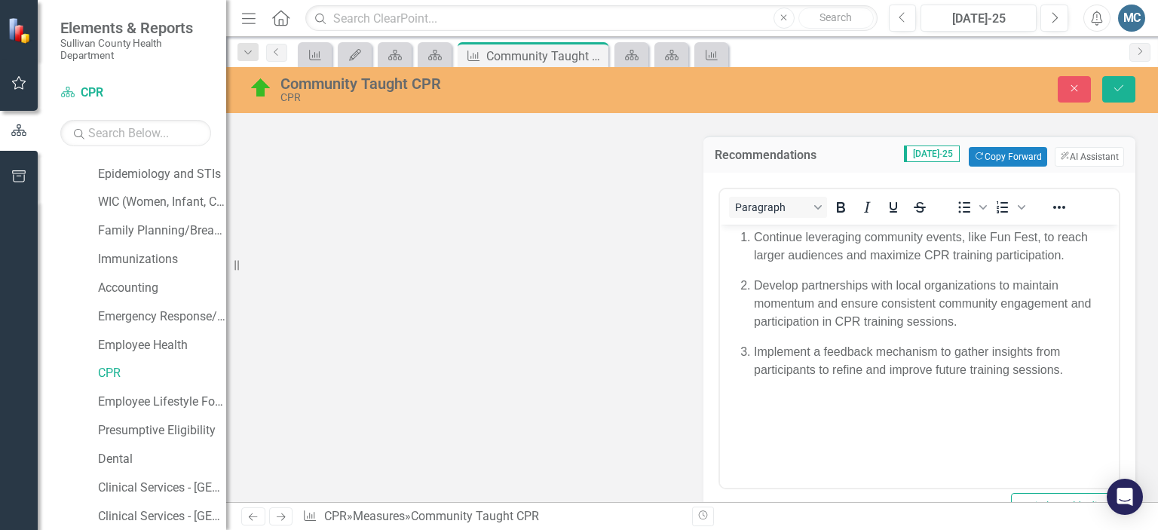
scroll to position [724, 0]
click at [1075, 378] on body "Continue leveraging community events, like Fun Fest, to reach larger audiences …" at bounding box center [919, 335] width 399 height 226
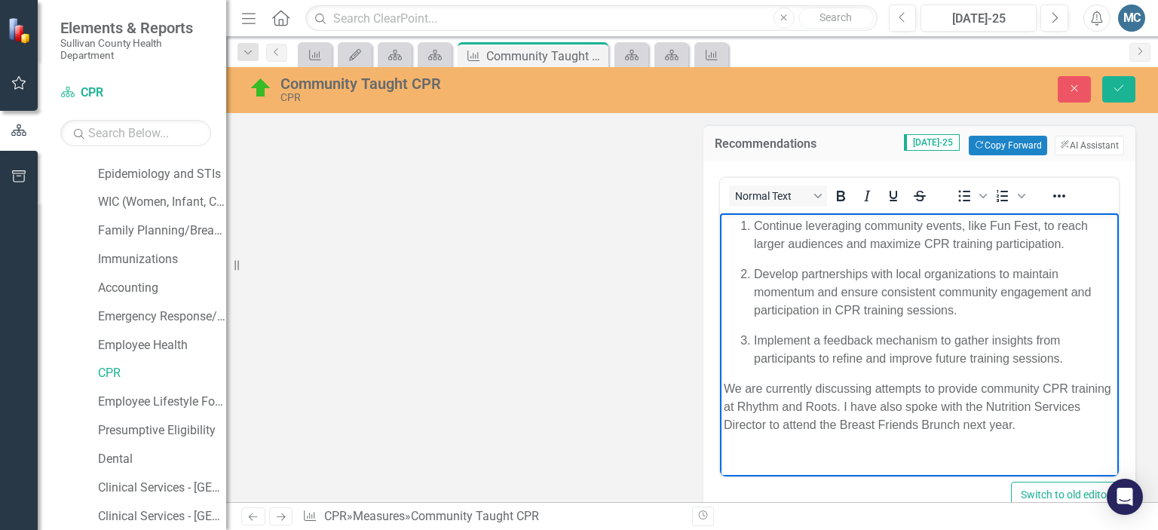
scroll to position [736, 0]
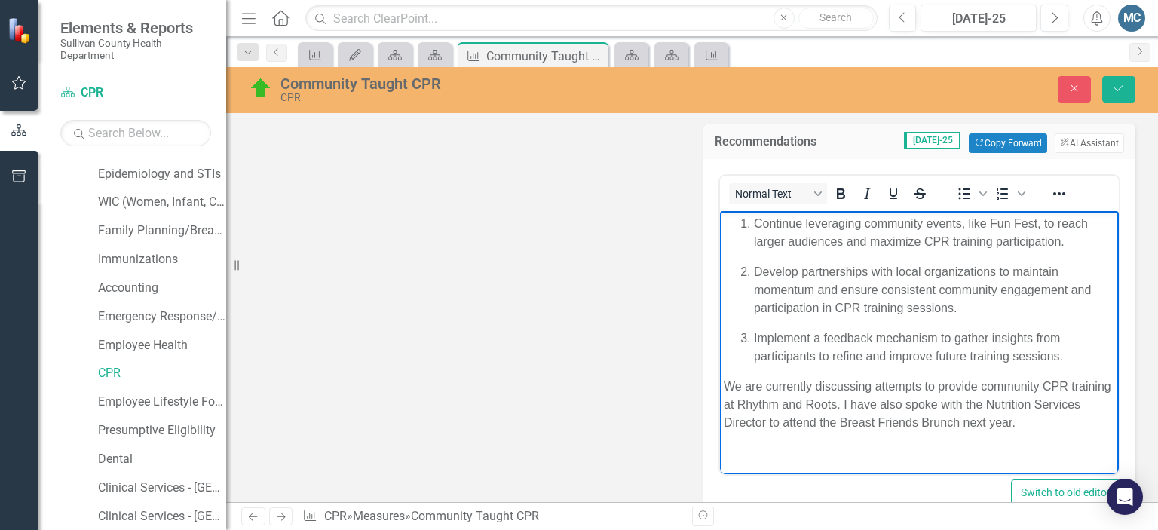
click at [979, 403] on p "We are currently discussing attempts to provide community CPR training at Rhyth…" at bounding box center [919, 404] width 391 height 54
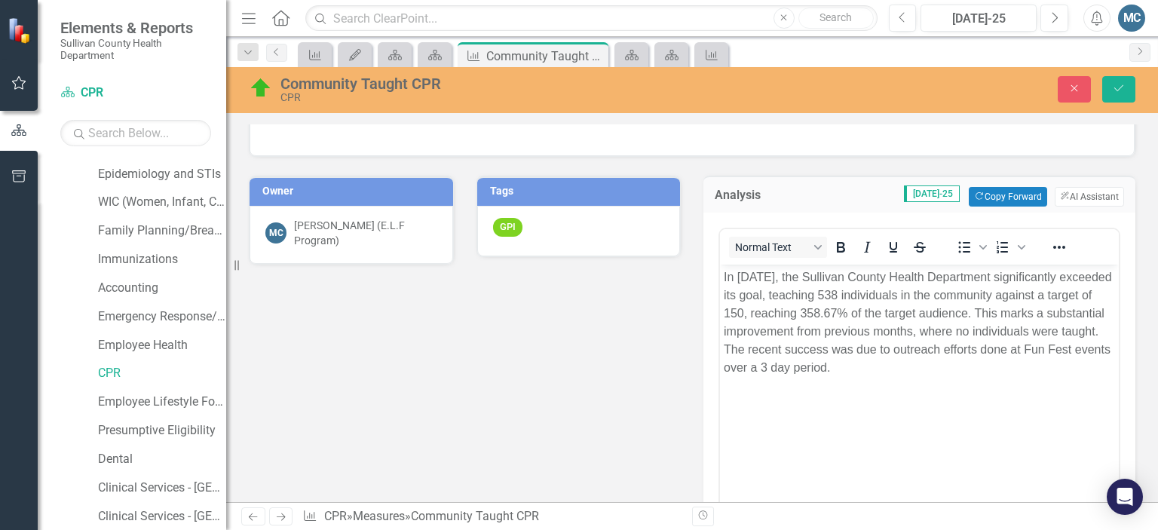
scroll to position [252, 0]
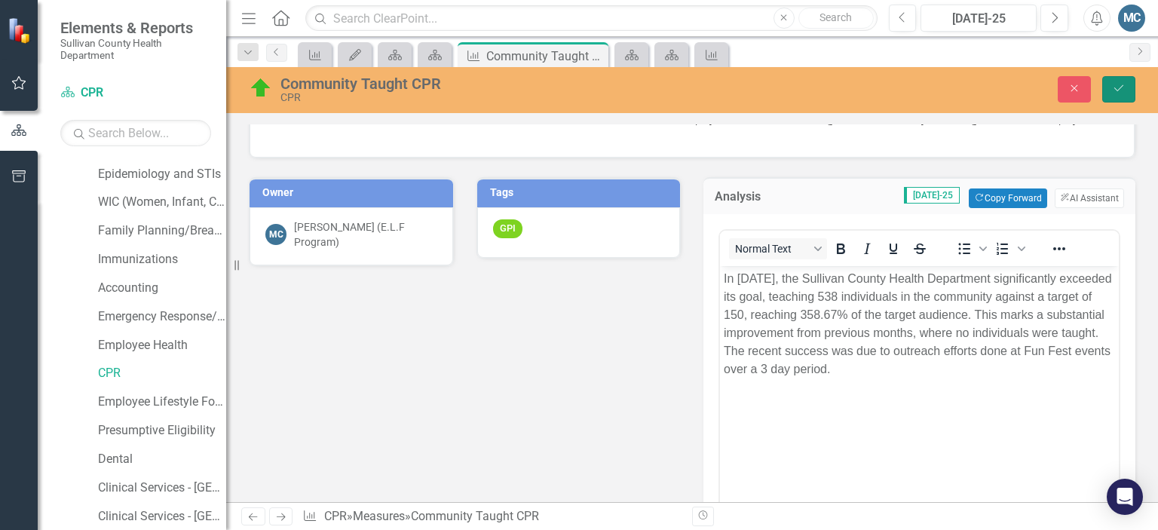
click at [1118, 85] on icon "Save" at bounding box center [1119, 88] width 14 height 11
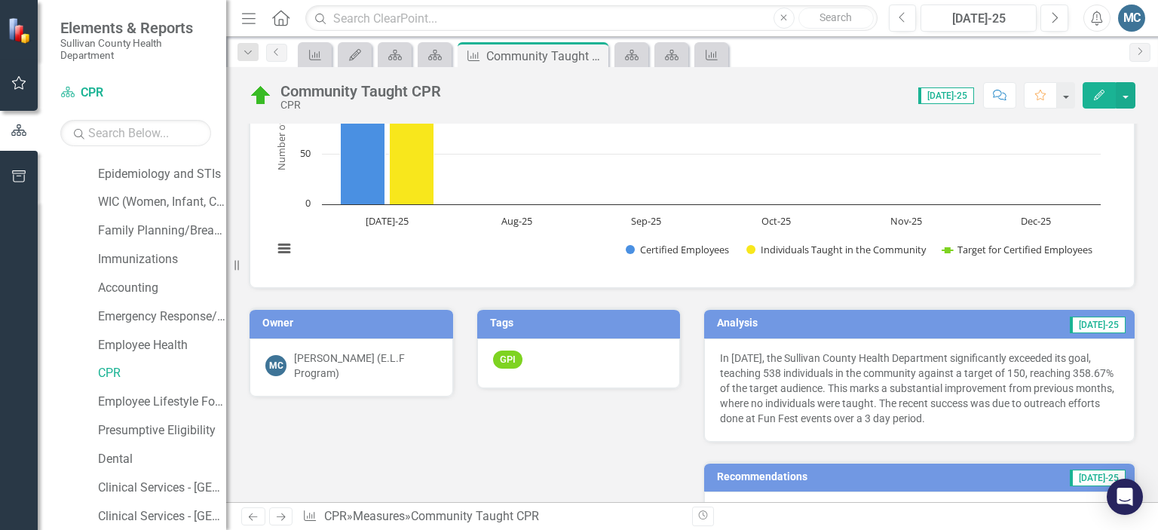
scroll to position [63, 0]
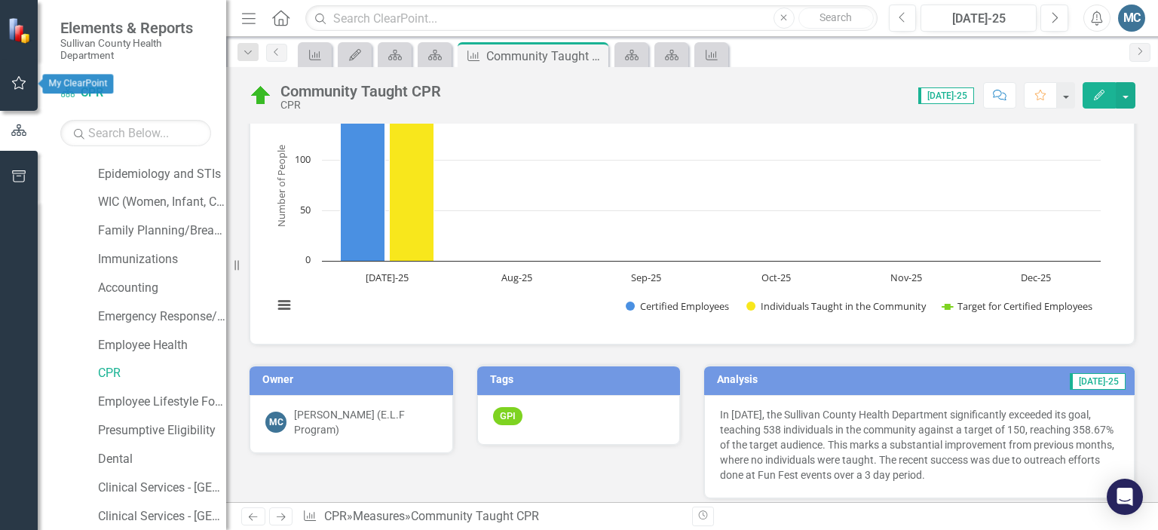
click at [19, 75] on button "button" at bounding box center [19, 84] width 34 height 32
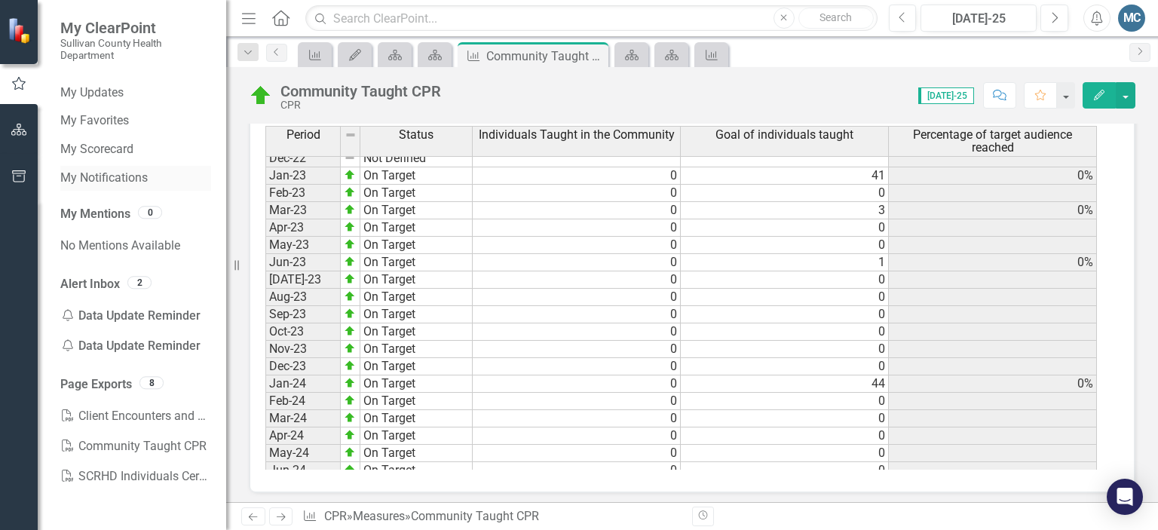
scroll to position [612, 0]
click at [107, 91] on link "My Updates" at bounding box center [135, 92] width 151 height 17
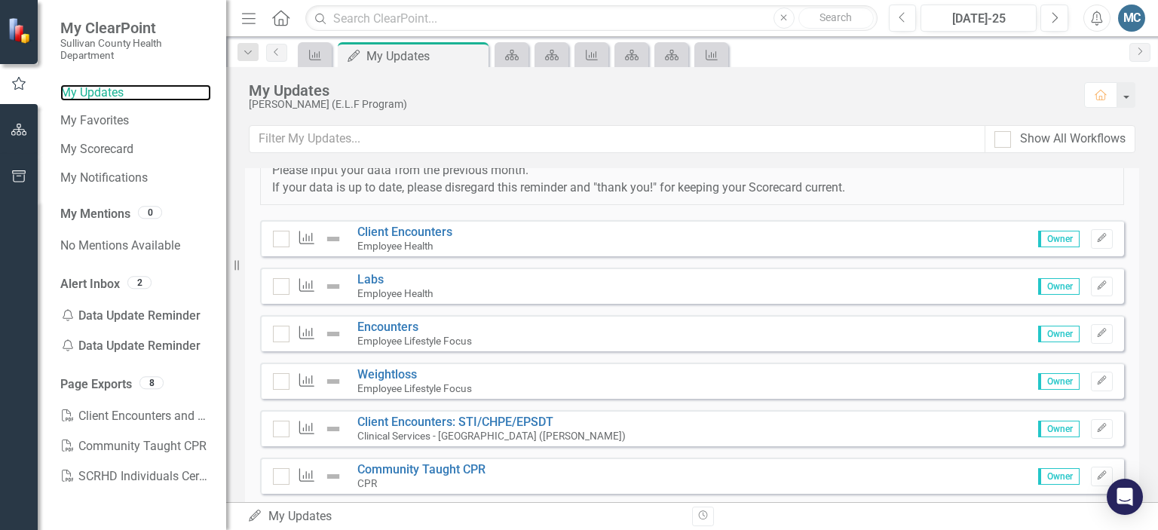
scroll to position [110, 0]
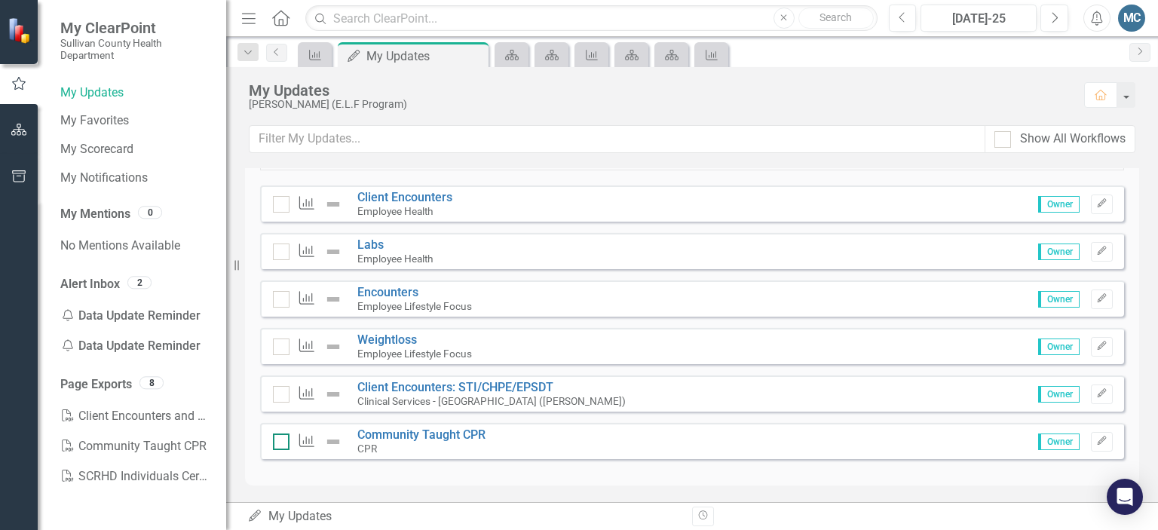
click at [277, 443] on div at bounding box center [281, 441] width 17 height 17
click at [277, 443] on input "checkbox" at bounding box center [278, 438] width 10 height 10
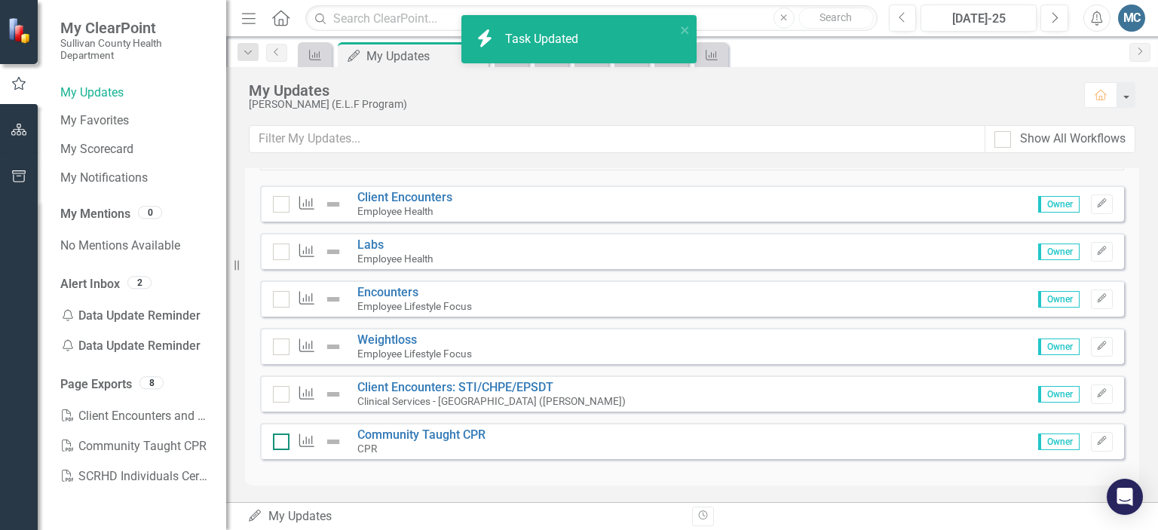
checkbox input "true"
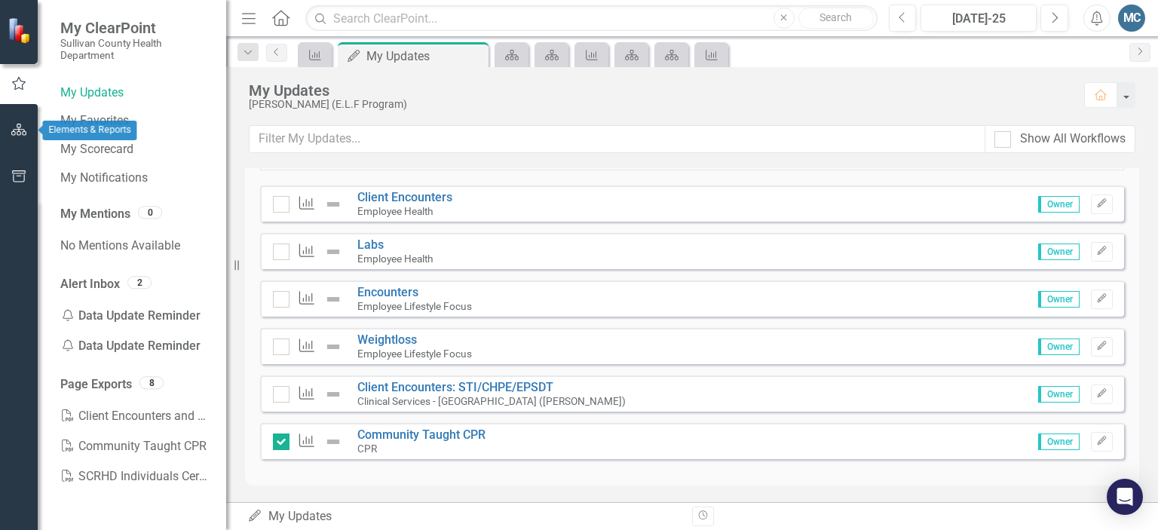
click at [25, 131] on icon "button" at bounding box center [19, 130] width 16 height 12
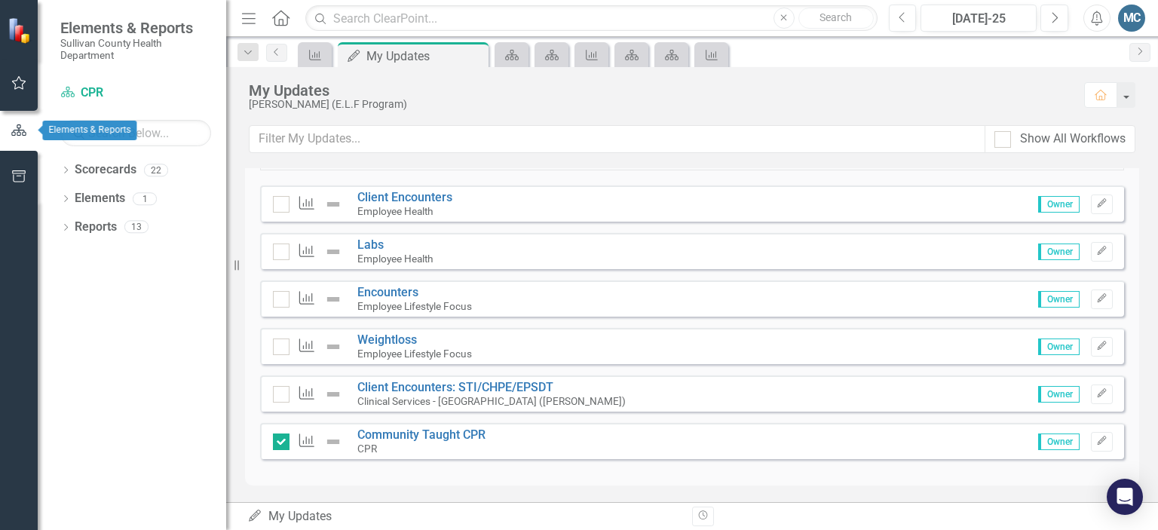
click at [21, 128] on icon "button" at bounding box center [19, 131] width 17 height 14
click at [60, 174] on icon "Dropdown" at bounding box center [65, 171] width 11 height 8
click at [72, 201] on icon "Dropdown" at bounding box center [73, 198] width 11 height 9
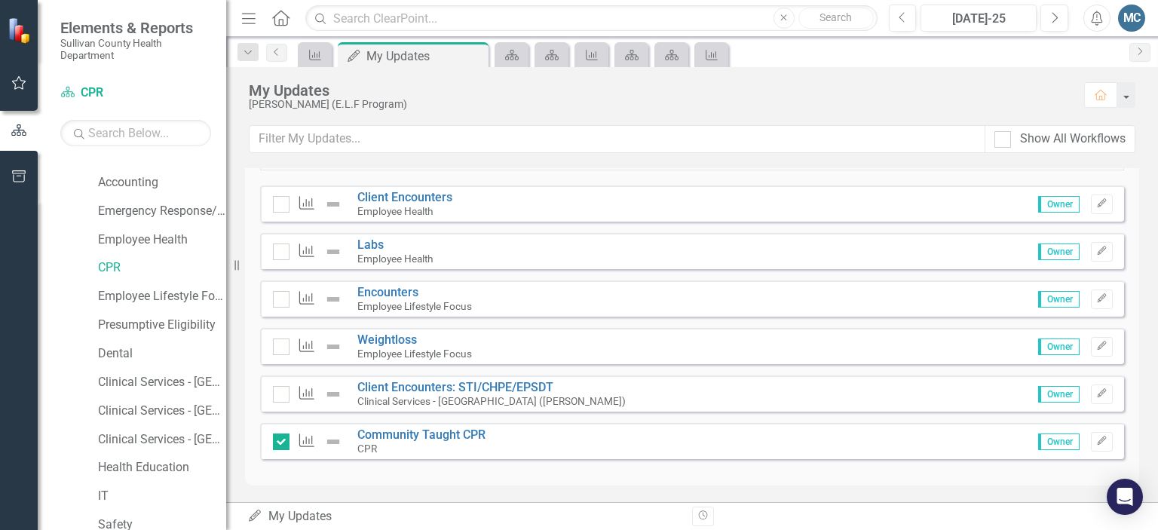
scroll to position [247, 0]
click at [134, 295] on link "Employee Lifestyle Focus" at bounding box center [162, 294] width 128 height 17
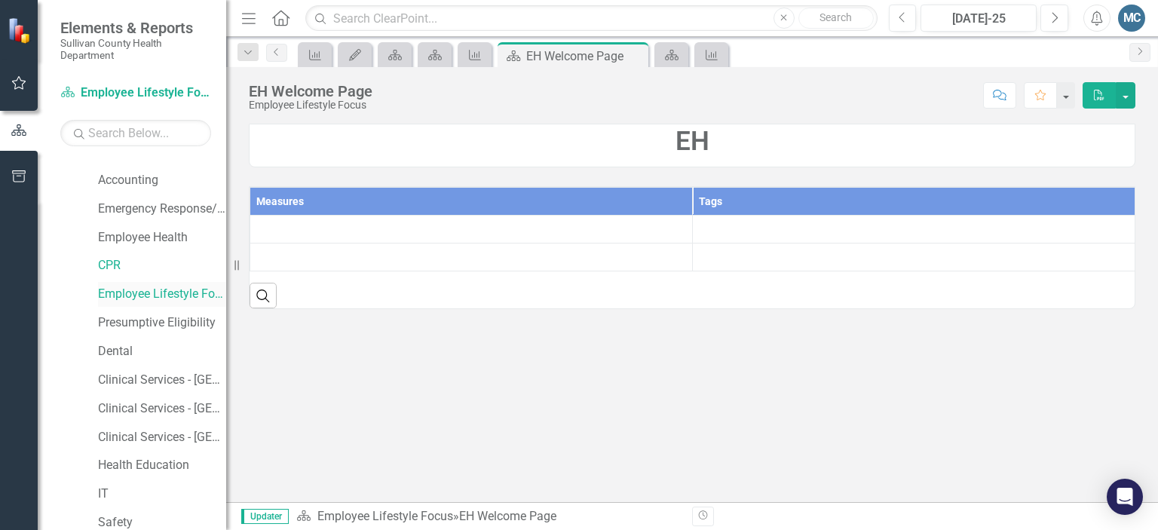
click at [134, 295] on link "Employee Lifestyle Focus" at bounding box center [162, 294] width 128 height 17
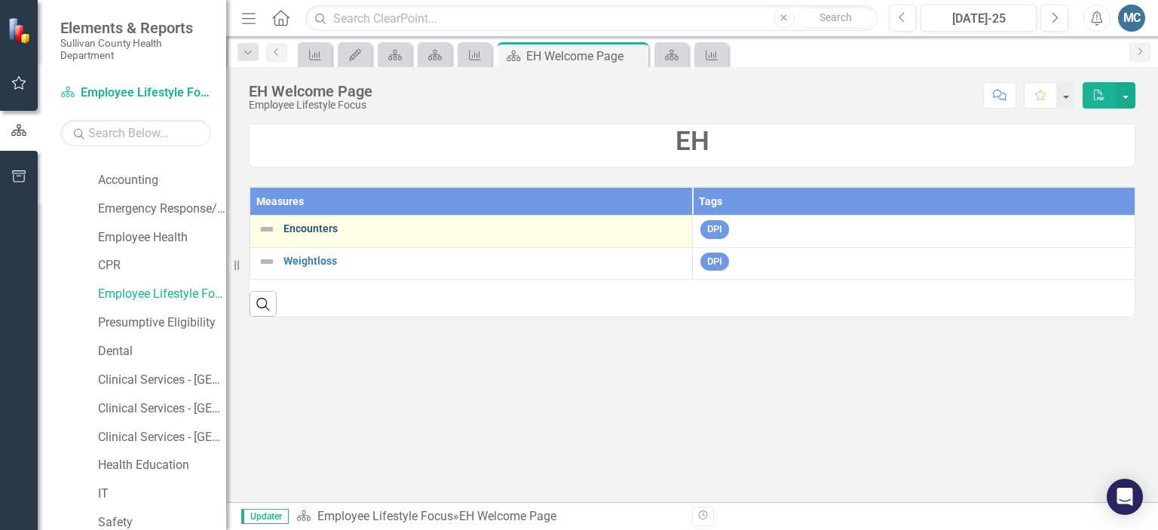
click at [308, 223] on link "Encounters" at bounding box center [483, 228] width 401 height 11
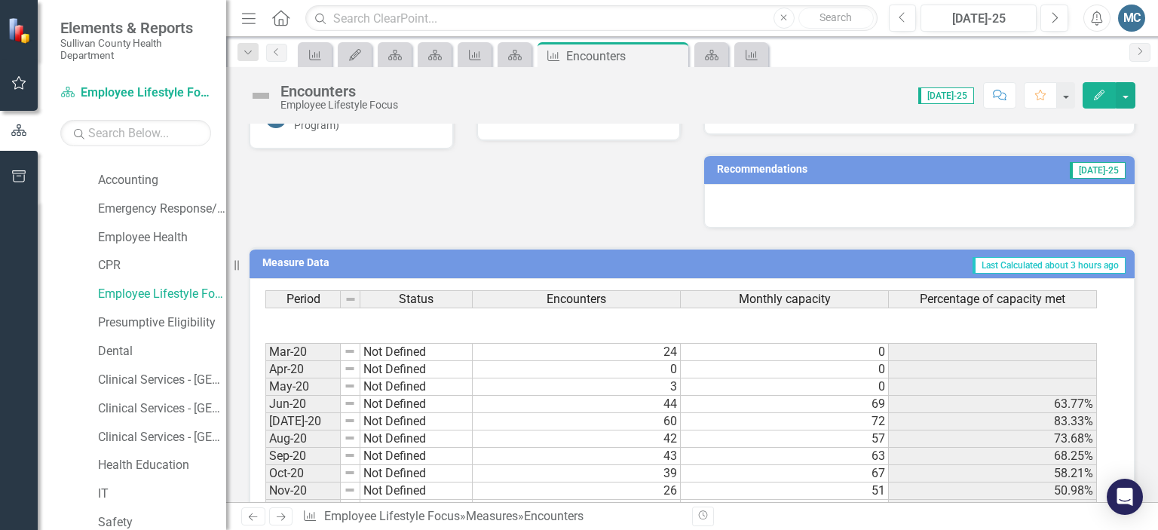
scroll to position [156, 0]
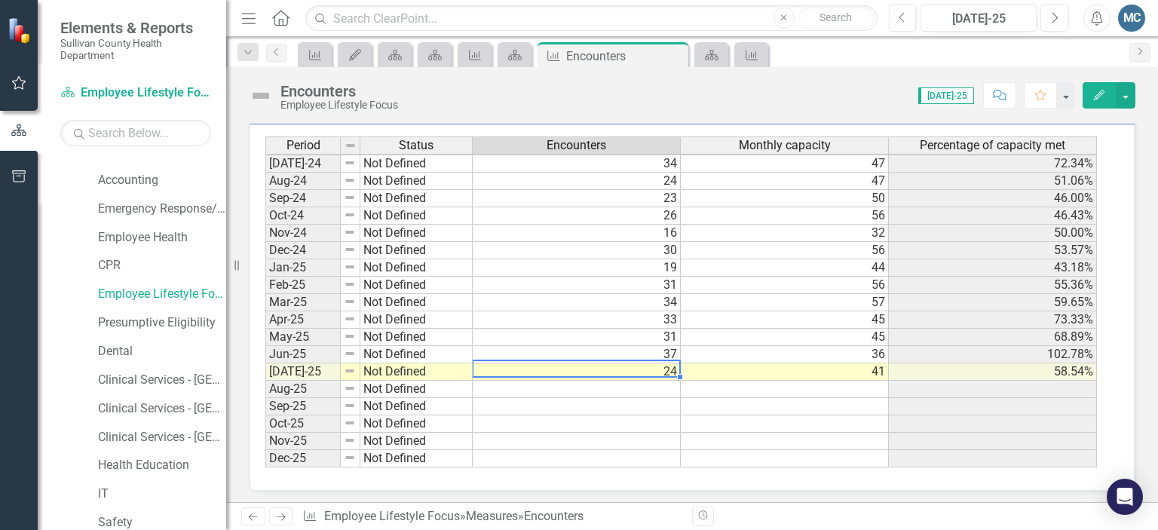
click at [611, 362] on tbody "Jun-23 Not Defined 27 62 43.55% Jul-23 Not Defined 24 60 40.00% Aug-23 Not Defi…" at bounding box center [681, 198] width 832 height 538
click at [611, 363] on td "24" at bounding box center [577, 371] width 208 height 17
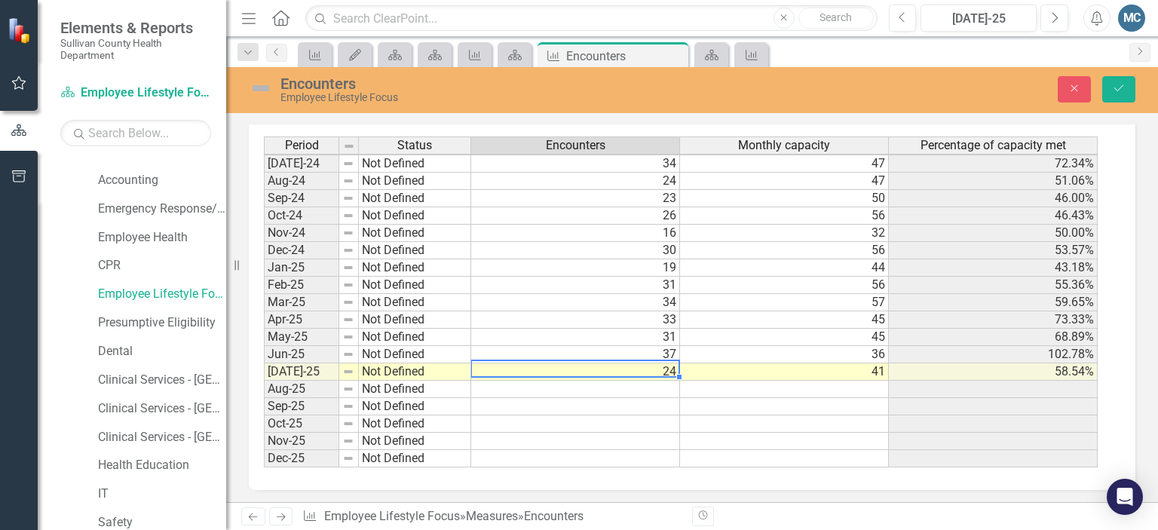
click at [672, 367] on td "24" at bounding box center [575, 371] width 209 height 17
type textarea "26"
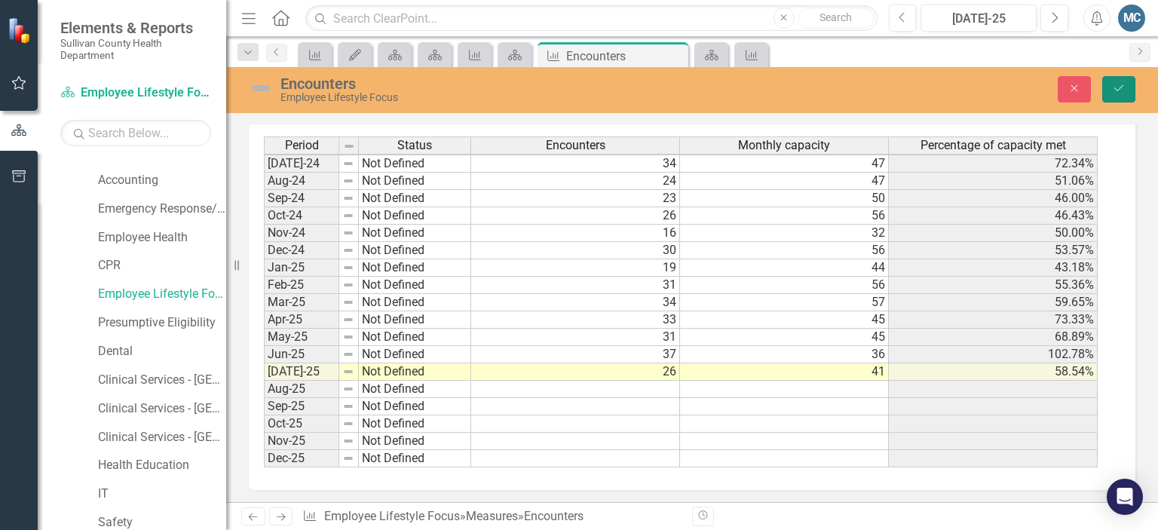
click at [1115, 90] on icon "Save" at bounding box center [1119, 88] width 14 height 11
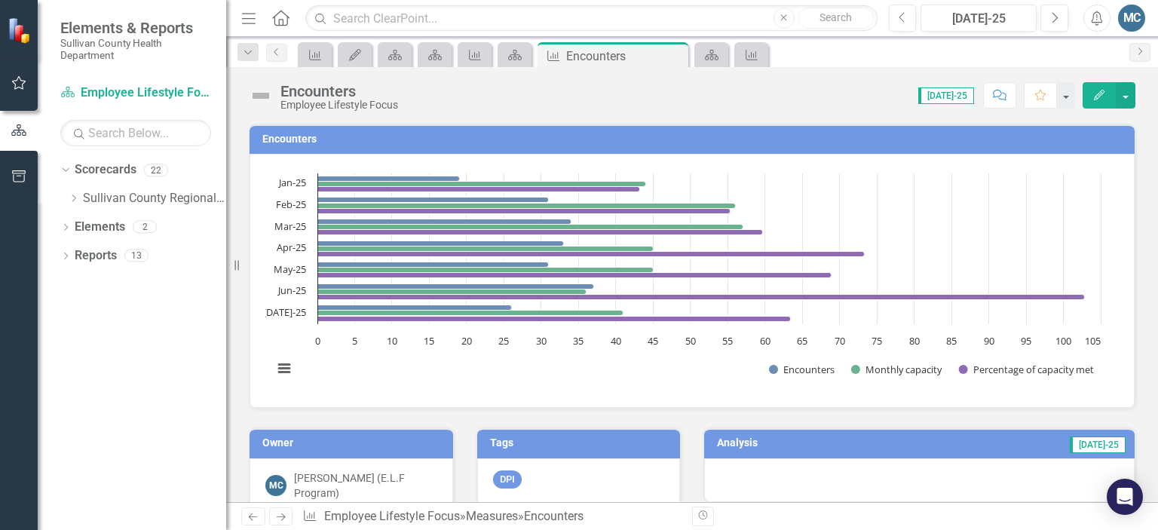
scroll to position [0, 0]
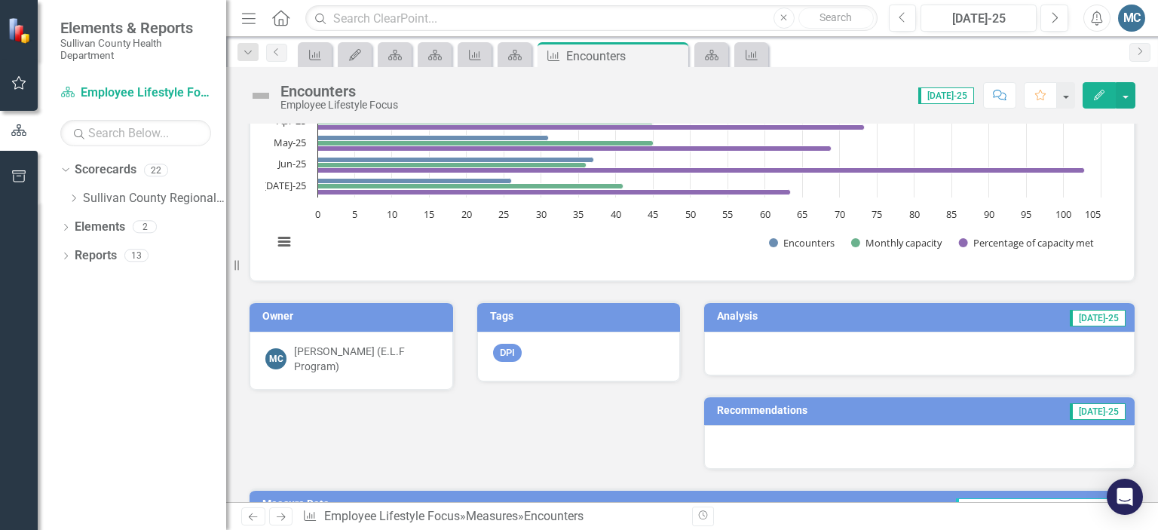
click at [736, 315] on h3 "Analysis" at bounding box center [802, 316] width 170 height 11
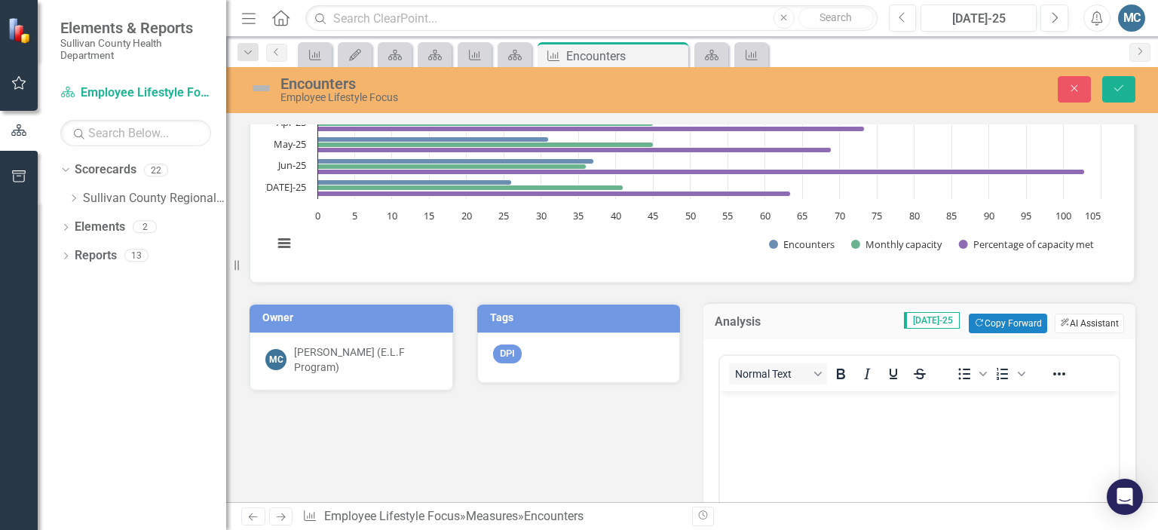
click at [1085, 324] on button "ClearPoint AI AI Assistant" at bounding box center [1089, 324] width 69 height 20
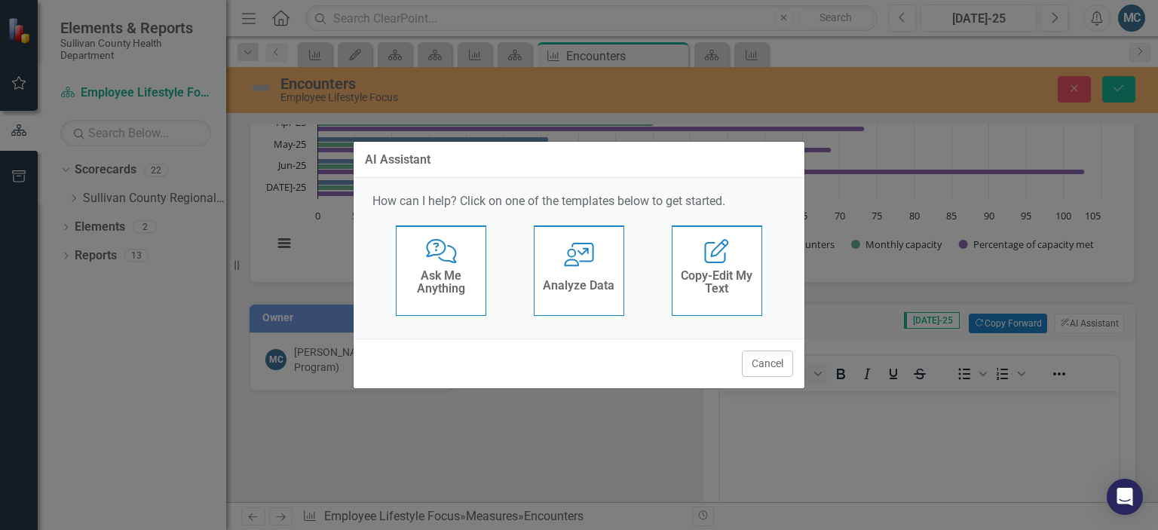
click at [511, 244] on div "Comments with Question Mark Ask Me Anything User with Chart Analyze Data Edit R…" at bounding box center [578, 274] width 413 height 98
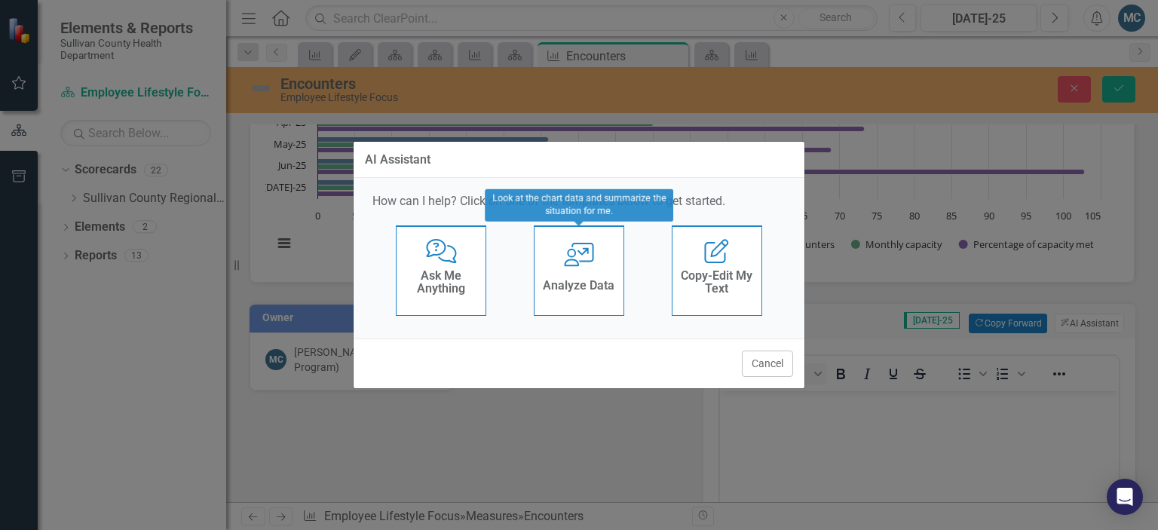
click at [556, 249] on div "User with Chart Analyze Data" at bounding box center [579, 270] width 90 height 90
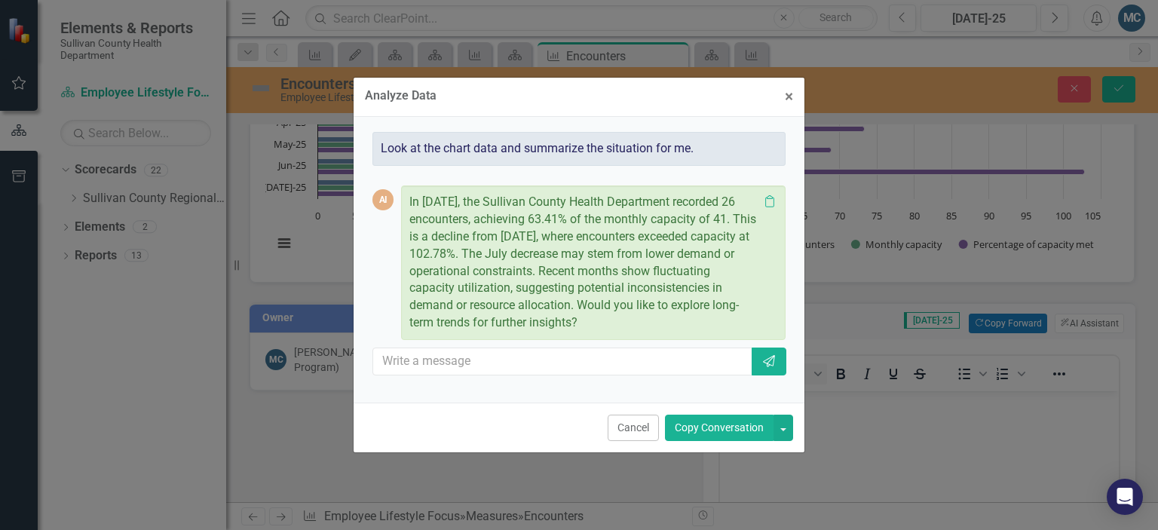
click at [746, 427] on button "Copy Conversation" at bounding box center [719, 428] width 109 height 26
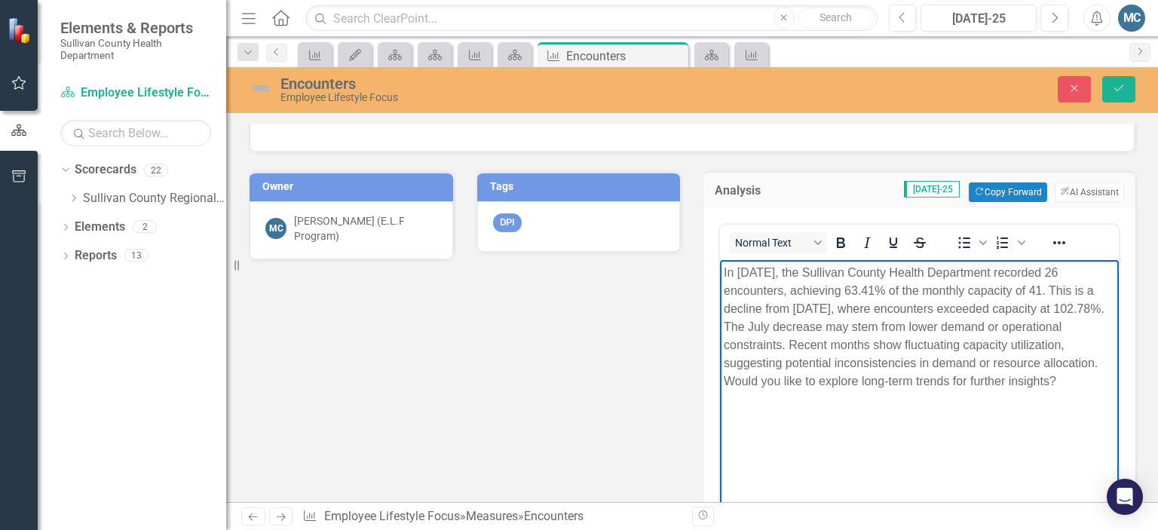
drag, startPoint x: 782, startPoint y: 375, endPoint x: 866, endPoint y: 403, distance: 88.9
click at [866, 390] on p "In July 2025, the Sullivan County Health Department recorded 26 encounters, ach…" at bounding box center [919, 326] width 391 height 127
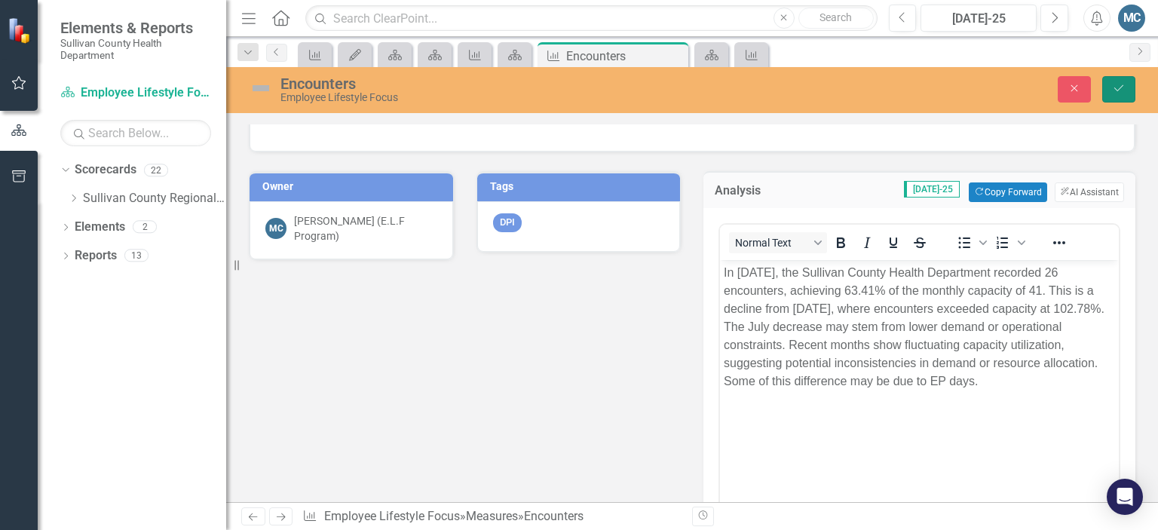
click at [1122, 84] on icon "Save" at bounding box center [1119, 88] width 14 height 11
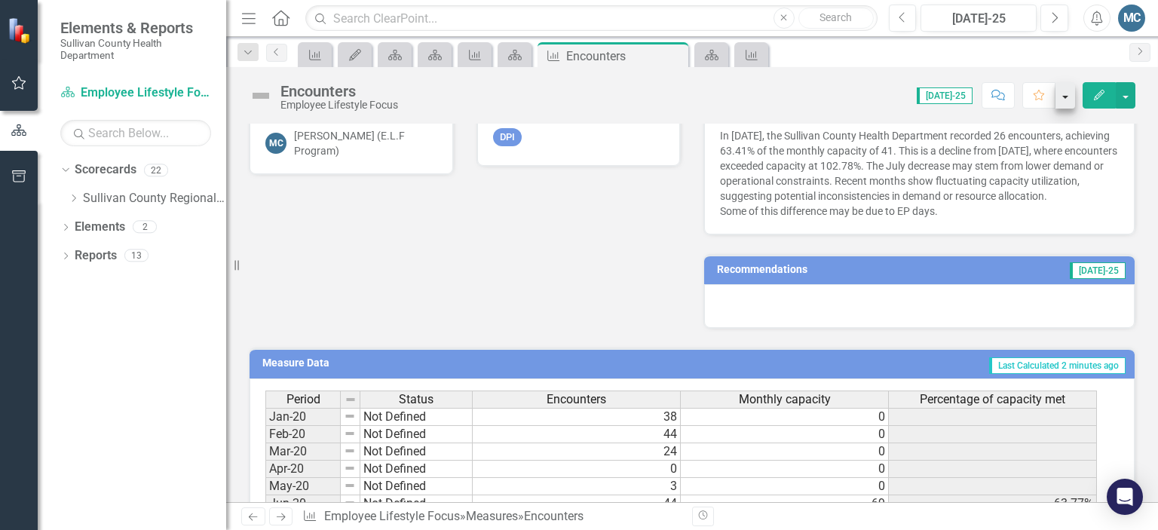
scroll to position [343, 0]
click at [766, 263] on h3 "Recommendations" at bounding box center [842, 268] width 251 height 11
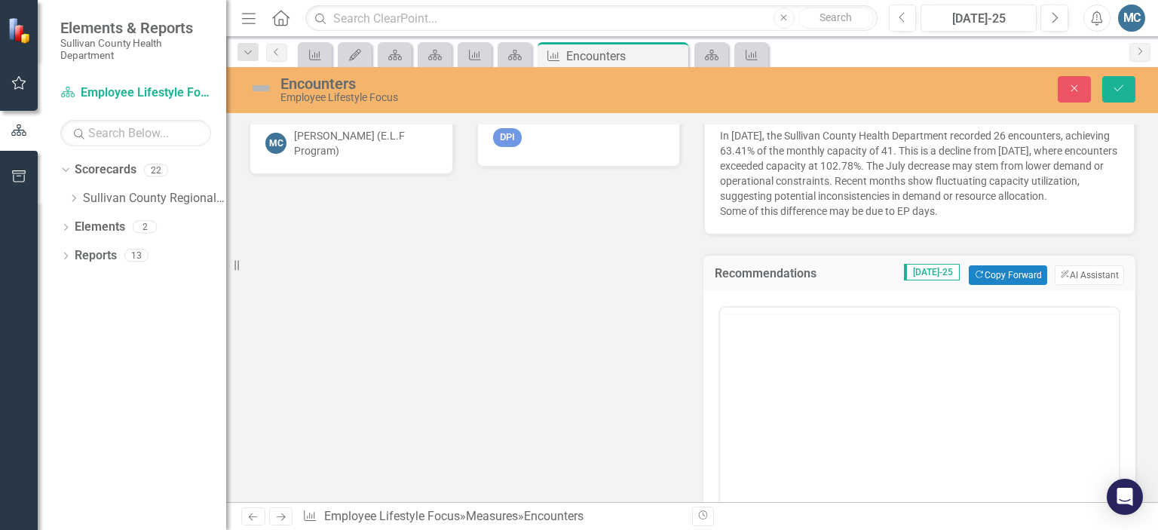
scroll to position [0, 0]
click at [1068, 274] on button "ClearPoint AI AI Assistant" at bounding box center [1089, 275] width 69 height 20
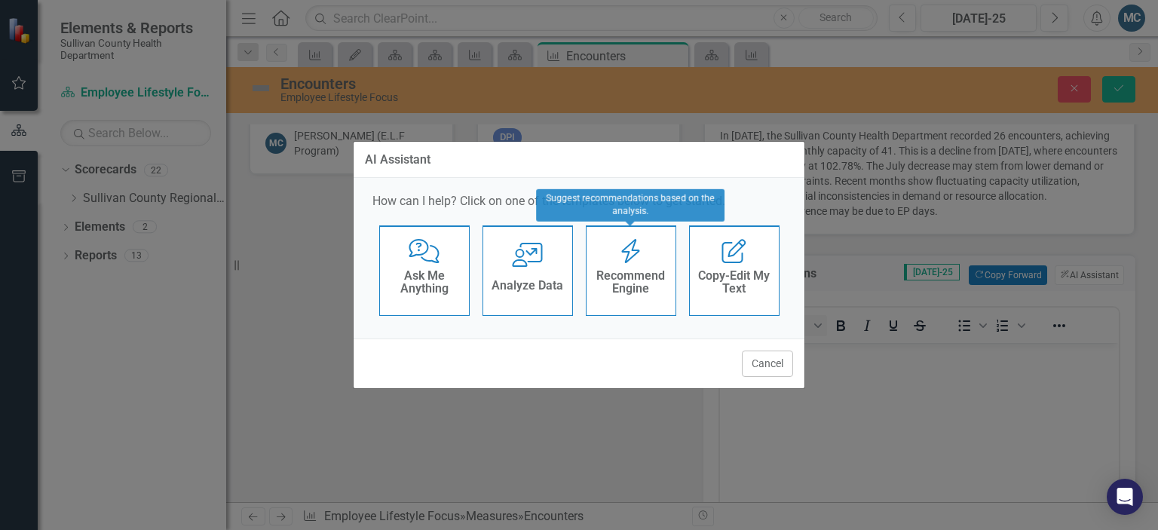
click at [623, 281] on h4 "Recommend Engine" at bounding box center [631, 282] width 74 height 26
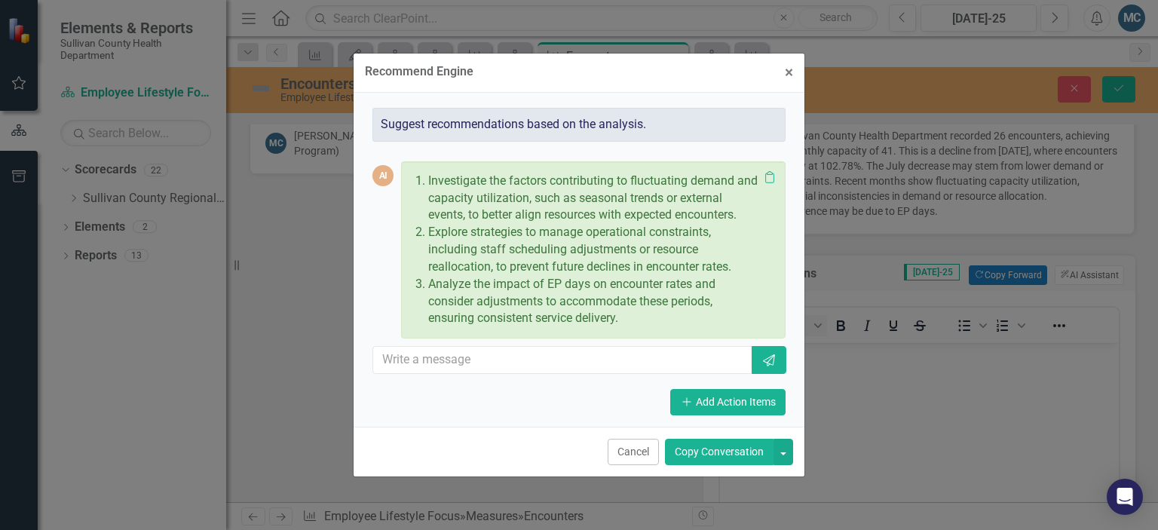
click at [729, 453] on button "Copy Conversation" at bounding box center [719, 452] width 109 height 26
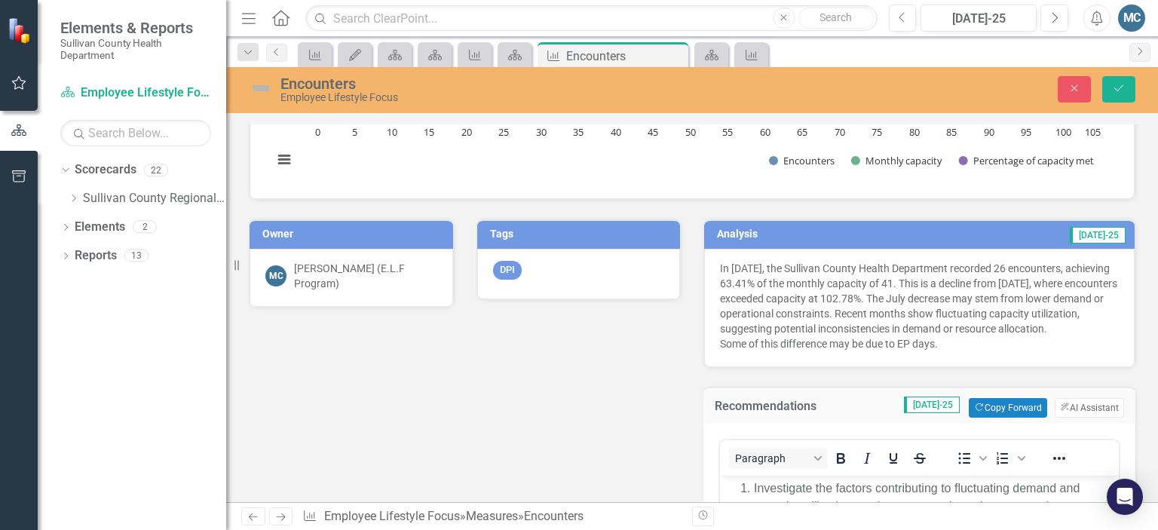
scroll to position [208, 0]
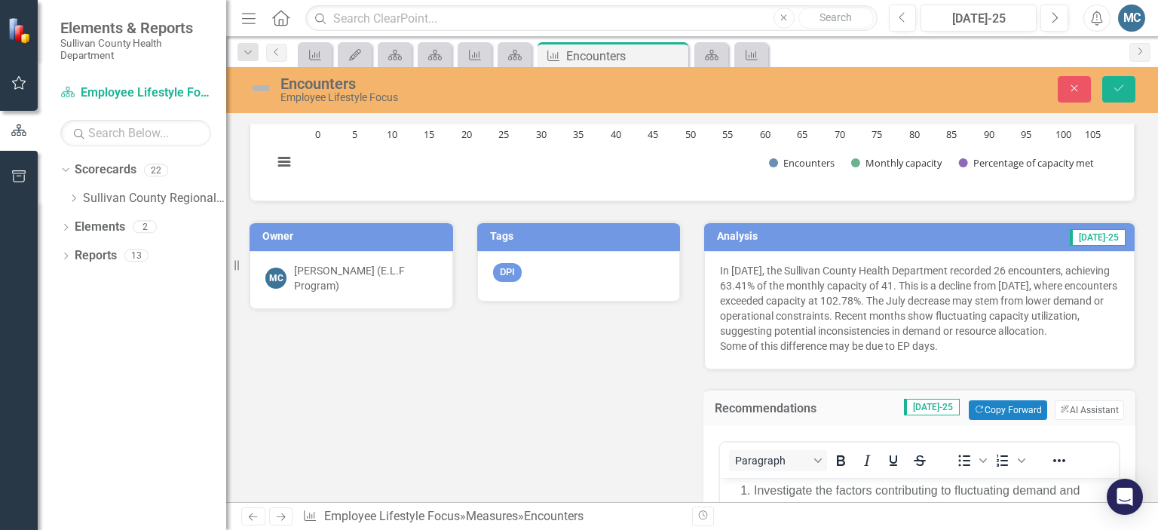
click at [942, 344] on p "In July 2025, the Sullivan County Health Department recorded 26 encounters, ach…" at bounding box center [919, 308] width 399 height 90
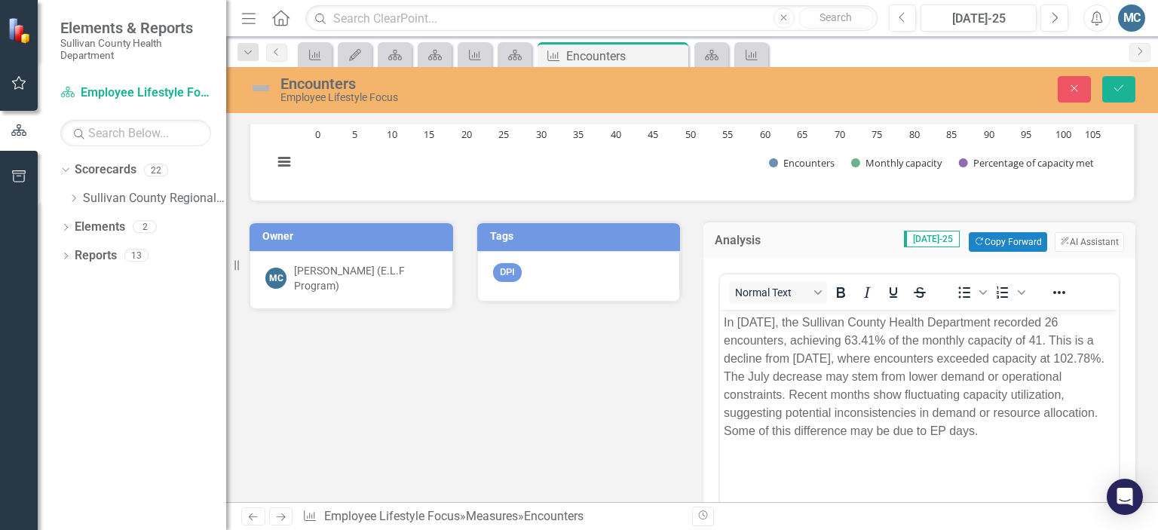
scroll to position [0, 0]
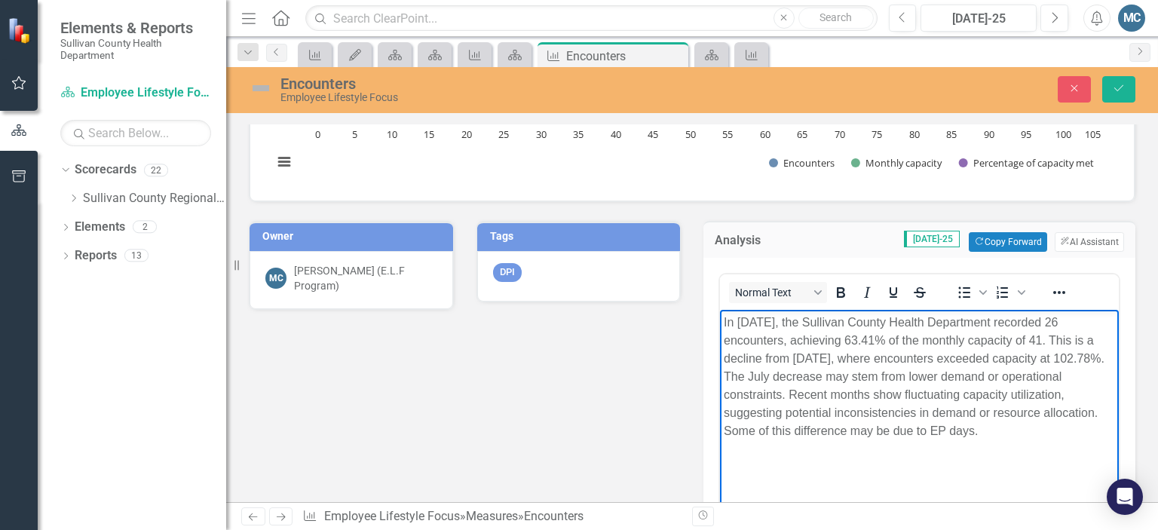
click at [985, 440] on p "In July 2025, the Sullivan County Health Department recorded 26 encounters, ach…" at bounding box center [919, 376] width 391 height 127
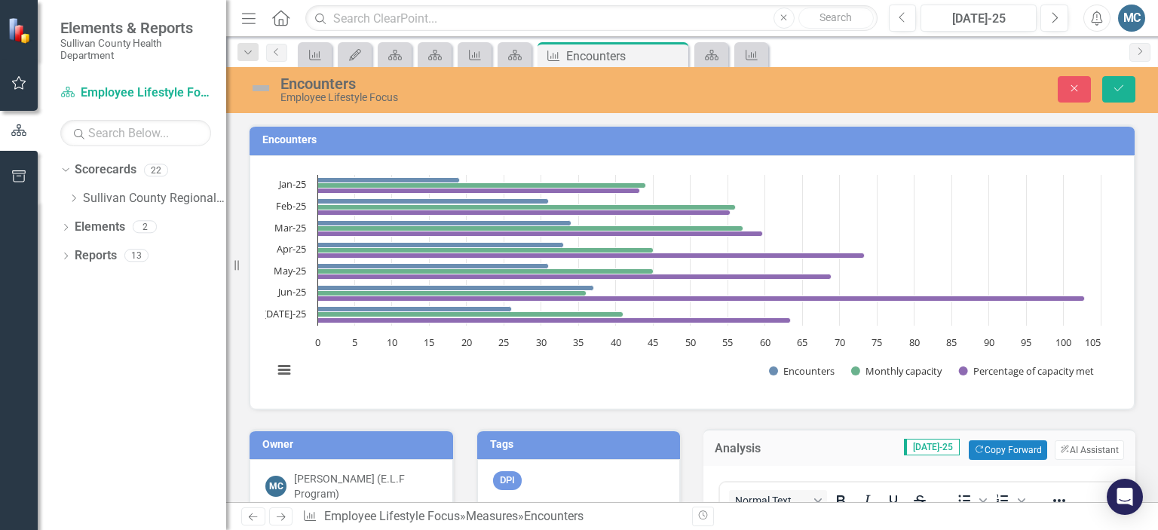
scroll to position [208, 0]
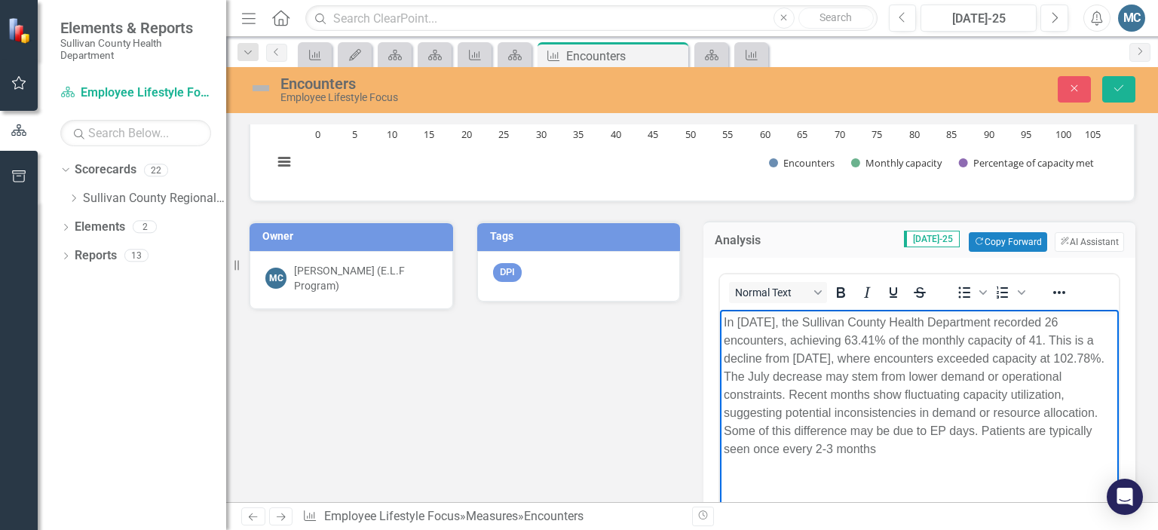
click at [979, 449] on p "In July 2025, the Sullivan County Health Department recorded 26 encounters, ach…" at bounding box center [919, 385] width 391 height 145
click at [980, 449] on p "In July 2025, the Sullivan County Health Department recorded 26 encounters, ach…" at bounding box center [919, 385] width 391 height 145
click at [990, 458] on p "In July 2025, the Sullivan County Health Department recorded 26 encounters, ach…" at bounding box center [919, 385] width 391 height 145
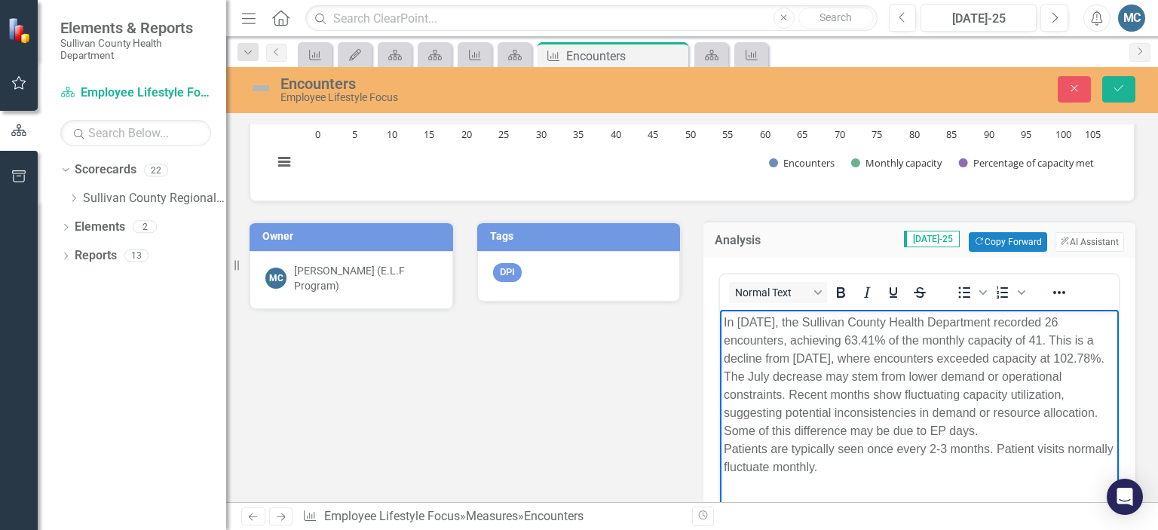
click at [1068, 438] on p "In July 2025, the Sullivan County Health Department recorded 26 encounters, ach…" at bounding box center [919, 394] width 391 height 163
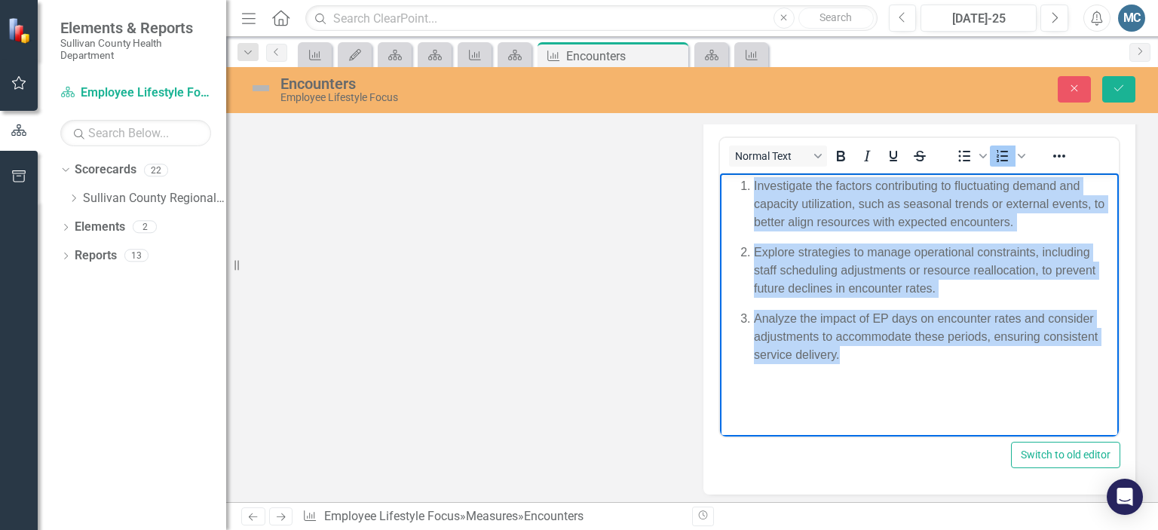
scroll to position [1026, 0]
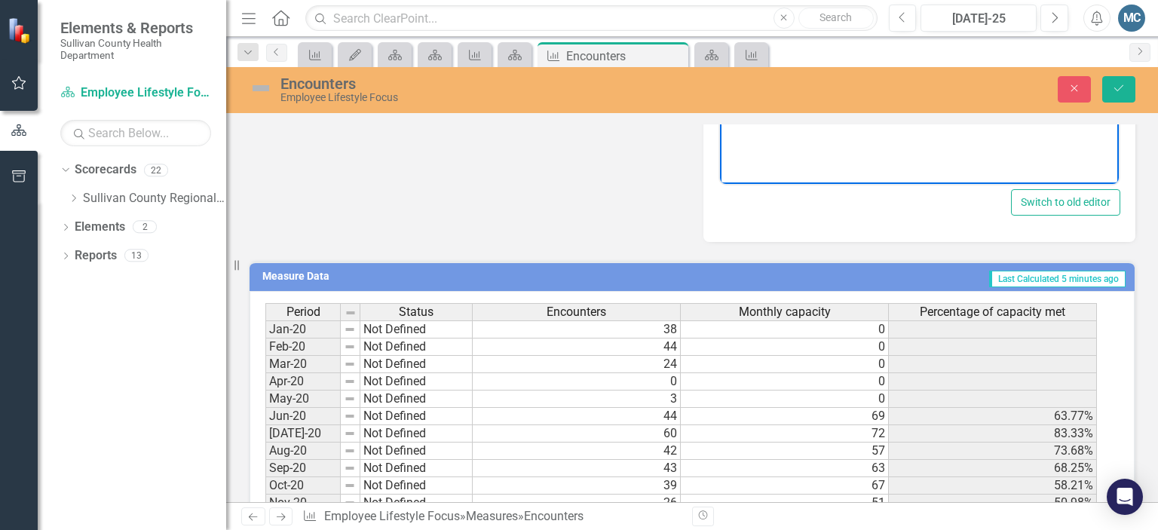
drag, startPoint x: 737, startPoint y: -69, endPoint x: 980, endPoint y: 404, distance: 532.1
click at [980, 147] on html "Investigate the factors contributing to fluctuating demand and capacity utiliza…" at bounding box center [919, 34] width 399 height 226
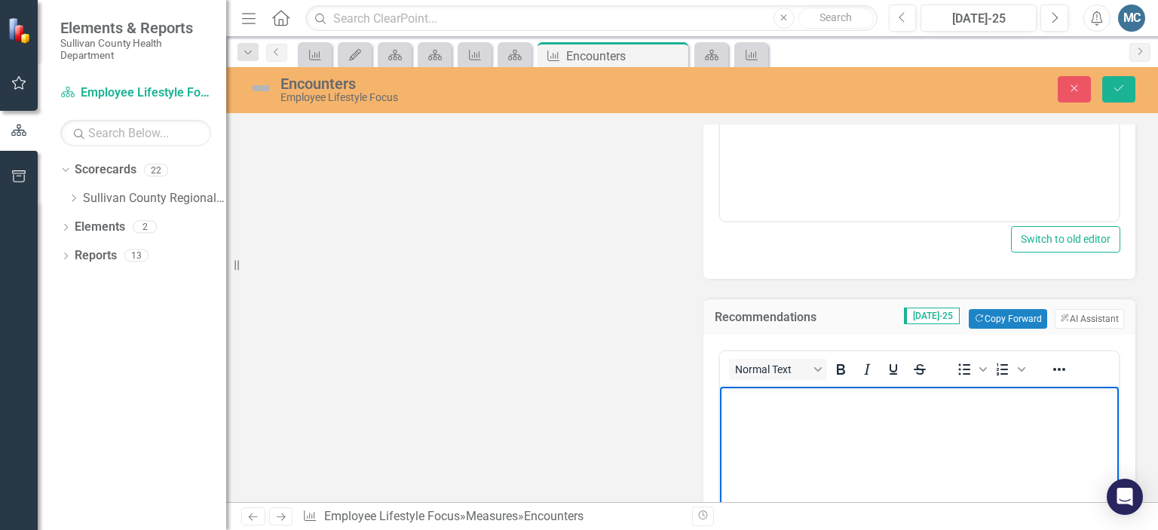
scroll to position [559, 0]
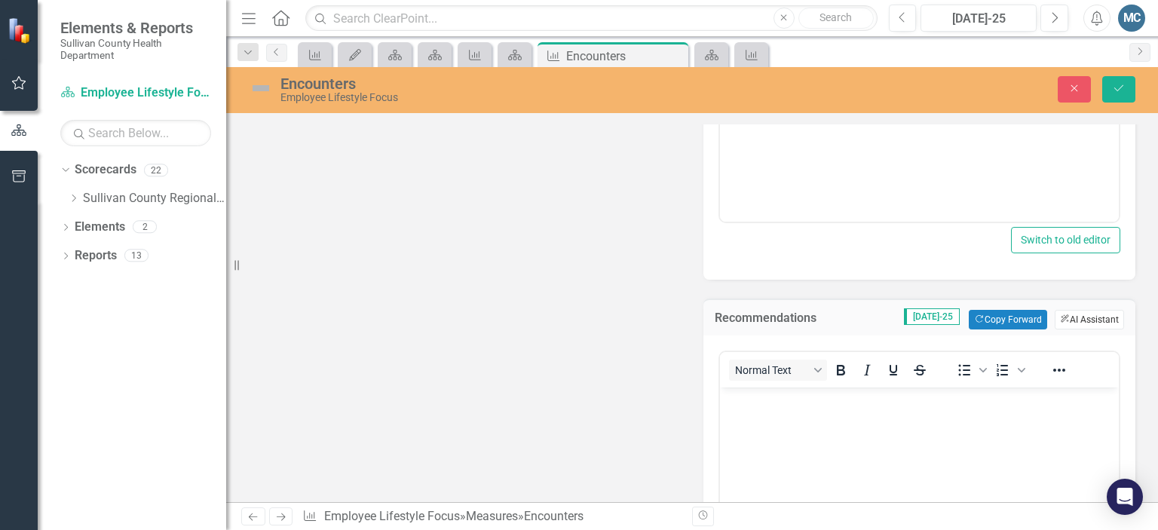
click at [1077, 314] on button "ClearPoint AI AI Assistant" at bounding box center [1089, 320] width 69 height 20
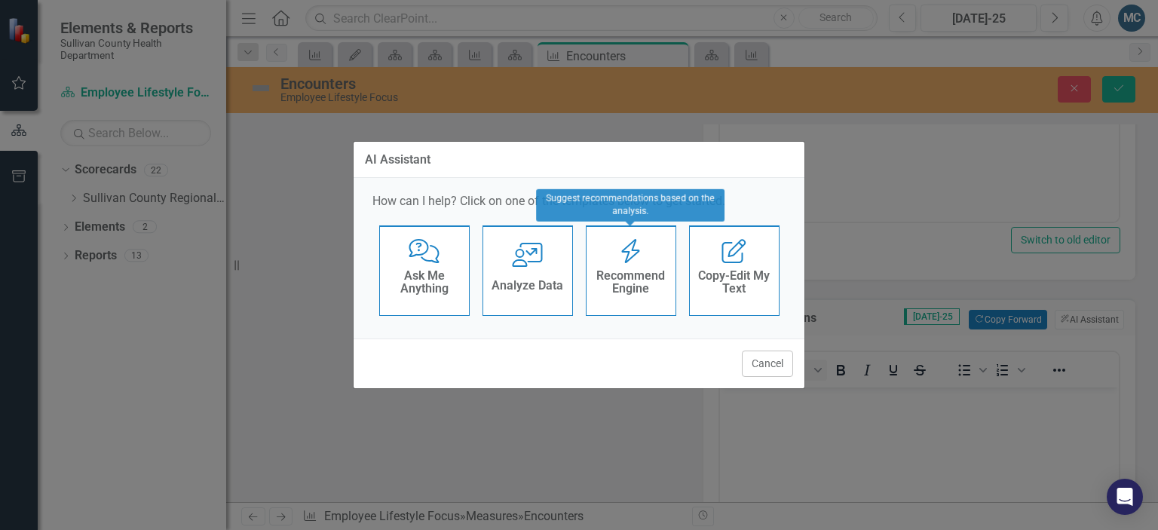
click at [635, 269] on h4 "Recommend Engine" at bounding box center [631, 282] width 74 height 26
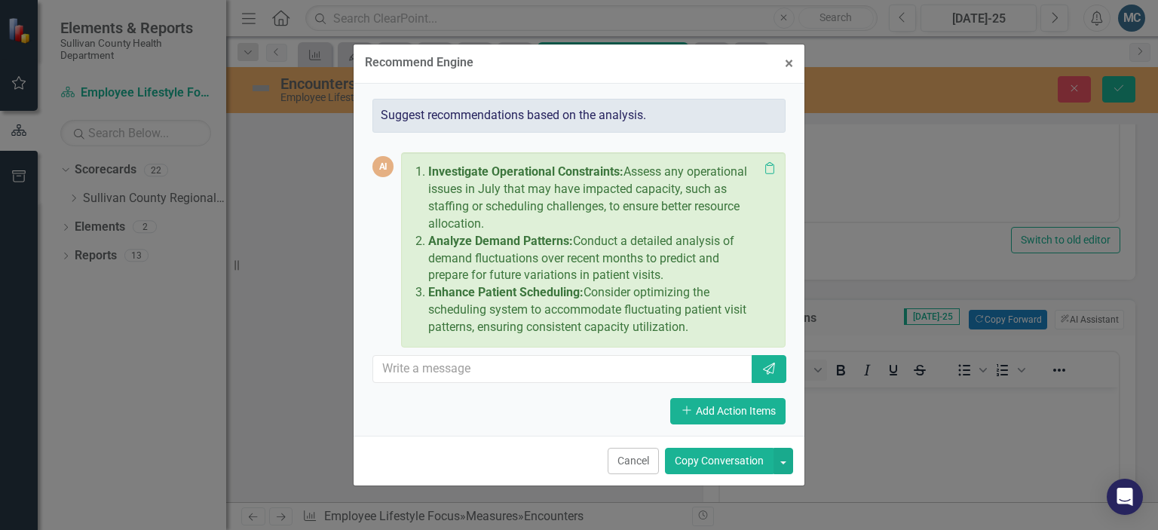
click at [691, 457] on button "Copy Conversation" at bounding box center [719, 461] width 109 height 26
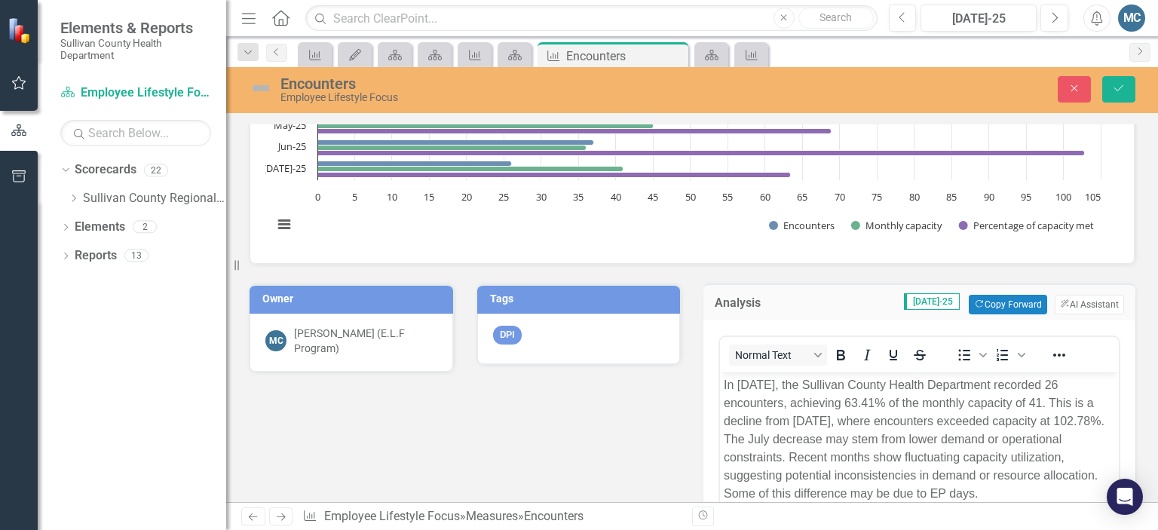
scroll to position [112, 0]
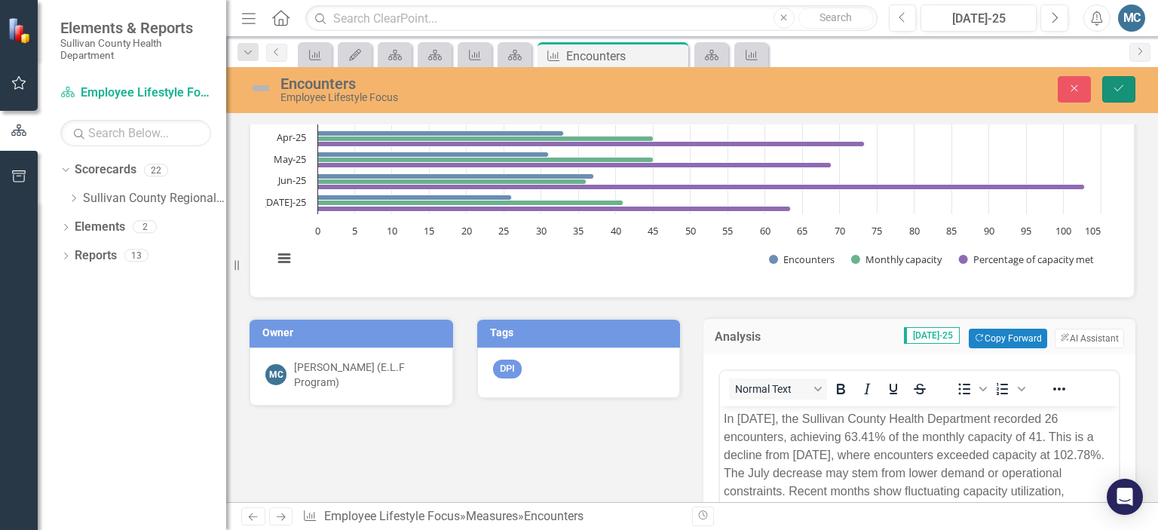
click at [1118, 90] on icon "submit" at bounding box center [1118, 88] width 9 height 6
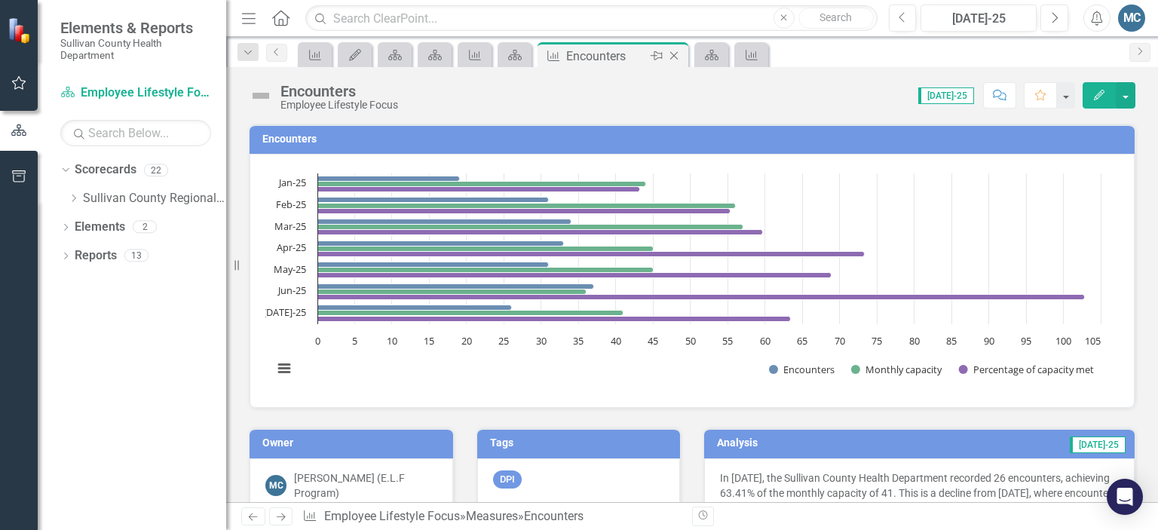
click at [672, 54] on icon at bounding box center [674, 56] width 8 height 8
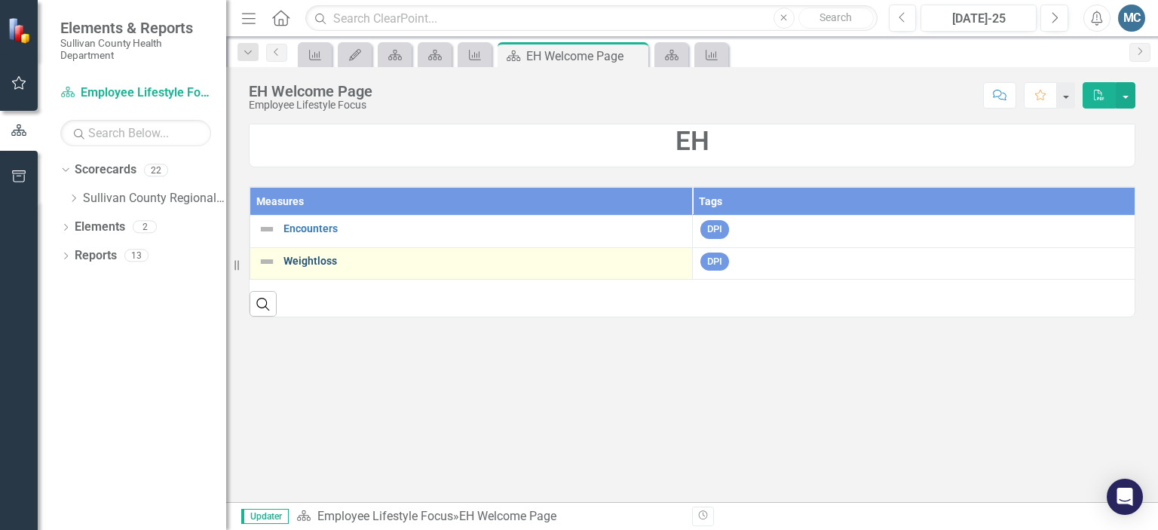
click at [294, 259] on link "Weightloss" at bounding box center [483, 261] width 401 height 11
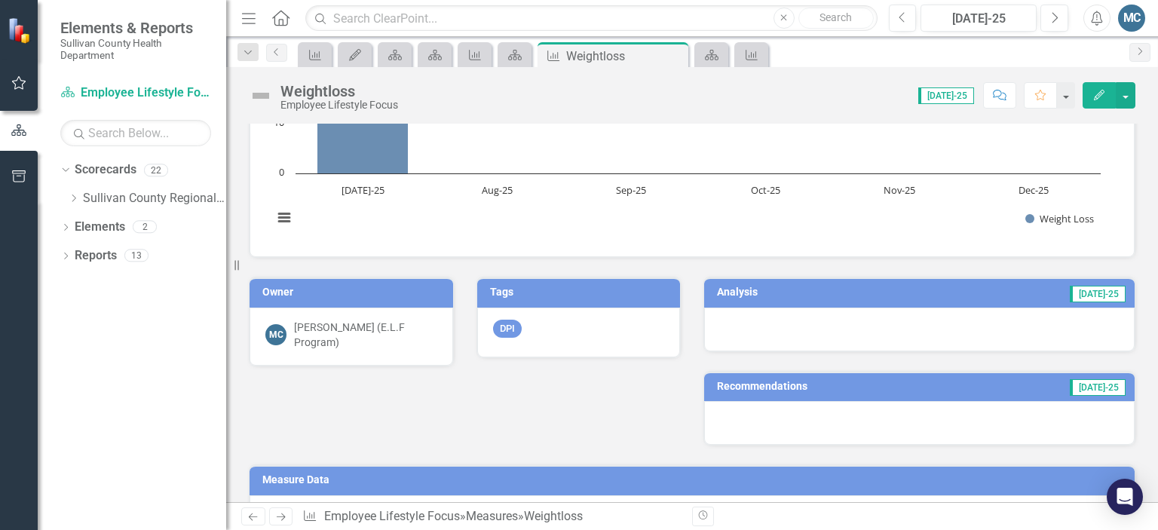
click at [726, 286] on h3 "Analysis" at bounding box center [802, 291] width 170 height 11
click at [727, 289] on h3 "Analysis" at bounding box center [802, 291] width 170 height 11
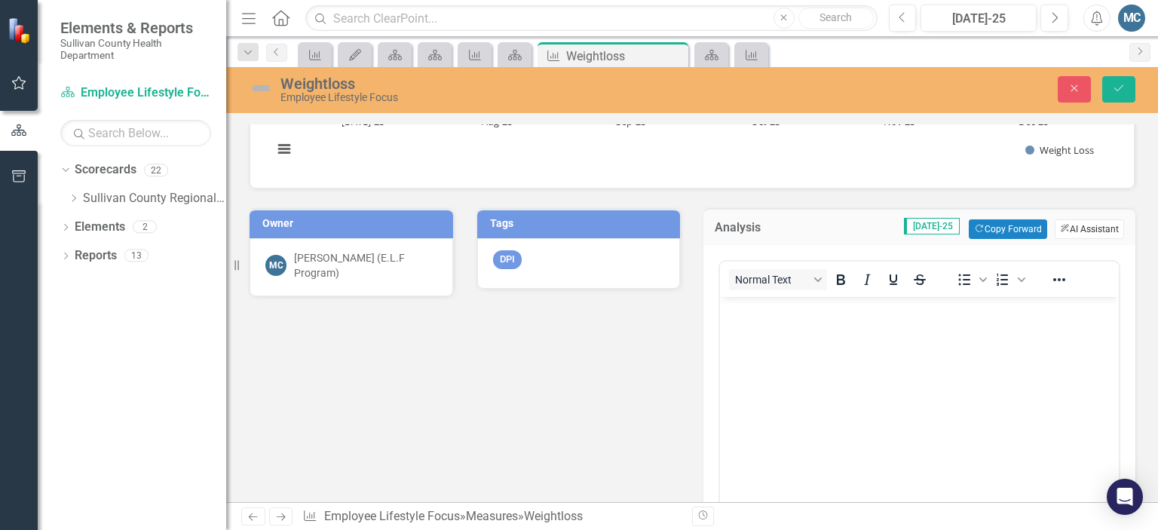
click at [1080, 229] on button "ClearPoint AI AI Assistant" at bounding box center [1089, 229] width 69 height 20
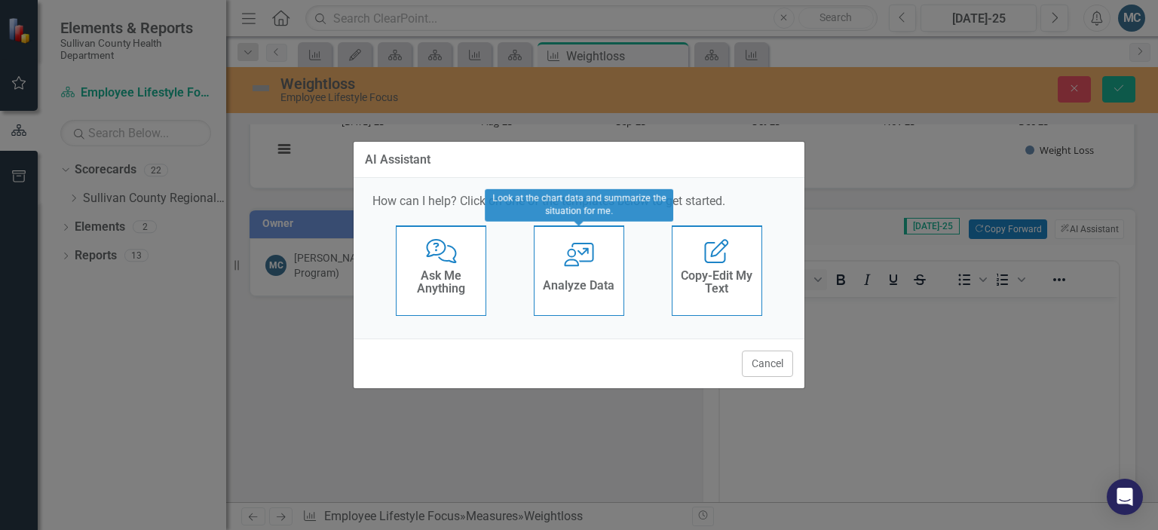
click at [586, 265] on icon "User with Chart" at bounding box center [579, 255] width 31 height 24
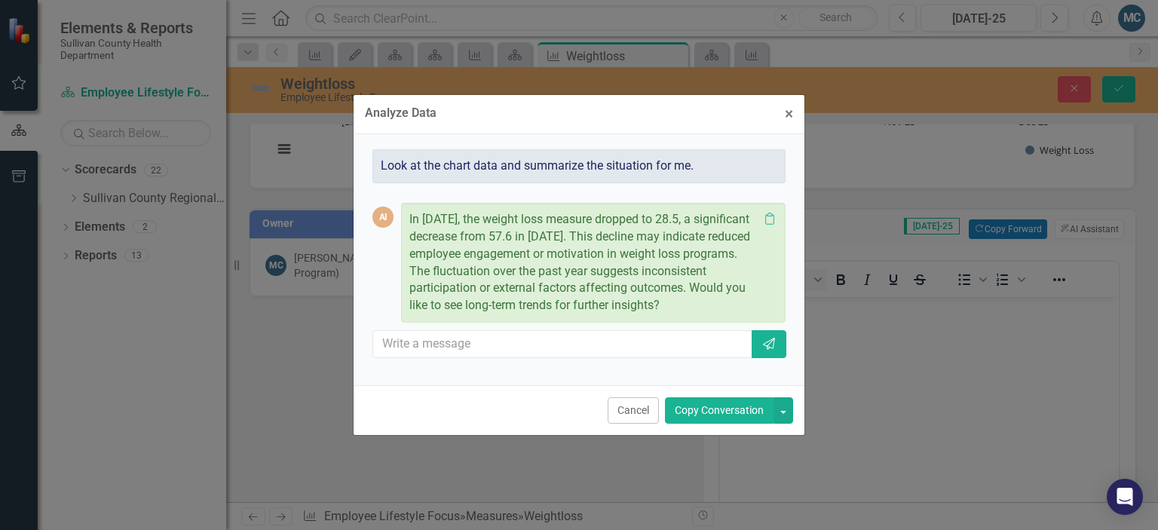
click at [721, 406] on button "Copy Conversation" at bounding box center [719, 410] width 109 height 26
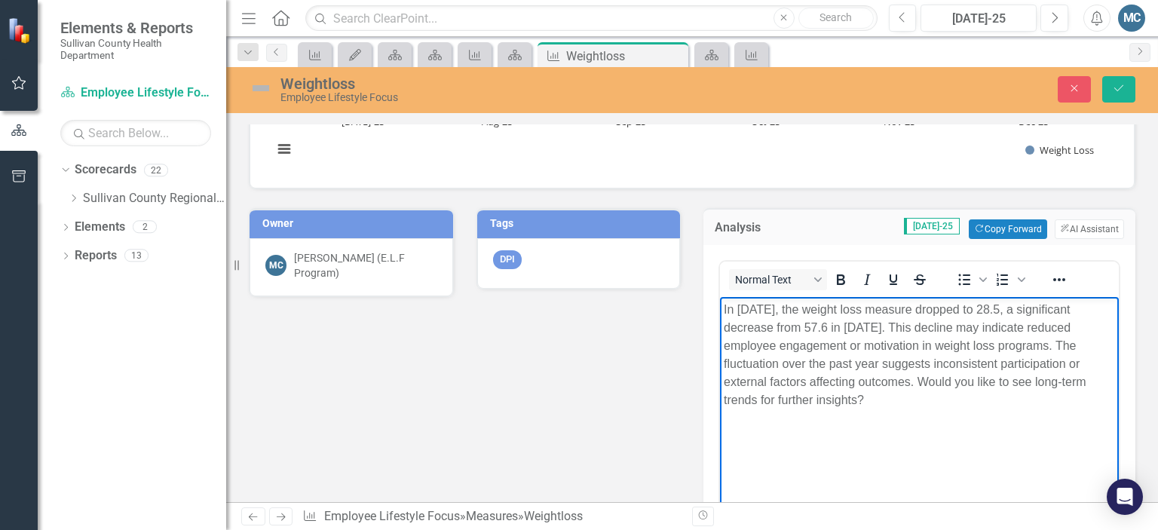
drag, startPoint x: 917, startPoint y: 380, endPoint x: 954, endPoint y: 415, distance: 50.7
click at [954, 415] on body "In July 2025, the weight loss measure dropped to 28.5, a significant decrease f…" at bounding box center [919, 409] width 399 height 226
drag, startPoint x: 954, startPoint y: 375, endPoint x: 893, endPoint y: 406, distance: 68.8
click at [893, 406] on p "In July 2025, the weight loss measure dropped to 28.5, a significant decrease f…" at bounding box center [919, 363] width 391 height 127
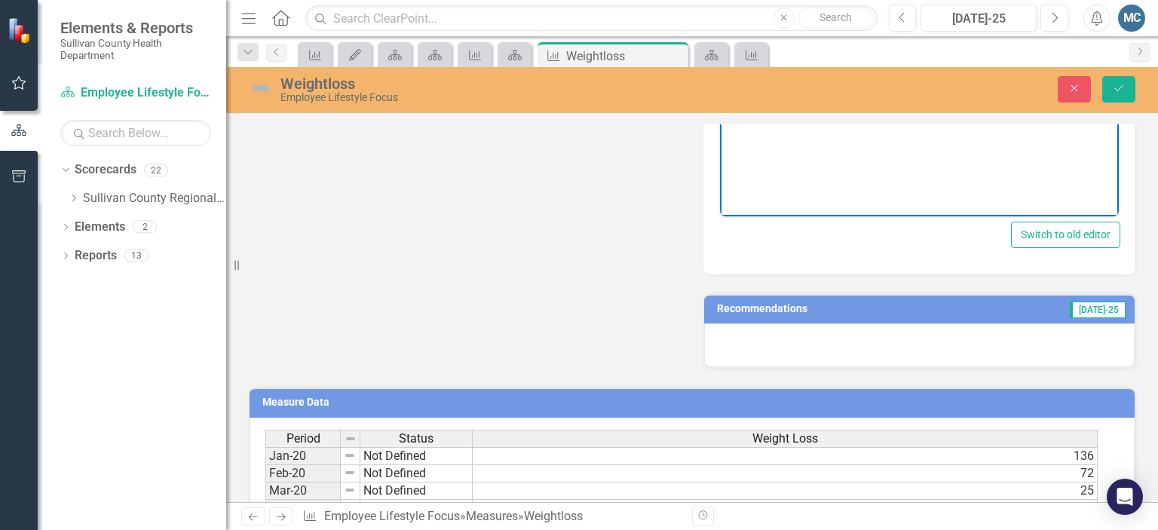
scroll to position [621, 0]
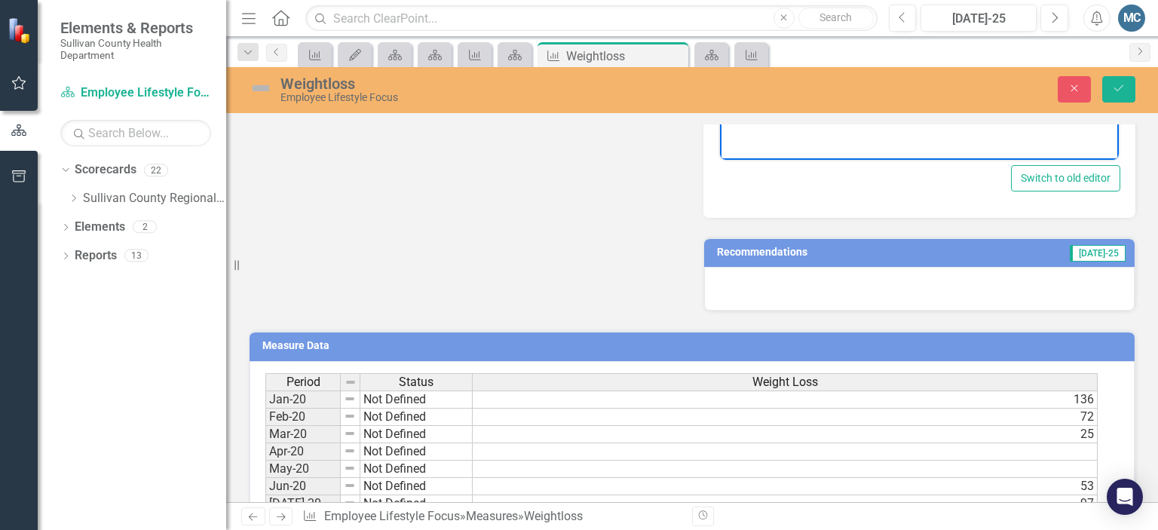
click at [754, 252] on h3 "Recommendations" at bounding box center [842, 252] width 251 height 11
click at [766, 250] on h3 "Recommendations" at bounding box center [842, 252] width 251 height 11
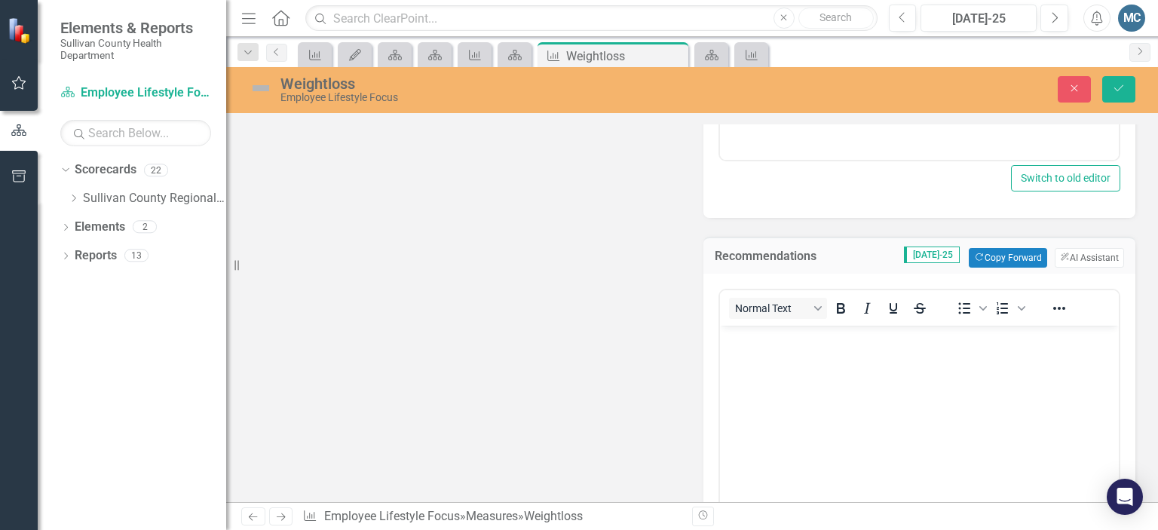
scroll to position [0, 0]
click at [1074, 252] on button "ClearPoint AI AI Assistant" at bounding box center [1089, 258] width 69 height 20
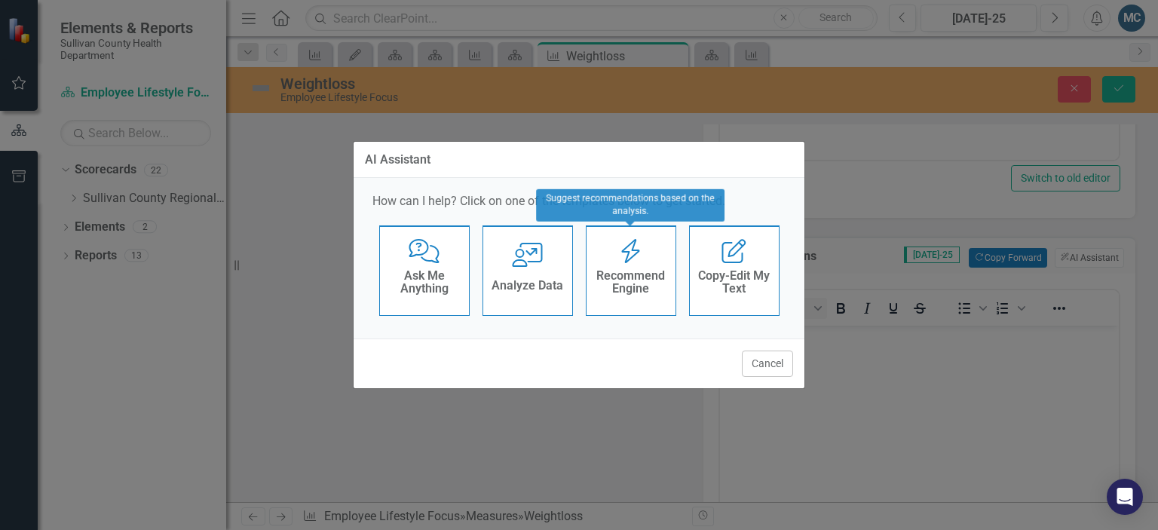
click at [642, 289] on h4 "Recommend Engine" at bounding box center [631, 282] width 74 height 26
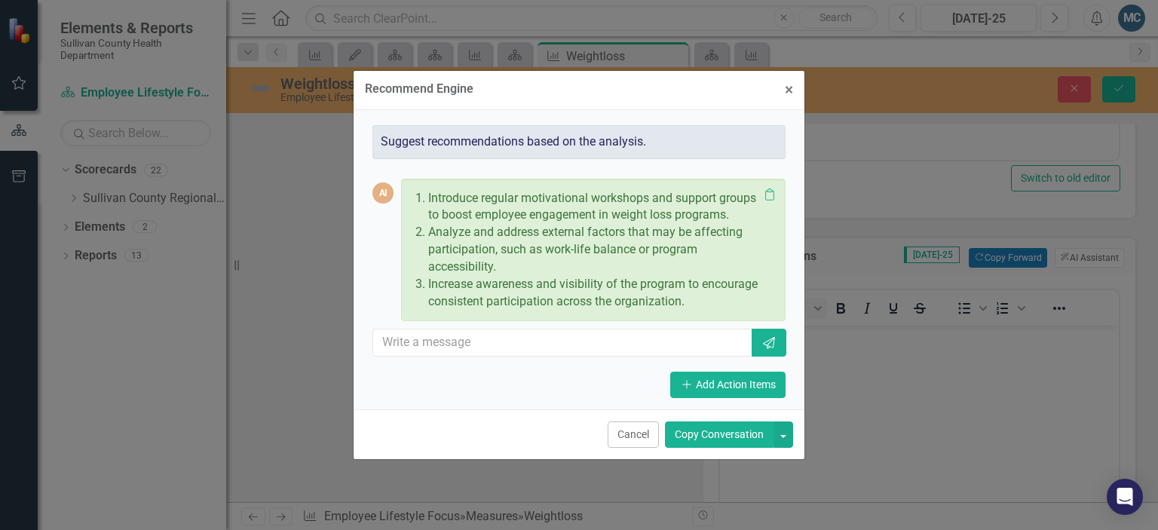
click at [743, 442] on button "Copy Conversation" at bounding box center [719, 434] width 109 height 26
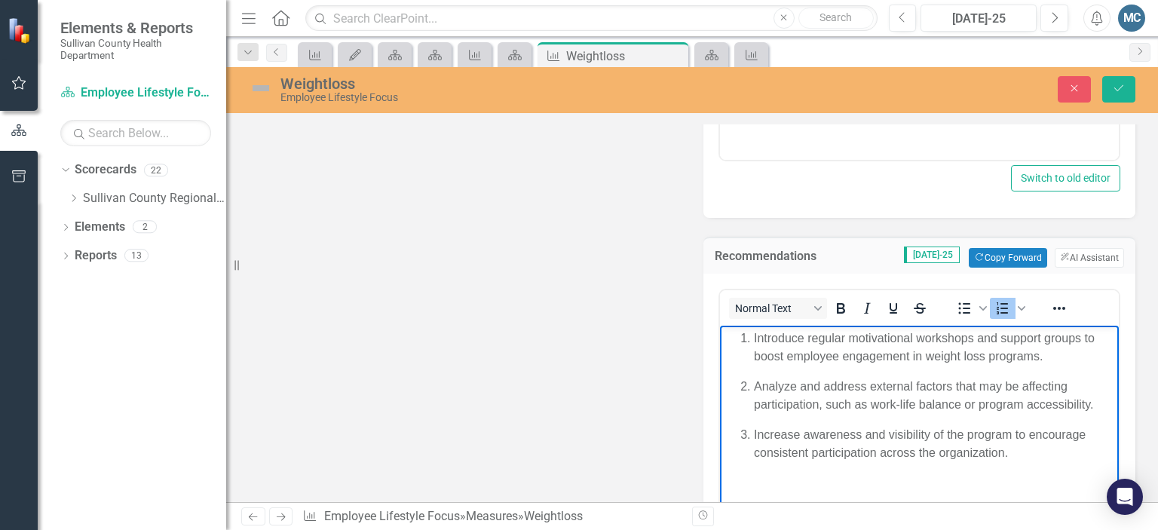
click at [1030, 459] on p "Increase awareness and visibility of the program to encourage consistent partic…" at bounding box center [934, 443] width 361 height 36
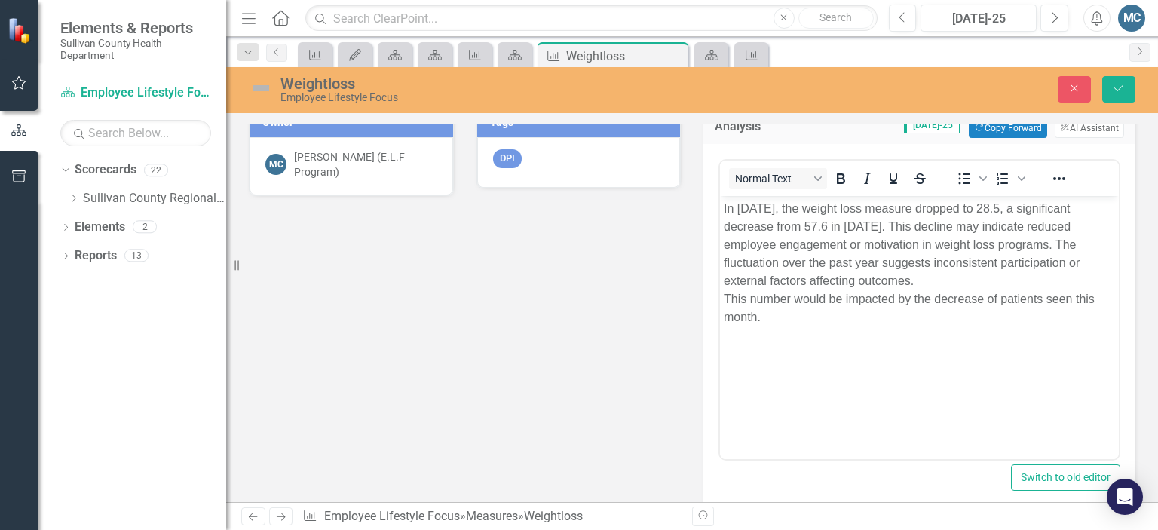
scroll to position [305, 0]
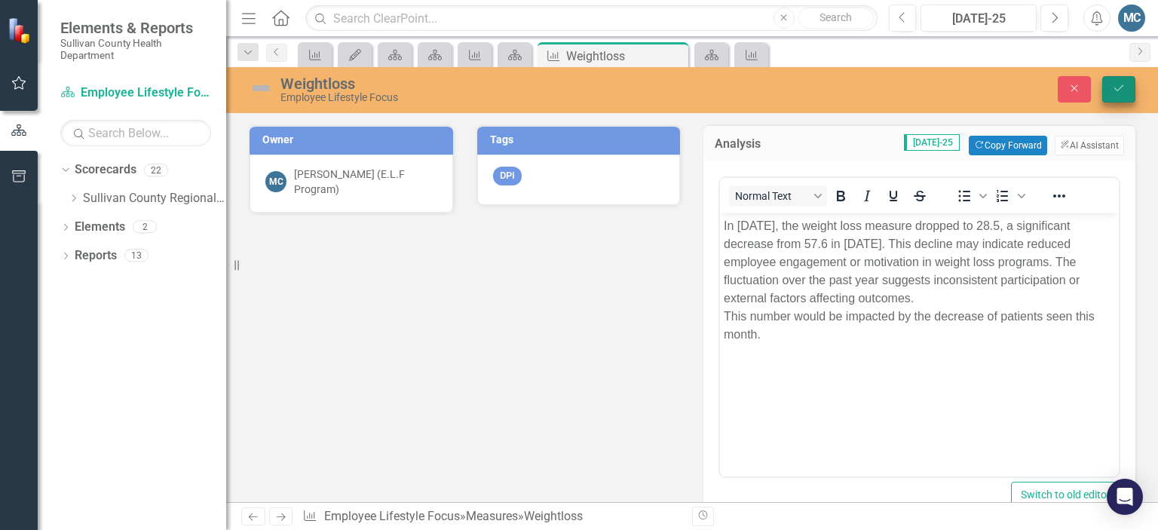
click at [1116, 88] on icon "Save" at bounding box center [1119, 88] width 14 height 11
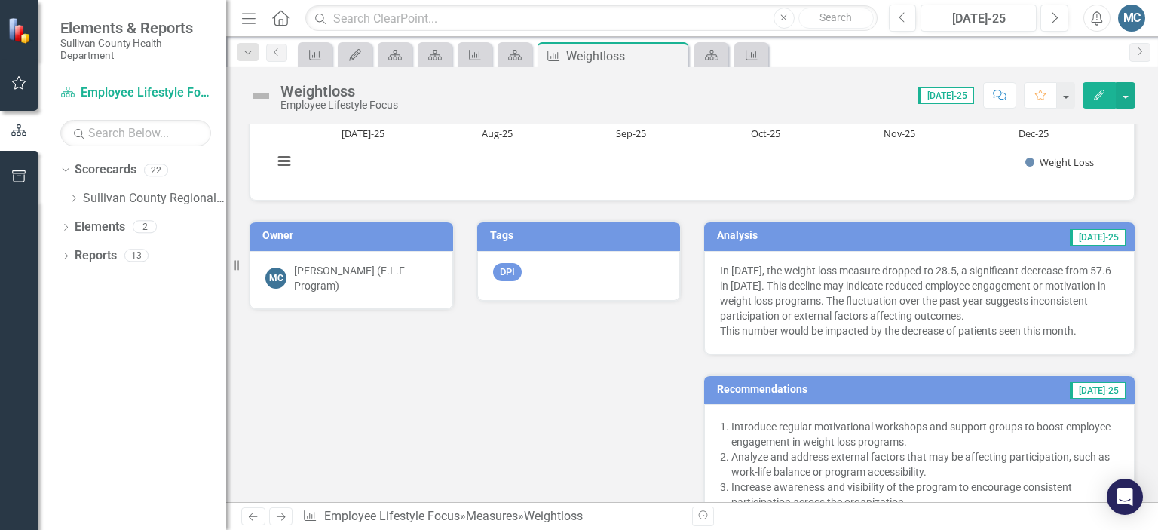
scroll to position [314, 0]
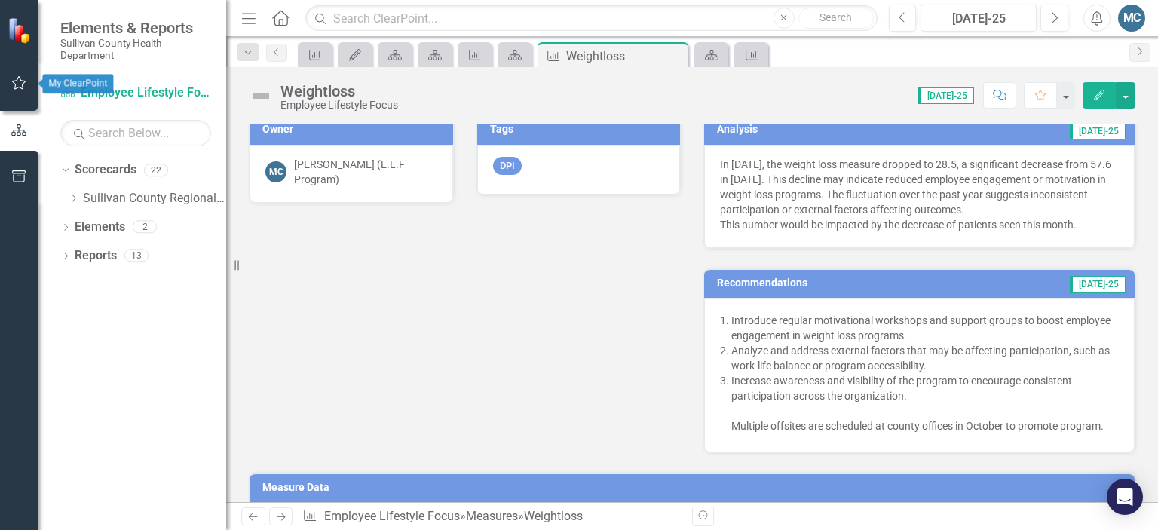
click at [27, 79] on button "button" at bounding box center [19, 84] width 34 height 32
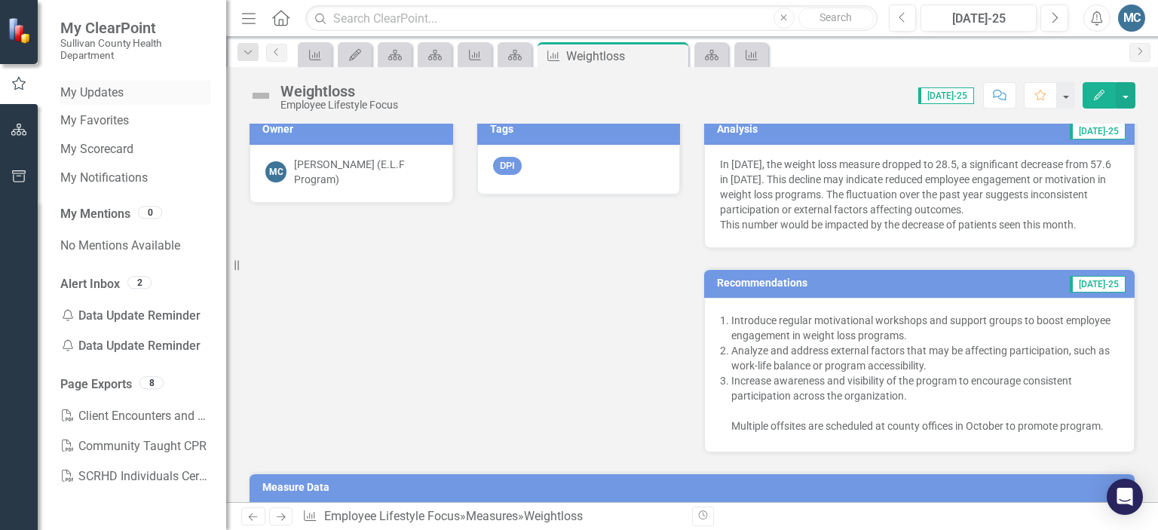
click at [102, 94] on link "My Updates" at bounding box center [135, 92] width 151 height 17
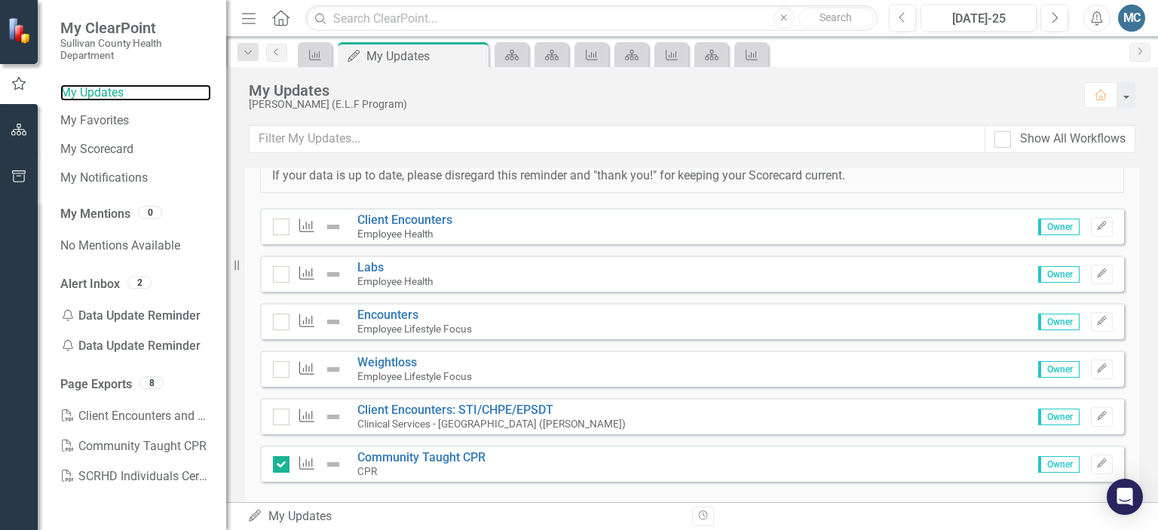
scroll to position [87, 0]
click at [282, 322] on div at bounding box center [281, 322] width 17 height 17
click at [282, 322] on input "checkbox" at bounding box center [278, 319] width 10 height 10
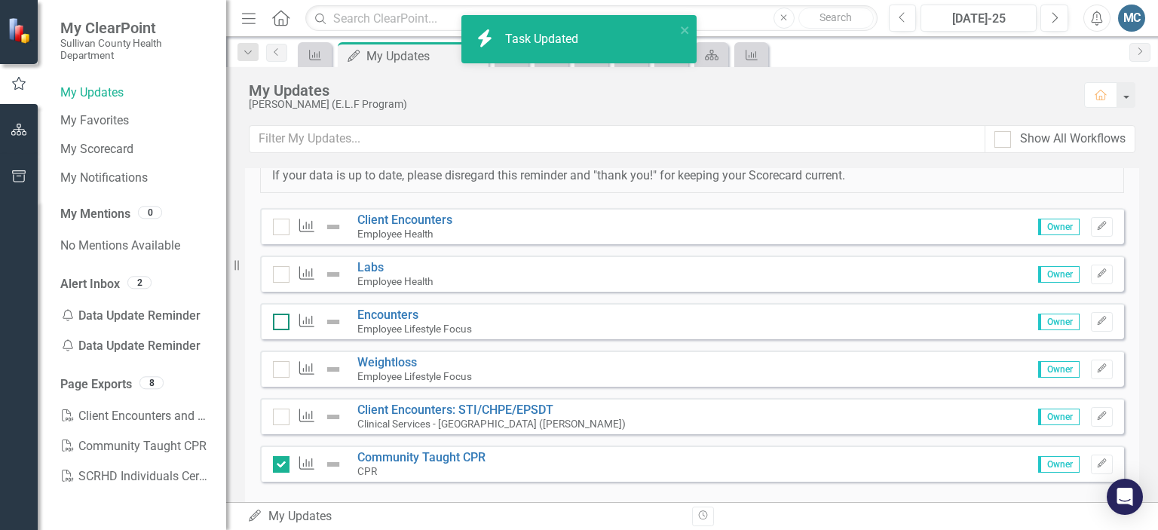
checkbox input "true"
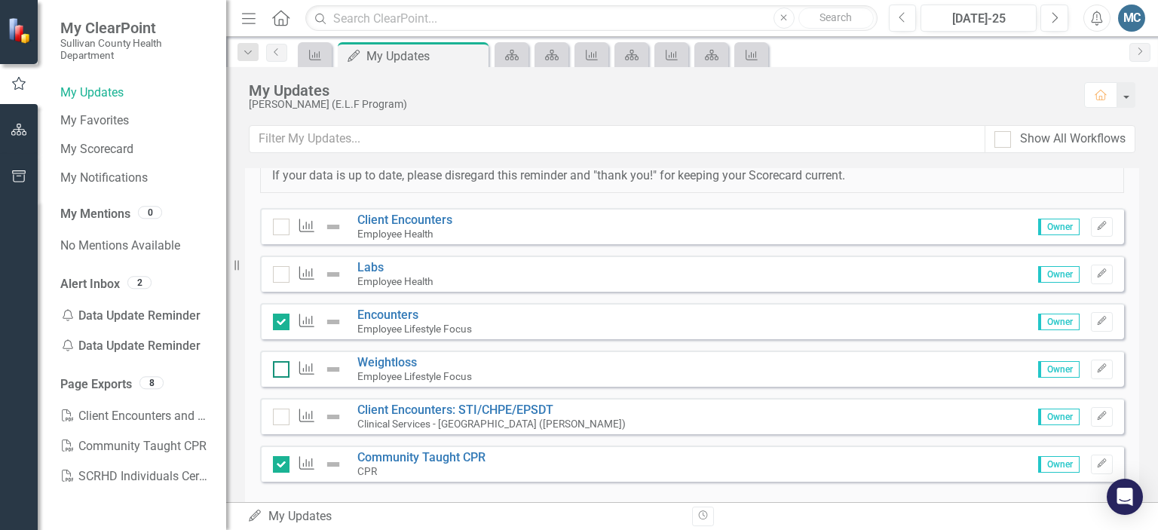
click at [283, 369] on div at bounding box center [281, 369] width 17 height 17
click at [283, 369] on input "checkbox" at bounding box center [278, 366] width 10 height 10
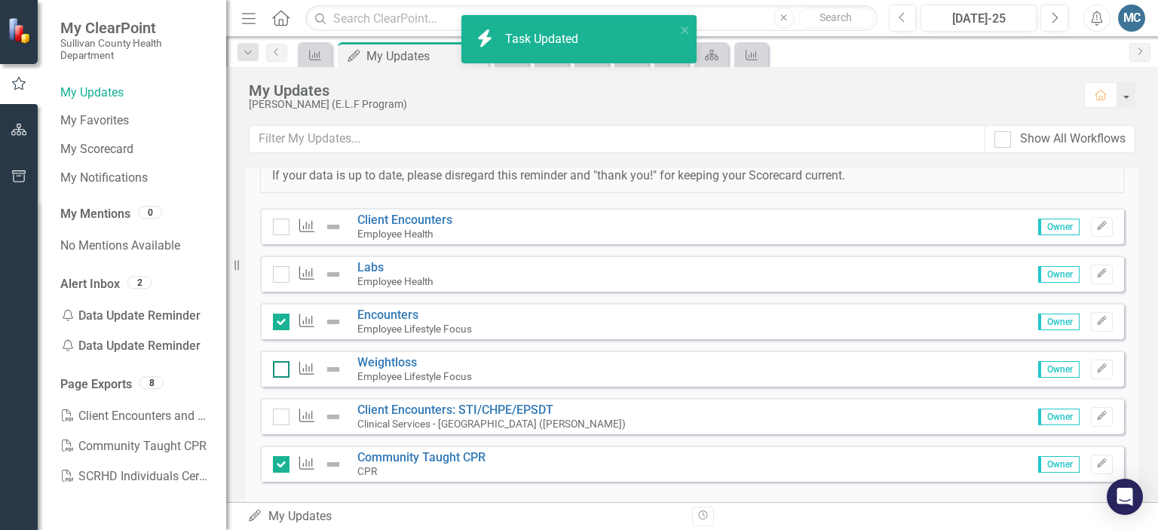
checkbox input "true"
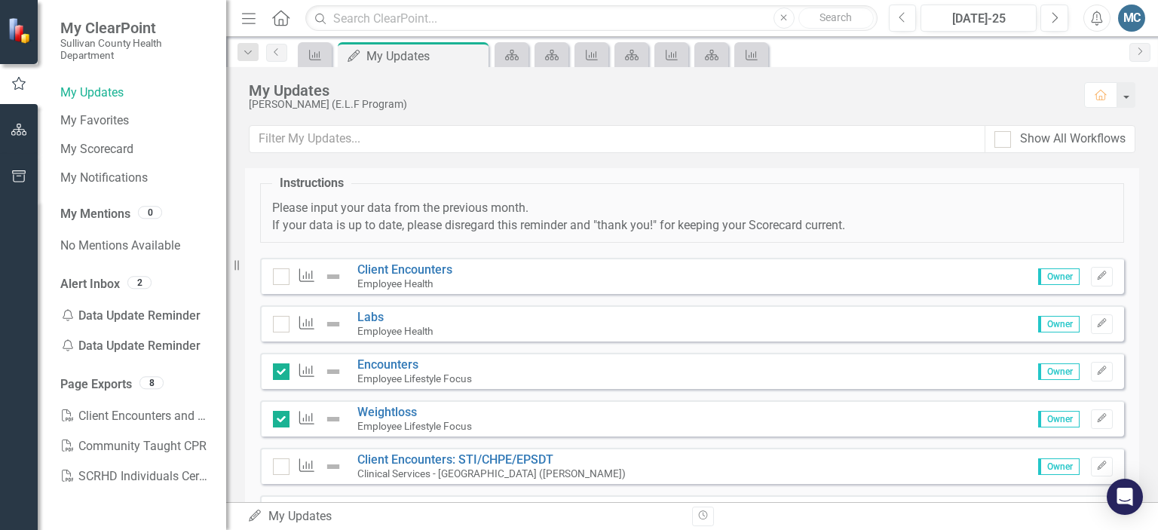
scroll to position [36, 0]
click at [20, 132] on icon "button" at bounding box center [19, 130] width 16 height 12
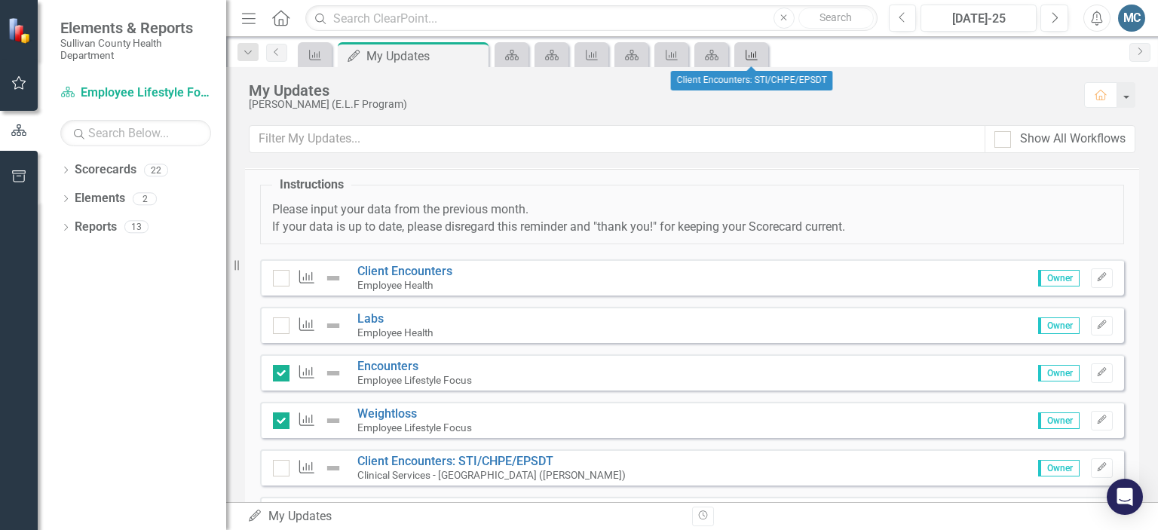
click at [757, 55] on icon "Measure" at bounding box center [751, 55] width 15 height 12
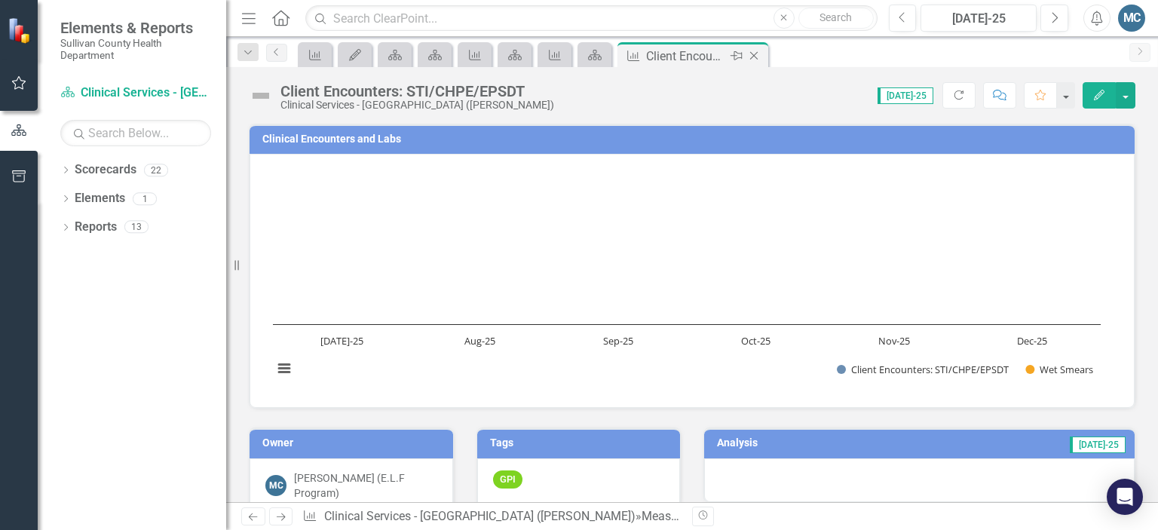
click at [753, 54] on icon "Close" at bounding box center [753, 56] width 15 height 12
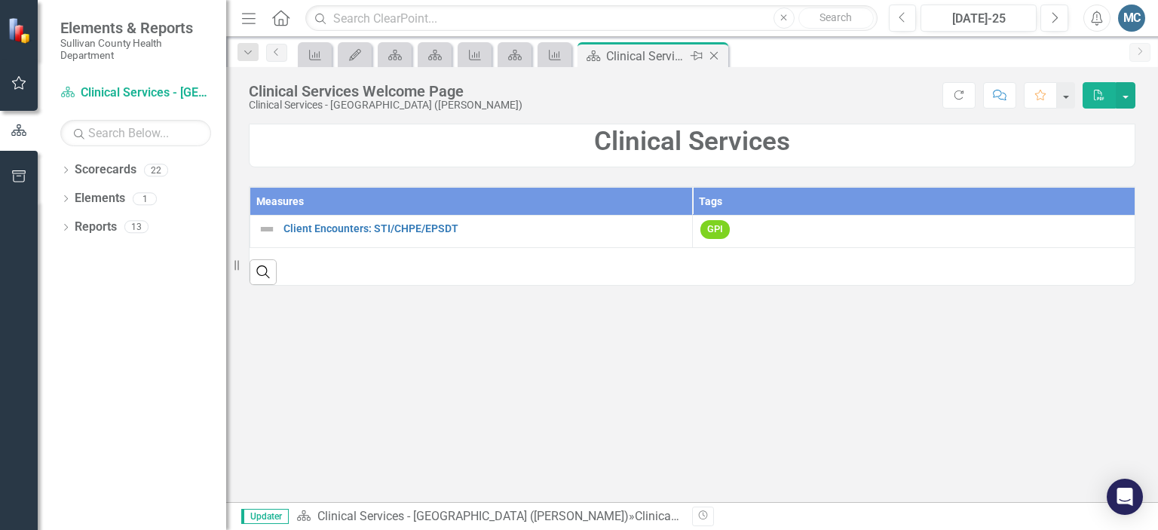
click at [715, 54] on icon "Close" at bounding box center [713, 56] width 15 height 12
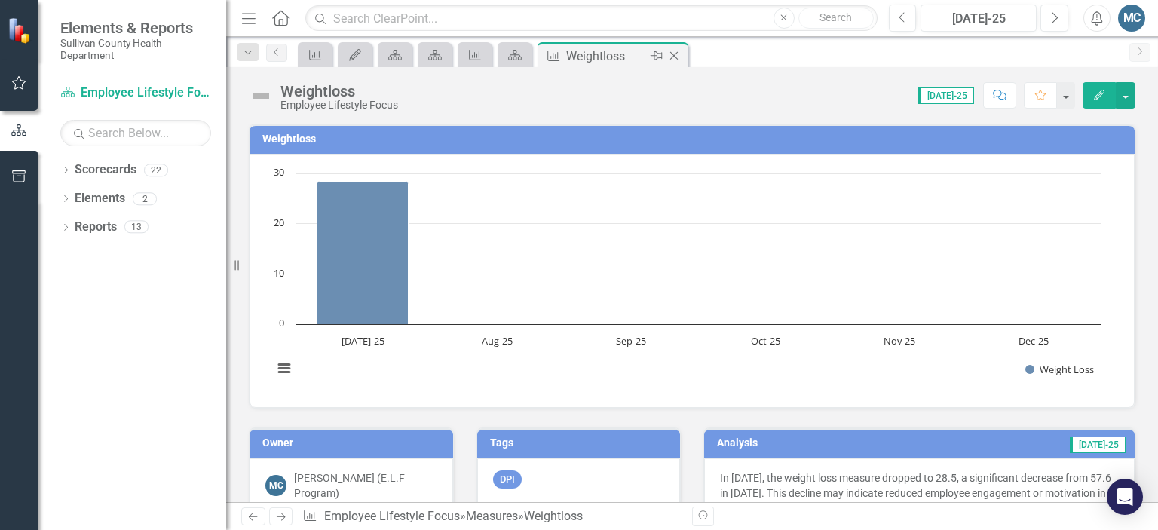
click at [677, 56] on icon "Close" at bounding box center [673, 56] width 15 height 12
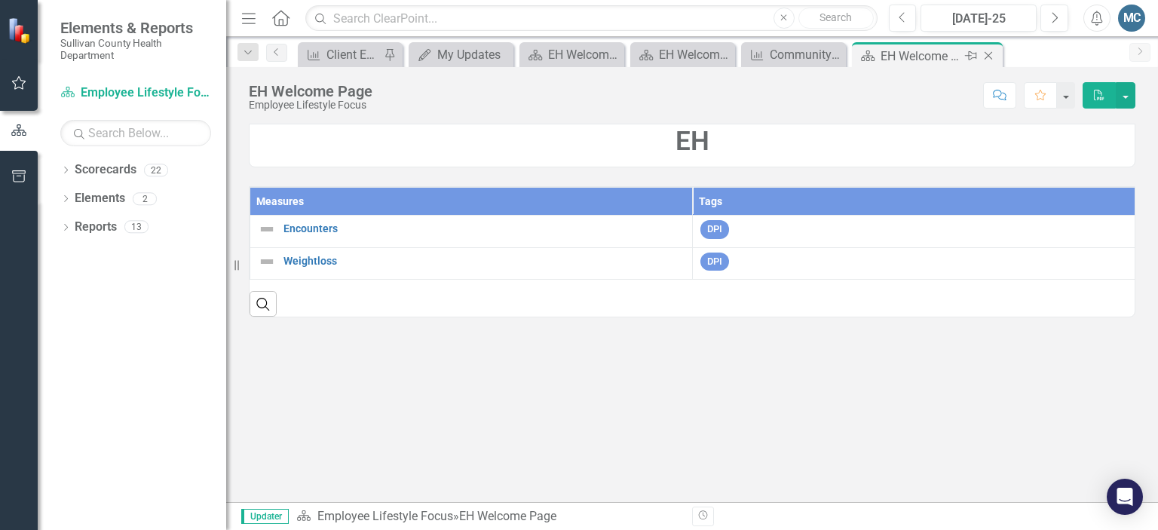
click at [987, 50] on icon "Close" at bounding box center [988, 56] width 15 height 12
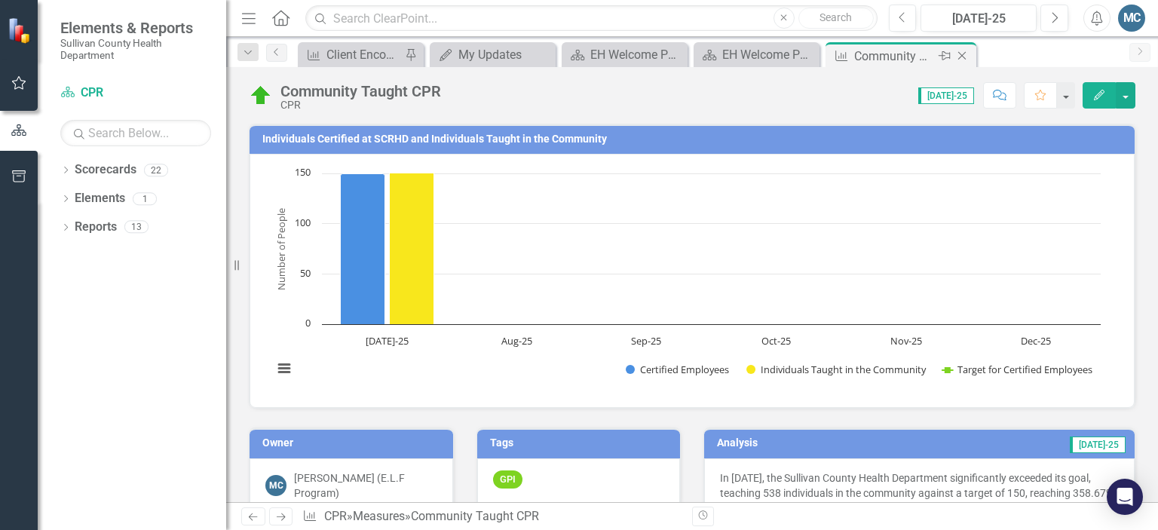
click at [967, 50] on icon "Close" at bounding box center [961, 56] width 15 height 12
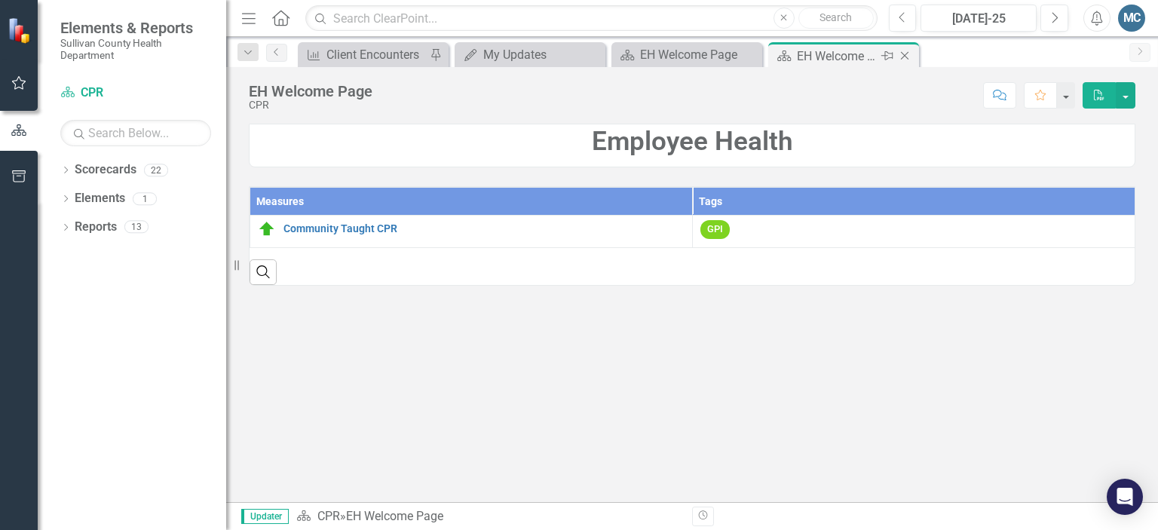
click at [908, 51] on icon "Close" at bounding box center [904, 56] width 15 height 12
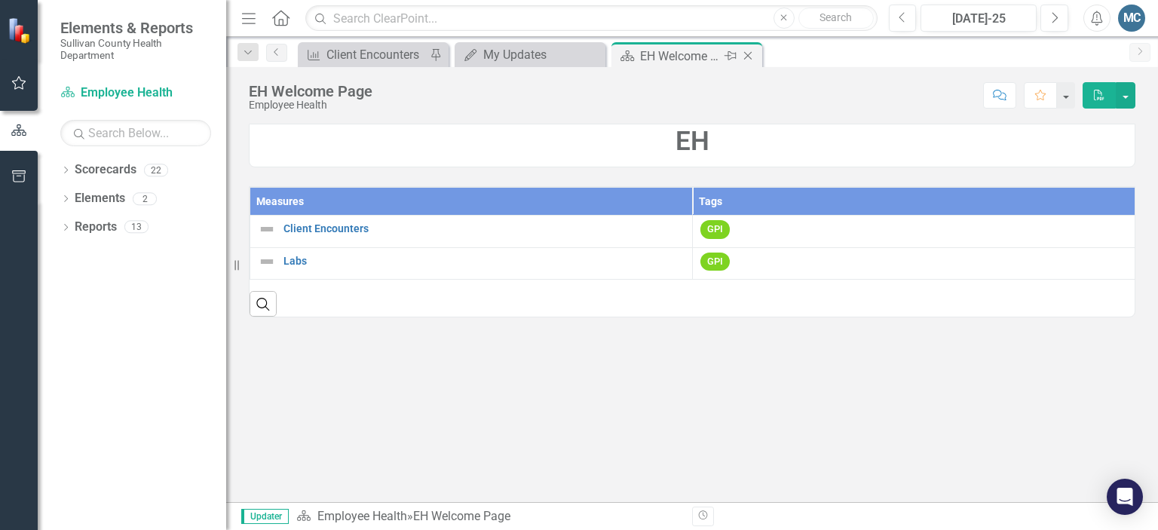
click at [749, 54] on icon "Close" at bounding box center [747, 56] width 15 height 12
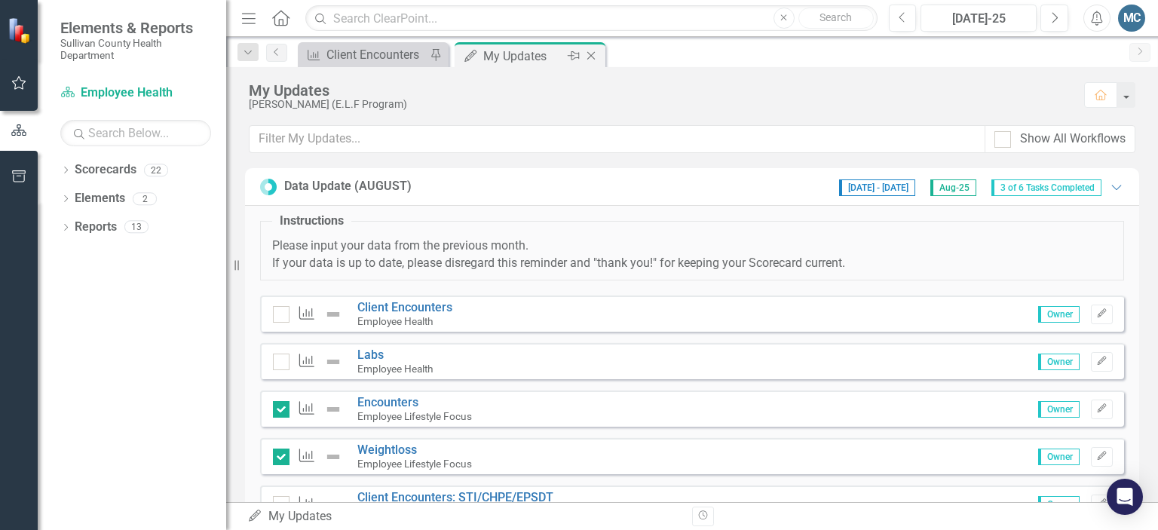
click at [594, 54] on icon "Close" at bounding box center [591, 56] width 15 height 12
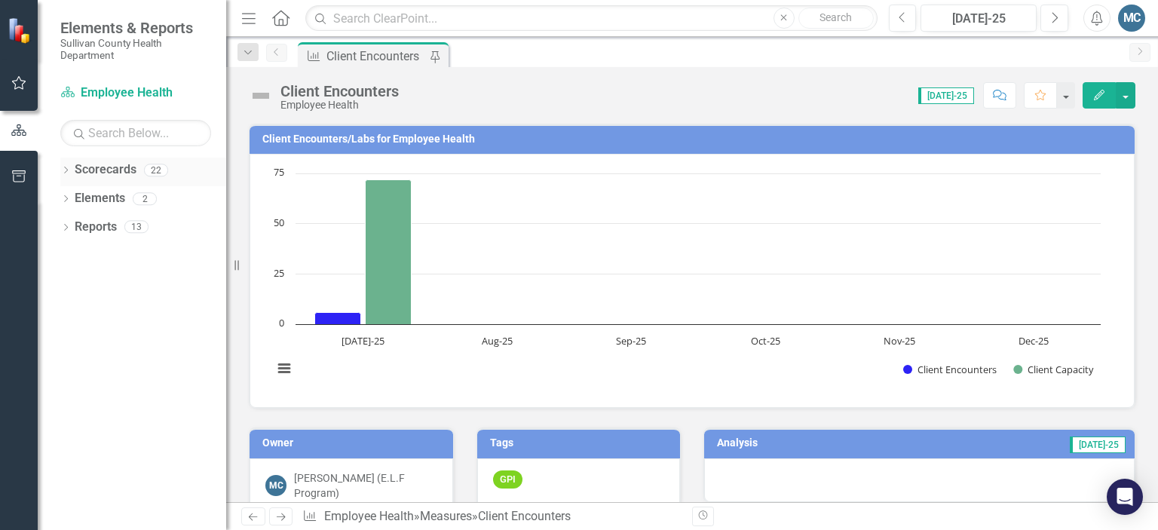
click at [66, 166] on div "Dropdown" at bounding box center [65, 172] width 11 height 13
click at [25, 93] on button "button" at bounding box center [19, 84] width 34 height 32
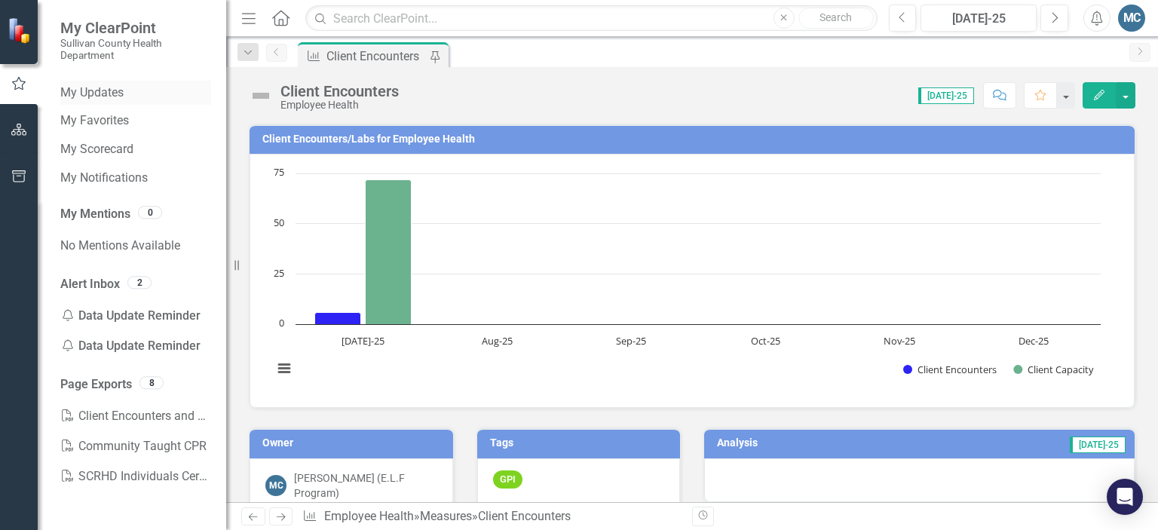
click at [88, 94] on link "My Updates" at bounding box center [135, 92] width 151 height 17
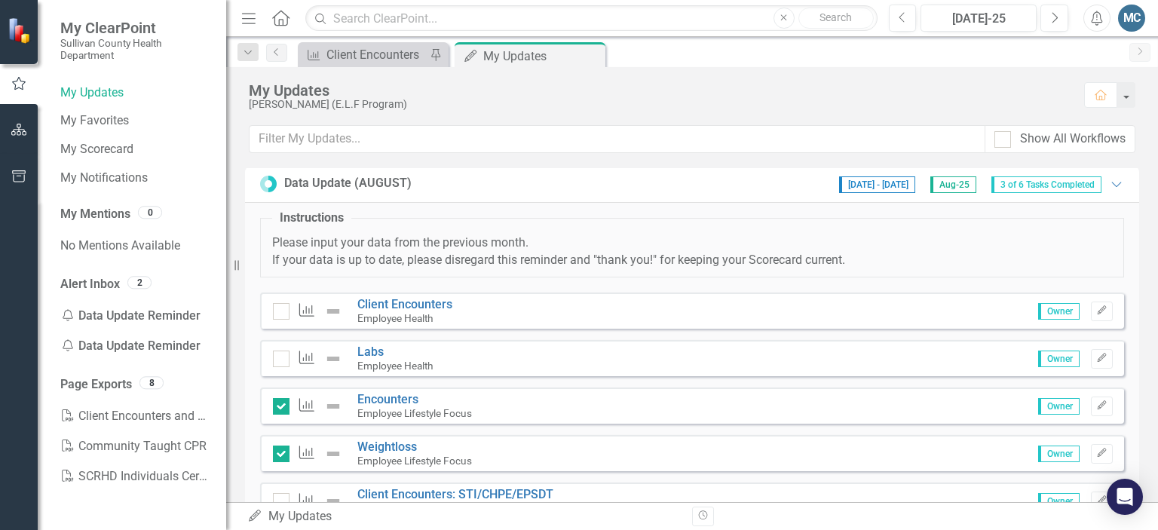
scroll to position [5, 0]
click at [587, 55] on icon "Close" at bounding box center [591, 56] width 15 height 12
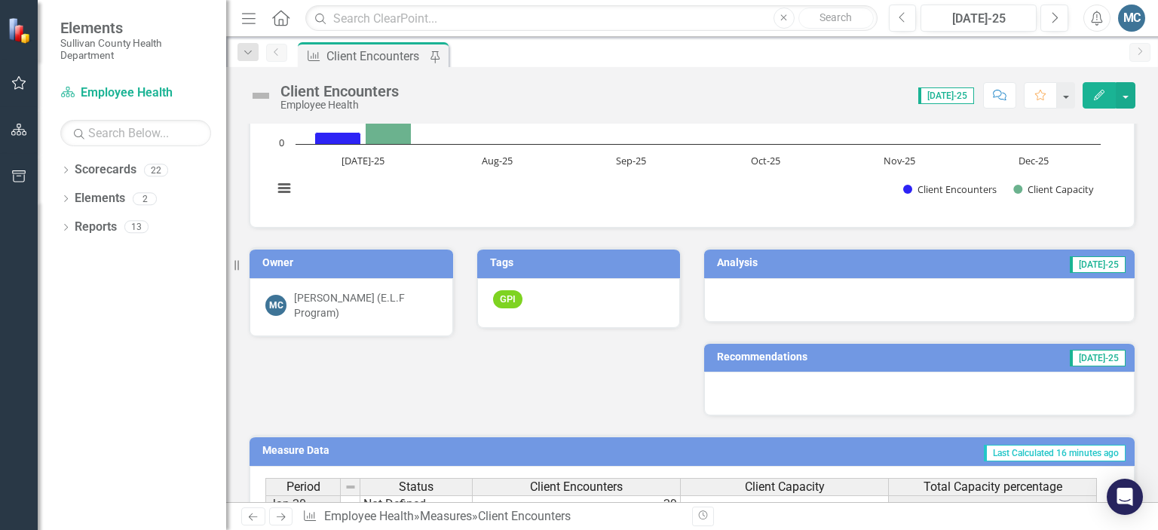
click at [728, 258] on h3 "Analysis" at bounding box center [802, 262] width 170 height 11
click at [725, 260] on h3 "Analysis" at bounding box center [802, 262] width 170 height 11
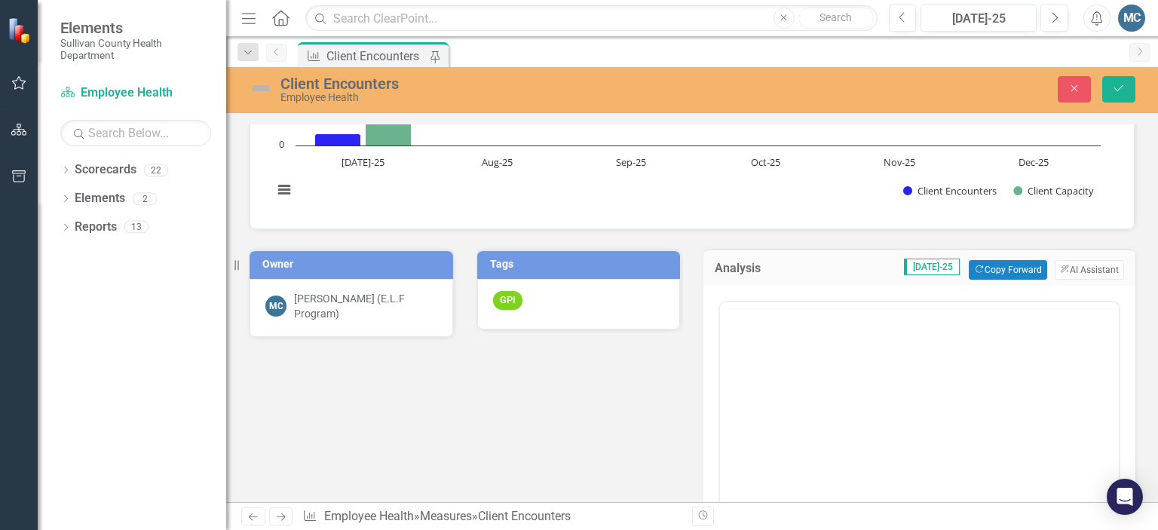
click at [725, 262] on h3 "Analysis" at bounding box center [750, 269] width 71 height 14
click at [1069, 262] on button "ClearPoint AI AI Assistant" at bounding box center [1089, 270] width 69 height 20
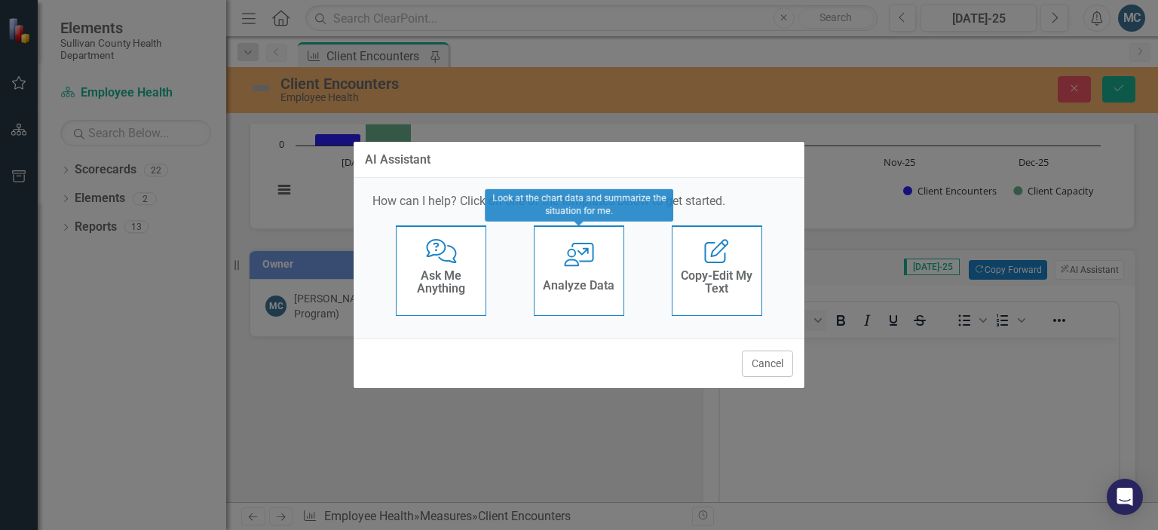
click at [587, 271] on div "User with Chart Analyze Data" at bounding box center [579, 270] width 90 height 90
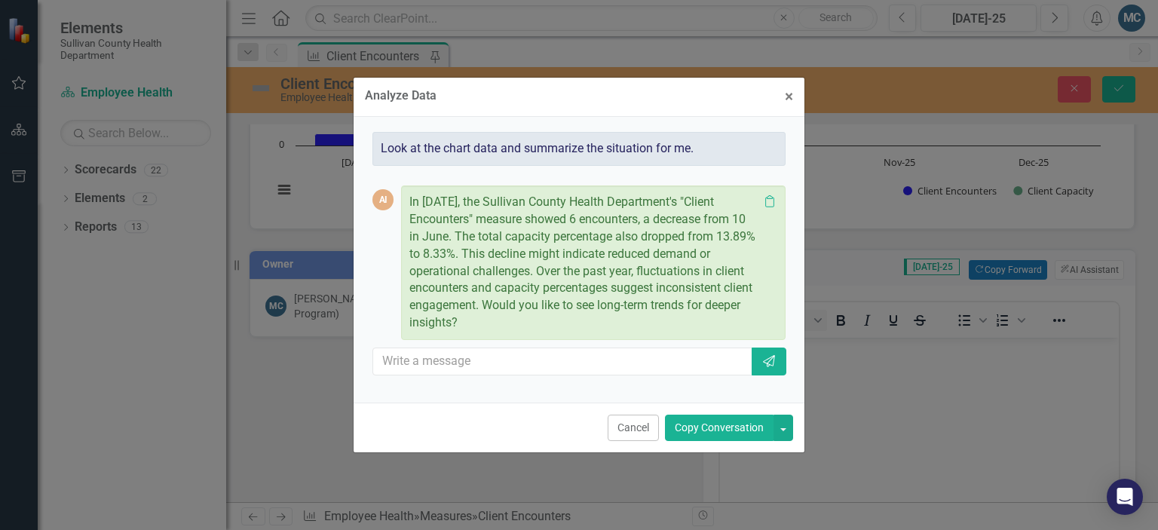
click at [731, 418] on button "Copy Conversation" at bounding box center [719, 428] width 109 height 26
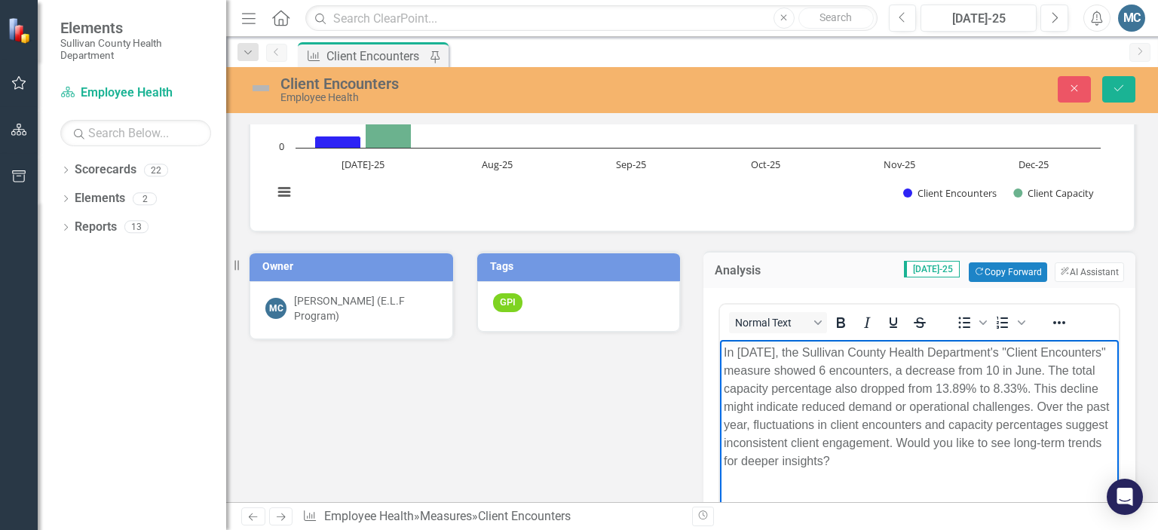
drag, startPoint x: 1057, startPoint y: 441, endPoint x: 1063, endPoint y: 474, distance: 33.7
click at [1063, 474] on body "In [DATE], the Sullivan County Health Department's "Client Encounters" measure …" at bounding box center [919, 452] width 399 height 226
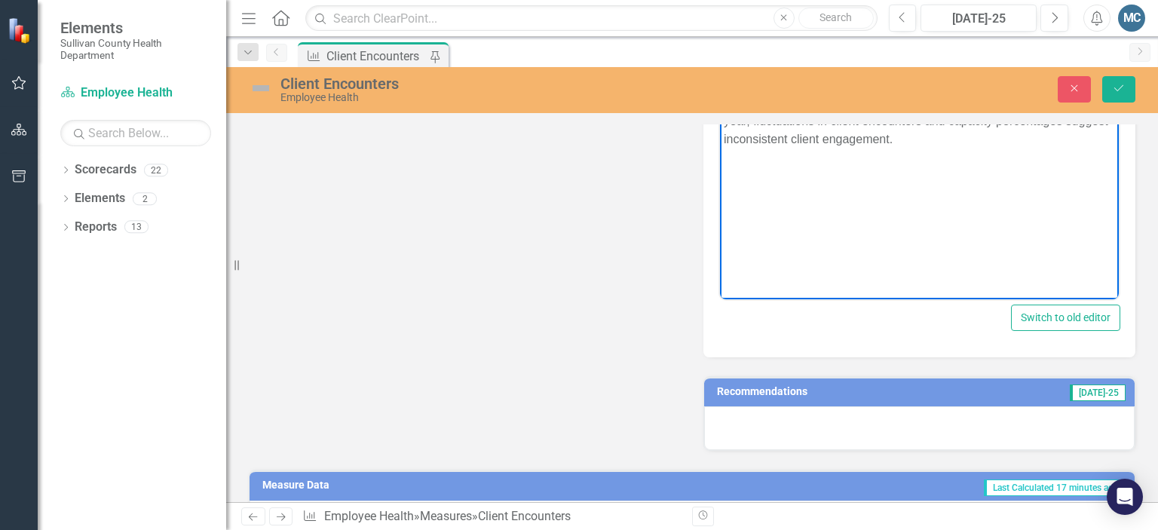
click at [778, 394] on h3 "Recommendations" at bounding box center [842, 391] width 251 height 11
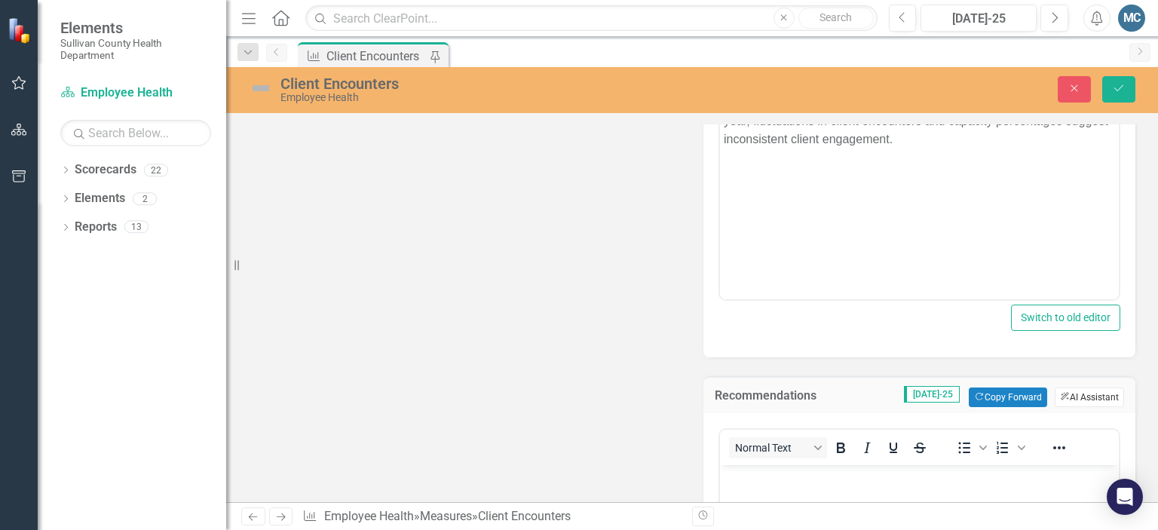
click at [1073, 388] on button "ClearPoint AI AI Assistant" at bounding box center [1089, 398] width 69 height 20
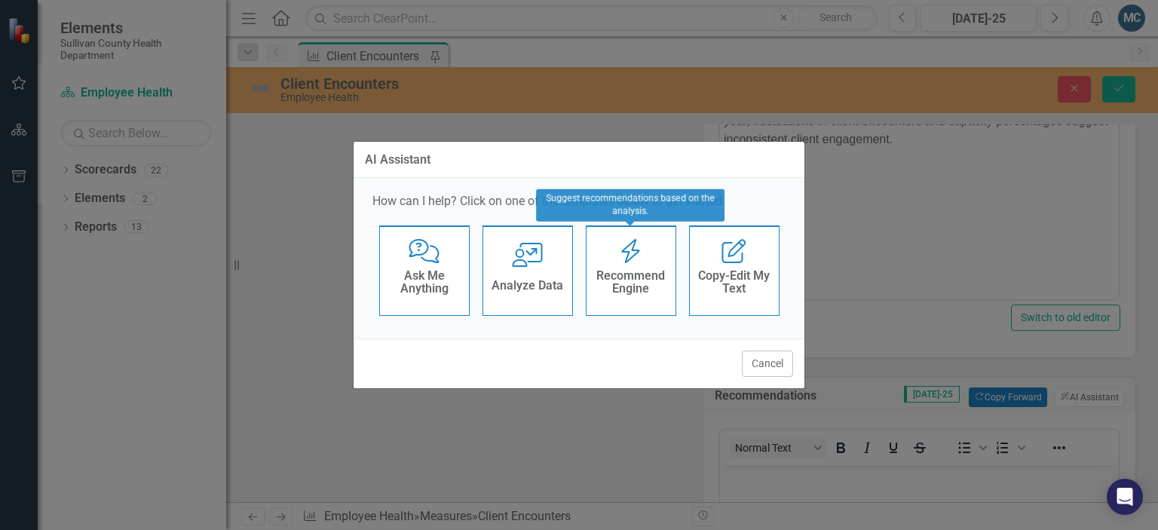
click at [648, 289] on h4 "Recommend Engine" at bounding box center [631, 282] width 74 height 26
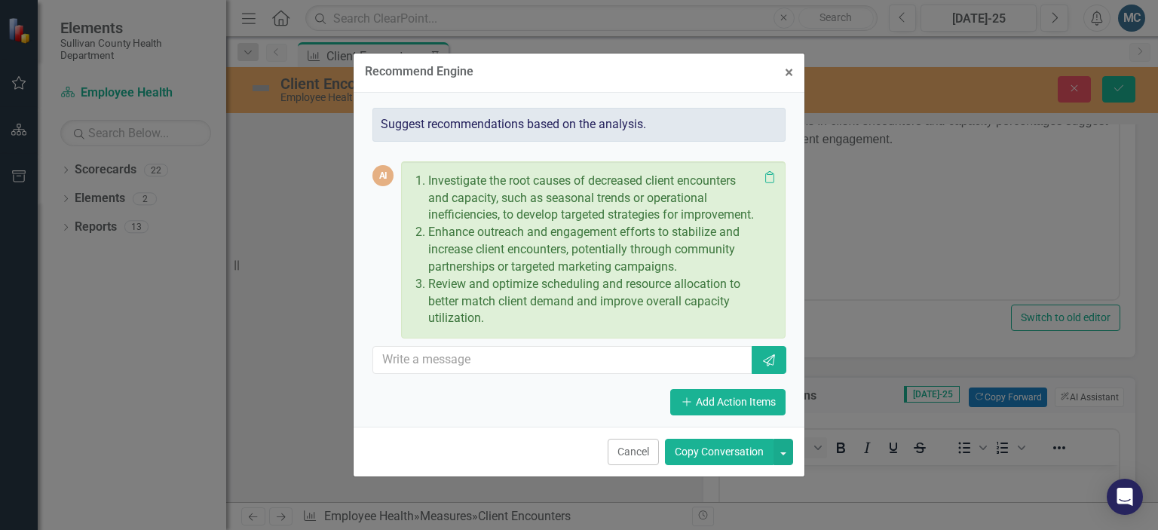
click at [733, 458] on button "Copy Conversation" at bounding box center [719, 452] width 109 height 26
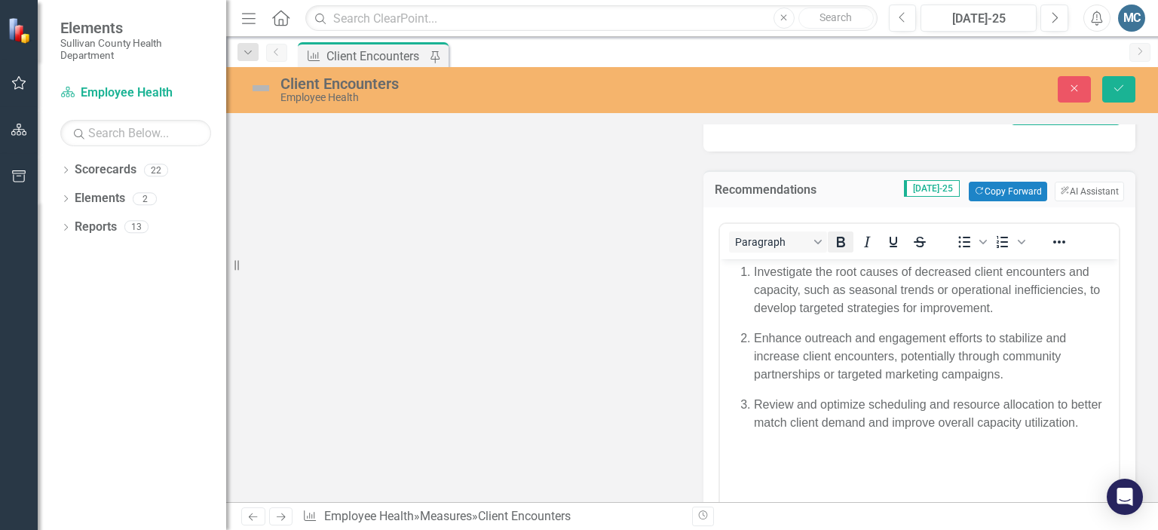
scroll to position [688, 0]
click at [1120, 85] on icon "Save" at bounding box center [1119, 88] width 14 height 11
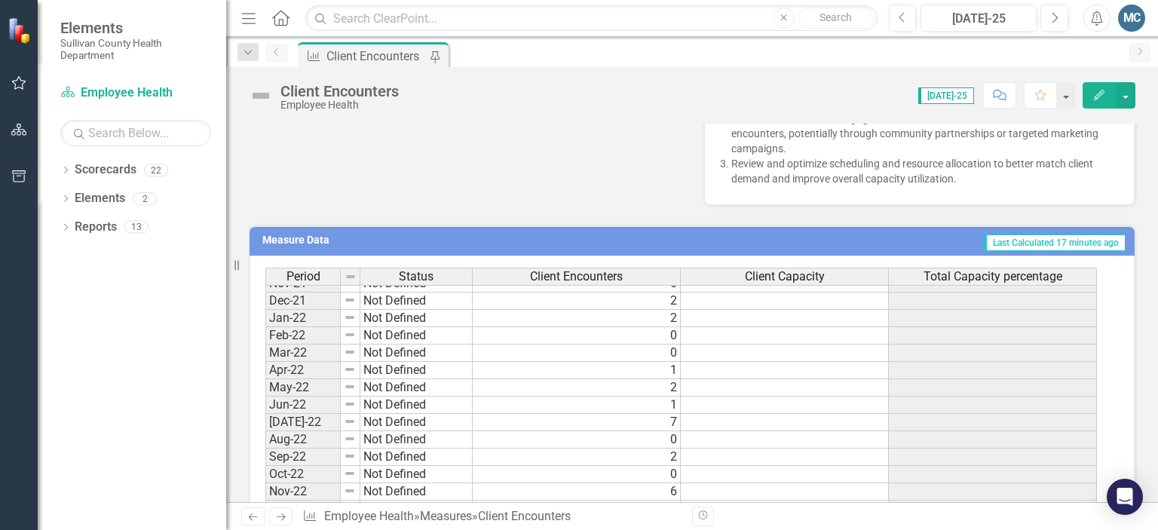
scroll to position [422, 0]
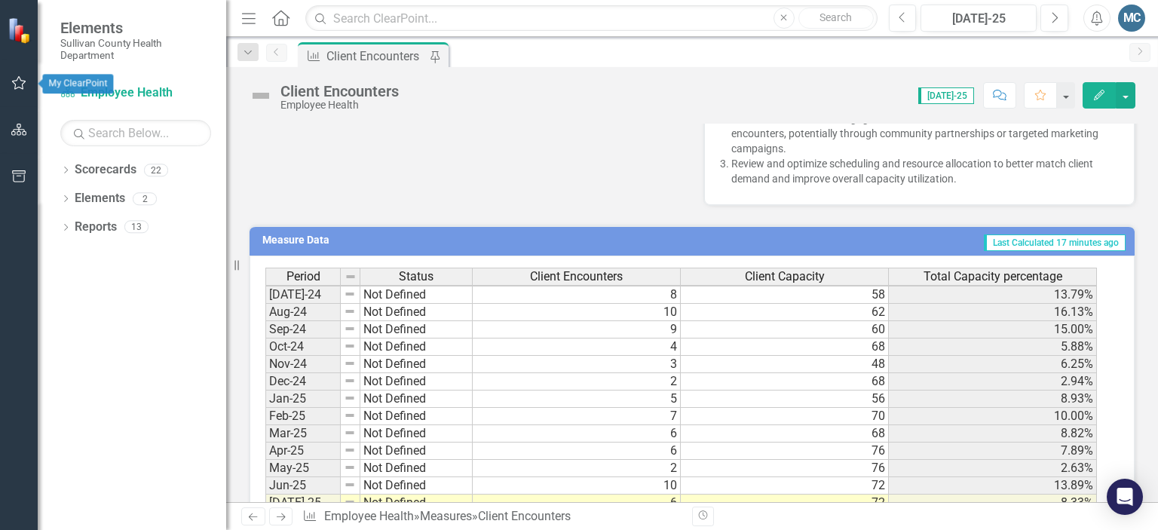
click at [15, 78] on icon "button" at bounding box center [19, 83] width 16 height 12
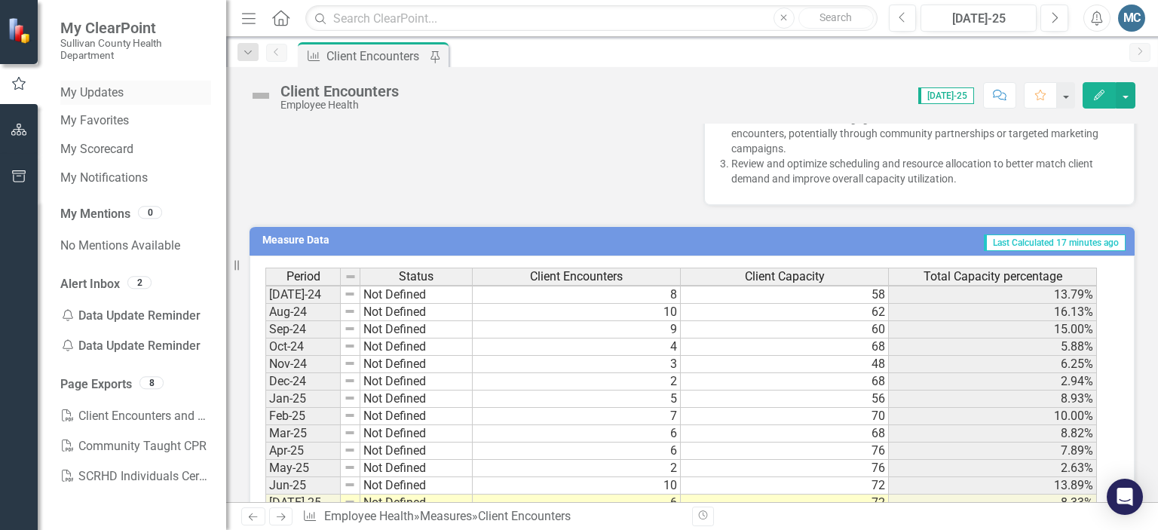
click at [106, 96] on link "My Updates" at bounding box center [135, 92] width 151 height 17
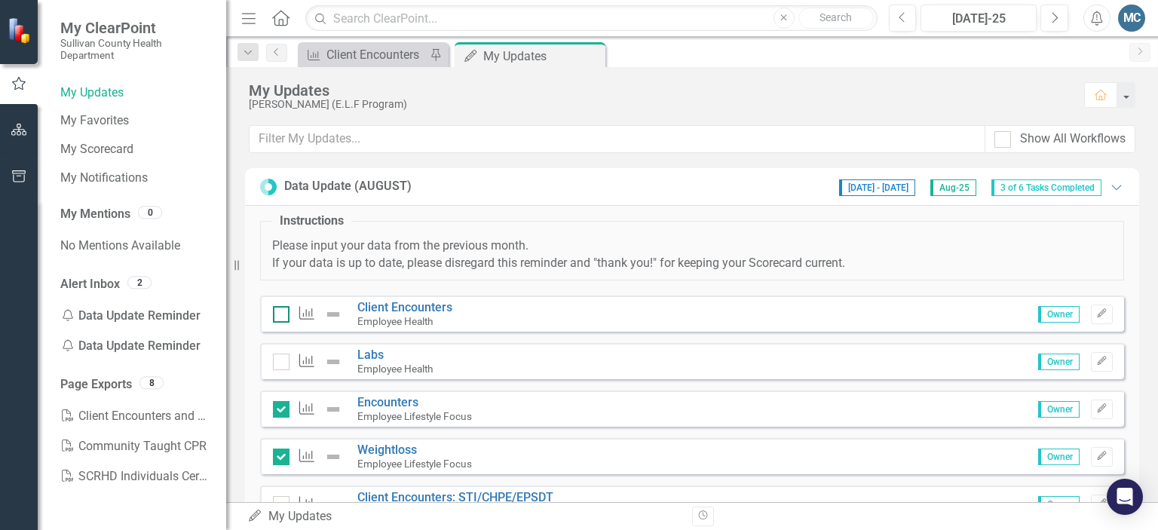
click at [280, 314] on div at bounding box center [281, 314] width 17 height 17
click at [280, 314] on input "checkbox" at bounding box center [278, 311] width 10 height 10
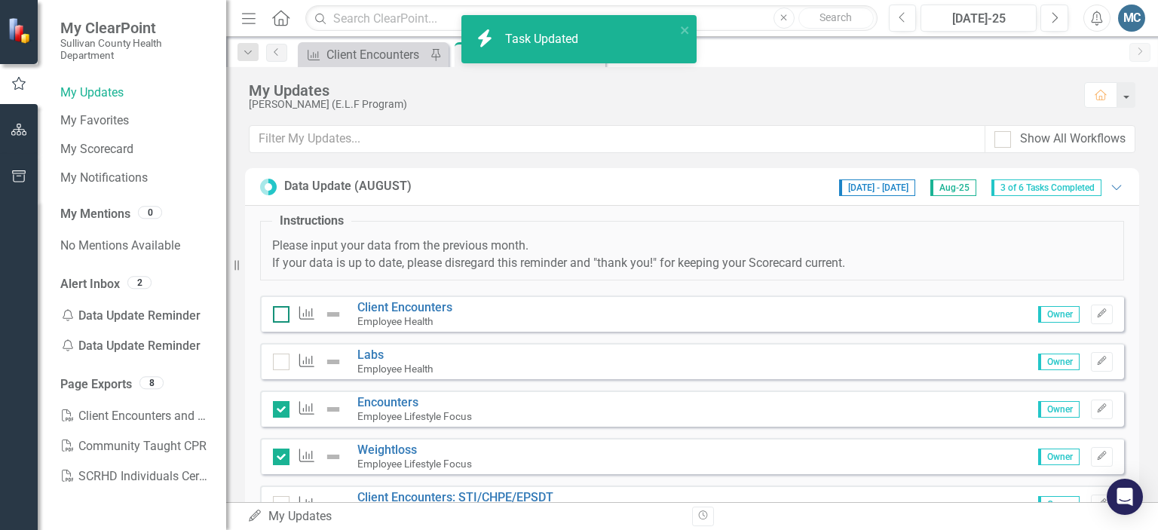
checkbox input "true"
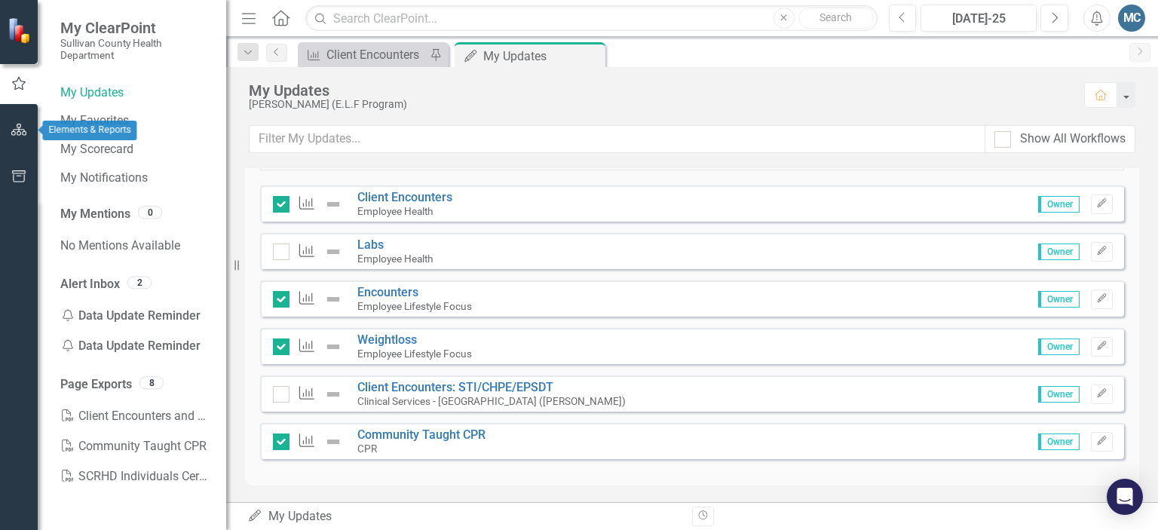
click at [21, 127] on icon "button" at bounding box center [19, 130] width 16 height 12
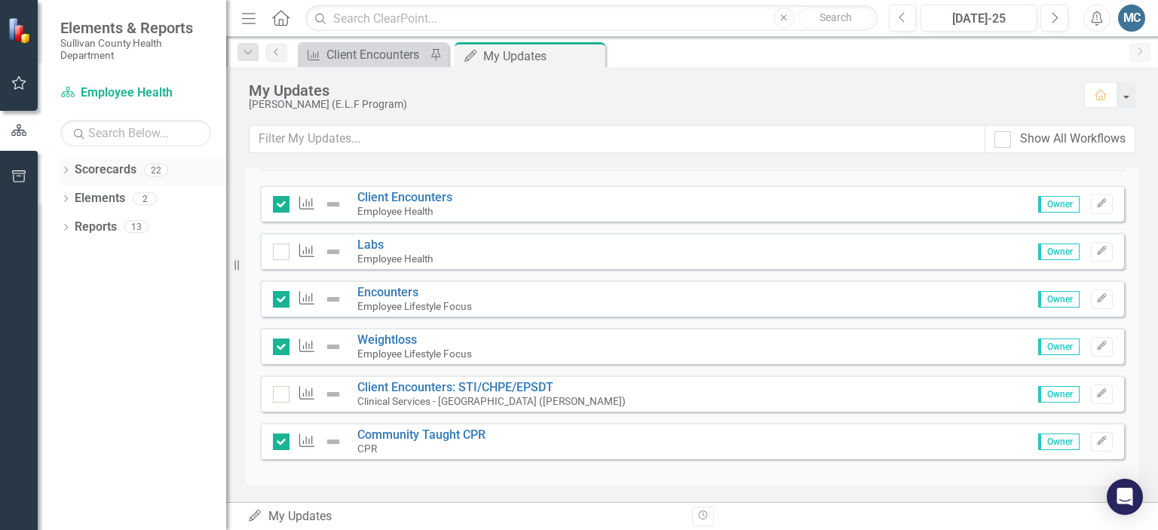
click at [68, 166] on div "Dropdown" at bounding box center [65, 172] width 11 height 13
click at [72, 196] on icon "Dropdown" at bounding box center [73, 198] width 11 height 9
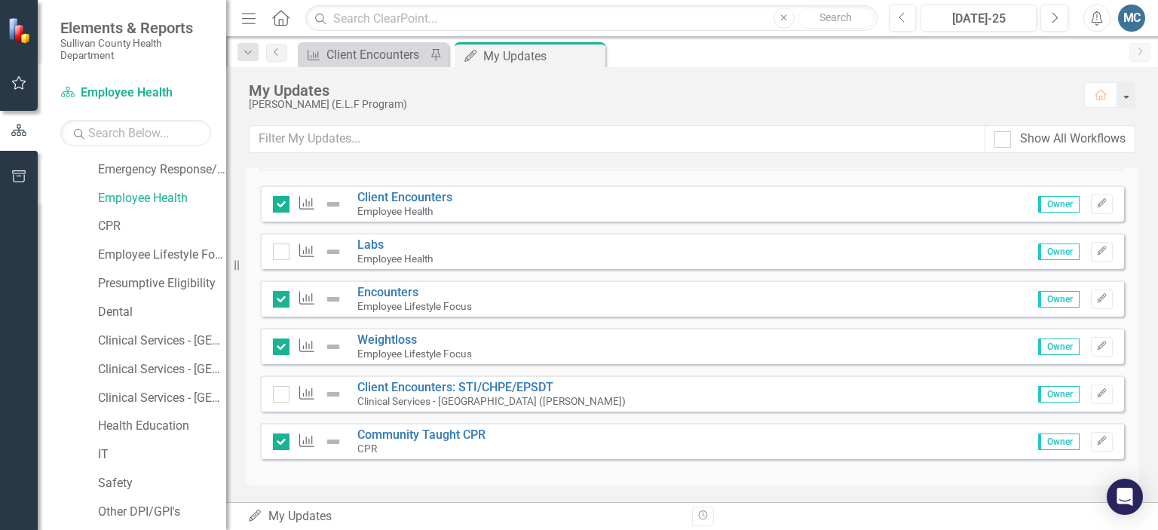
scroll to position [341, 0]
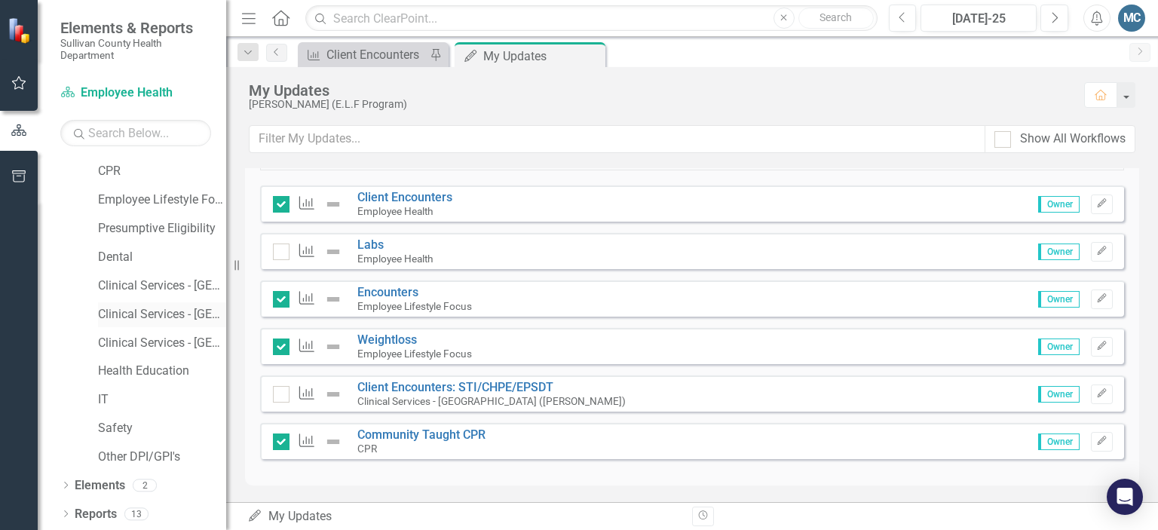
click at [173, 317] on link "Clinical Services - [GEOGRAPHIC_DATA] ([PERSON_NAME])" at bounding box center [162, 314] width 128 height 17
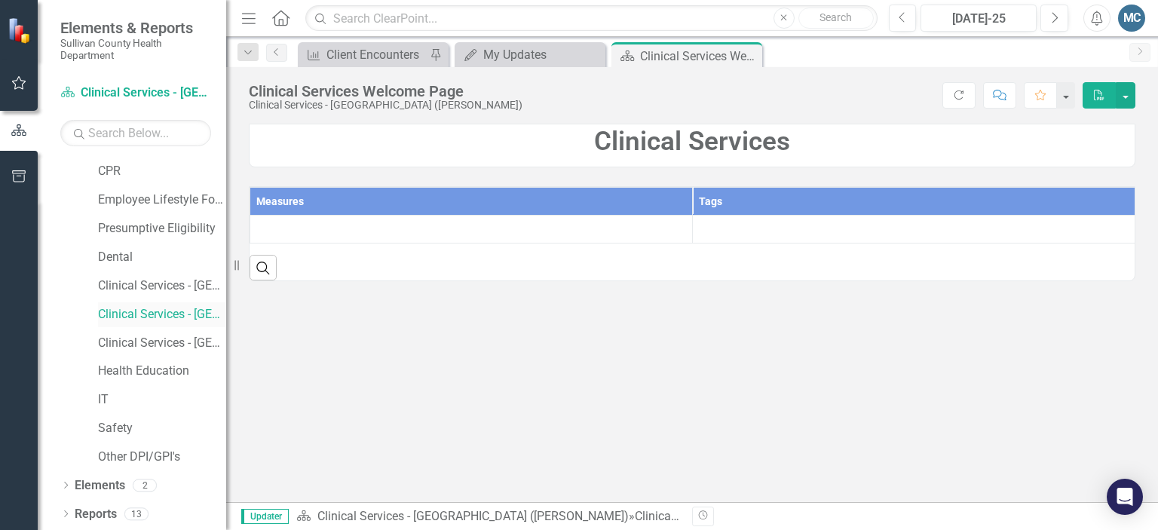
click at [173, 317] on link "Clinical Services - [GEOGRAPHIC_DATA] ([PERSON_NAME])" at bounding box center [162, 314] width 128 height 17
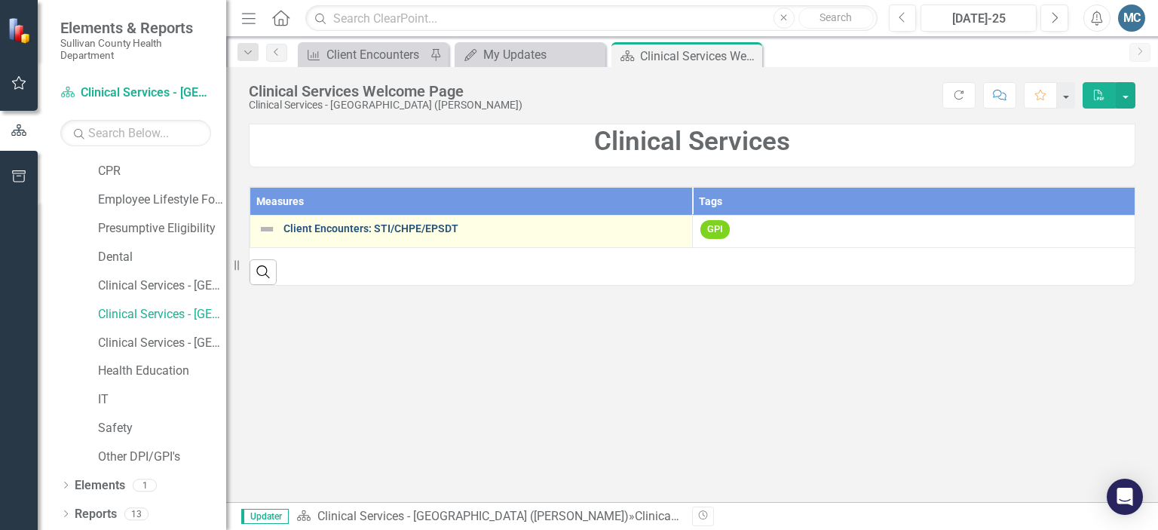
click at [371, 226] on link "Client Encounters: STI/CHPE/EPSDT" at bounding box center [483, 228] width 401 height 11
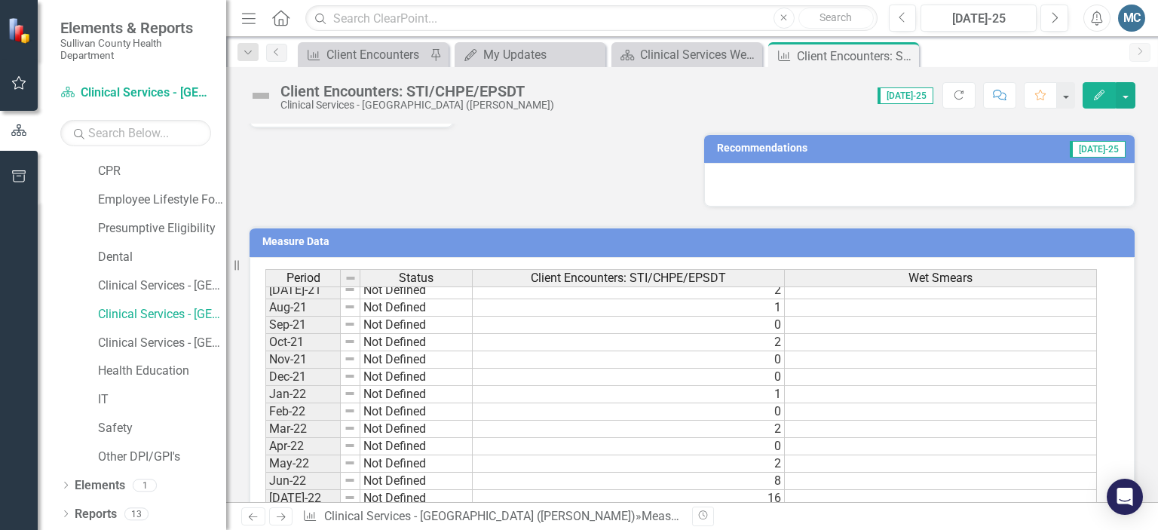
scroll to position [354, 0]
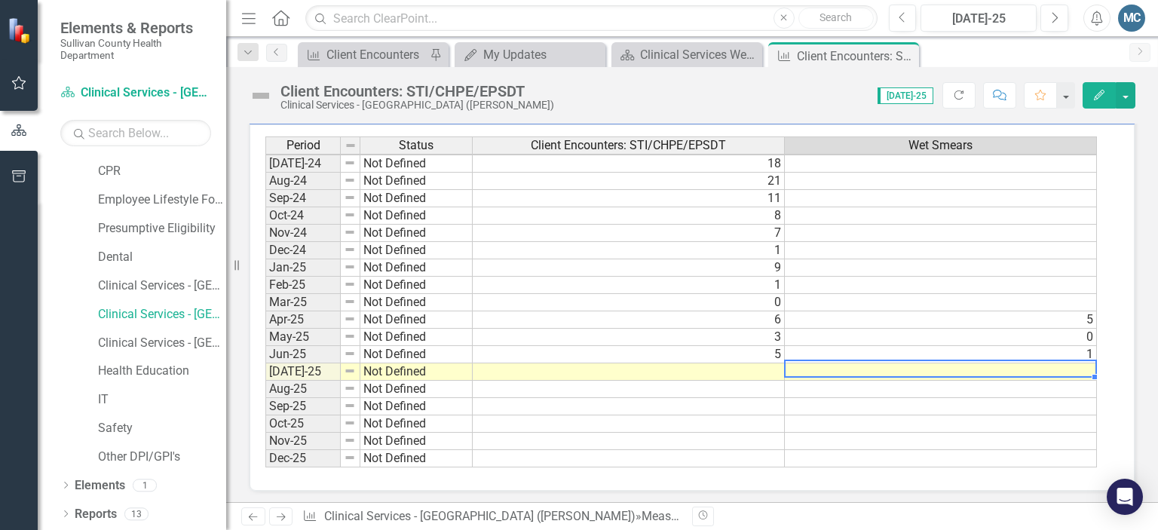
click at [996, 363] on td at bounding box center [941, 371] width 312 height 17
click at [893, 364] on td at bounding box center [941, 371] width 312 height 17
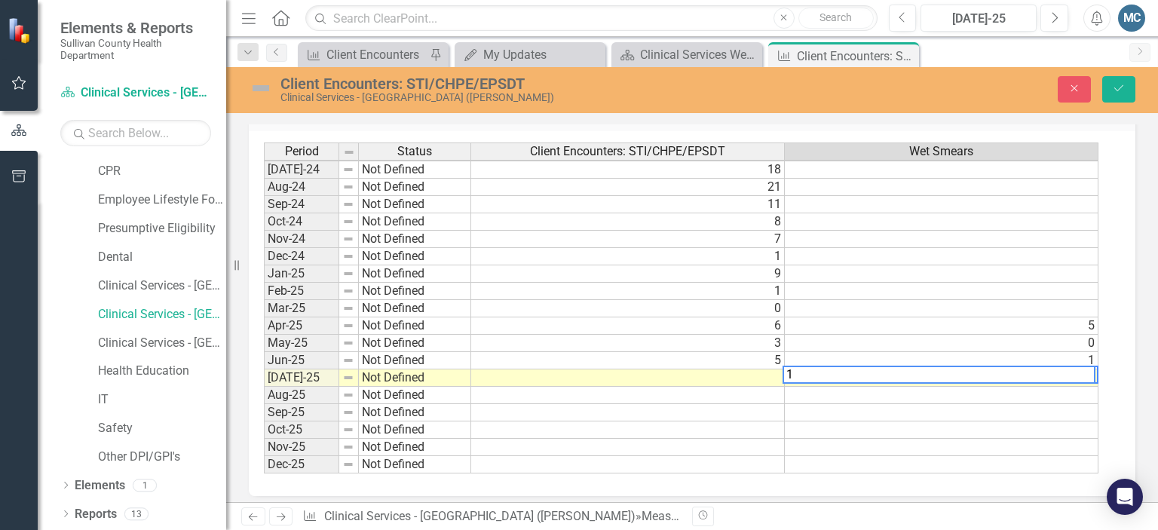
scroll to position [528, 0]
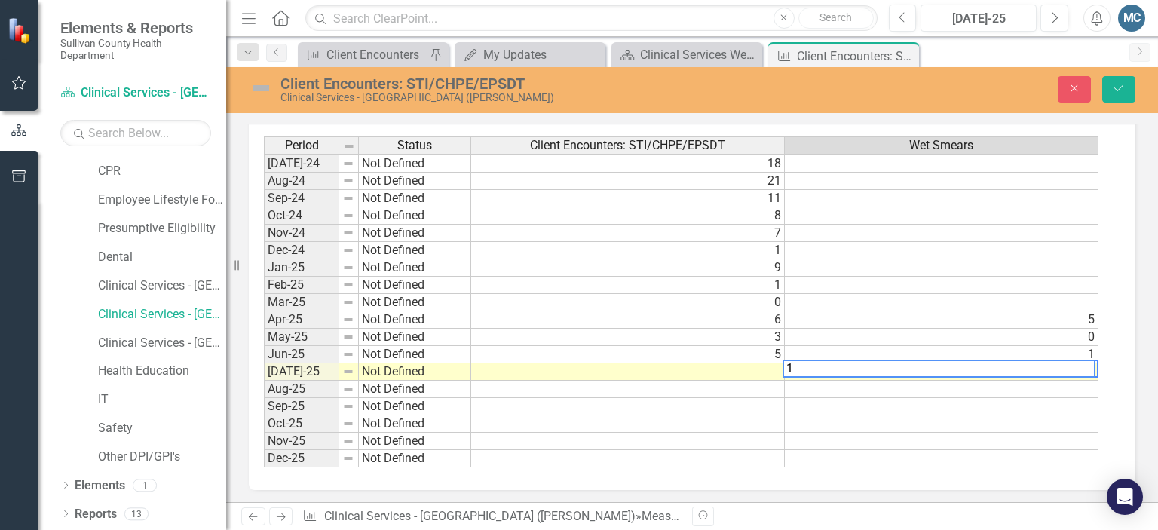
type textarea "1"
click at [728, 364] on td at bounding box center [628, 371] width 314 height 17
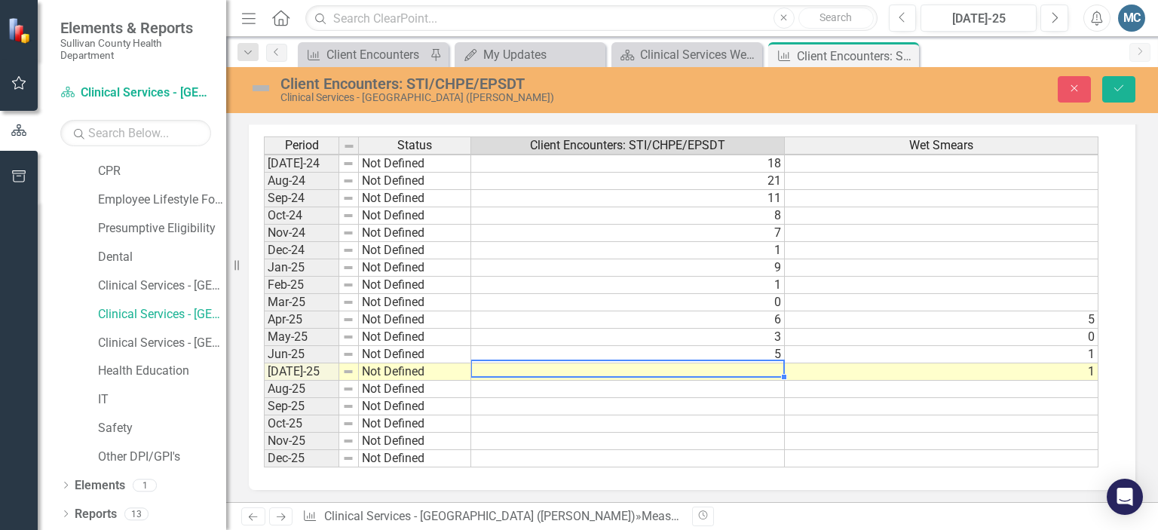
click at [728, 364] on td at bounding box center [628, 371] width 314 height 17
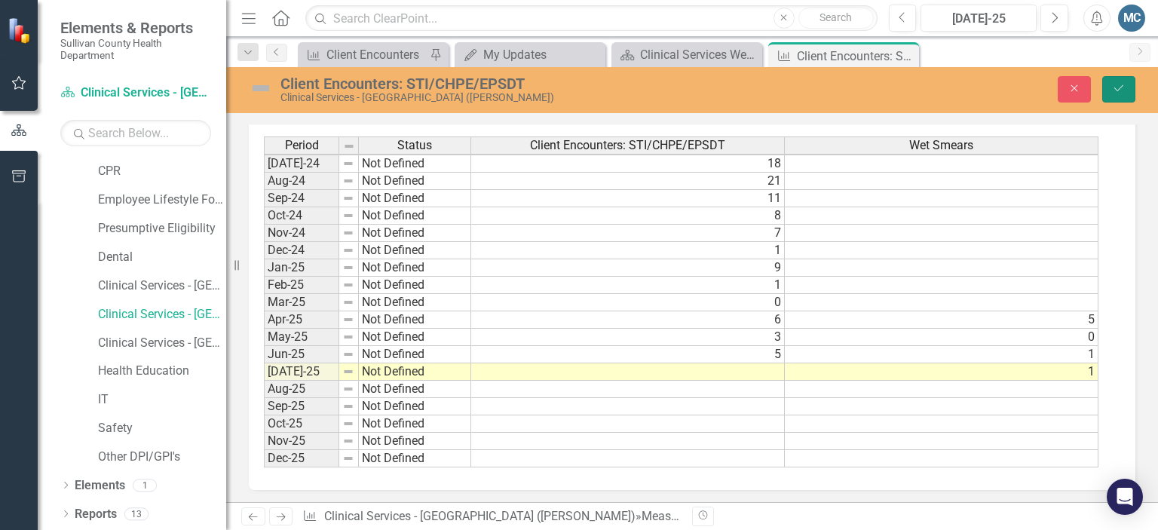
click at [1127, 87] on button "Save" at bounding box center [1118, 89] width 33 height 26
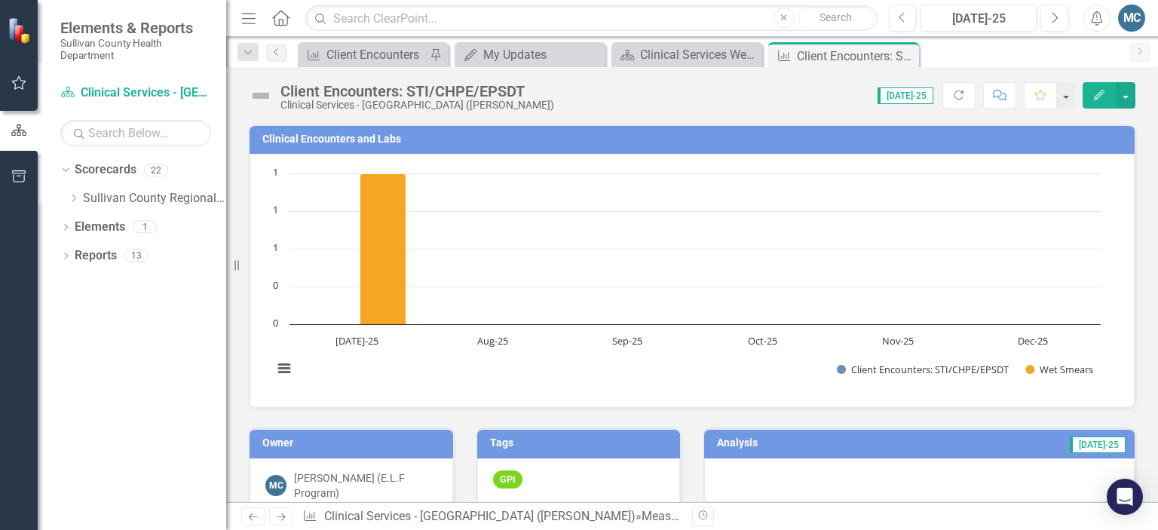
scroll to position [0, 0]
click at [75, 198] on icon at bounding box center [74, 199] width 4 height 8
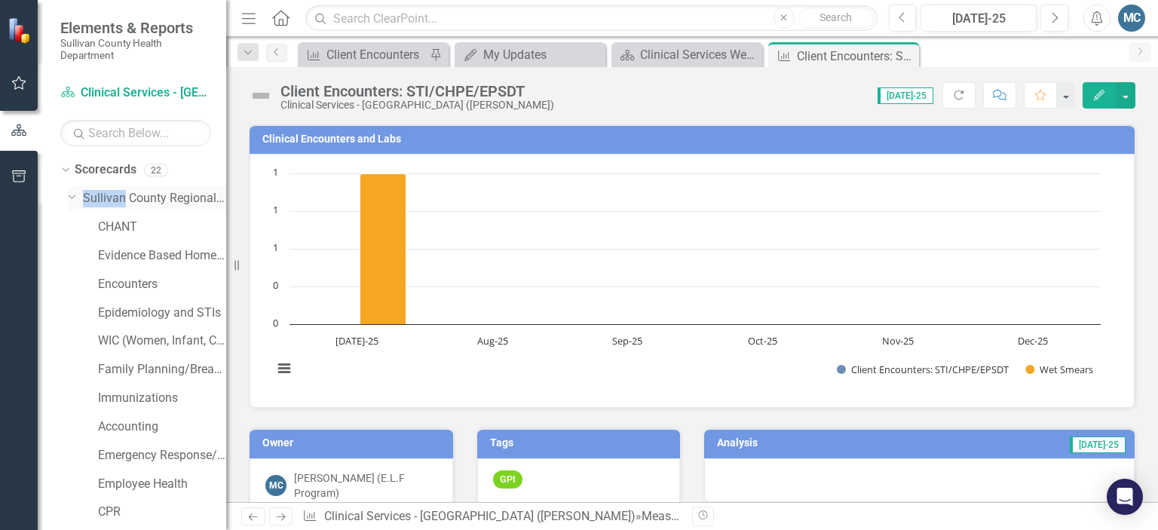
click at [75, 198] on icon "Dropdown" at bounding box center [72, 195] width 9 height 11
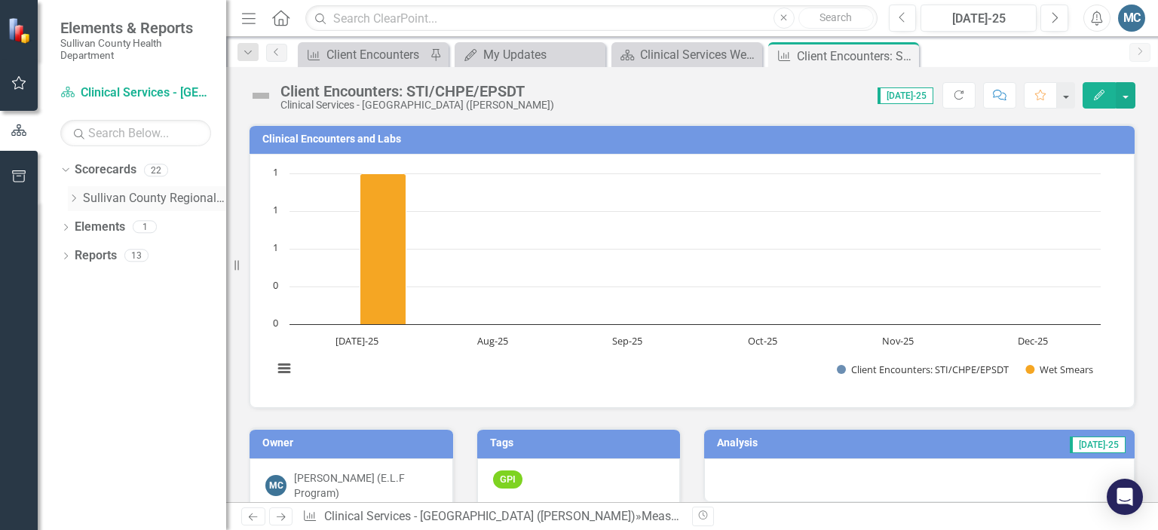
click at [75, 198] on icon at bounding box center [74, 199] width 4 height 8
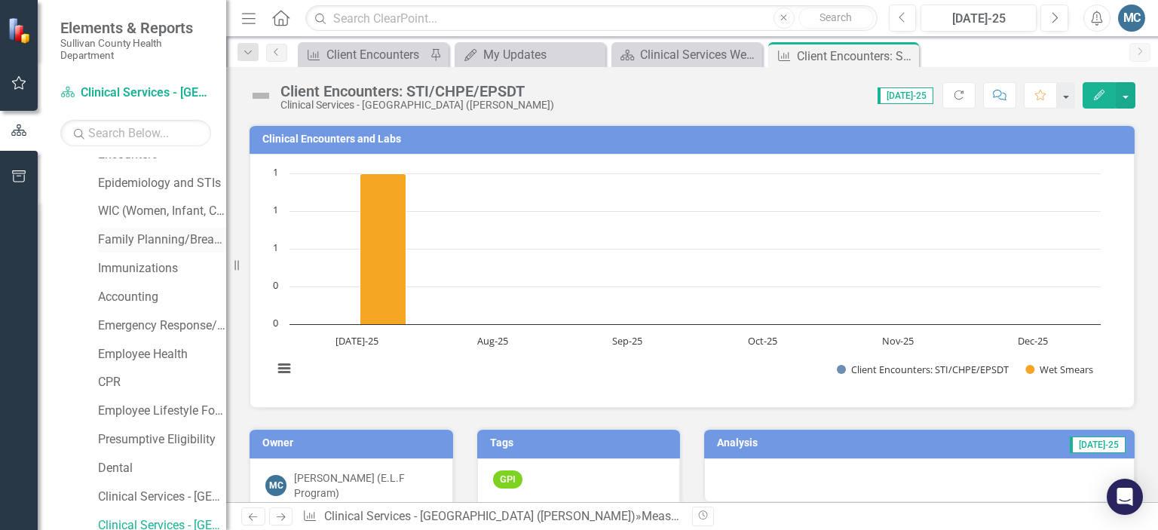
scroll to position [189, 0]
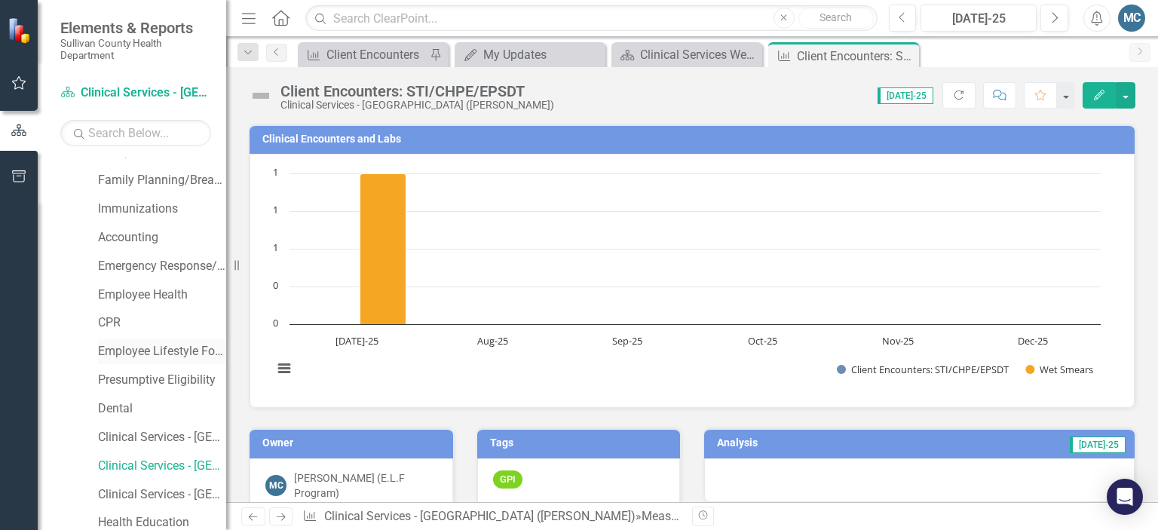
click at [159, 357] on link "Employee Lifestyle Focus" at bounding box center [162, 351] width 128 height 17
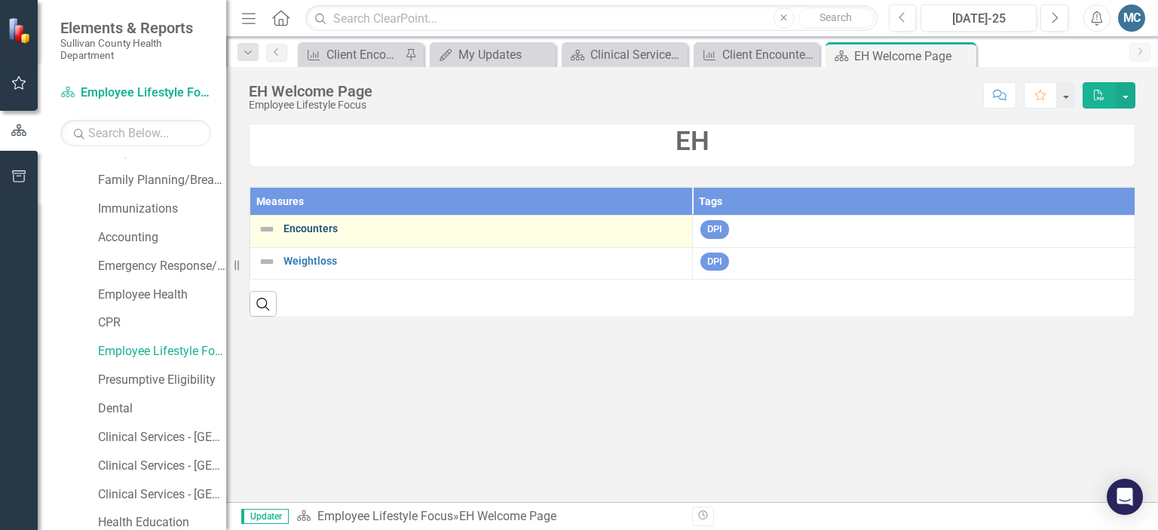
click at [305, 228] on link "Encounters" at bounding box center [483, 228] width 401 height 11
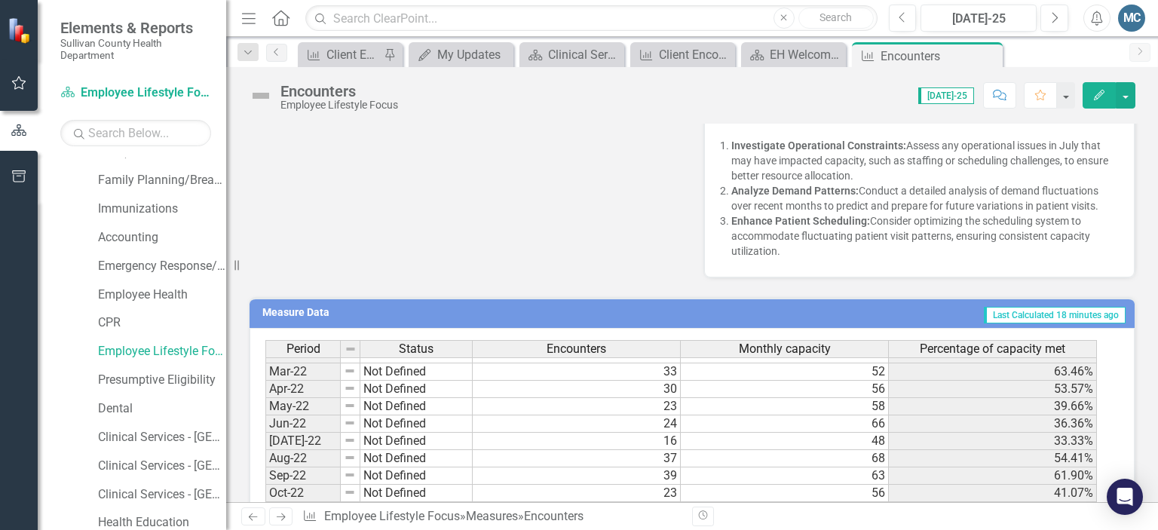
scroll to position [678, 0]
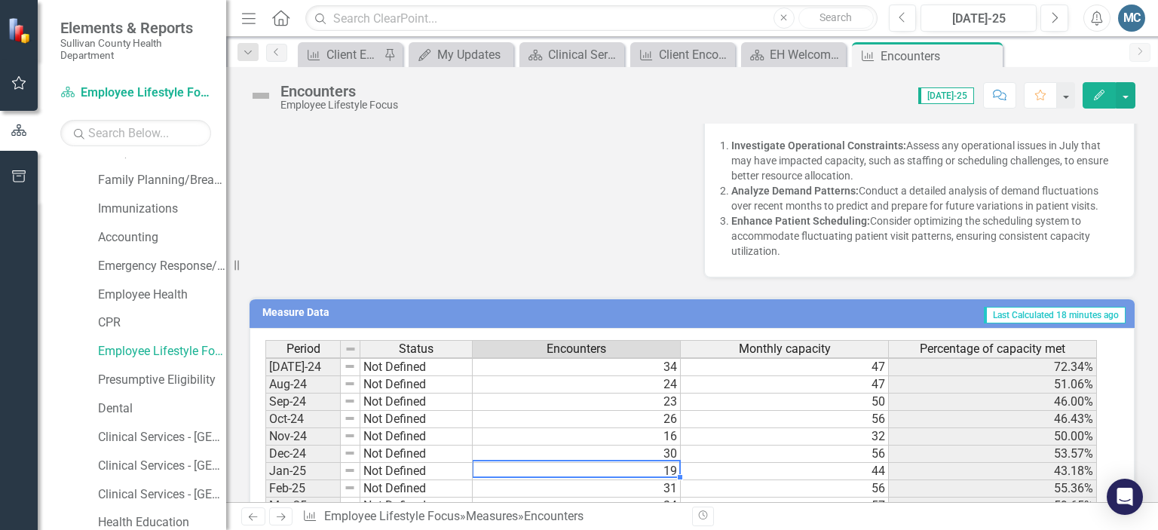
click at [265, 455] on div "Period Status Encounters Monthly capacity Percentage of capacity met Jun-23 Not…" at bounding box center [265, 393] width 0 height 556
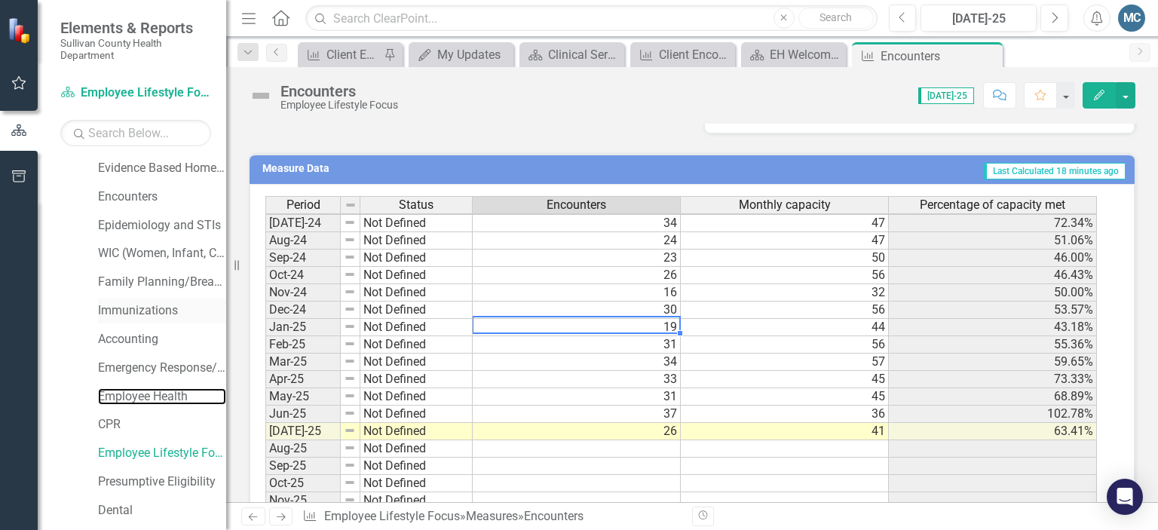
click at [130, 394] on link "Employee Health" at bounding box center [162, 396] width 128 height 17
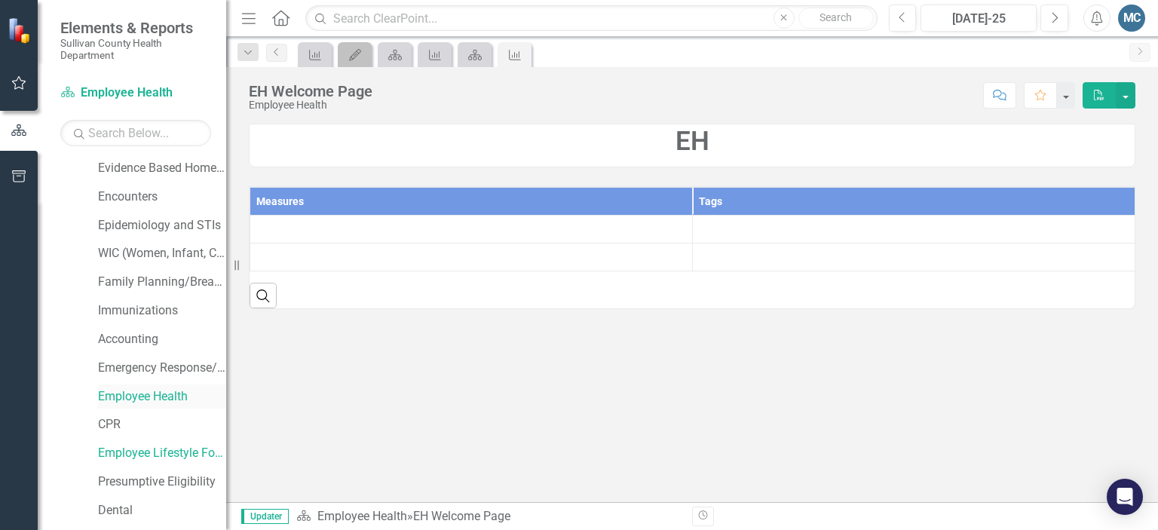
click at [130, 394] on link "Employee Health" at bounding box center [162, 396] width 128 height 17
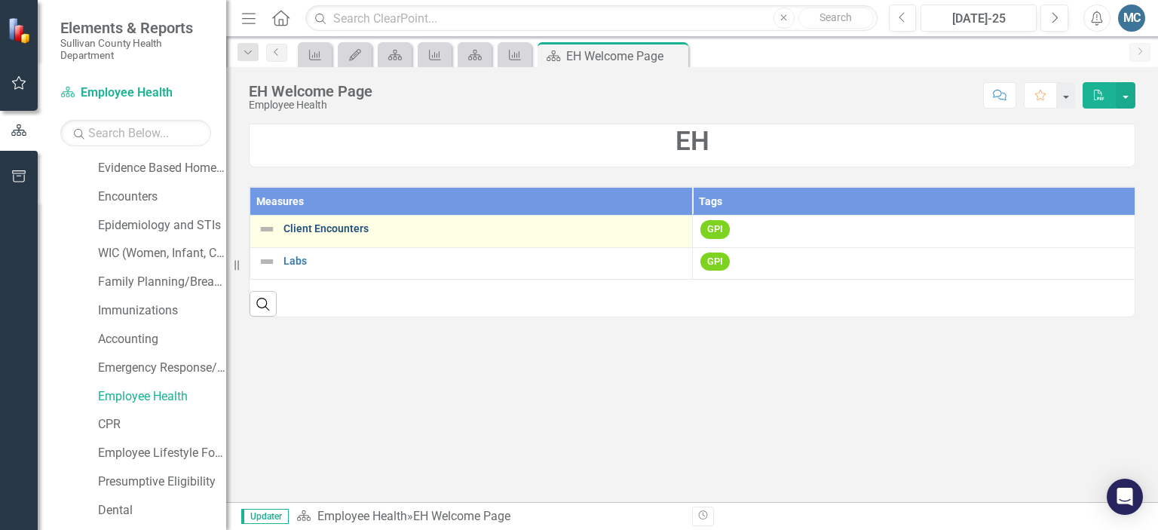
click at [366, 231] on link "Client Encounters" at bounding box center [483, 228] width 401 height 11
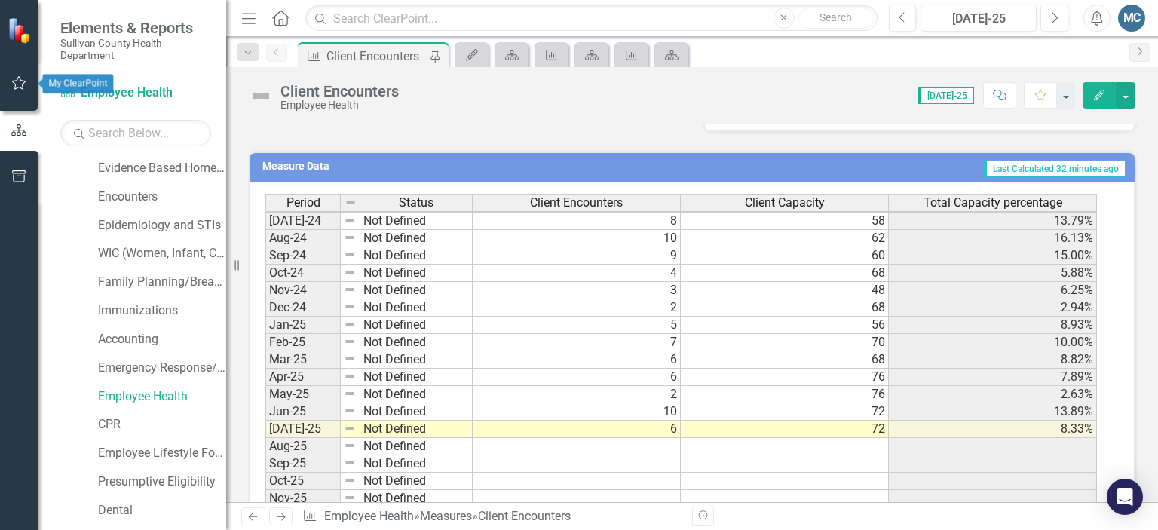
click at [15, 83] on icon "button" at bounding box center [19, 83] width 16 height 12
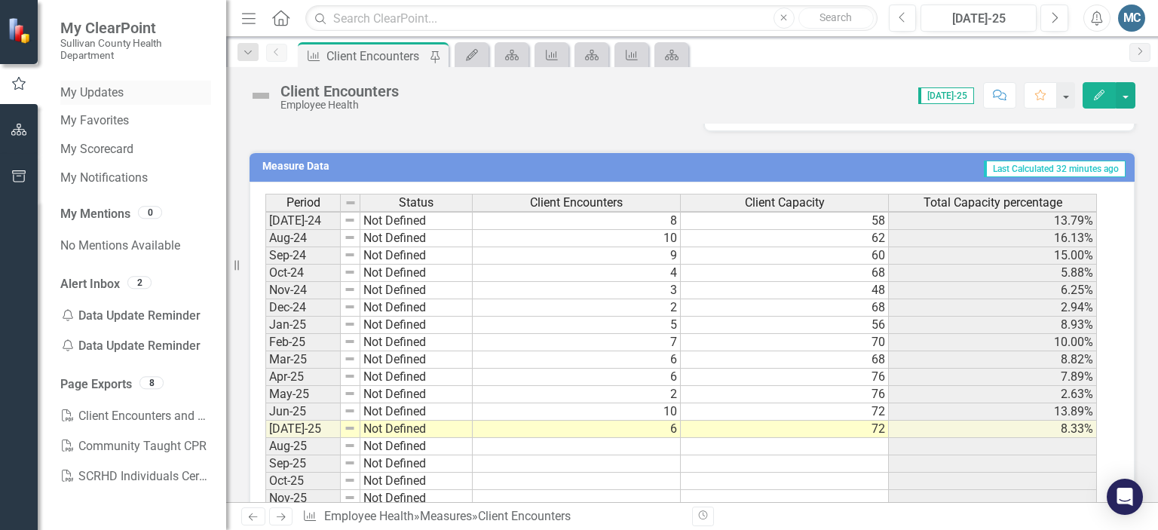
click at [75, 89] on link "My Updates" at bounding box center [135, 92] width 151 height 17
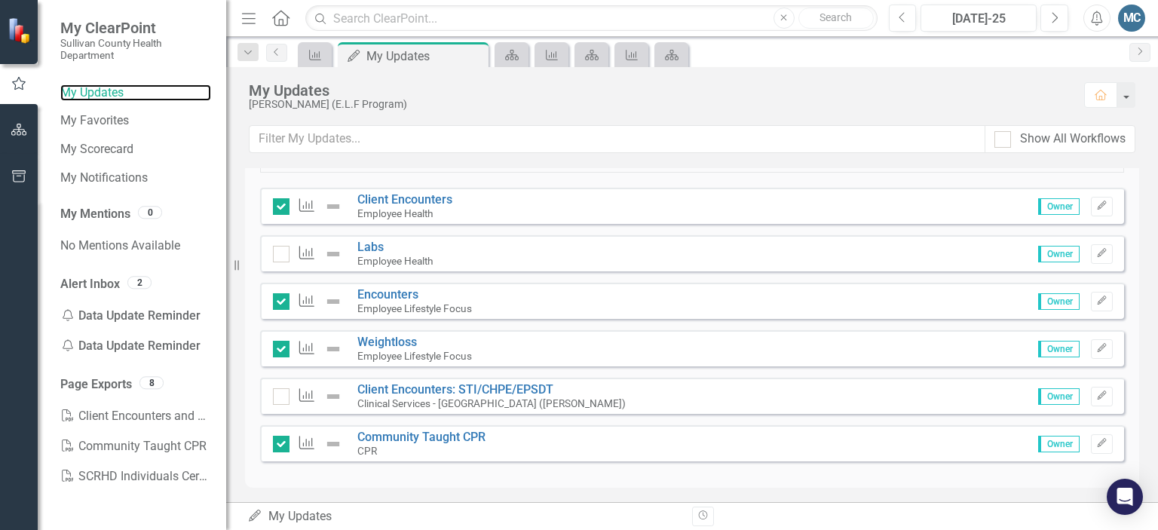
scroll to position [109, 0]
click at [376, 249] on link "Labs" at bounding box center [370, 246] width 26 height 14
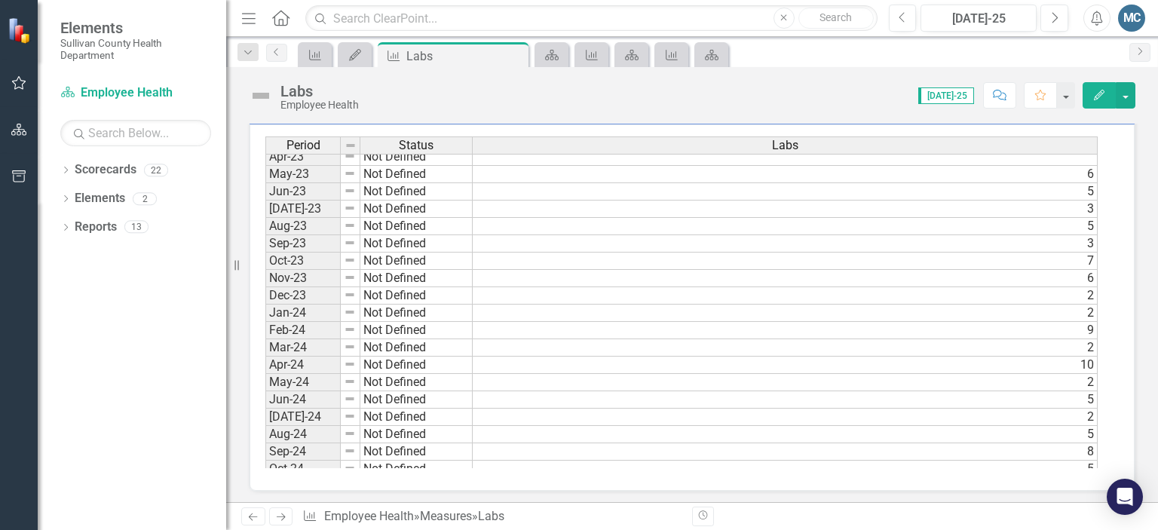
scroll to position [787, 0]
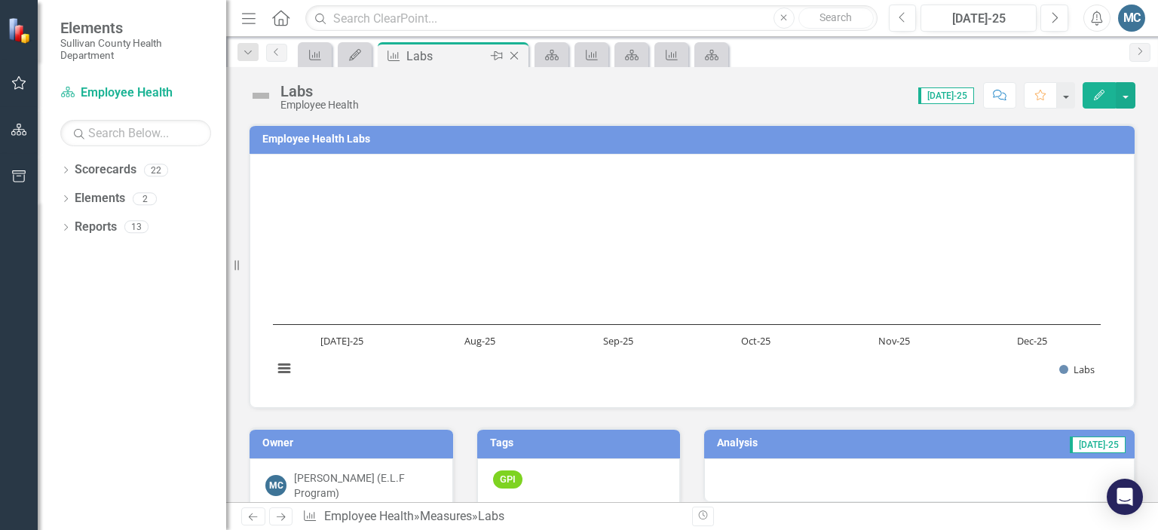
click at [518, 58] on icon "Close" at bounding box center [514, 56] width 15 height 12
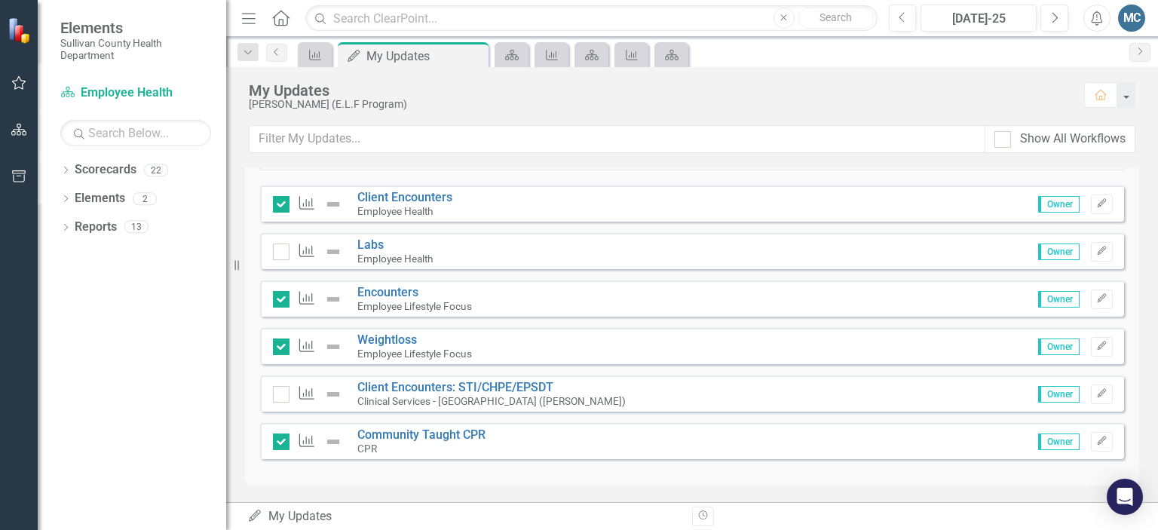
click at [443, 395] on small "Clinical Services - [GEOGRAPHIC_DATA] ([PERSON_NAME])" at bounding box center [491, 401] width 268 height 12
click at [446, 395] on small "Clinical Services - [GEOGRAPHIC_DATA] ([PERSON_NAME])" at bounding box center [491, 401] width 268 height 12
click at [370, 391] on link "Client Encounters: STI/CHPE/EPSDT" at bounding box center [455, 387] width 196 height 14
